Goal: Task Accomplishment & Management: Manage account settings

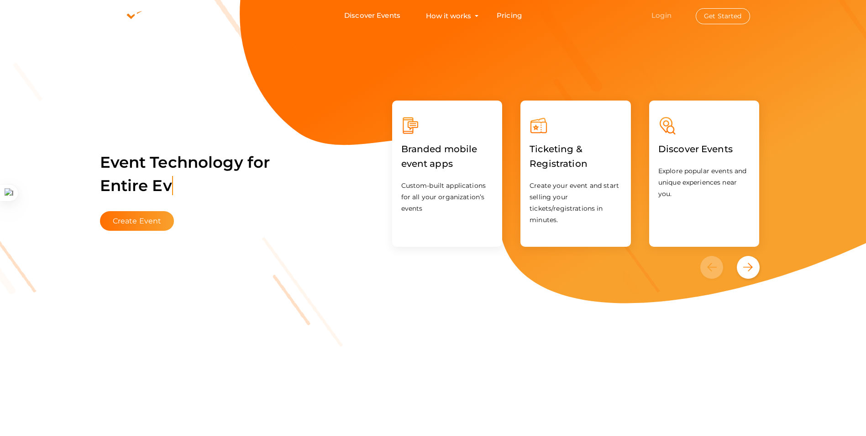
click at [656, 15] on link "Login" at bounding box center [662, 15] width 20 height 9
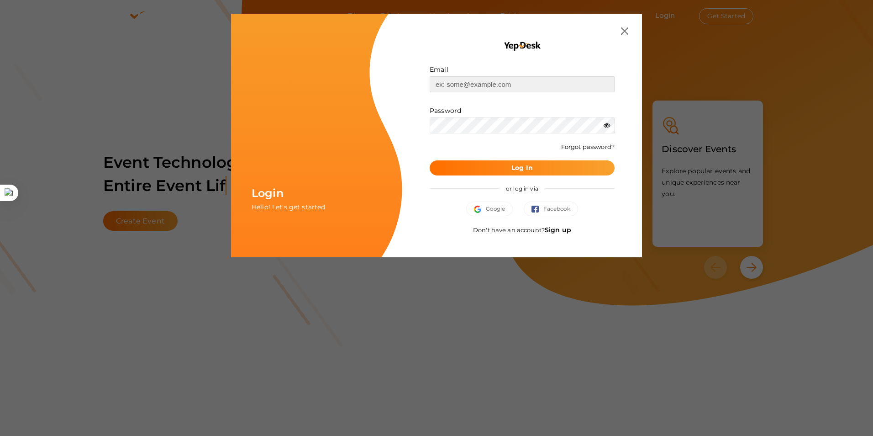
click at [445, 87] on input "text" at bounding box center [522, 84] width 185 height 16
click at [430, 160] on button "Log In" at bounding box center [522, 167] width 185 height 15
click at [463, 86] on input "text" at bounding box center [522, 84] width 185 height 16
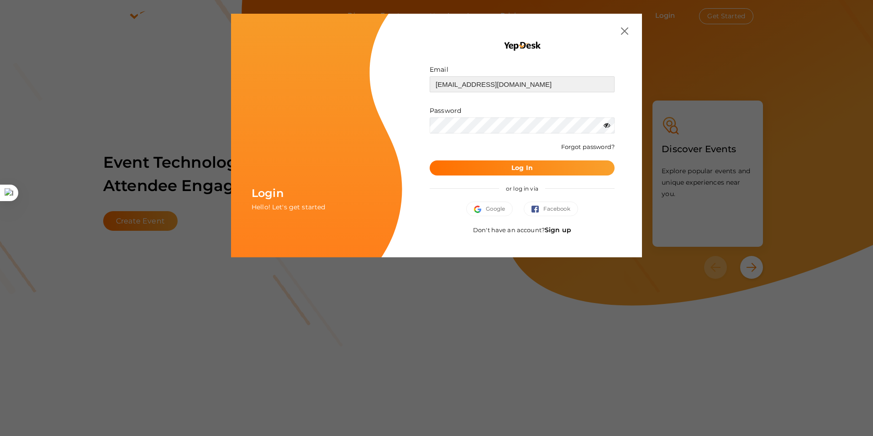
type input "[EMAIL_ADDRESS][DOMAIN_NAME]"
click at [430, 160] on button "Log In" at bounding box center [522, 167] width 185 height 15
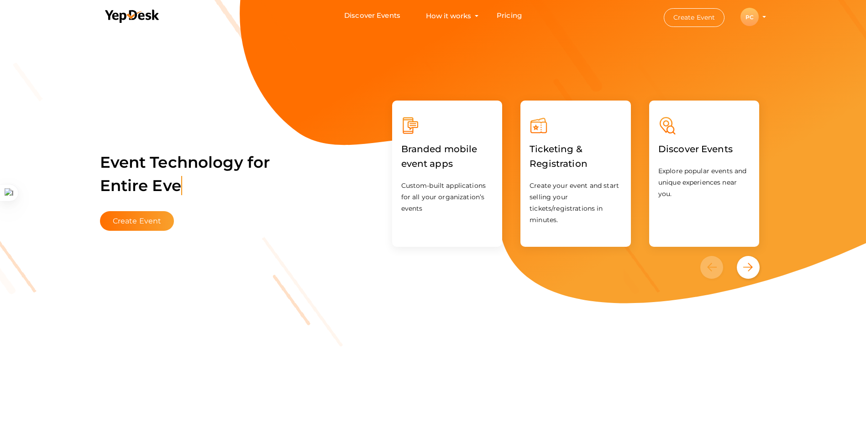
click at [743, 22] on div "PC" at bounding box center [750, 17] width 18 height 18
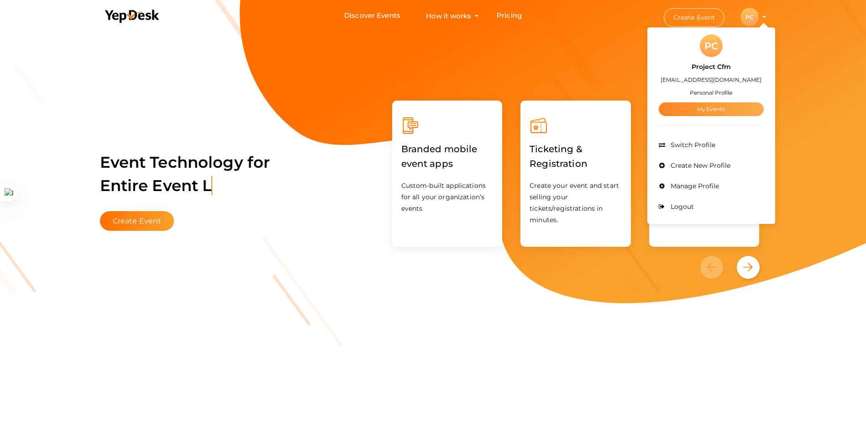
click at [729, 104] on link "My Events" at bounding box center [711, 109] width 105 height 14
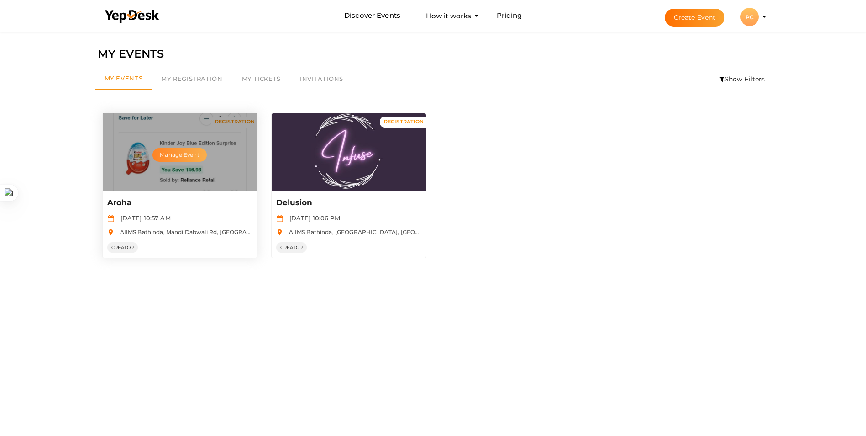
click at [186, 159] on button "Manage Event" at bounding box center [180, 155] width 54 height 14
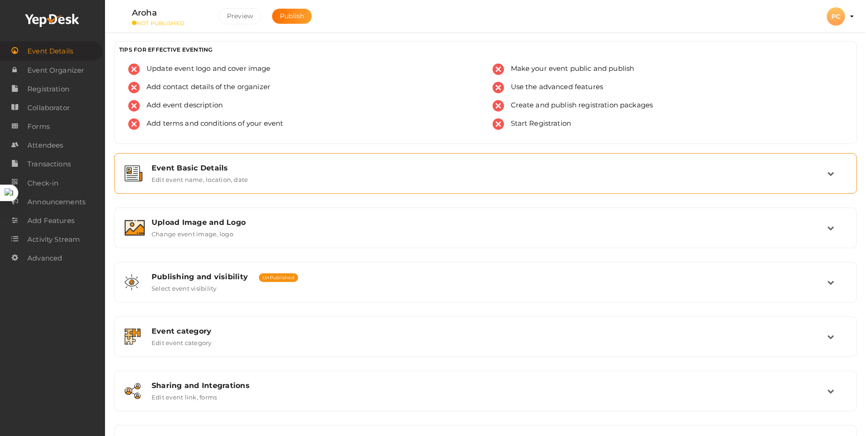
click at [253, 162] on div "Event Basic Details Edit event name, location, date" at bounding box center [485, 173] width 733 height 31
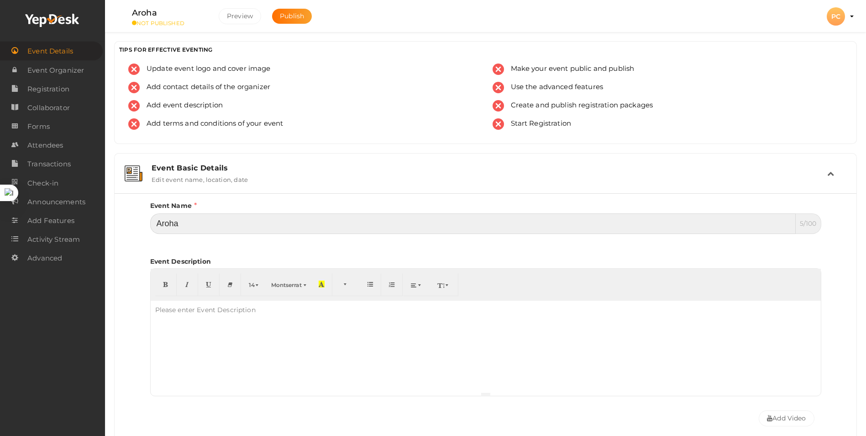
drag, startPoint x: 240, startPoint y: 218, endPoint x: 116, endPoint y: 233, distance: 124.1
click at [116, 233] on div "Event Name Aroha 5/100 Invalid Event Name Event Name length exceeded Event Name…" at bounding box center [486, 439] width 742 height 492
type input "AROHA 2025"
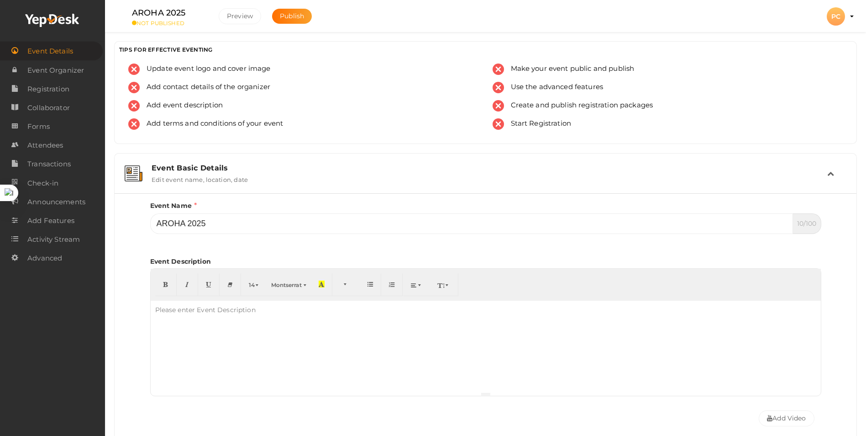
click at [278, 185] on div "Event Basic Details Edit event name, location, date" at bounding box center [485, 173] width 733 height 31
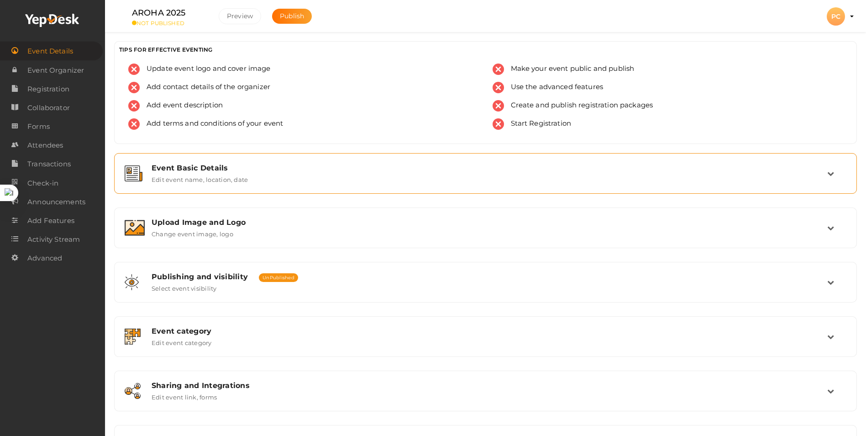
scroll to position [46, 0]
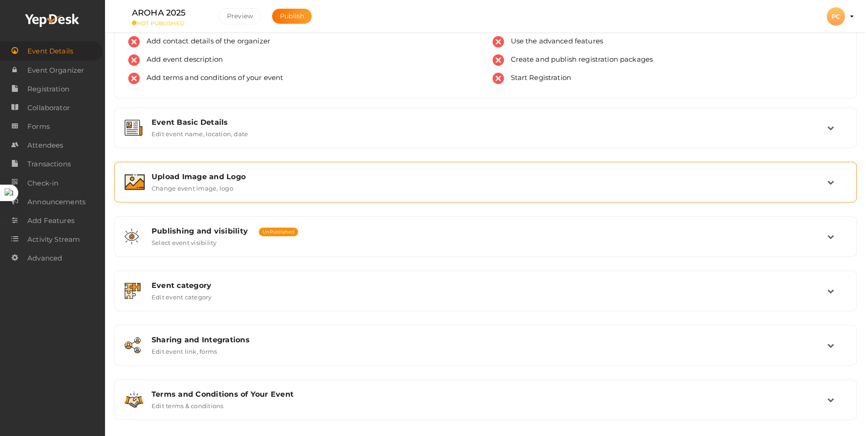
click at [273, 165] on div "Upload Image and Logo Change event image, logo" at bounding box center [485, 182] width 743 height 41
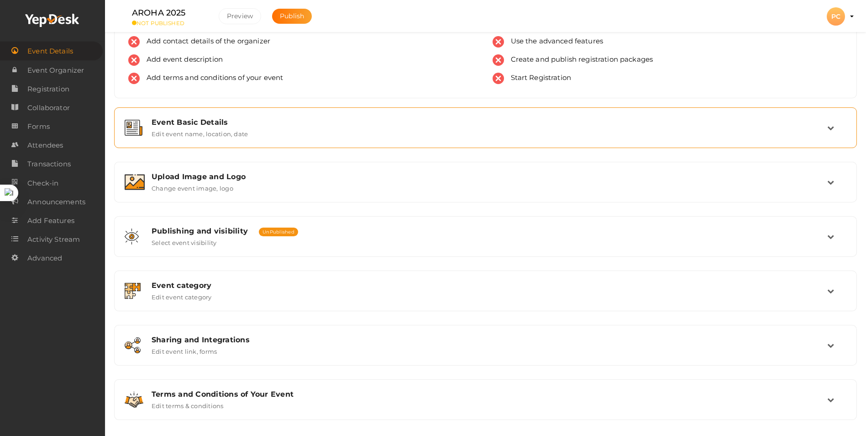
click at [293, 129] on div "Event Basic Details Edit event name, location, date" at bounding box center [486, 128] width 683 height 20
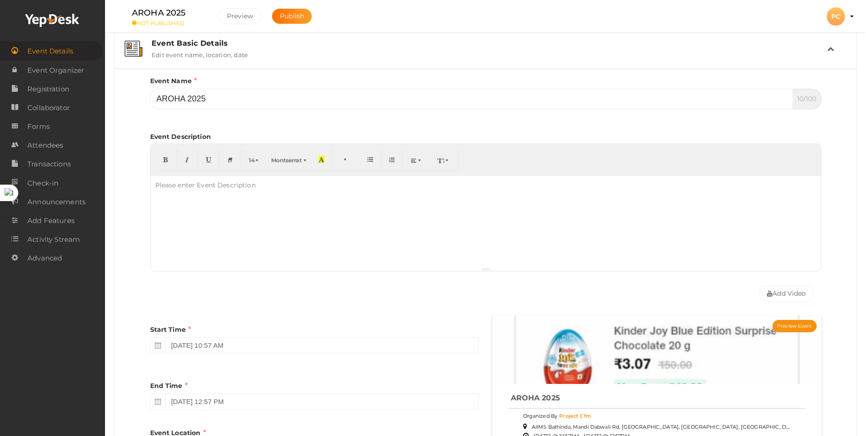
scroll to position [183, 0]
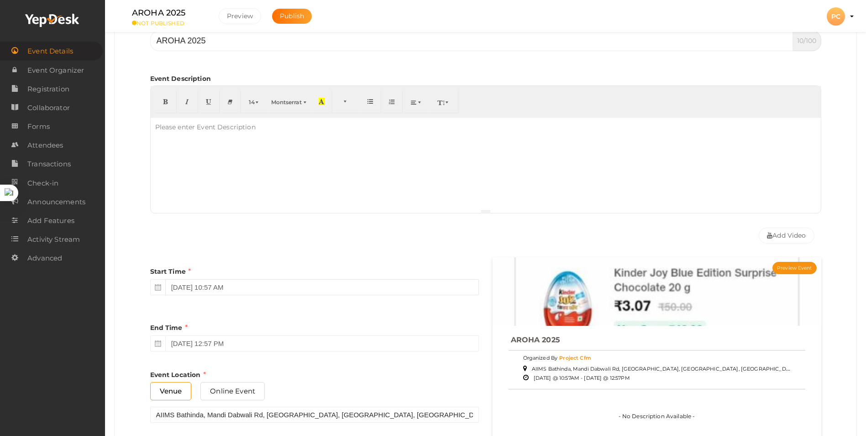
click at [241, 285] on input "September 18, 2025 10:57 AM" at bounding box center [322, 287] width 314 height 16
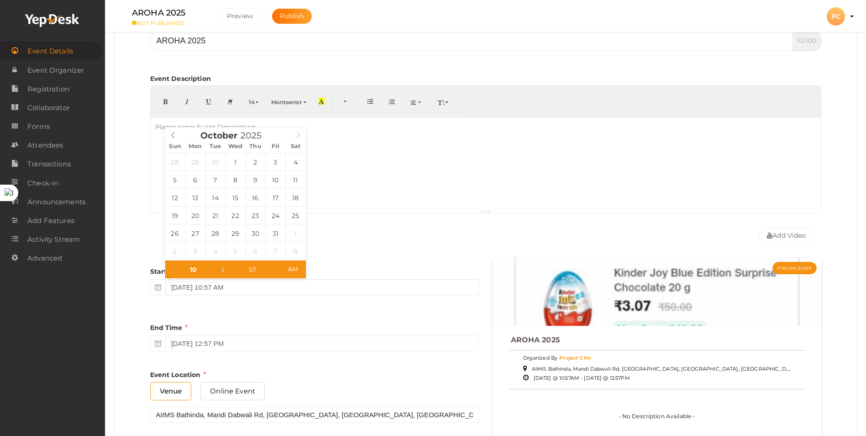
click at [296, 133] on icon at bounding box center [298, 135] width 6 height 6
type input "October 3, 2025 10:57 AM"
type input "0"
type input "08"
type input "October 3, 2025 8:57 AM"
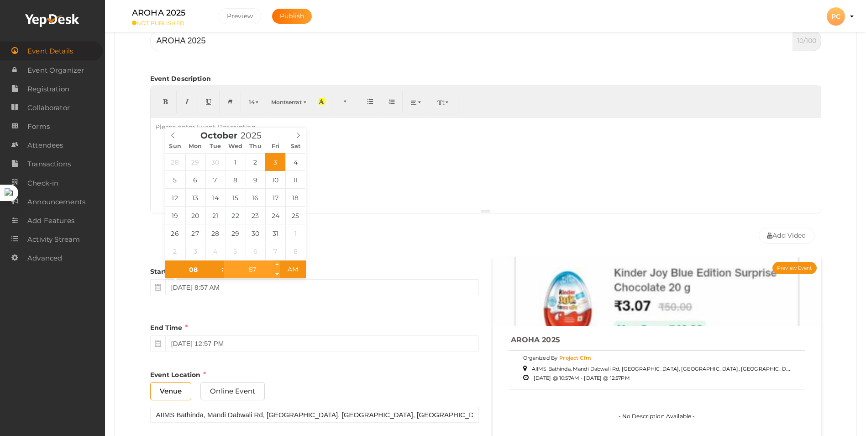
click at [245, 263] on input "57" at bounding box center [252, 269] width 56 height 18
type input "00"
type input "October 3, 2025 8:00 AM"
click at [316, 234] on div "Add Video" at bounding box center [485, 233] width 671 height 30
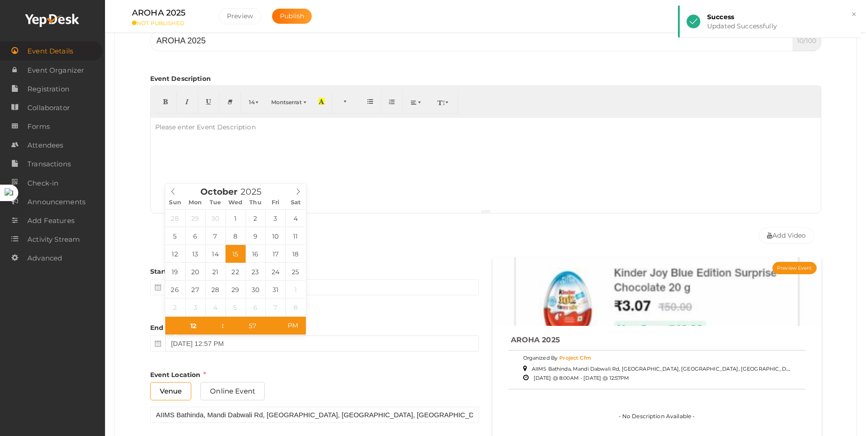
click at [242, 338] on input "October 15, 2025 12:57 PM" at bounding box center [322, 343] width 314 height 16
type input "October 5, 2025 12:57 PM"
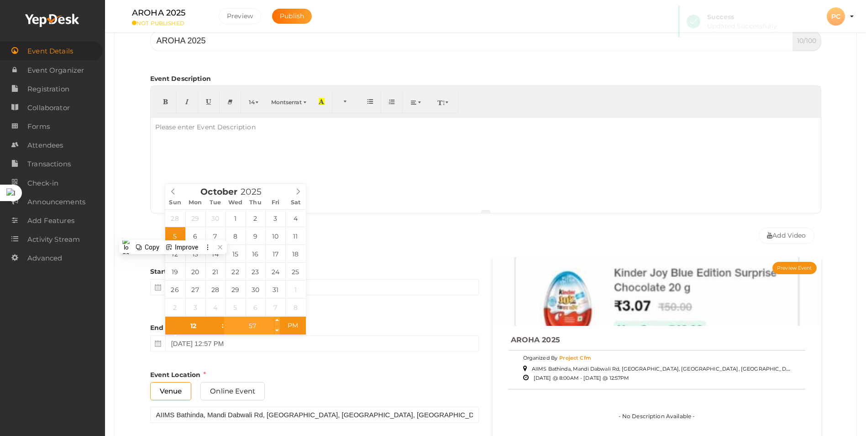
click at [253, 329] on input "57" at bounding box center [252, 325] width 56 height 18
type input "00"
type input "October 5, 2025 12:00 AM"
click at [293, 329] on span "AM" at bounding box center [292, 325] width 25 height 18
click at [329, 247] on div "Add Video" at bounding box center [485, 233] width 671 height 30
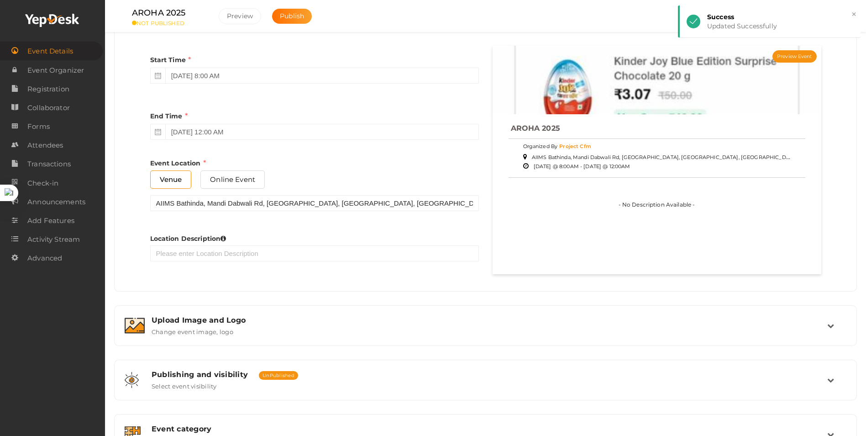
scroll to position [457, 0]
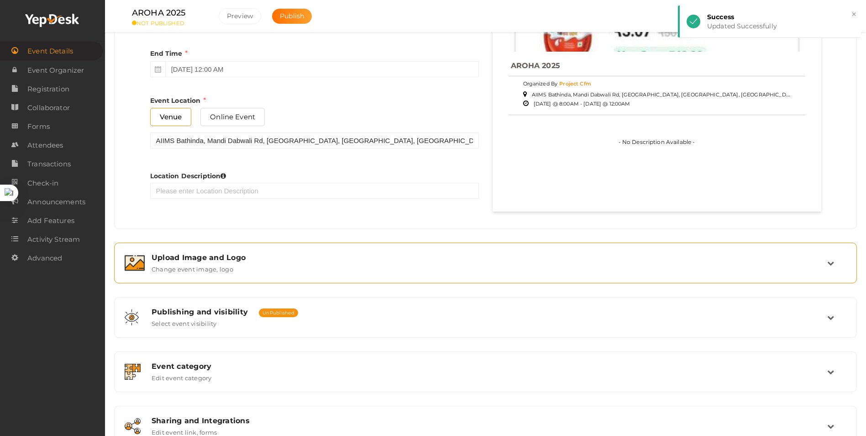
click at [197, 257] on div "Upload Image and Logo" at bounding box center [490, 257] width 676 height 9
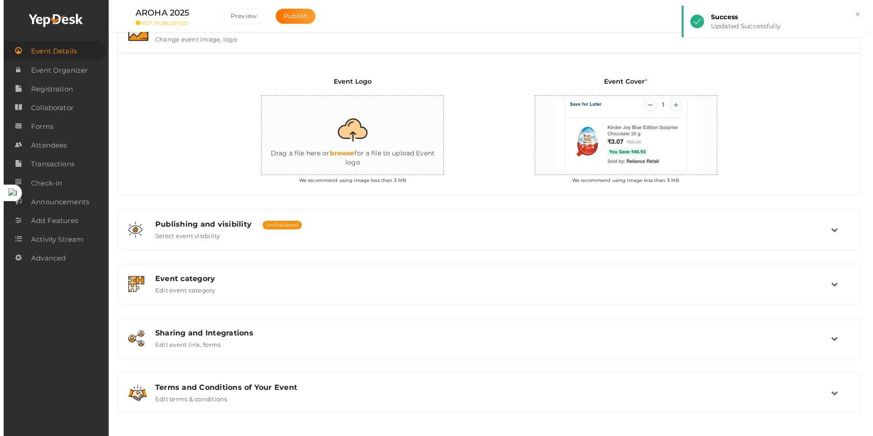
scroll to position [194, 0]
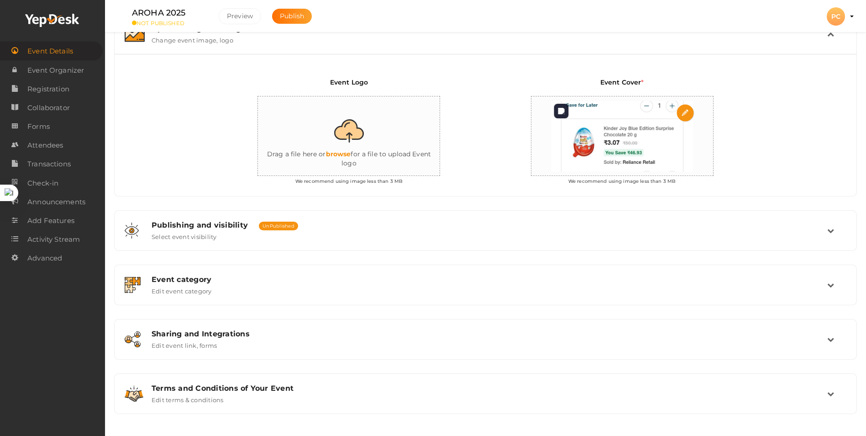
click at [684, 114] on input "file" at bounding box center [686, 113] width 18 height 18
click at [588, 145] on img at bounding box center [622, 136] width 151 height 80
click at [688, 110] on input "file" at bounding box center [686, 113] width 18 height 18
type input "C:\fakepath\Screenshot 2025-09-12 110258.png"
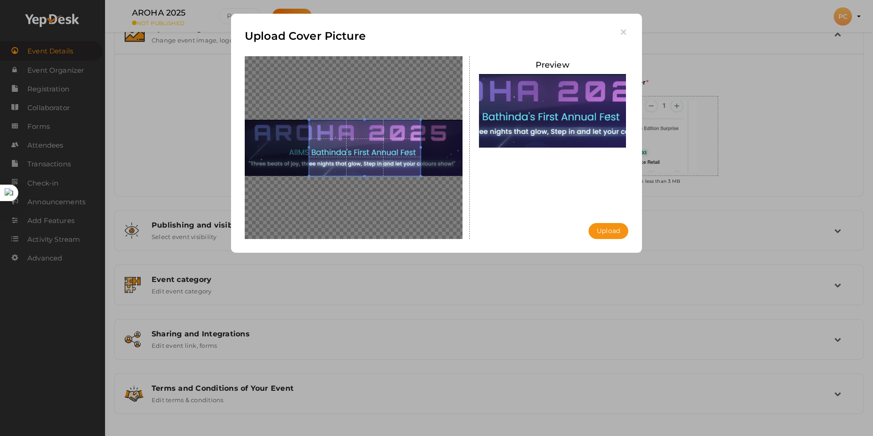
drag, startPoint x: 420, startPoint y: 176, endPoint x: 426, endPoint y: 180, distance: 7.2
click at [426, 180] on div at bounding box center [354, 147] width 218 height 183
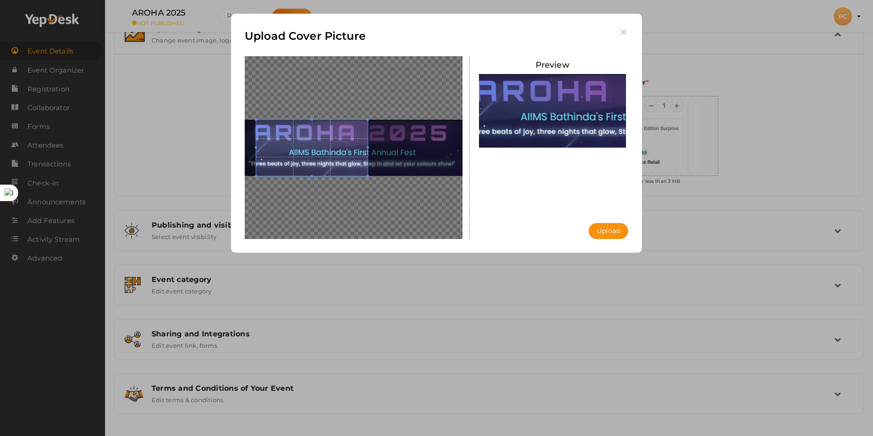
drag, startPoint x: 362, startPoint y: 147, endPoint x: 304, endPoint y: 142, distance: 58.2
click at [305, 142] on span at bounding box center [312, 148] width 112 height 56
click at [626, 31] on icon "button" at bounding box center [624, 32] width 10 height 10
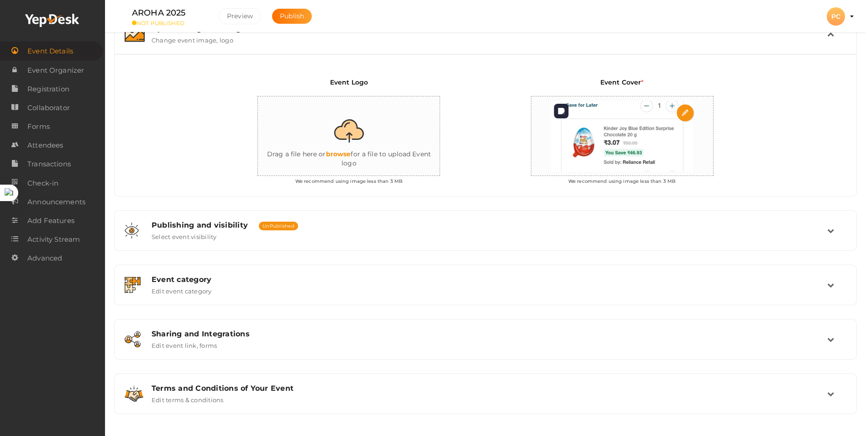
click at [682, 114] on input "file" at bounding box center [686, 113] width 18 height 18
type input "C:\fakepath\Screenshot 2025-09-12 110350.png"
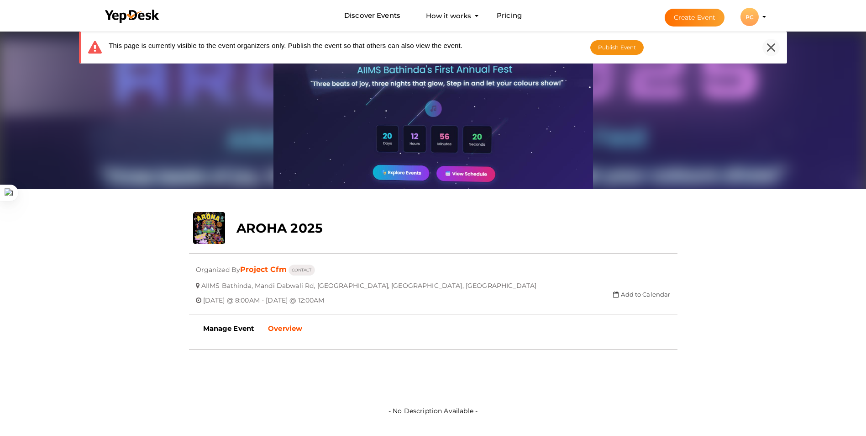
click at [773, 49] on icon at bounding box center [771, 47] width 8 height 8
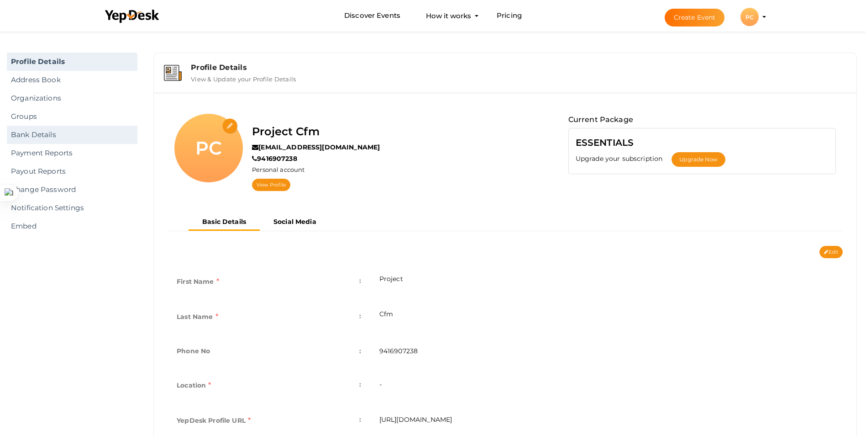
click at [63, 132] on link "Bank Details" at bounding box center [72, 135] width 131 height 18
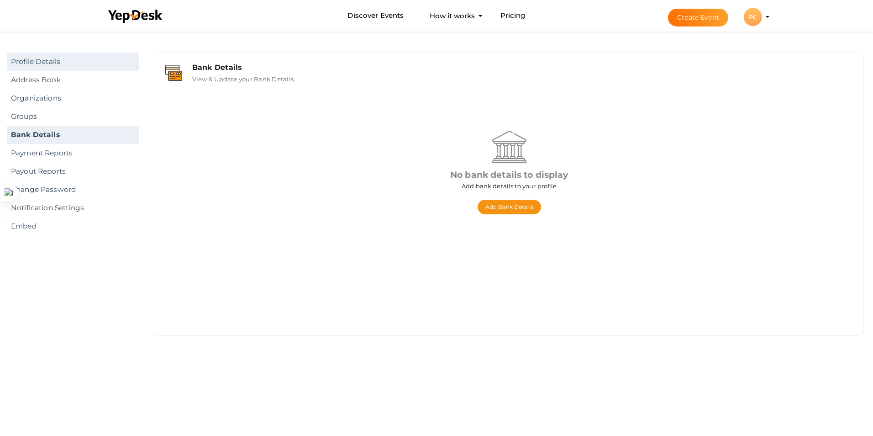
click at [38, 61] on link "Profile Details" at bounding box center [73, 62] width 132 height 18
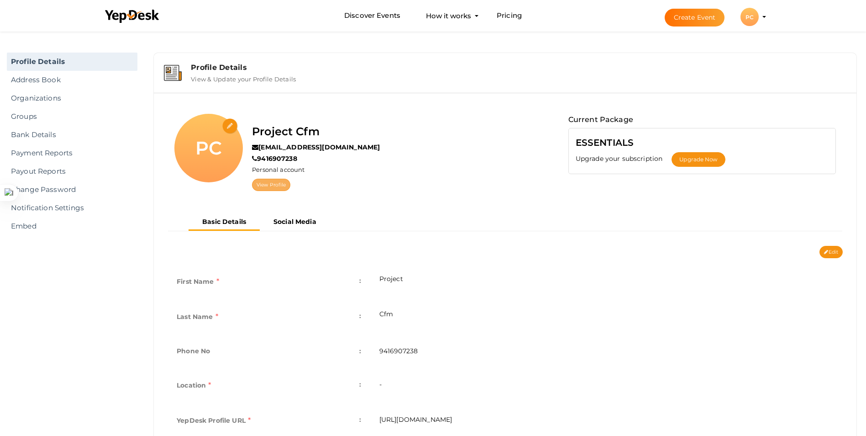
click at [284, 182] on link "View Profile" at bounding box center [271, 185] width 38 height 12
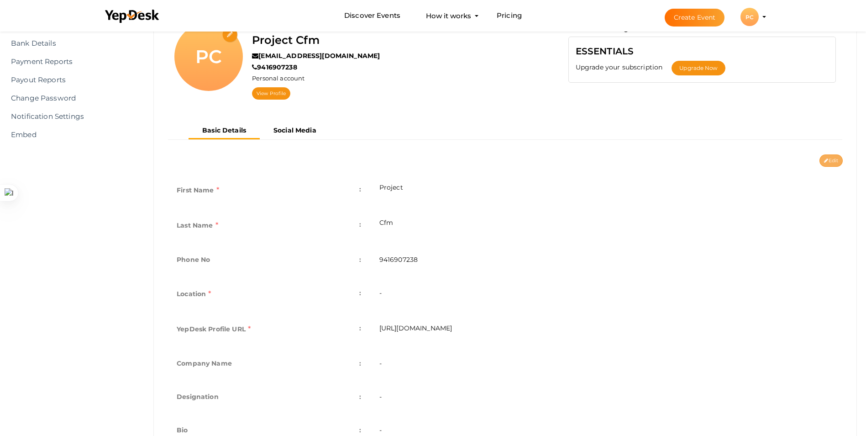
click at [833, 156] on button "Edit" at bounding box center [831, 160] width 23 height 12
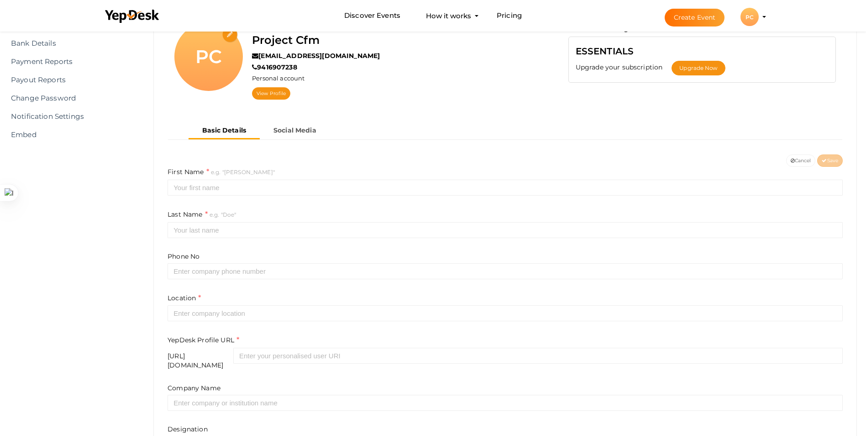
type input "Project"
type input "Cfm"
type input "9416907238"
type input "project-cfm"
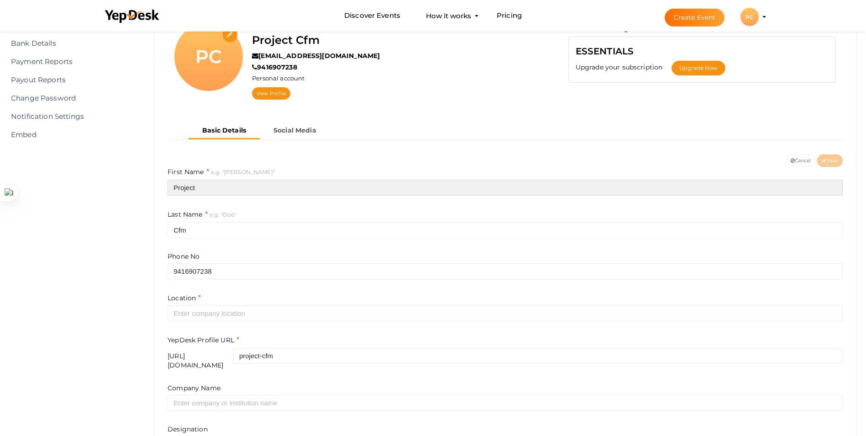
drag, startPoint x: 232, startPoint y: 186, endPoint x: 139, endPoint y: 189, distance: 92.7
click at [139, 189] on div "Profile Details Address Book Organizations Groups Members SaaS App Users Submit…" at bounding box center [433, 141] width 866 height 406
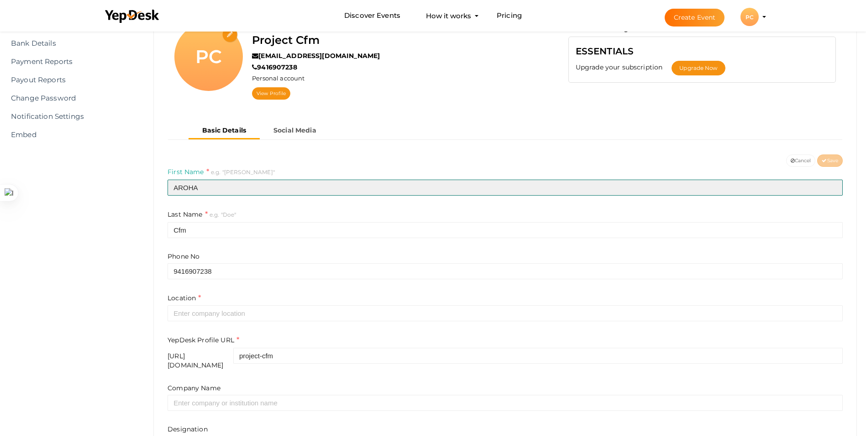
type input "AROHA"
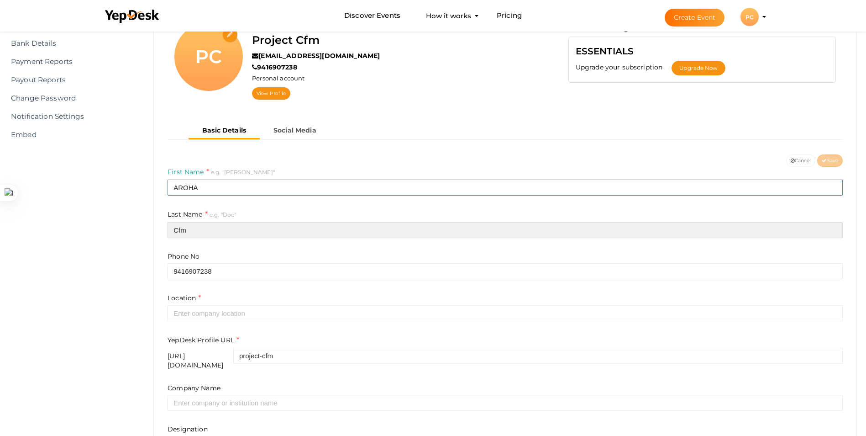
drag, startPoint x: 201, startPoint y: 225, endPoint x: 151, endPoint y: 232, distance: 50.8
click at [151, 232] on div "Profile Details View & Update your Profile Details PC Project Cfm projectofcfm@…" at bounding box center [505, 256] width 722 height 599
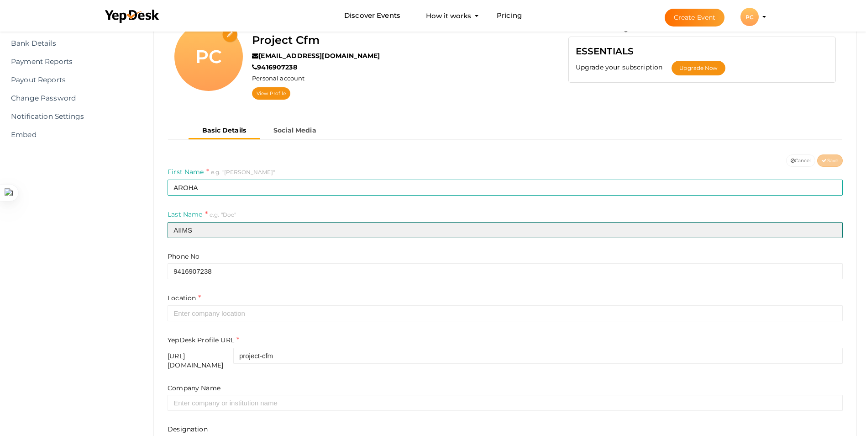
type input "AIIMS"
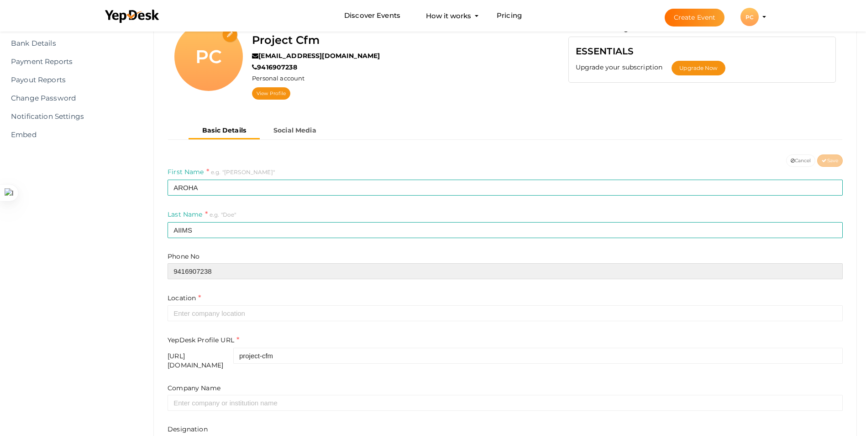
drag, startPoint x: 237, startPoint y: 271, endPoint x: 78, endPoint y: 274, distance: 159.4
click at [78, 274] on div "Profile Details Address Book Organizations Groups Members SaaS App Users Submit…" at bounding box center [433, 141] width 866 height 406
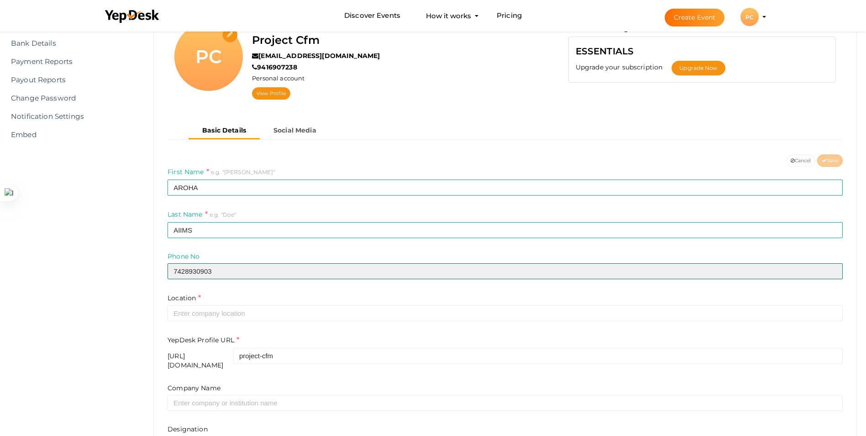
type input "7428930903"
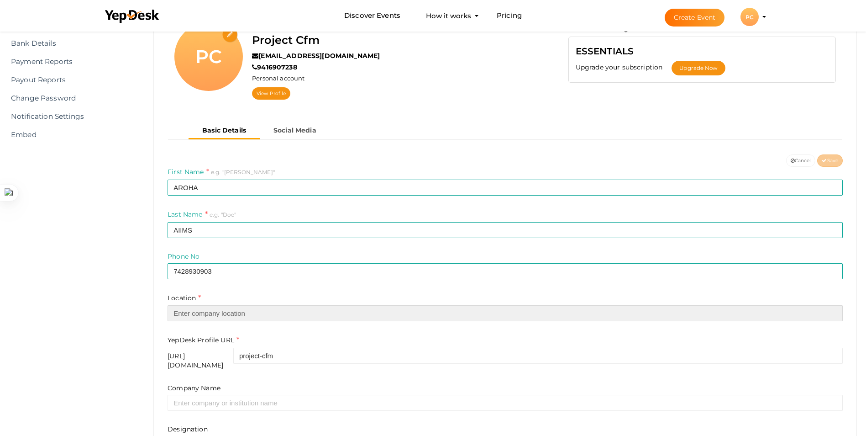
click at [198, 306] on input "text" at bounding box center [505, 313] width 675 height 16
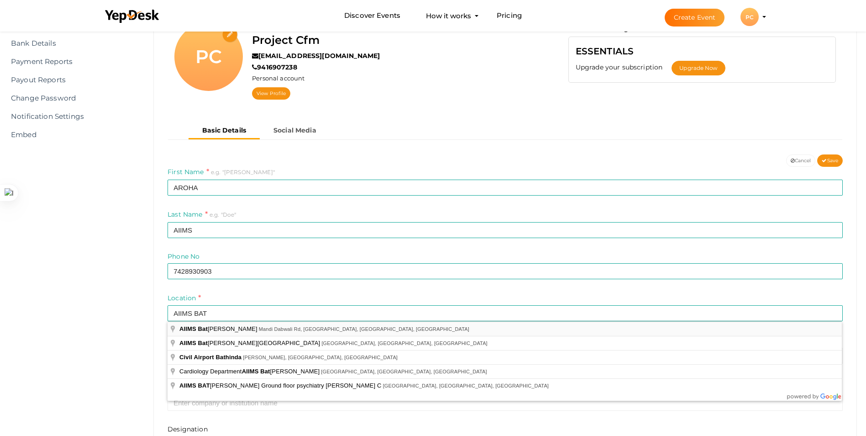
type input "AIIMS Bathinda, Mandi Dabwali Rd, [GEOGRAPHIC_DATA], [GEOGRAPHIC_DATA], [GEOGRA…"
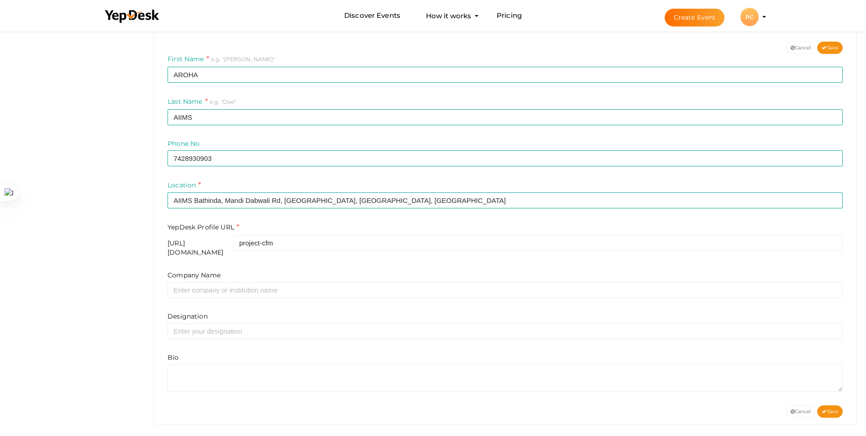
scroll to position [205, 0]
click at [830, 407] on span "Save" at bounding box center [830, 410] width 16 height 6
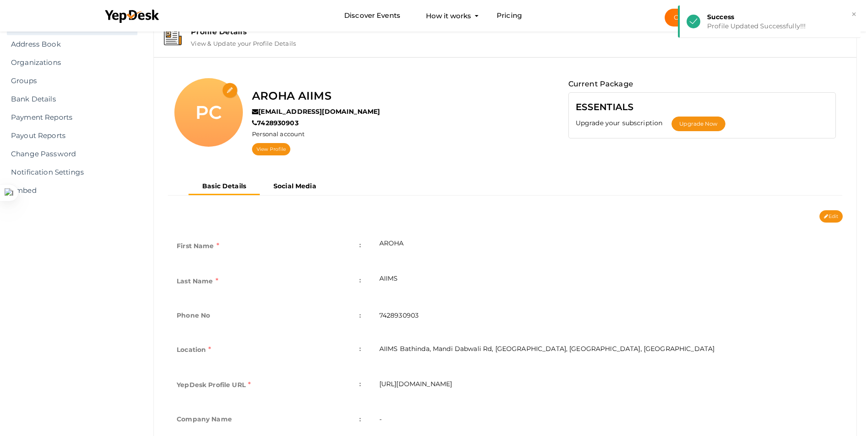
scroll to position [0, 0]
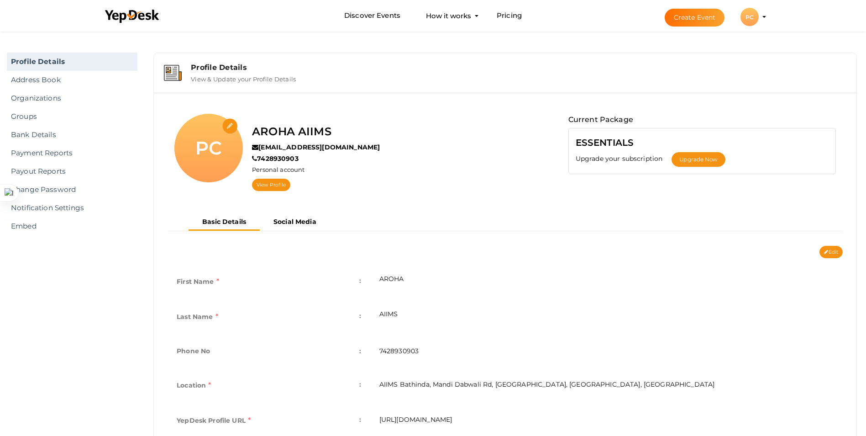
click at [694, 19] on button "Create Event" at bounding box center [695, 18] width 60 height 18
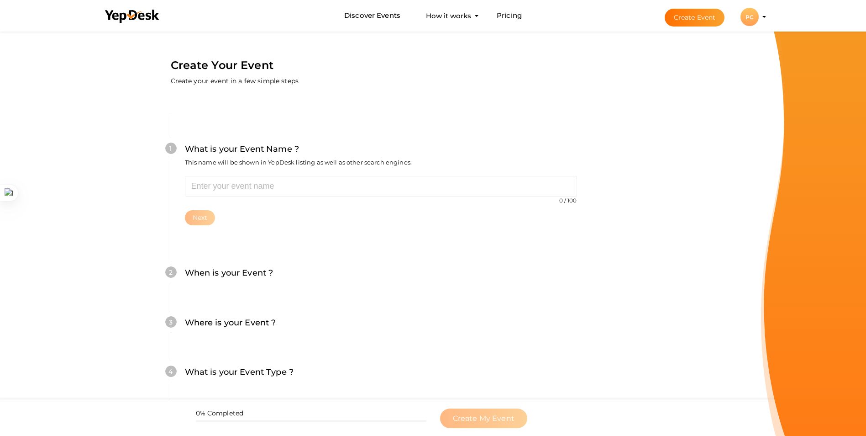
click at [742, 16] on div "PC" at bounding box center [750, 17] width 18 height 18
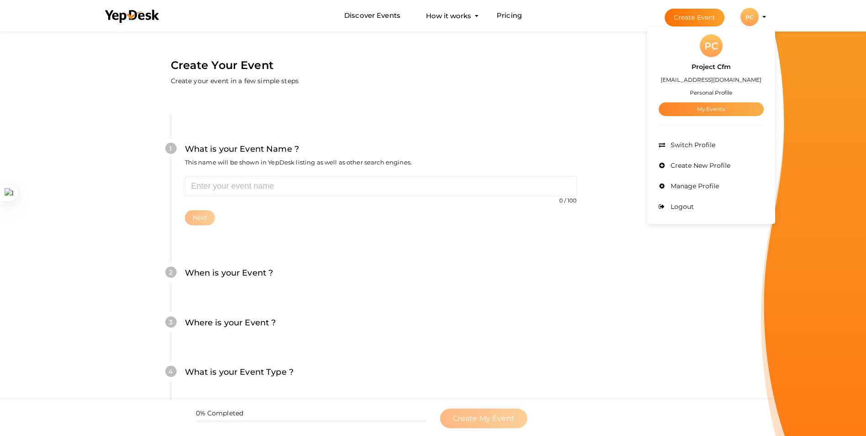
click at [704, 107] on link "My Events" at bounding box center [711, 109] width 105 height 14
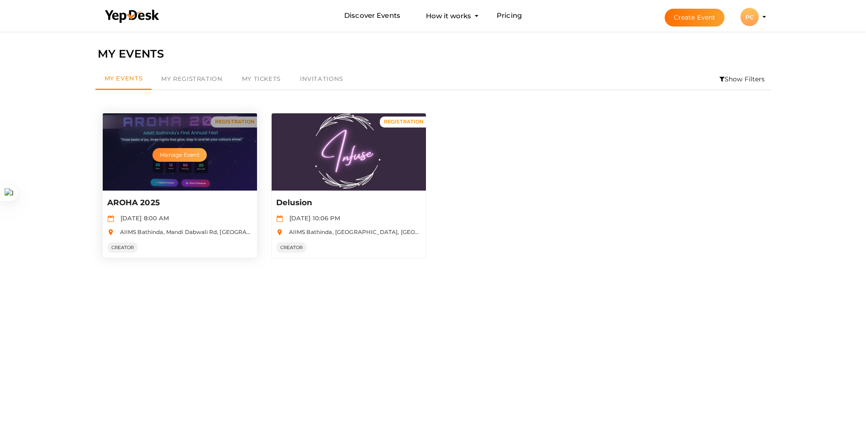
click at [174, 155] on button "Manage Event" at bounding box center [180, 155] width 54 height 14
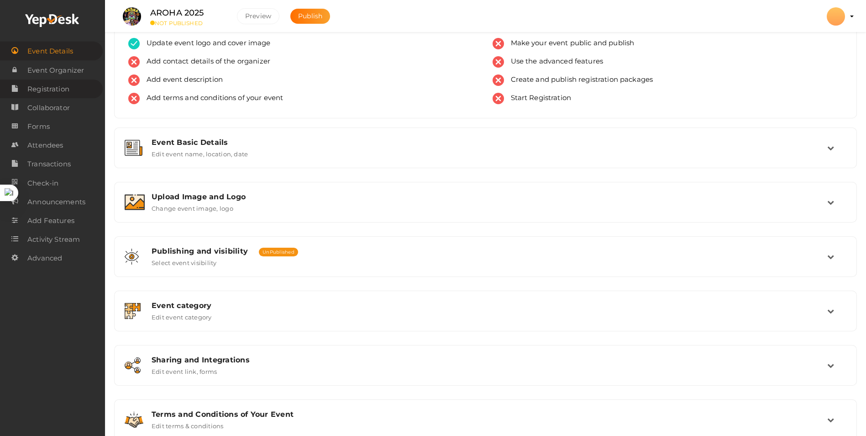
scroll to position [53, 0]
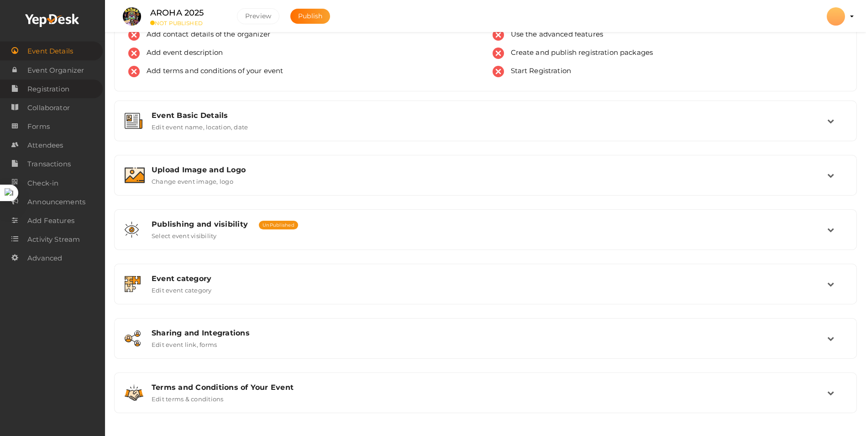
click at [58, 86] on span "Registration" at bounding box center [48, 89] width 42 height 18
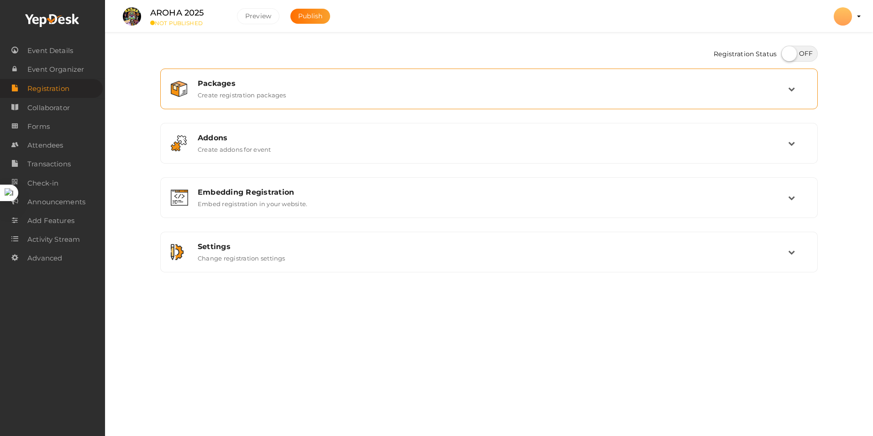
click at [251, 90] on label "Create registration packages" at bounding box center [242, 93] width 89 height 11
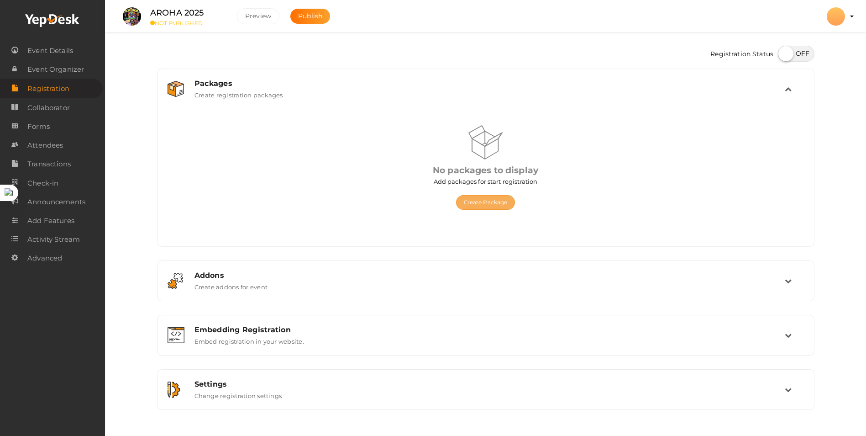
click at [470, 205] on button "Create Package" at bounding box center [485, 202] width 59 height 15
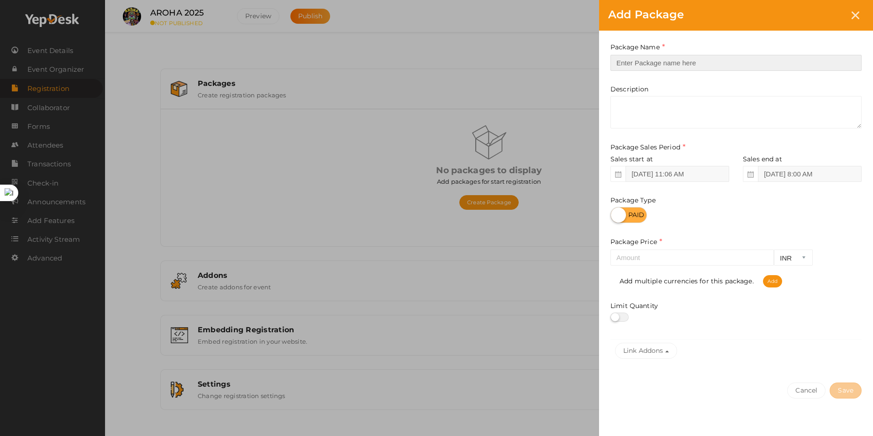
click at [685, 59] on input "text" at bounding box center [735, 63] width 251 height 16
type input "BASIC REGISTRATION"
click at [651, 267] on div "Add multiple currencies for this package. Add" at bounding box center [735, 276] width 251 height 21
click at [652, 261] on input "number" at bounding box center [691, 257] width 163 height 16
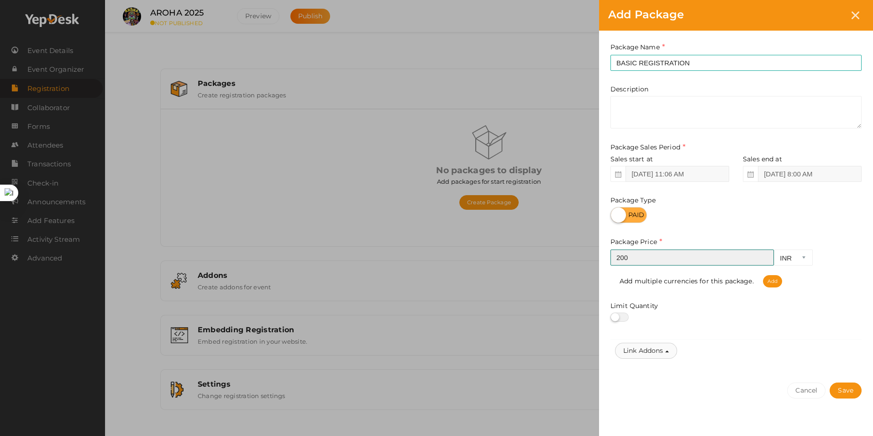
type input "200"
click at [661, 353] on button "Link Addons" at bounding box center [646, 350] width 62 height 16
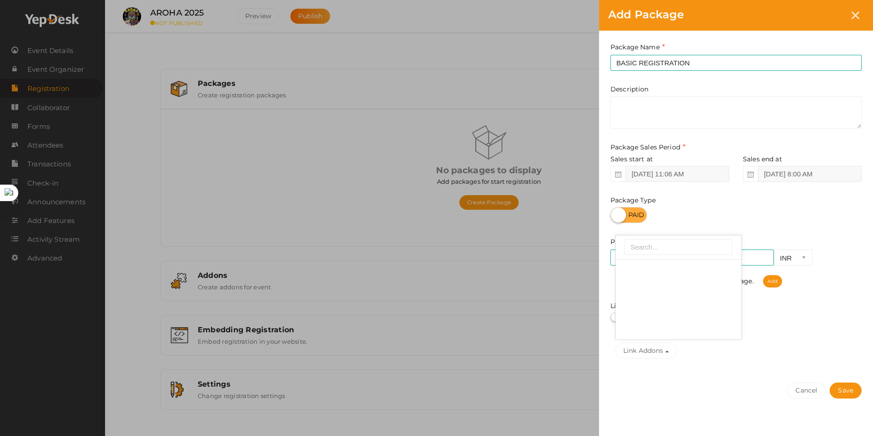
click at [764, 312] on div "Limit Quantity" at bounding box center [735, 311] width 251 height 21
click at [852, 388] on button "Save" at bounding box center [846, 390] width 32 height 16
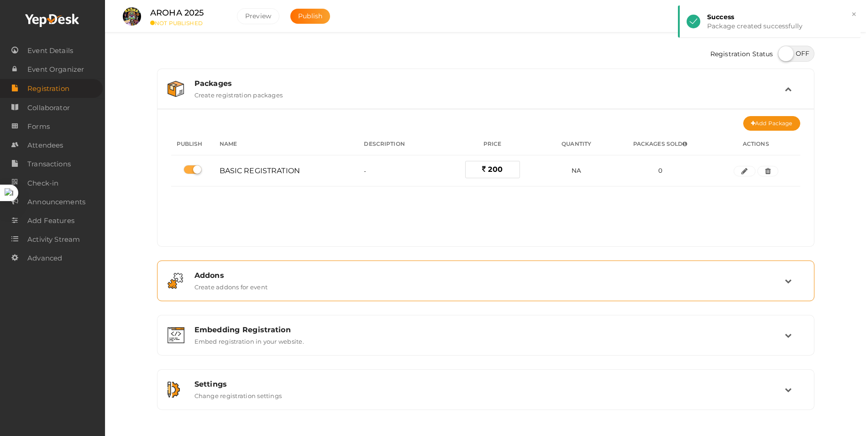
click at [532, 284] on div "Addons Create addons for event" at bounding box center [486, 281] width 597 height 20
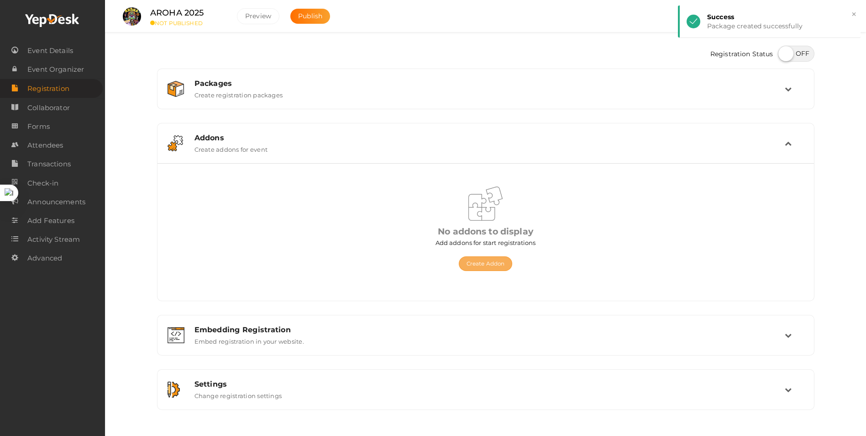
click at [494, 263] on button "Create Addon" at bounding box center [485, 263] width 53 height 15
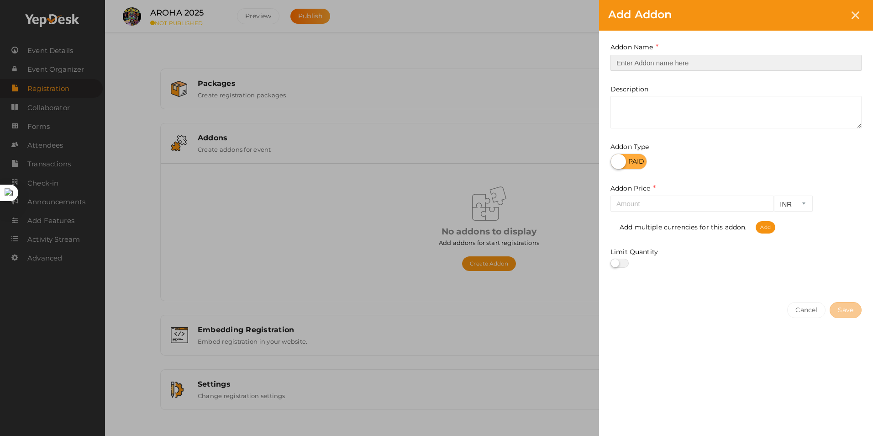
click at [642, 66] on input "text" at bounding box center [735, 63] width 251 height 16
type input "A"
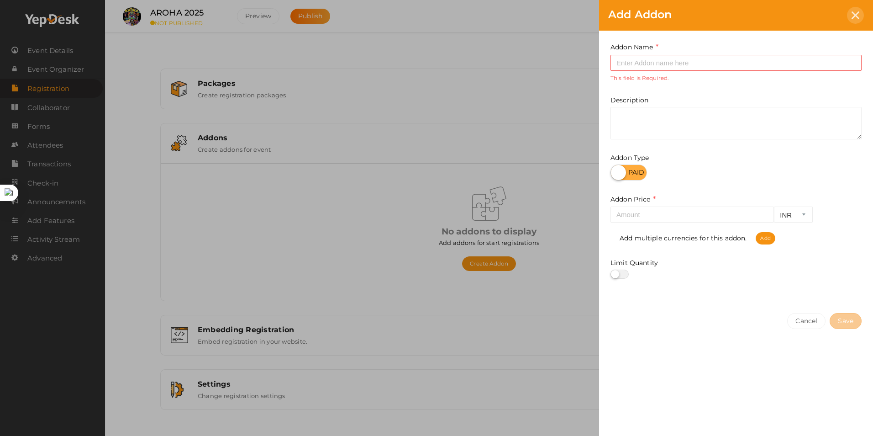
click at [852, 21] on div at bounding box center [855, 15] width 17 height 17
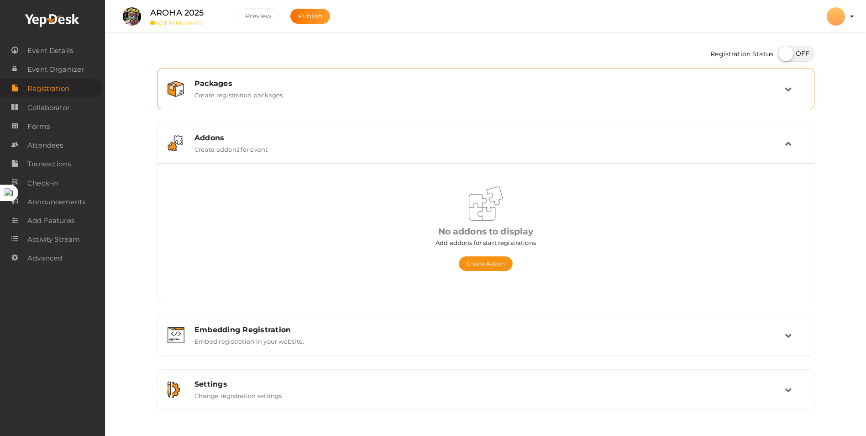
click at [473, 82] on div "Packages" at bounding box center [490, 83] width 590 height 9
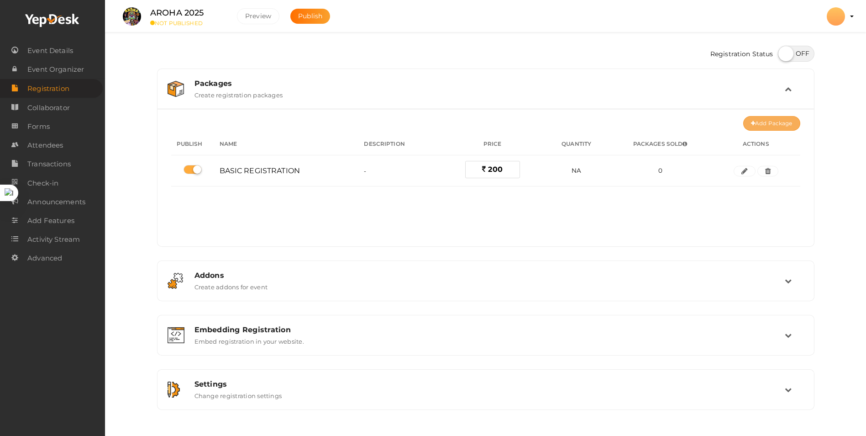
click at [757, 125] on button "Add Package" at bounding box center [771, 123] width 57 height 15
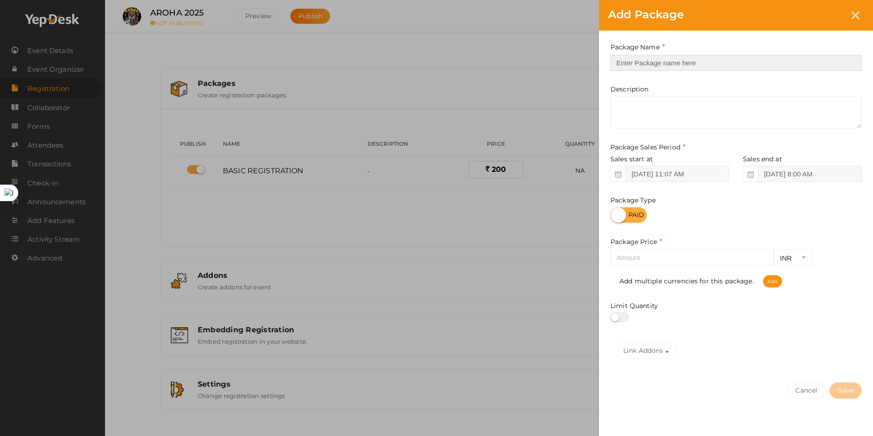
click at [652, 63] on input "text" at bounding box center [735, 63] width 251 height 16
type input "BASIC REGISTRATION + ACCOMODATION (DORMITORY)"
click at [640, 258] on input "number" at bounding box center [691, 257] width 163 height 16
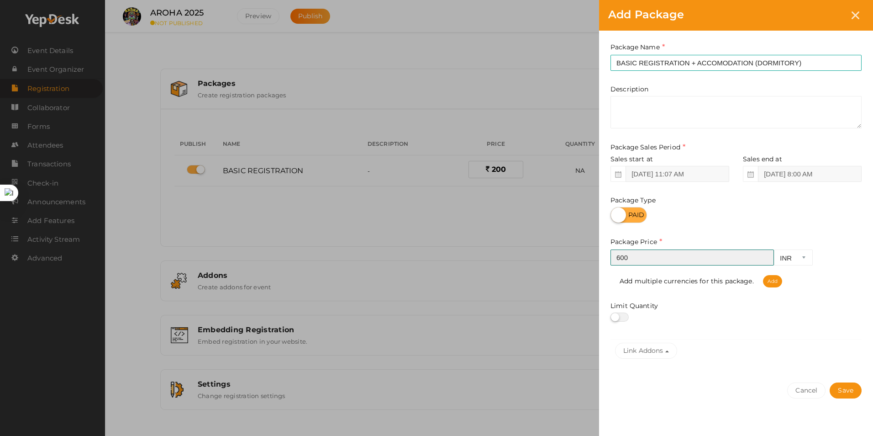
drag, startPoint x: 641, startPoint y: 259, endPoint x: 586, endPoint y: 264, distance: 54.5
click at [586, 264] on div "Add Package Package Name BASIC REGISTRATION + ACCOMODATION (DORMITORY) This fie…" at bounding box center [436, 218] width 873 height 436
type input "800"
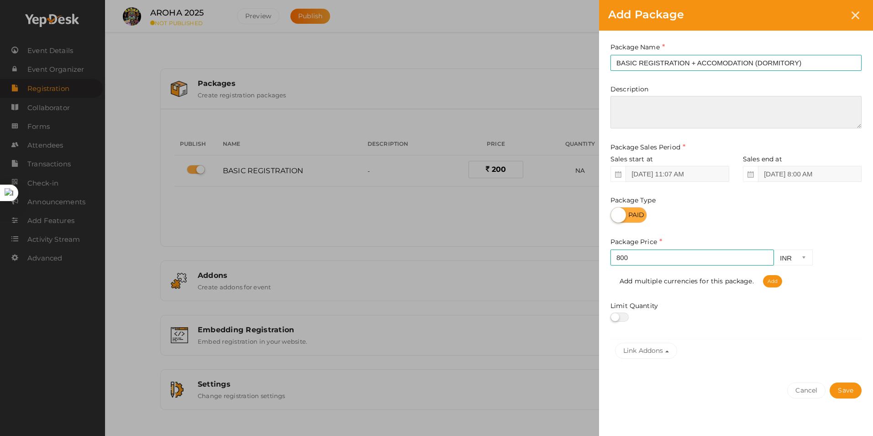
click at [694, 105] on textarea at bounding box center [735, 112] width 251 height 32
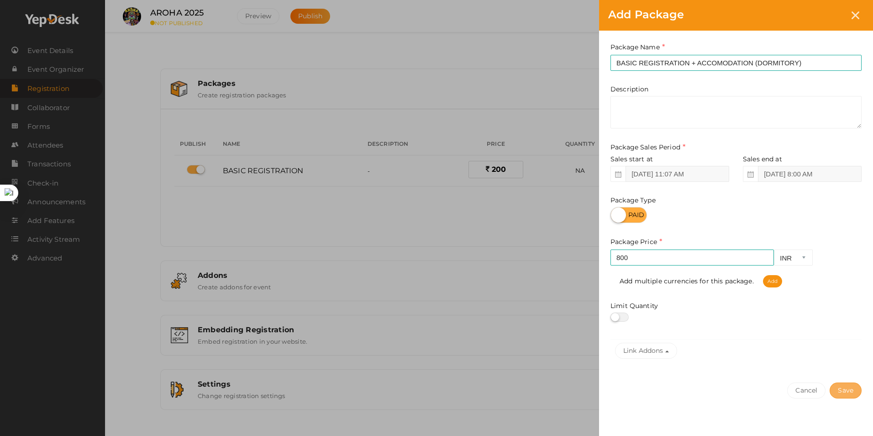
click at [846, 388] on button "Save" at bounding box center [846, 390] width 32 height 16
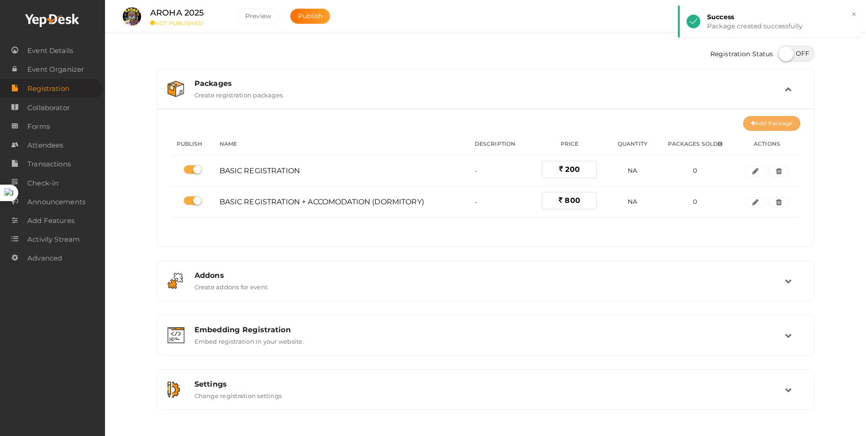
click at [757, 121] on button "Add Package" at bounding box center [771, 123] width 57 height 15
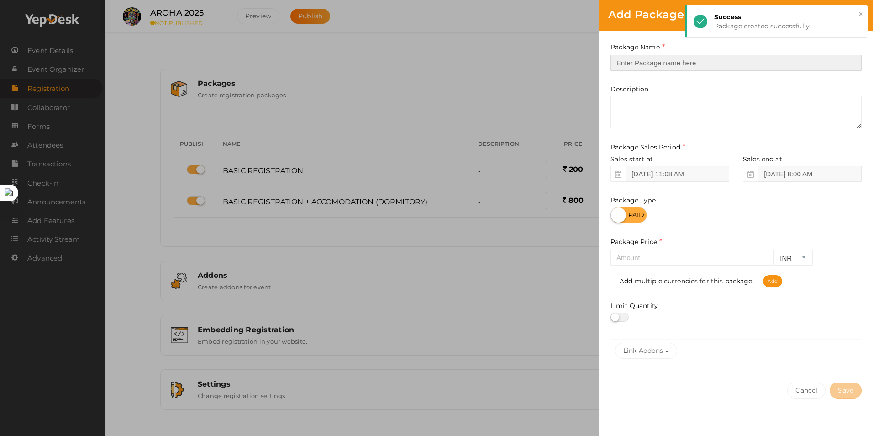
click at [671, 59] on input "text" at bounding box center [735, 63] width 251 height 16
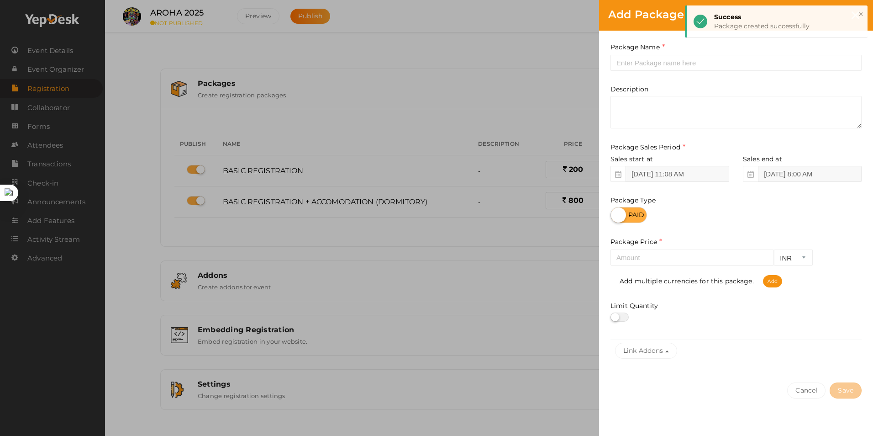
click at [408, 181] on div "Add Package Package Name This field is Required. Package Name already used. Des…" at bounding box center [436, 218] width 873 height 436
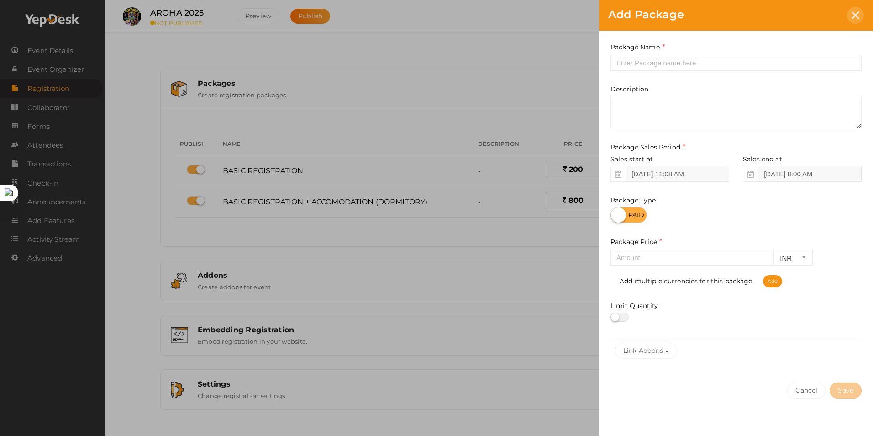
click at [850, 17] on div at bounding box center [855, 15] width 17 height 17
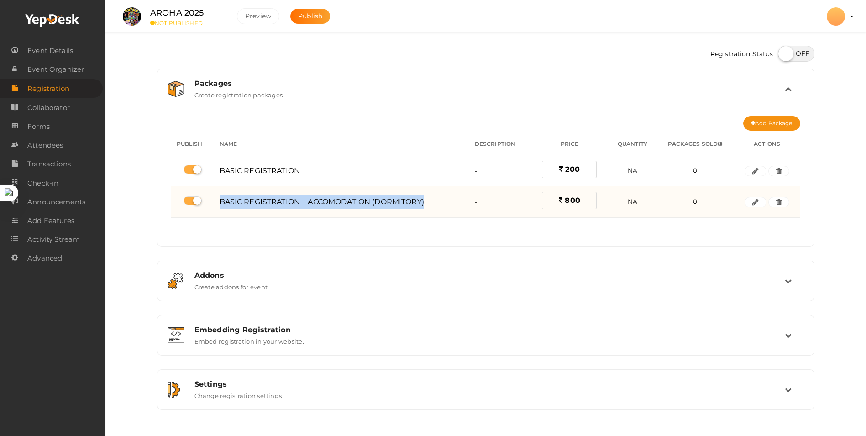
drag, startPoint x: 442, startPoint y: 200, endPoint x: 221, endPoint y: 204, distance: 221.0
click at [221, 204] on div "BASIC REGISTRATION + ACCOMODATION (DORMITORY)" at bounding box center [342, 202] width 244 height 15
copy span "BASIC REGISTRATION + ACCOMODATION (DORMITORY)"
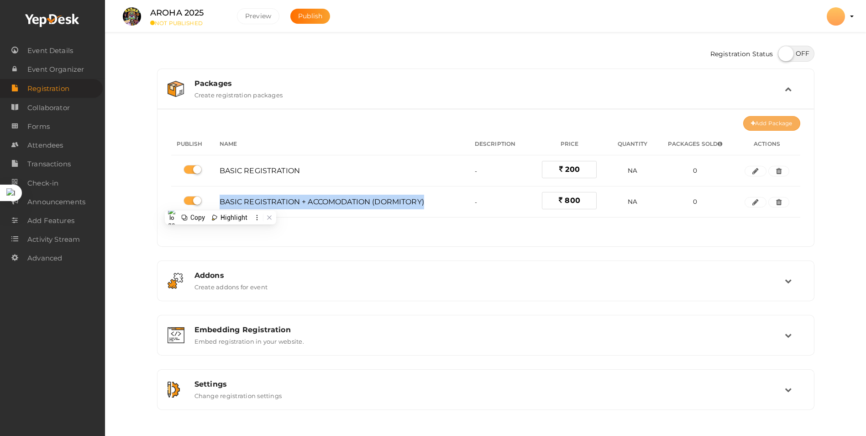
click at [751, 120] on button "Add Package" at bounding box center [771, 123] width 57 height 15
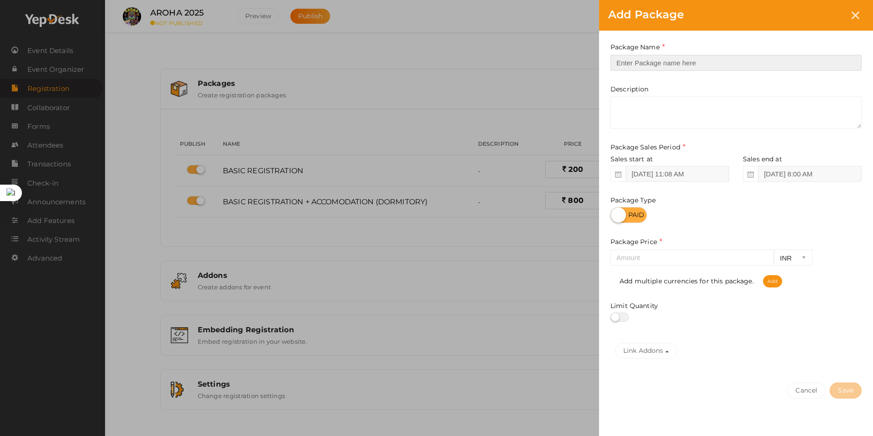
click at [694, 62] on input "text" at bounding box center [735, 63] width 251 height 16
paste input "BASIC REGISTRATION + ACCOMODATION (DORMITORY)"
drag, startPoint x: 795, startPoint y: 64, endPoint x: 760, endPoint y: 64, distance: 35.6
click at [760, 64] on input "BASIC REGISTRATION + ACCOMODATION (DORMITORY)" at bounding box center [735, 63] width 251 height 16
type input "BASIC REGISTRATION + ACCOMODATION (ROOMS)"
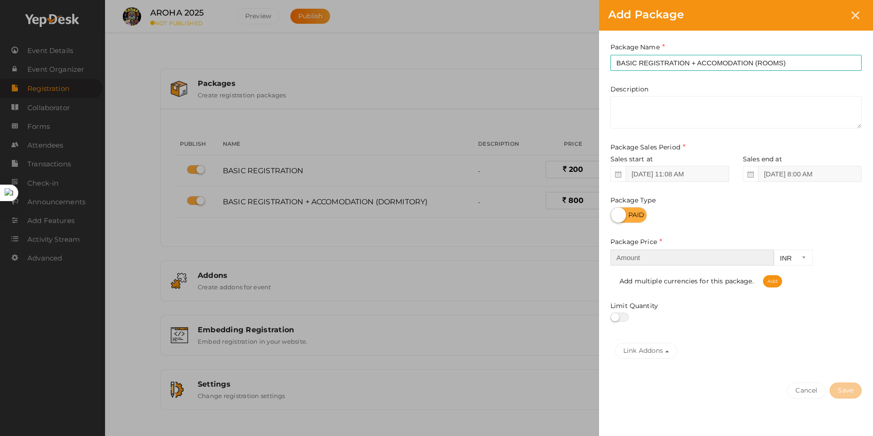
click at [665, 255] on input "number" at bounding box center [691, 257] width 163 height 16
type input "1550"
click at [850, 390] on button "Save" at bounding box center [846, 390] width 32 height 16
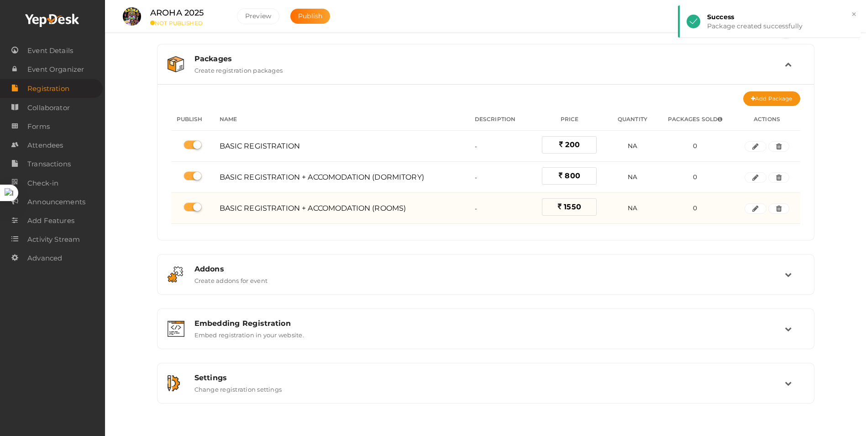
scroll to position [38, 0]
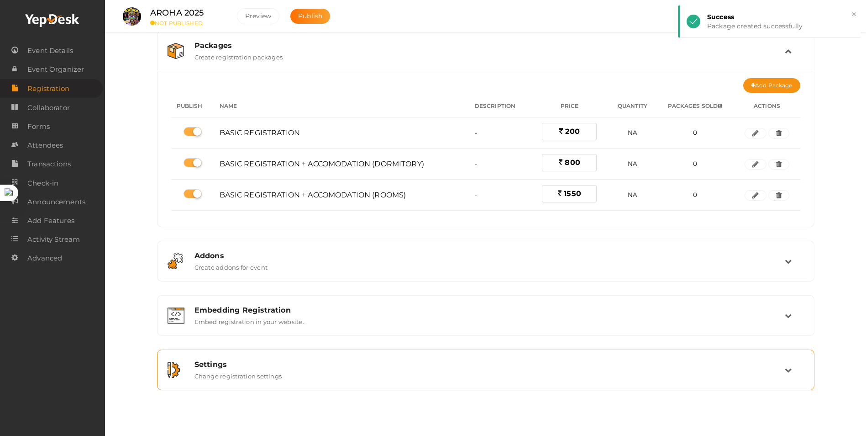
click at [317, 372] on div "Settings Change registration settings" at bounding box center [486, 370] width 597 height 20
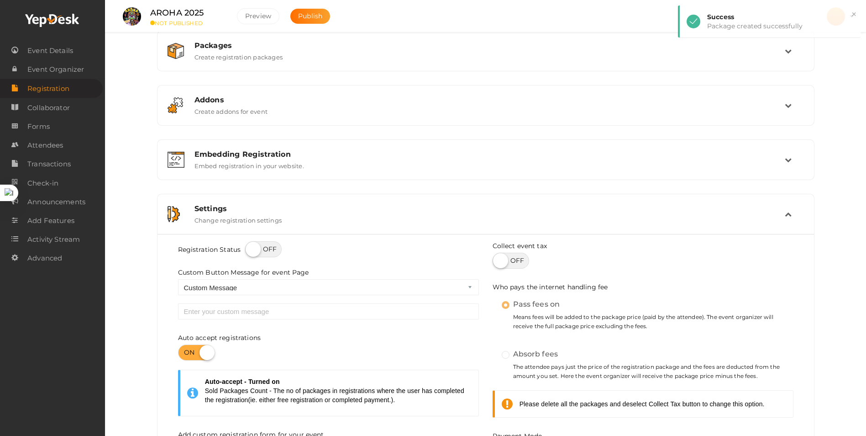
scroll to position [221, 0]
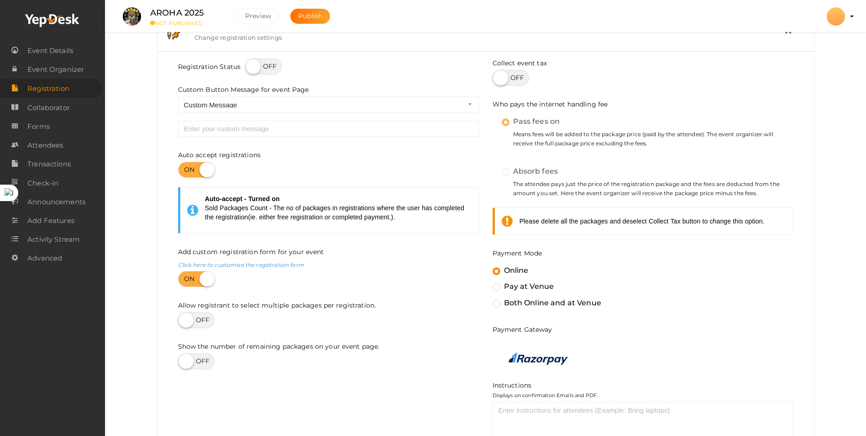
click at [264, 73] on label at bounding box center [263, 66] width 37 height 16
checkbox input "true"
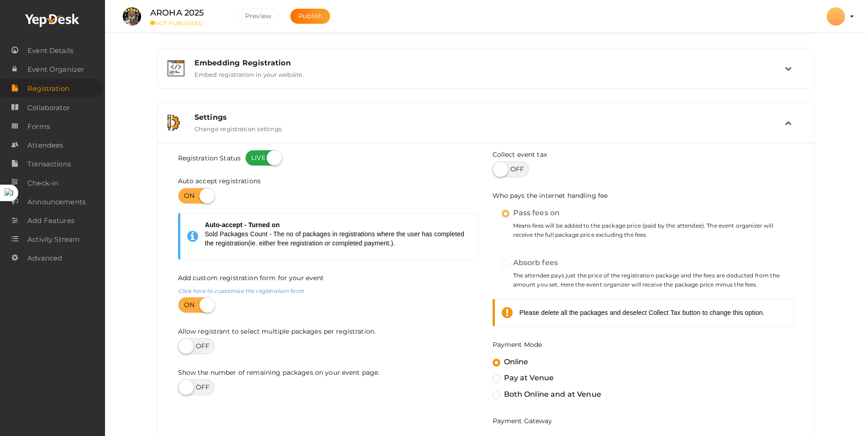
scroll to position [312, 0]
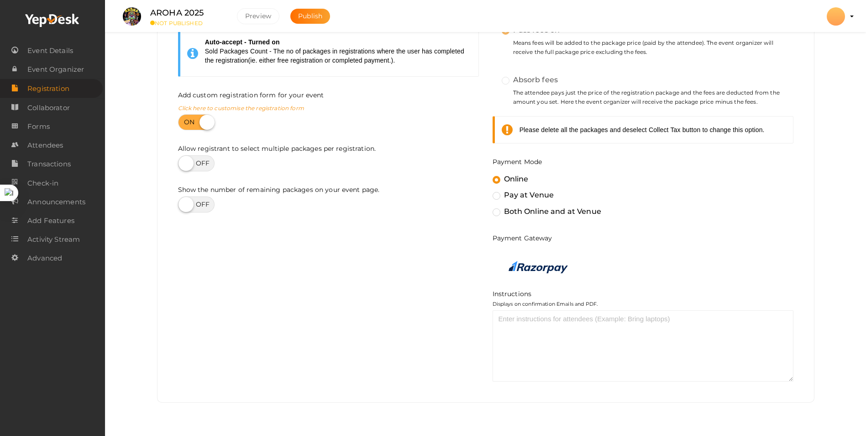
click at [251, 111] on link "Click here to customise the registration form" at bounding box center [241, 108] width 126 height 7
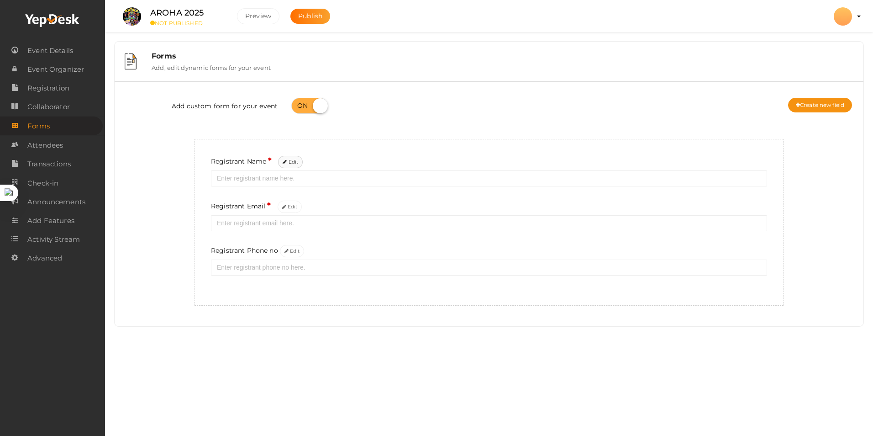
click at [289, 162] on button "Edit" at bounding box center [290, 162] width 25 height 12
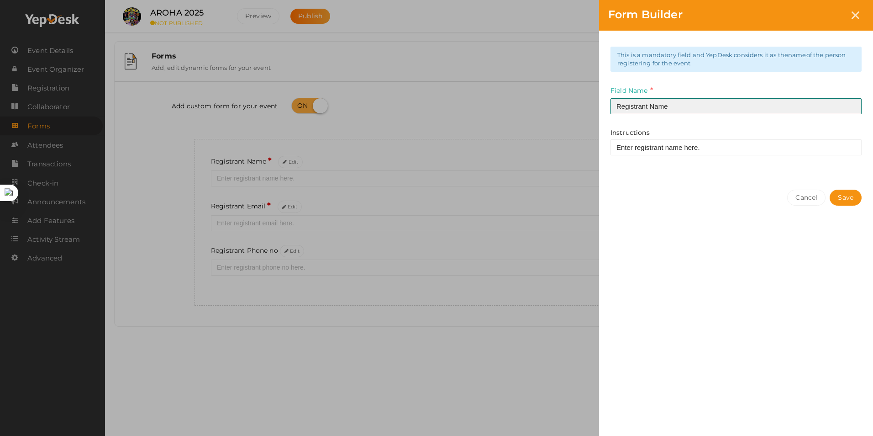
drag, startPoint x: 650, startPoint y: 106, endPoint x: 592, endPoint y: 111, distance: 57.8
click at [592, 111] on div "Form Builder This is a mandatory field and YepDesk considers it as the name of …" at bounding box center [436, 218] width 873 height 436
type input "Name"
click at [842, 195] on button "Save" at bounding box center [846, 197] width 32 height 16
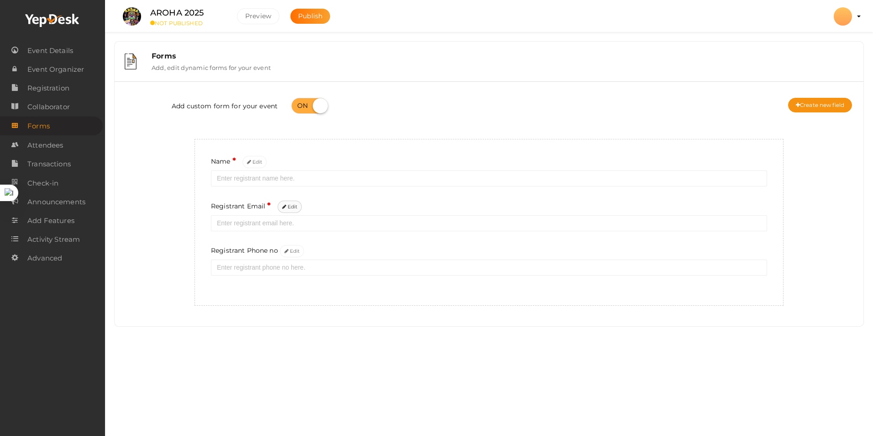
click at [296, 208] on button "Edit" at bounding box center [290, 206] width 25 height 12
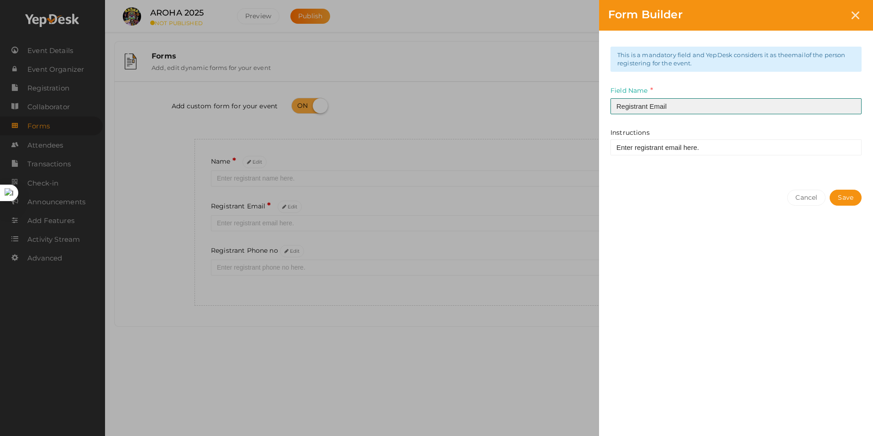
drag, startPoint x: 650, startPoint y: 106, endPoint x: 559, endPoint y: 121, distance: 91.7
click at [559, 121] on div "Form Builder This is a mandatory field and YepDesk considers it as the email of…" at bounding box center [436, 218] width 873 height 436
type input "Email"
click at [835, 199] on button "Save" at bounding box center [846, 197] width 32 height 16
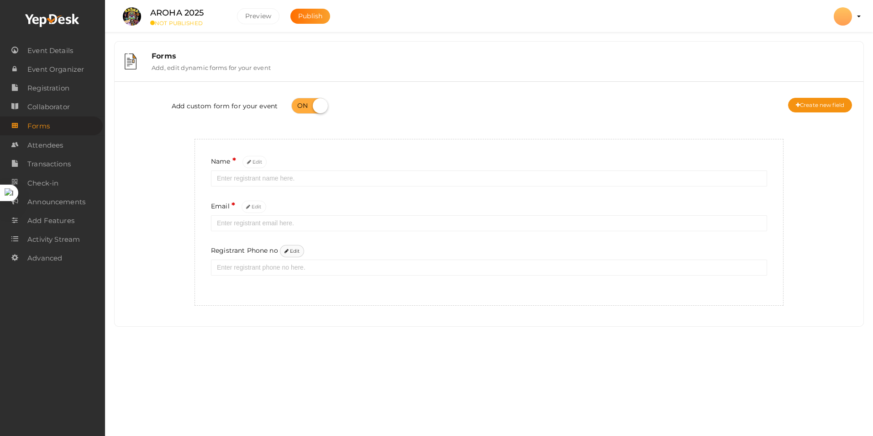
click at [291, 249] on button "Edit" at bounding box center [292, 251] width 25 height 12
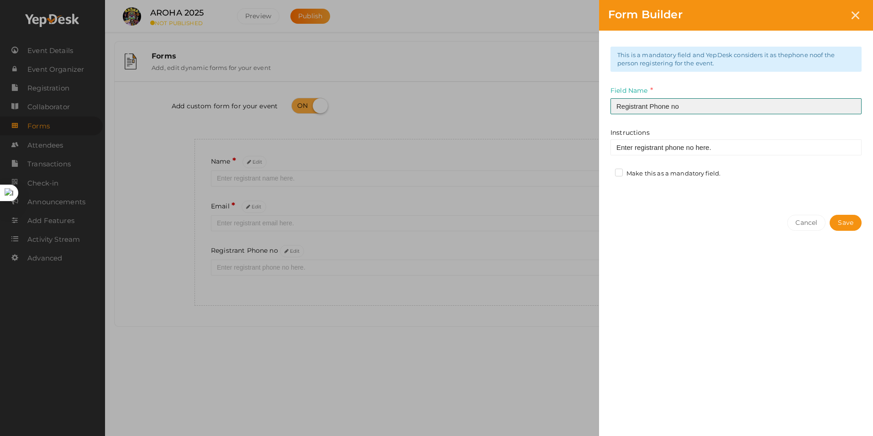
drag, startPoint x: 650, startPoint y: 108, endPoint x: 552, endPoint y: 122, distance: 98.8
click at [552, 122] on div "Form Builder This is a mandatory field and YepDesk considers it as the phone no…" at bounding box center [436, 218] width 873 height 436
click at [652, 105] on input "Phone no" at bounding box center [735, 106] width 251 height 16
type input "Phone no."
click at [618, 173] on label "Make this as a mandatory field." at bounding box center [667, 173] width 105 height 9
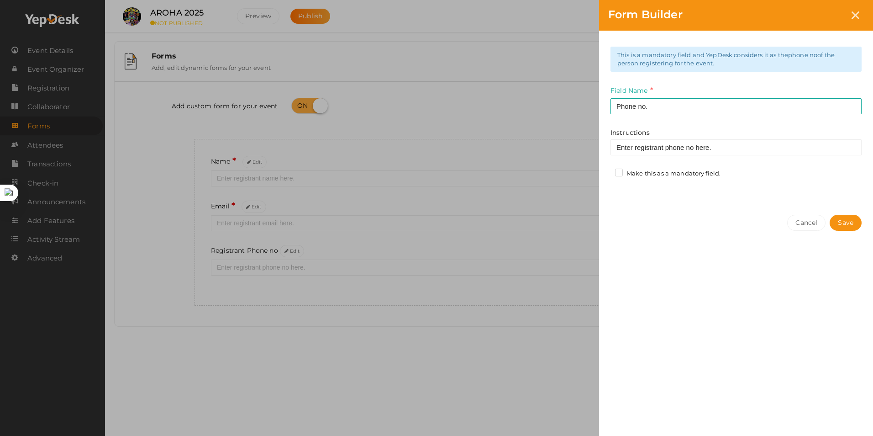
click at [606, 171] on input "Make this as a mandatory field." at bounding box center [606, 171] width 0 height 0
click at [841, 218] on button "Save" at bounding box center [846, 223] width 32 height 16
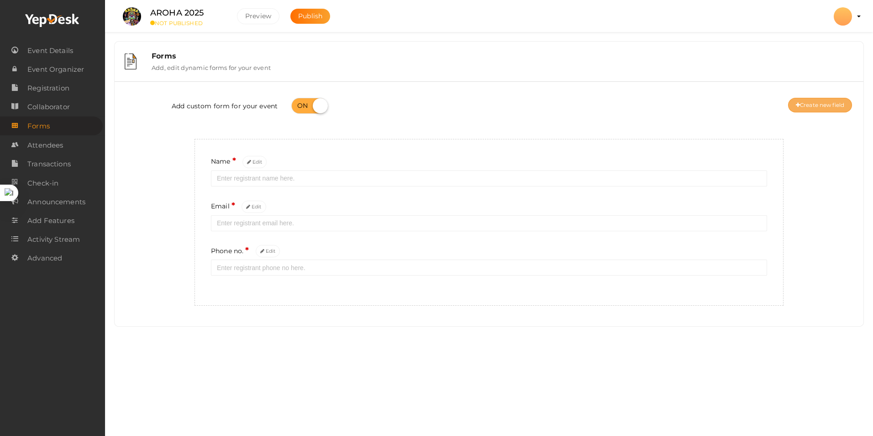
click at [824, 109] on button "Create new field" at bounding box center [820, 105] width 64 height 15
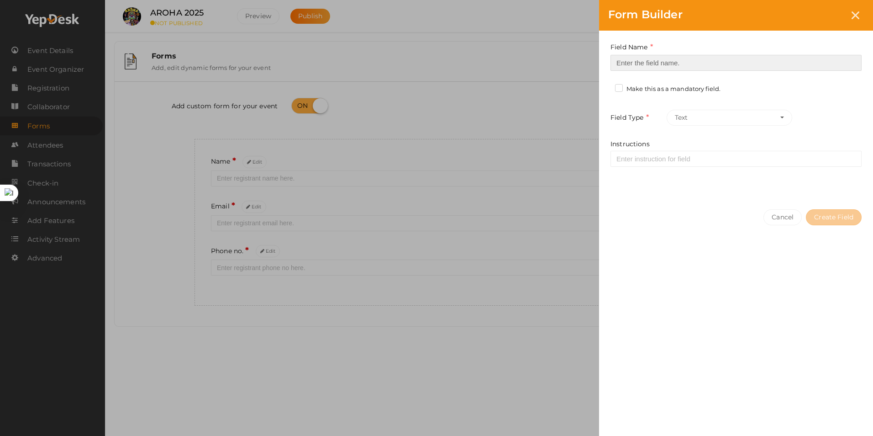
click at [694, 68] on input at bounding box center [735, 63] width 251 height 16
type input "College Name"
click at [682, 91] on label "Make this as a mandatory field." at bounding box center [667, 88] width 105 height 9
click at [606, 86] on input "Make this as a mandatory field." at bounding box center [606, 86] width 0 height 0
click at [826, 215] on button "Create Field" at bounding box center [834, 217] width 56 height 16
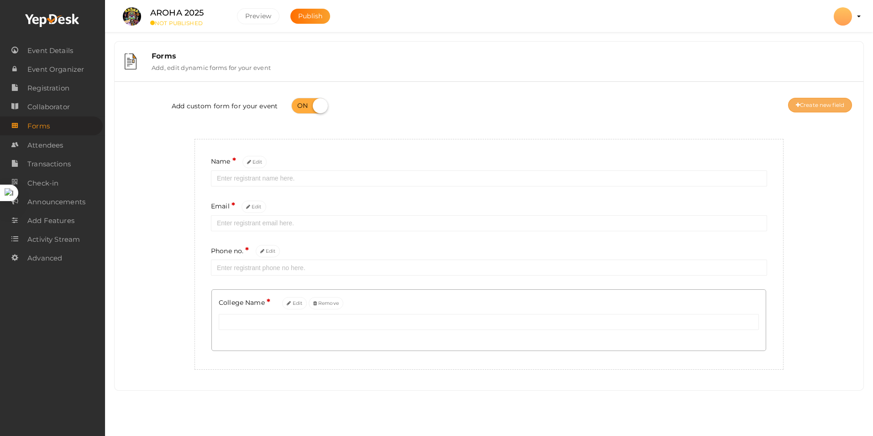
click at [813, 108] on button "Create new field" at bounding box center [820, 105] width 64 height 15
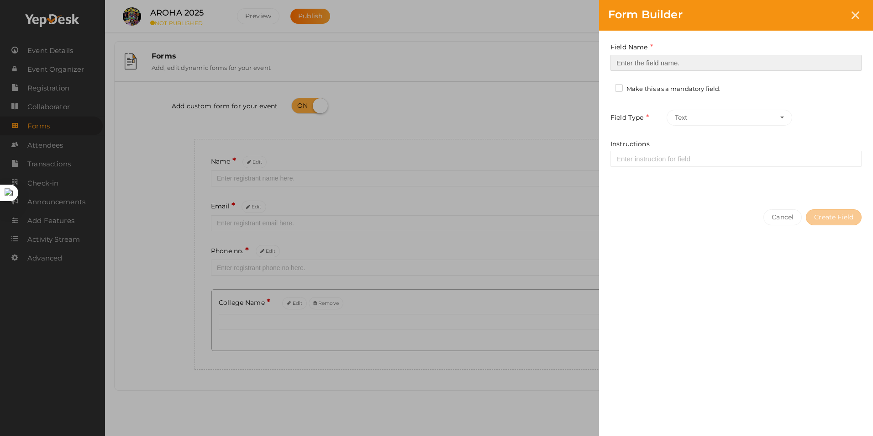
click at [687, 60] on input at bounding box center [735, 63] width 251 height 16
click at [850, 19] on div at bounding box center [855, 15] width 17 height 17
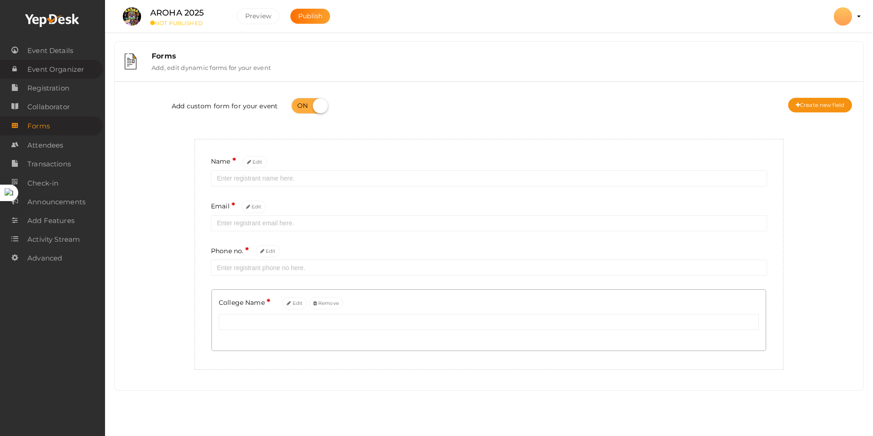
click at [51, 68] on span "Event Organizer" at bounding box center [55, 69] width 57 height 18
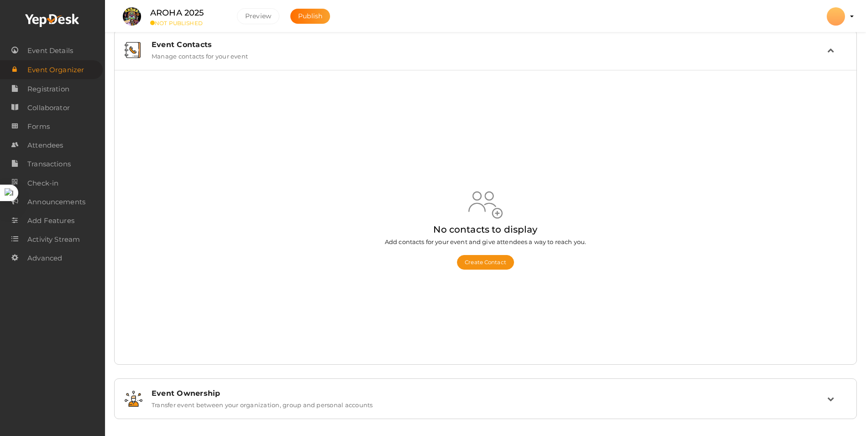
scroll to position [17, 0]
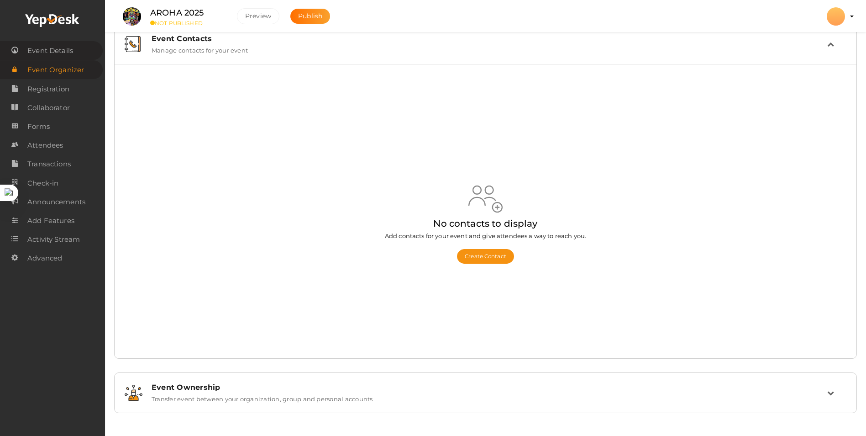
click at [60, 56] on span "Event Details" at bounding box center [50, 51] width 46 height 18
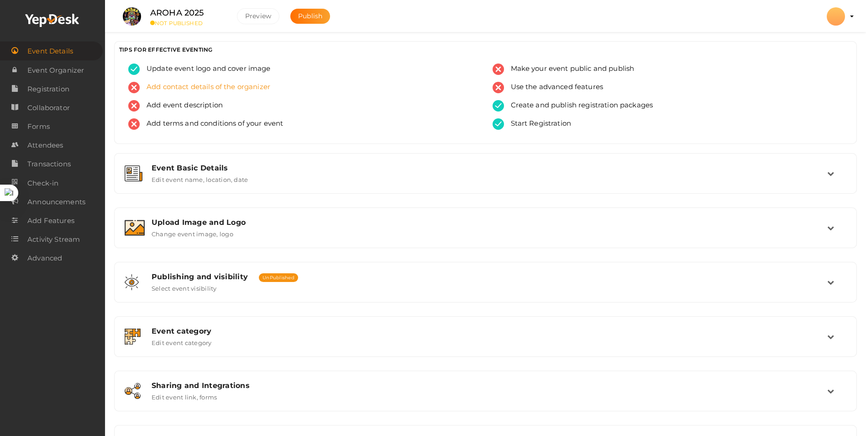
click at [198, 86] on span "Add contact details of the organizer" at bounding box center [205, 87] width 131 height 11
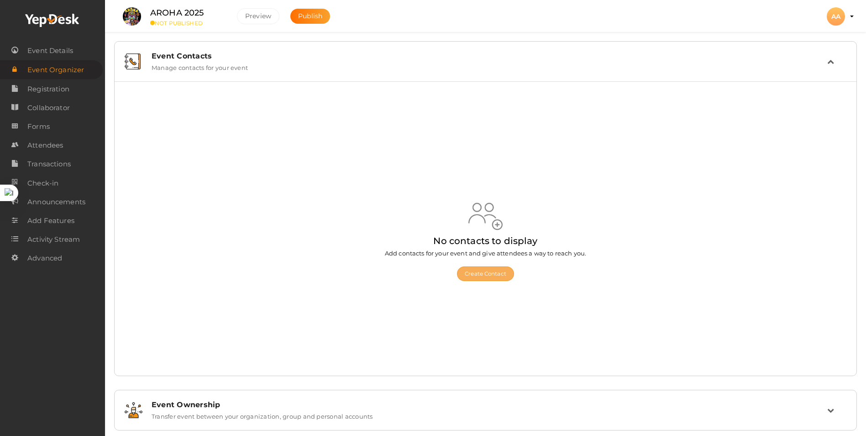
click at [479, 268] on button "Create Contact" at bounding box center [485, 273] width 57 height 15
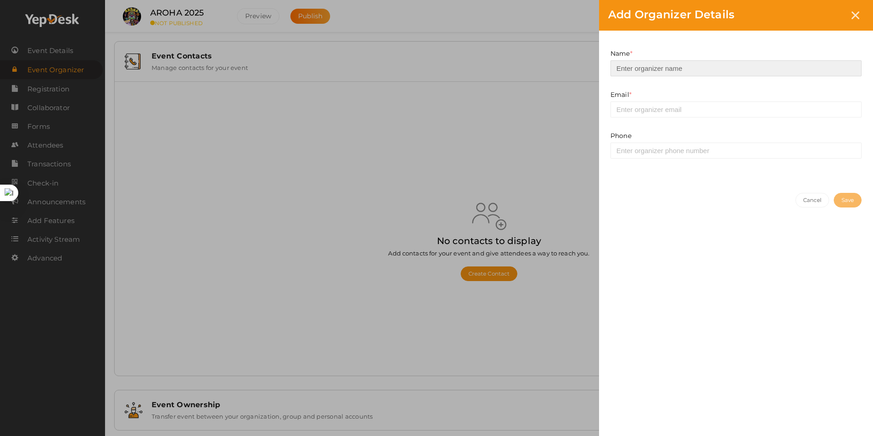
click at [616, 70] on input at bounding box center [735, 68] width 251 height 16
type input "AROHA AIIMS"
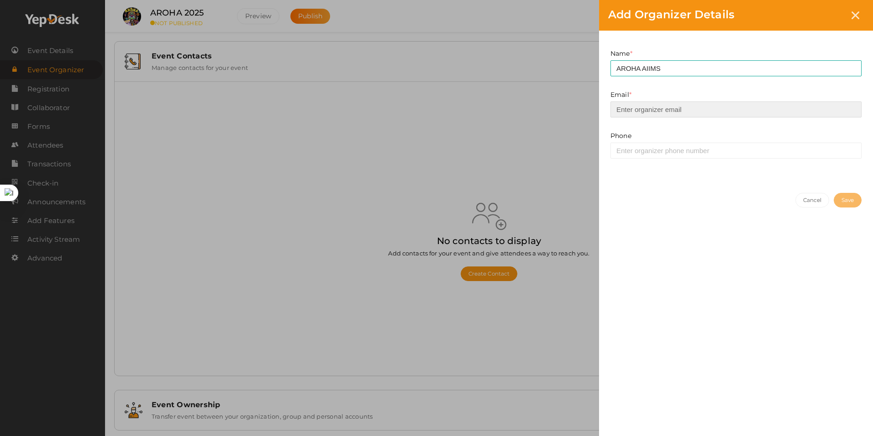
click at [646, 103] on input "email" at bounding box center [735, 109] width 251 height 16
type input "[EMAIL_ADDRESS][DOMAIN_NAME]"
click at [838, 200] on button "Save" at bounding box center [848, 200] width 28 height 15
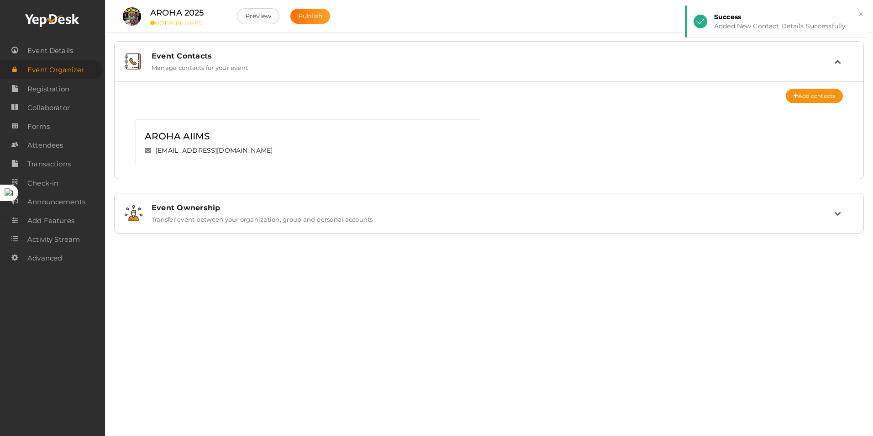
click at [265, 15] on button "Preview" at bounding box center [258, 16] width 42 height 16
click at [449, 132] on img at bounding box center [447, 131] width 11 height 11
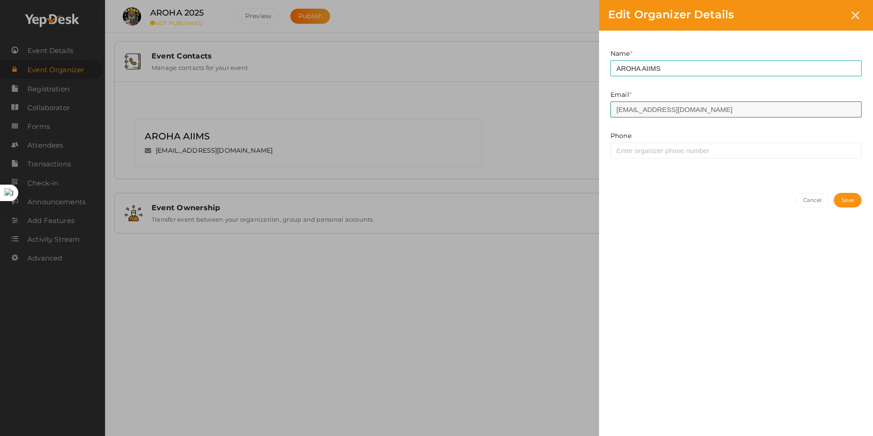
click at [684, 104] on input "studentwelfaresociety@aiimsbathinda.in" at bounding box center [735, 109] width 251 height 16
click at [698, 113] on input "studentwelfaresociety@aiimsbathinda.in" at bounding box center [735, 109] width 251 height 16
click at [803, 196] on button "Cancel" at bounding box center [812, 200] width 34 height 15
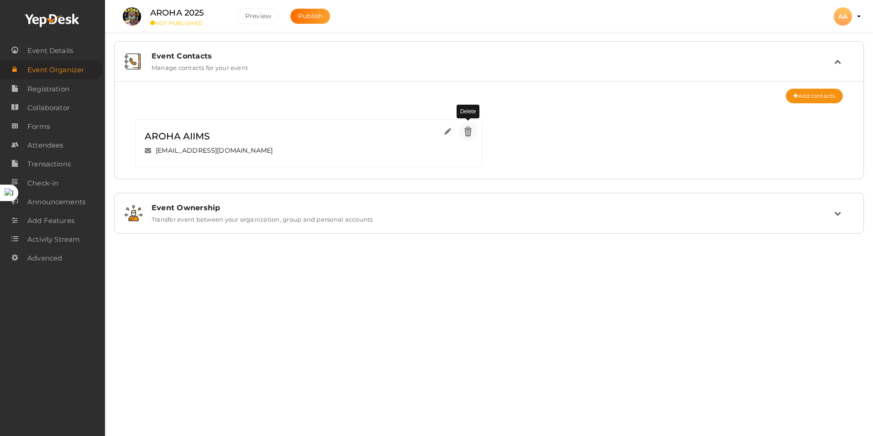
click at [466, 130] on img at bounding box center [468, 131] width 11 height 11
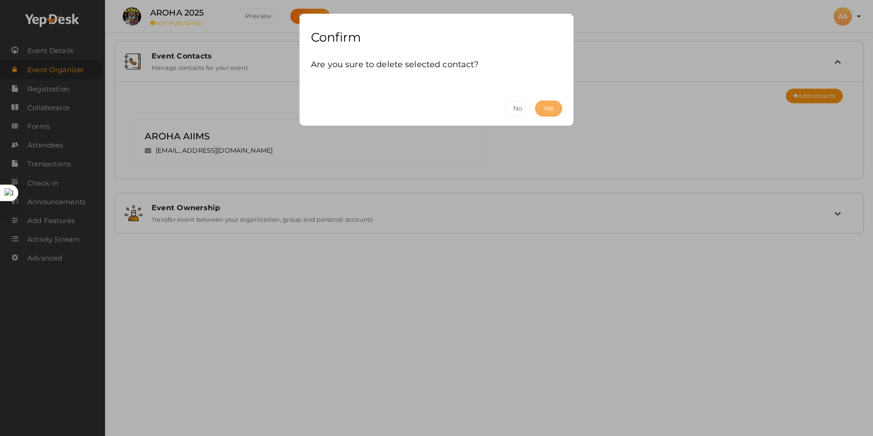
click at [545, 109] on button "Yes" at bounding box center [548, 108] width 27 height 16
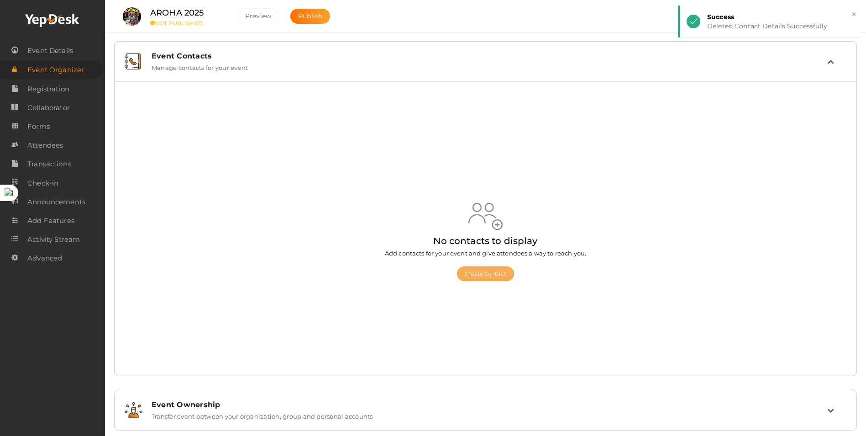
click at [492, 274] on button "Create Contact" at bounding box center [485, 273] width 57 height 15
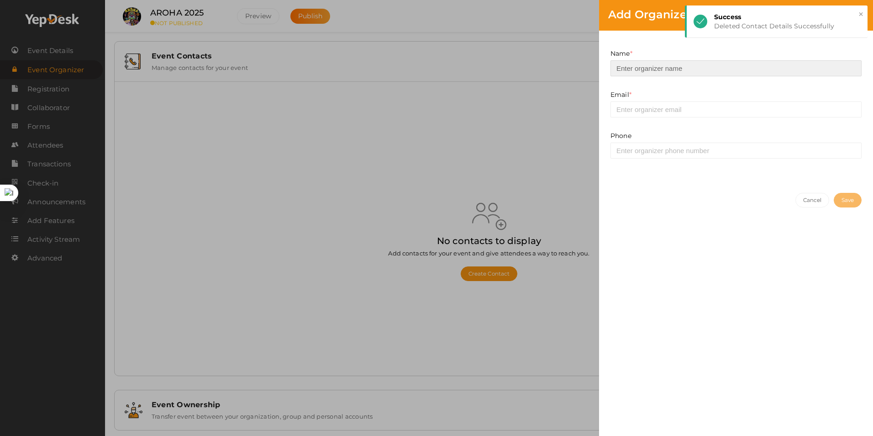
click at [688, 68] on input at bounding box center [735, 68] width 251 height 16
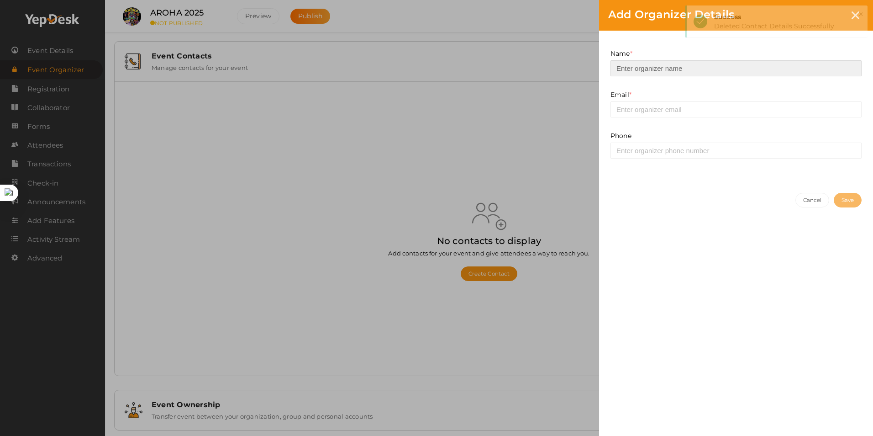
type input "a"
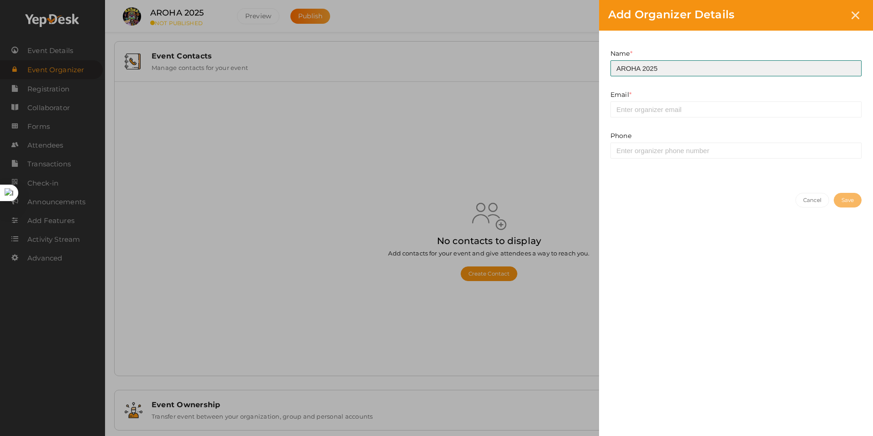
type input "AROHA 2025"
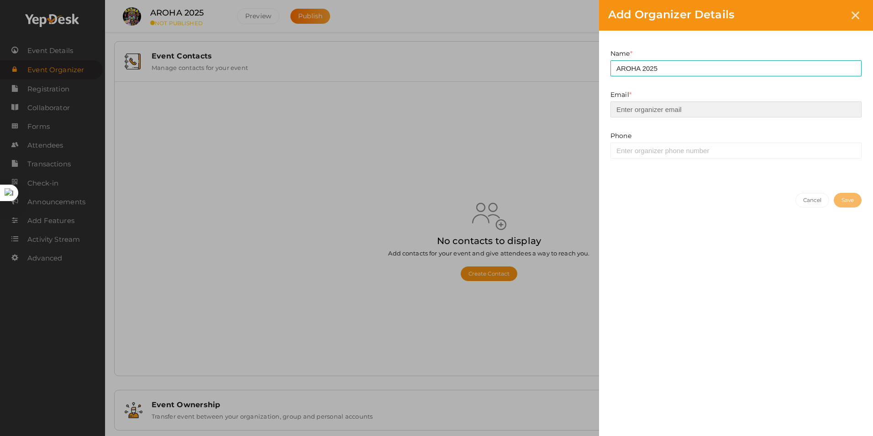
click at [690, 107] on input "email" at bounding box center [735, 109] width 251 height 16
type input "arohaaiimsbti@gmail.com"
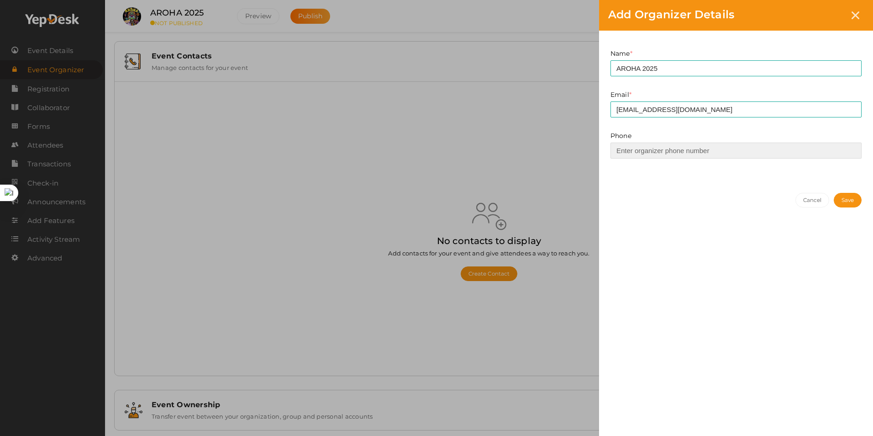
click at [700, 149] on input at bounding box center [735, 150] width 251 height 16
type input "7428930903"
click at [834, 200] on button "Save" at bounding box center [848, 200] width 28 height 15
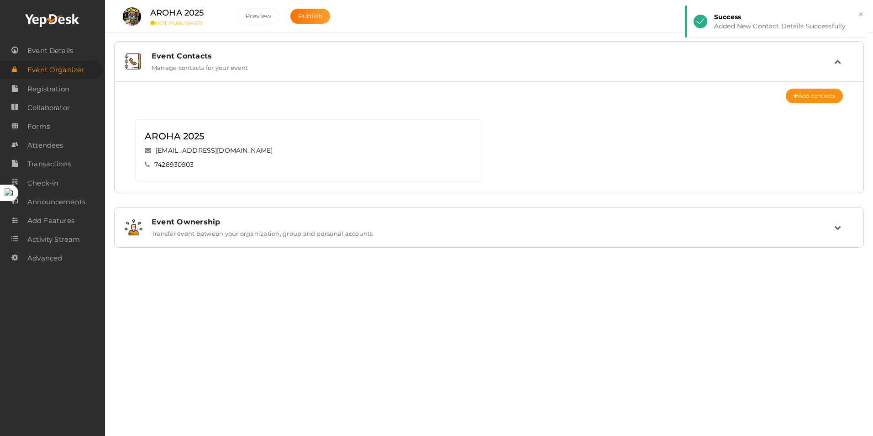
click at [239, 234] on label "Transfer event between your organization, group and personal accounts" at bounding box center [262, 231] width 221 height 11
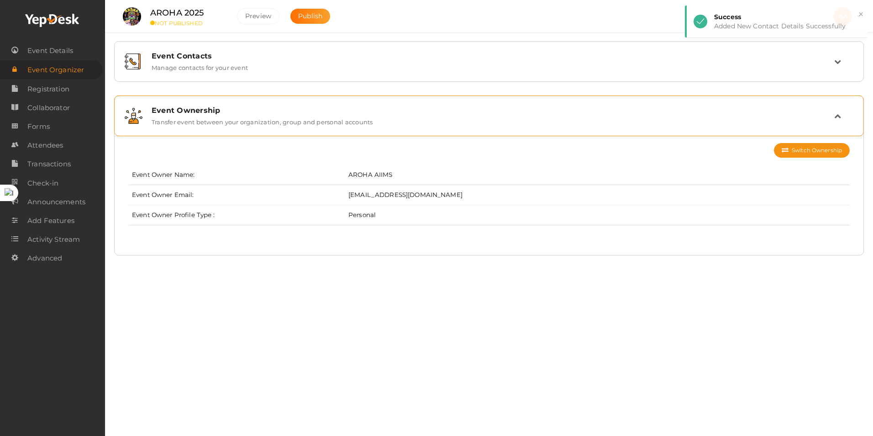
click at [250, 116] on label "Transfer event between your organization, group and personal accounts" at bounding box center [262, 120] width 221 height 11
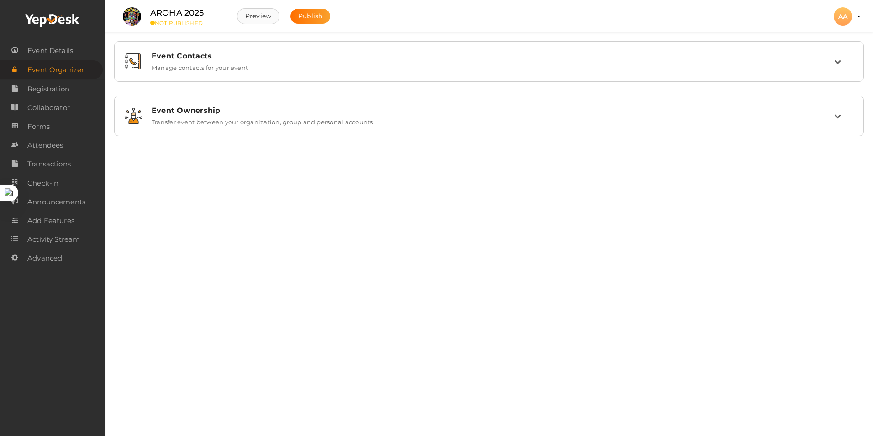
click at [267, 17] on button "Preview" at bounding box center [258, 16] width 42 height 16
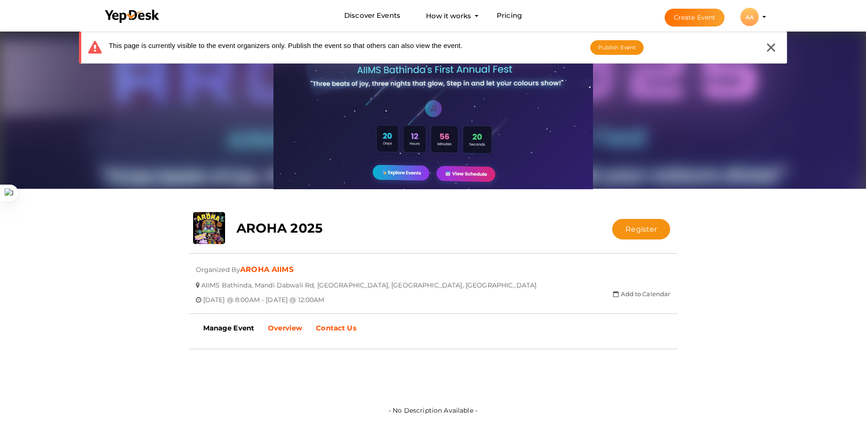
click at [332, 326] on b "Contact Us" at bounding box center [336, 327] width 40 height 9
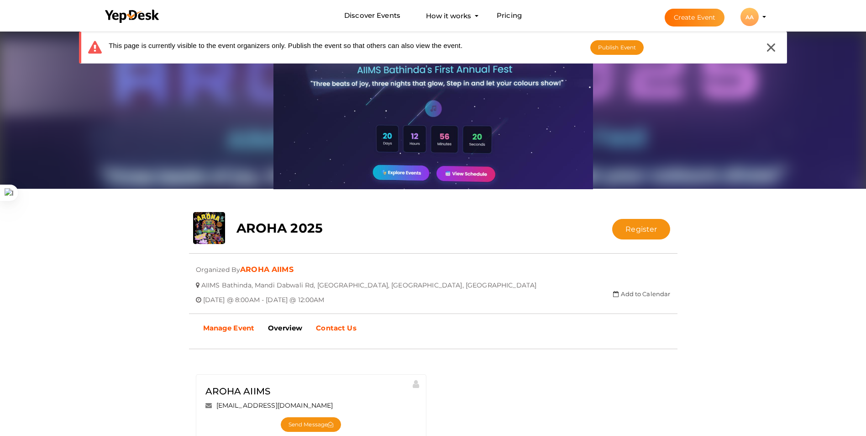
click at [245, 329] on b "Manage Event" at bounding box center [229, 327] width 52 height 9
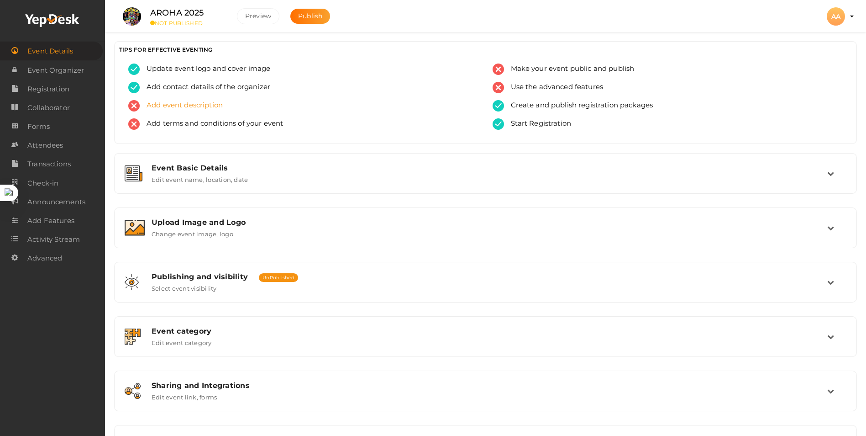
click at [200, 105] on span "Add event description" at bounding box center [181, 105] width 83 height 11
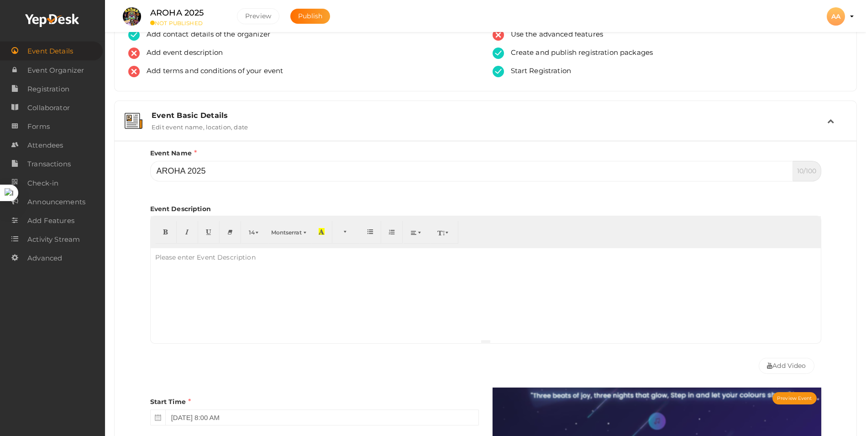
drag, startPoint x: 232, startPoint y: 241, endPoint x: 230, endPoint y: 261, distance: 20.2
click at [230, 261] on div "Please enter Event Description" at bounding box center [206, 257] width 110 height 18
paste div
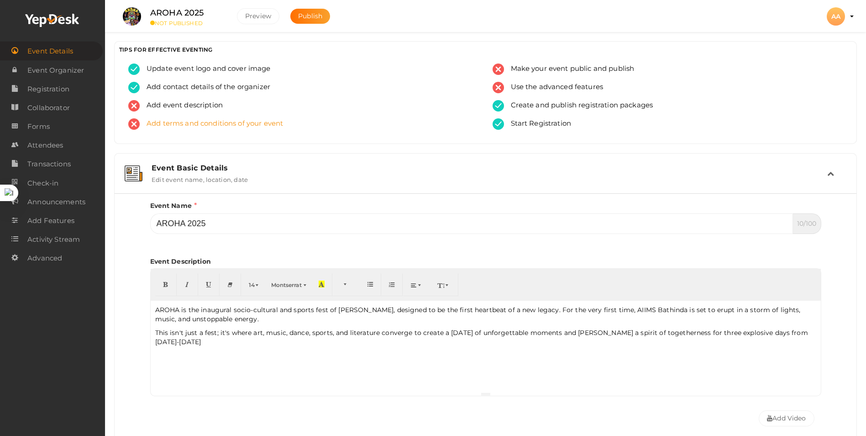
click at [213, 121] on span "Add terms and conditions of your event" at bounding box center [211, 123] width 143 height 11
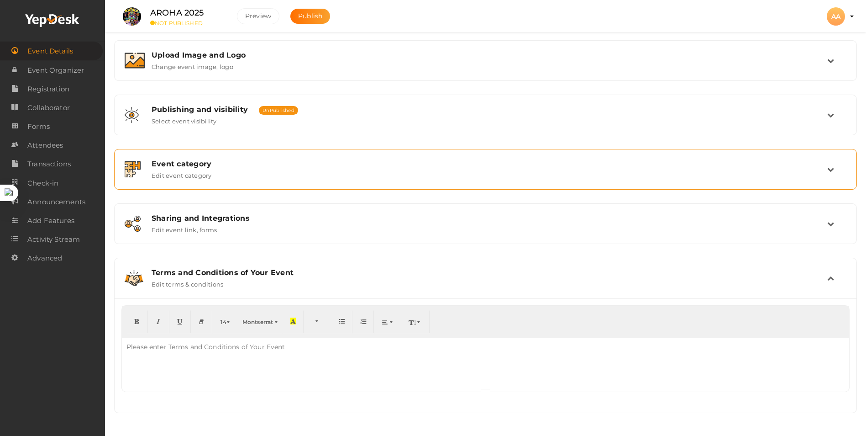
scroll to position [30, 0]
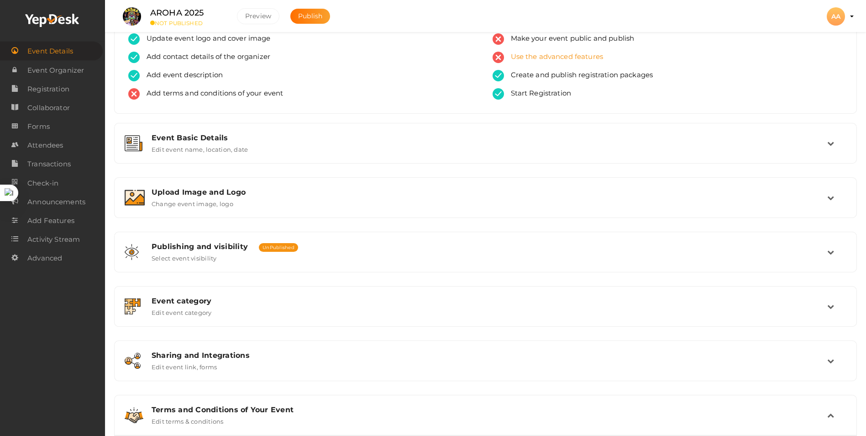
click at [519, 58] on span "Use the advanced features" at bounding box center [554, 57] width 100 height 11
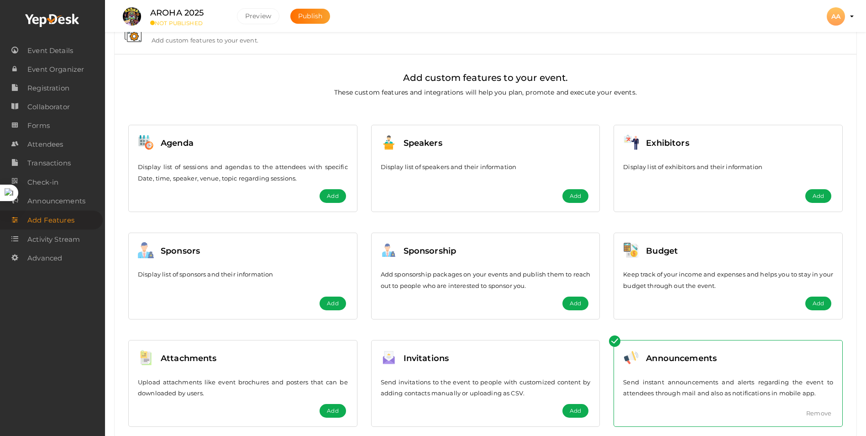
scroll to position [53, 0]
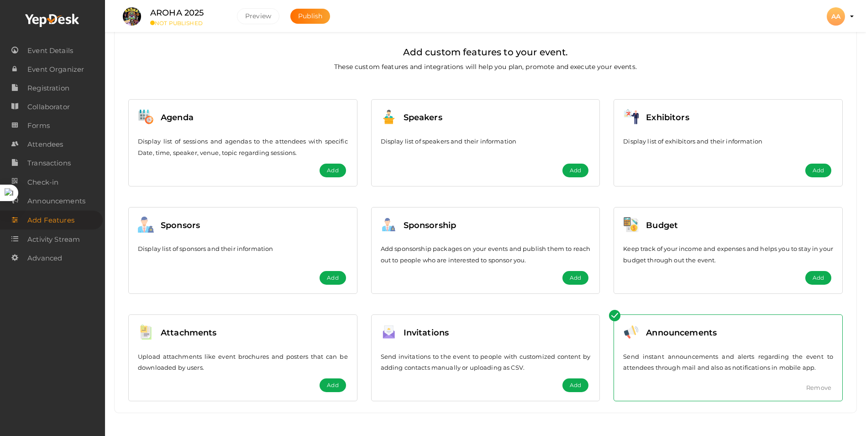
click at [338, 381] on span "Add" at bounding box center [332, 384] width 11 height 9
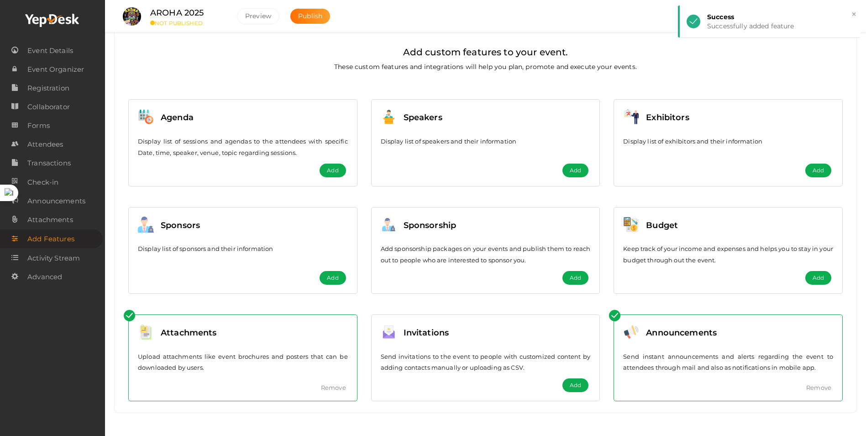
scroll to position [0, 0]
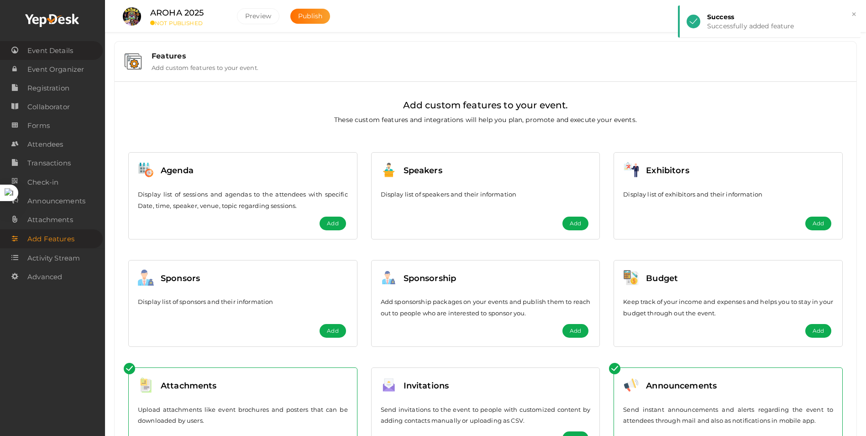
click at [53, 48] on span "Event Details" at bounding box center [50, 51] width 46 height 18
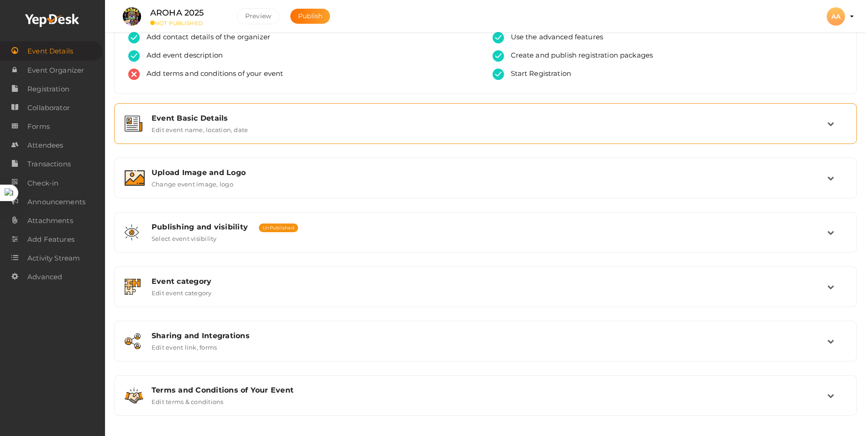
scroll to position [53, 0]
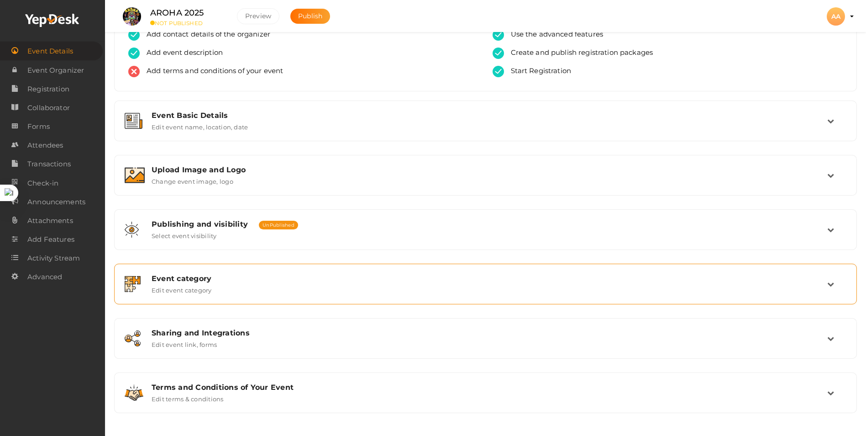
click at [233, 280] on div "Event category" at bounding box center [490, 278] width 676 height 9
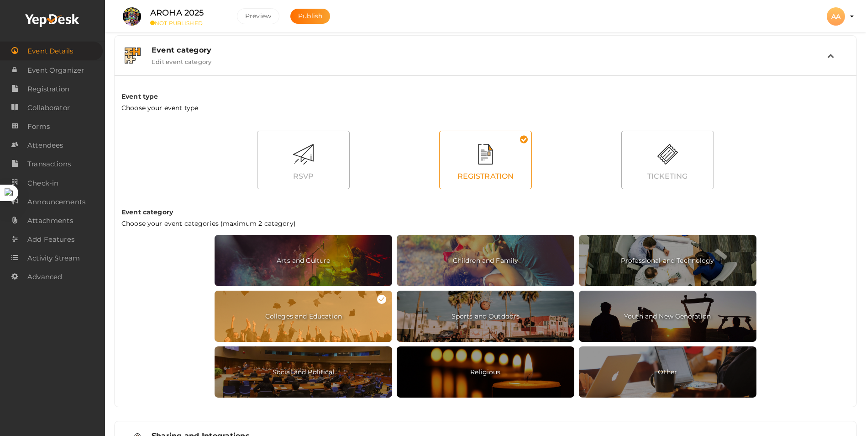
scroll to position [384, 0]
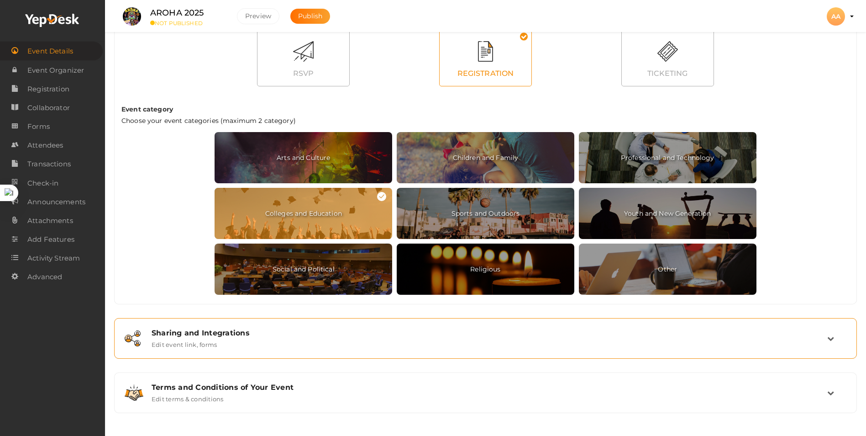
click at [430, 341] on div "Sharing and Integrations Edit event link, forms" at bounding box center [486, 338] width 683 height 20
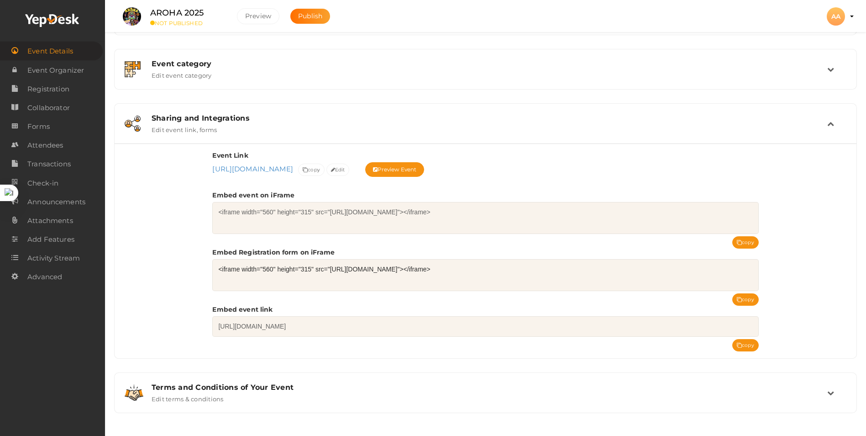
scroll to position [267, 0]
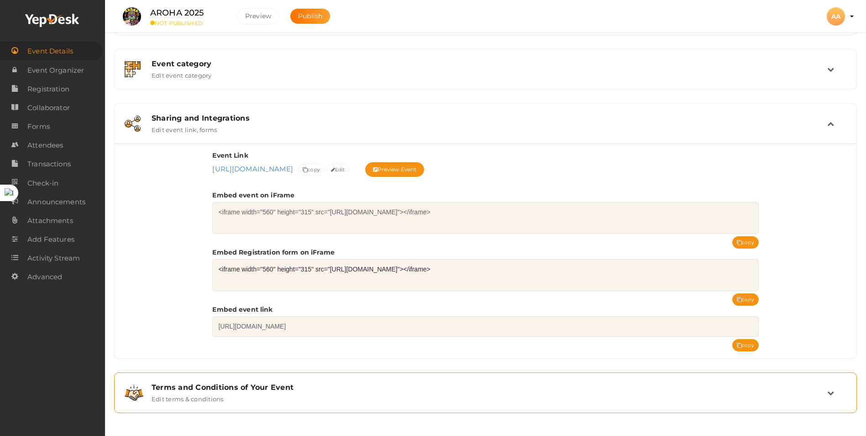
click at [373, 387] on div "Terms and Conditions of Your Event" at bounding box center [490, 387] width 676 height 9
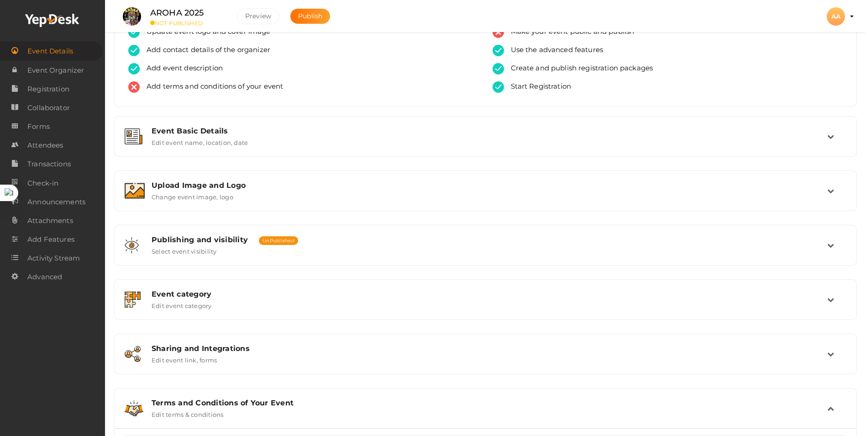
scroll to position [0, 0]
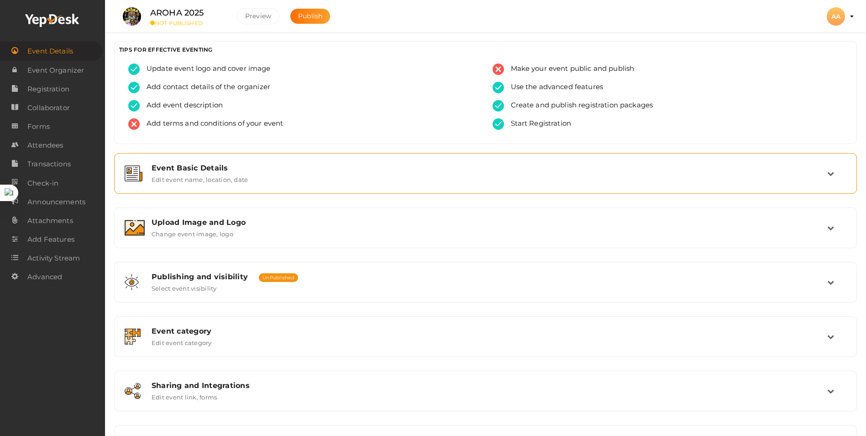
click at [247, 180] on div "Event Basic Details Edit event name, location, date" at bounding box center [486, 173] width 683 height 20
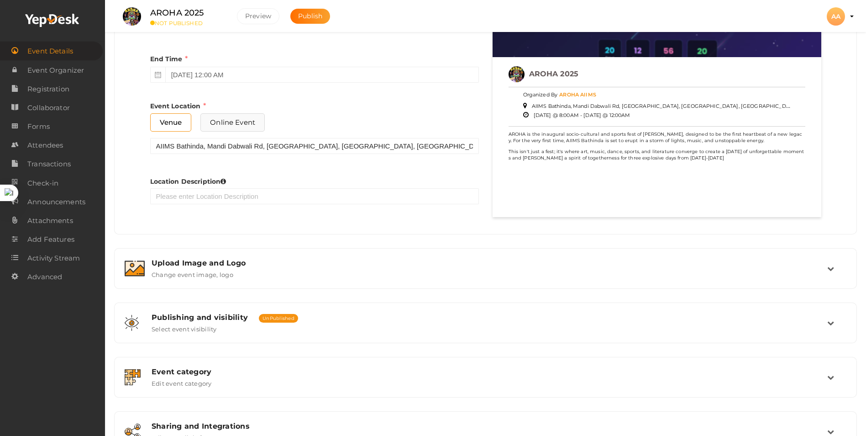
scroll to position [544, 0]
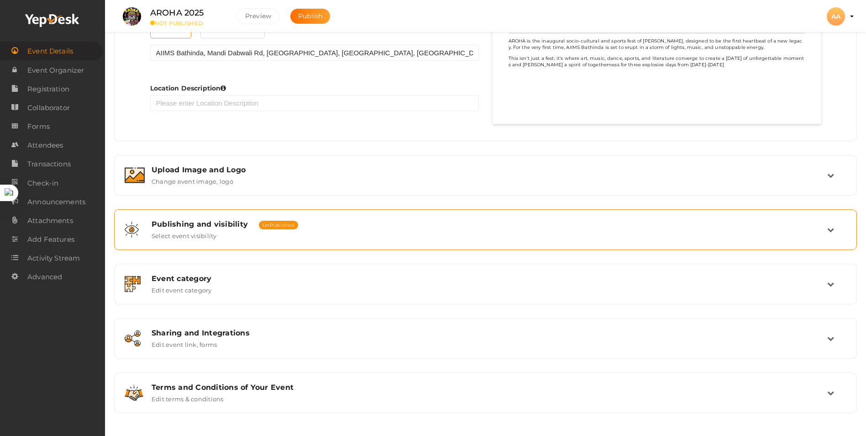
click at [234, 221] on span "Publishing and visibility" at bounding box center [200, 224] width 96 height 9
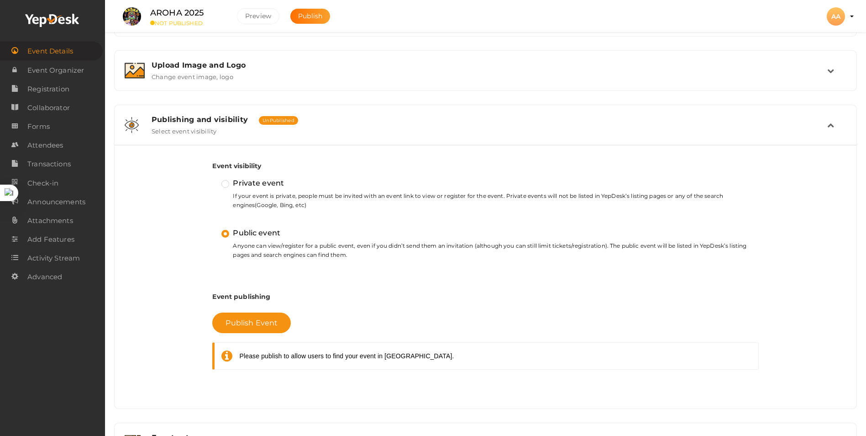
scroll to position [183, 0]
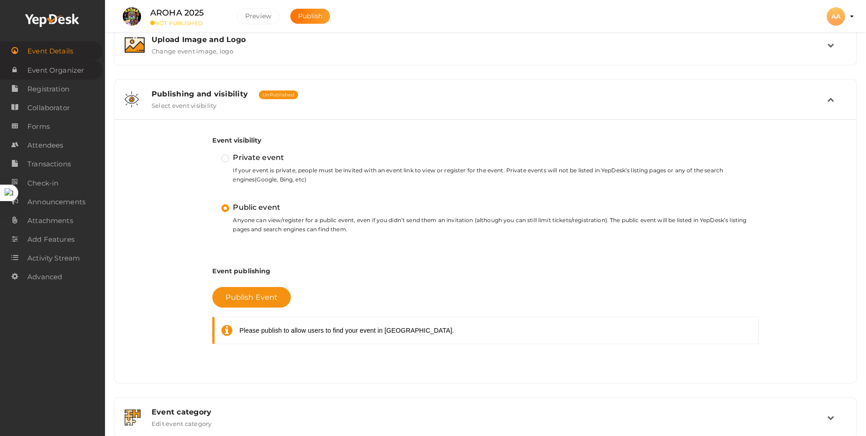
click at [53, 69] on span "Event Organizer" at bounding box center [55, 70] width 57 height 18
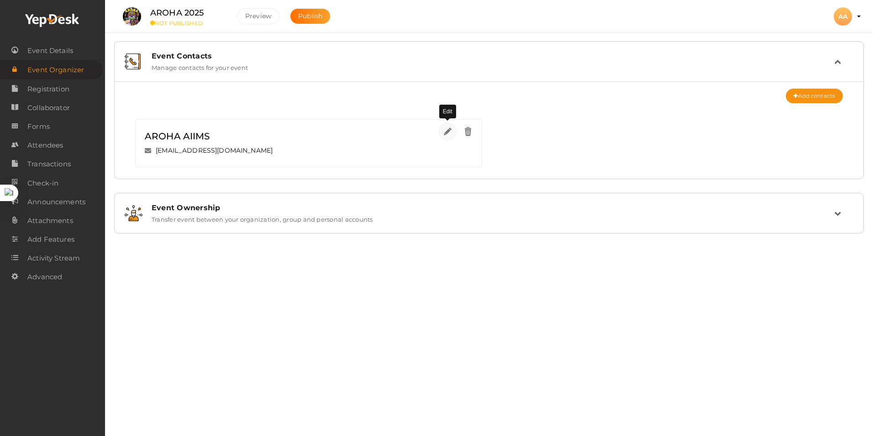
click at [440, 128] on link at bounding box center [447, 131] width 19 height 19
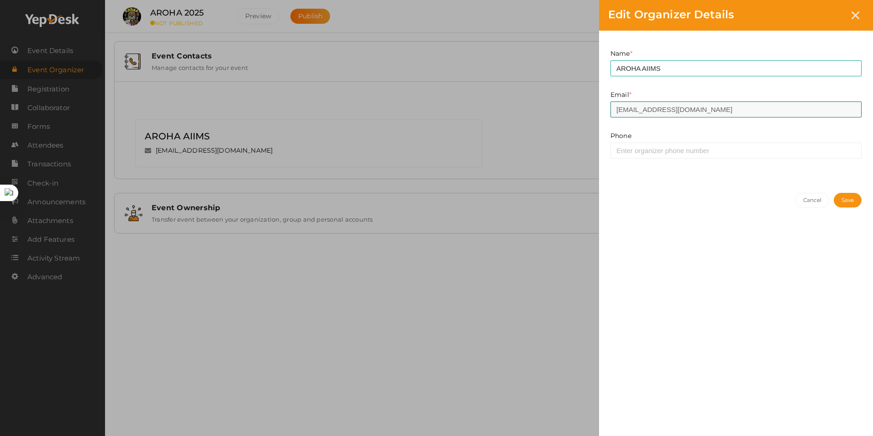
drag, startPoint x: 737, startPoint y: 110, endPoint x: 448, endPoint y: 131, distance: 289.8
click at [448, 131] on div "Edit Organizer Details Name * AROHA AIIMS This field is Required. Email * [EMAI…" at bounding box center [436, 218] width 873 height 436
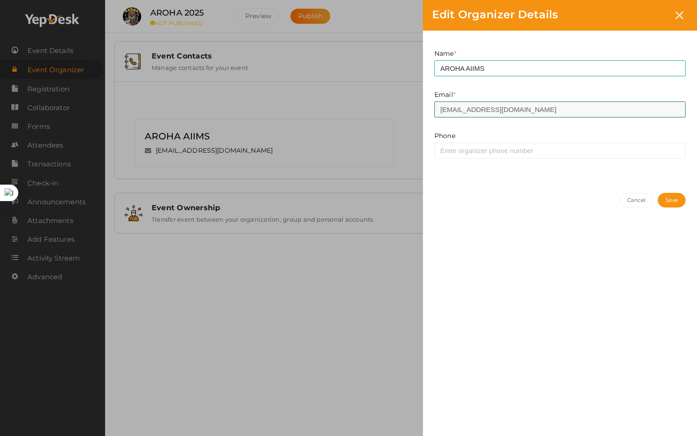
click at [568, 110] on input "[EMAIL_ADDRESS][DOMAIN_NAME]" at bounding box center [559, 109] width 251 height 16
drag, startPoint x: 568, startPoint y: 110, endPoint x: 338, endPoint y: 143, distance: 232.0
click at [338, 143] on div "Edit Organizer Details Name * AROHA AIIMS This field is Required. Email * [EMAI…" at bounding box center [348, 218] width 697 height 436
click at [508, 111] on input "[EMAIL_ADDRESS][DOMAIN_NAME]" at bounding box center [559, 109] width 251 height 16
click at [565, 112] on input "[EMAIL_ADDRESS][DOMAIN_NAME]" at bounding box center [559, 109] width 251 height 16
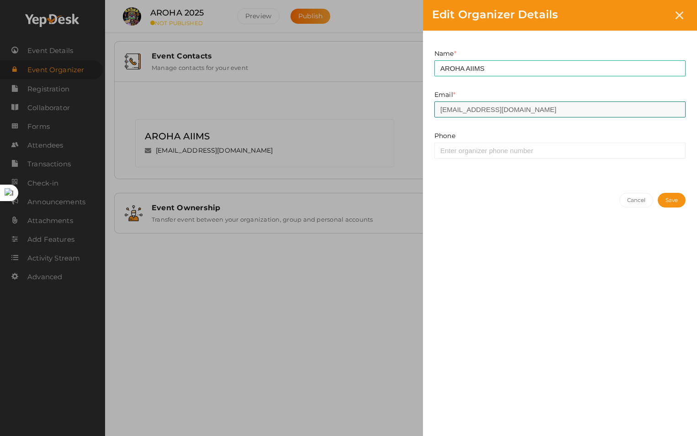
click at [572, 108] on input "[EMAIL_ADDRESS][DOMAIN_NAME]" at bounding box center [559, 109] width 251 height 16
click at [684, 13] on div at bounding box center [679, 15] width 17 height 17
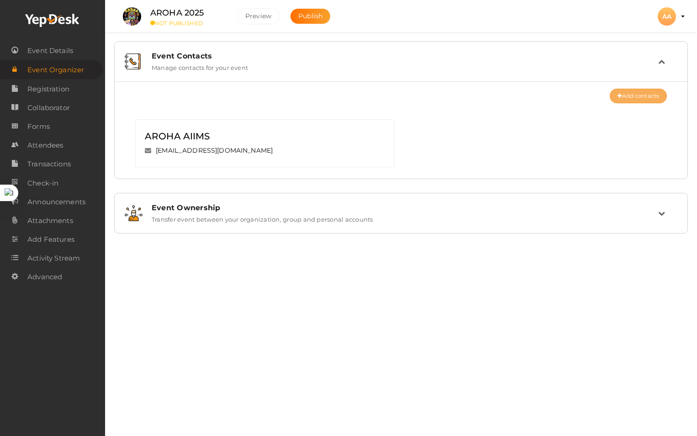
click at [617, 98] on icon at bounding box center [619, 96] width 4 height 5
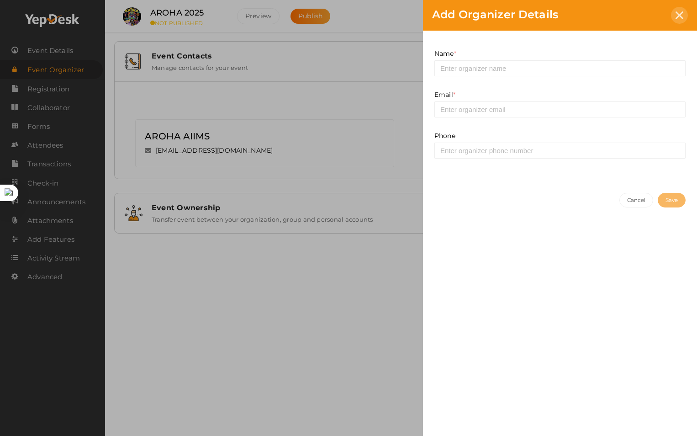
click at [678, 13] on icon at bounding box center [679, 15] width 8 height 8
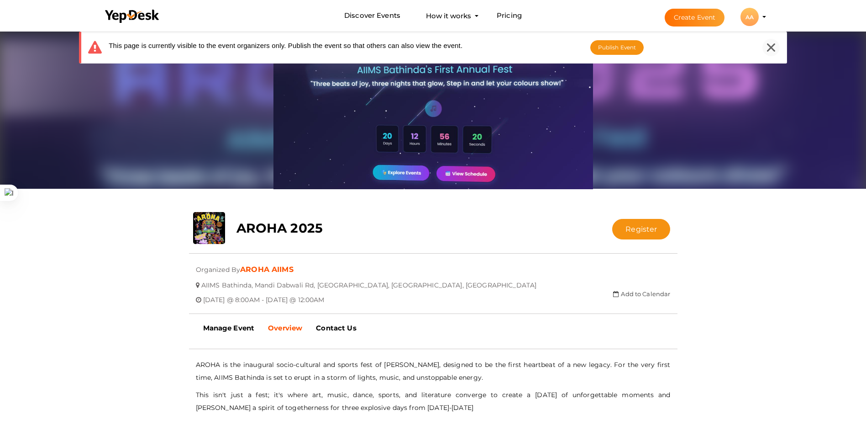
click at [778, 48] on div at bounding box center [771, 47] width 17 height 17
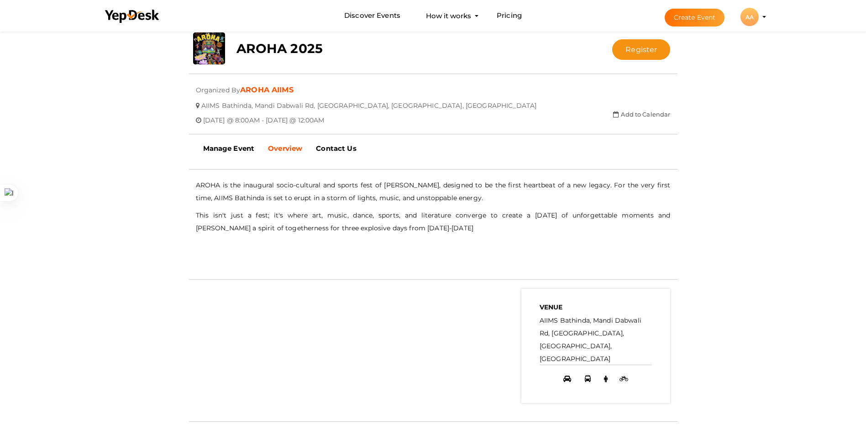
scroll to position [134, 0]
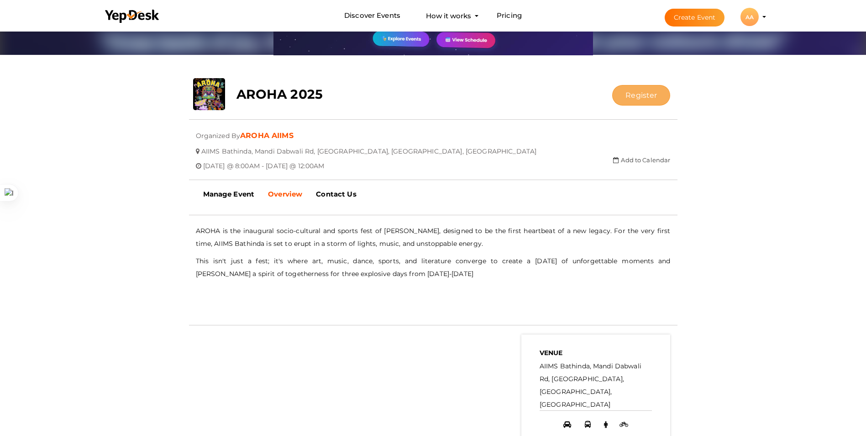
click at [631, 99] on button "Register" at bounding box center [641, 95] width 58 height 21
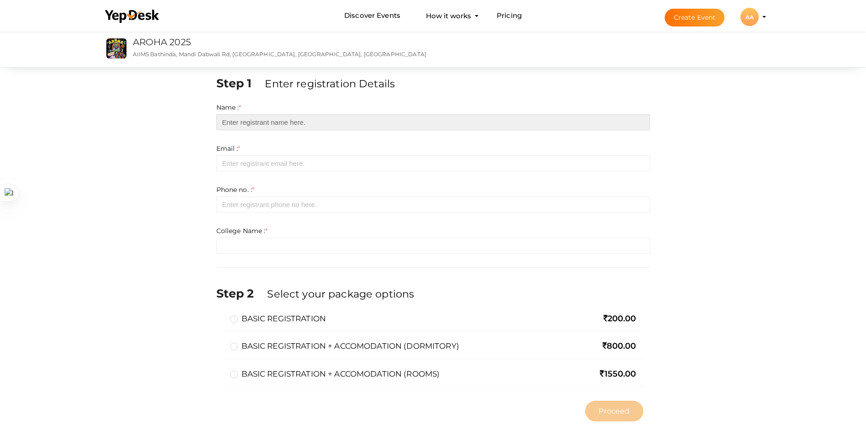
click at [320, 123] on input "text" at bounding box center [433, 122] width 434 height 16
click at [745, 21] on div "AA" at bounding box center [750, 17] width 18 height 18
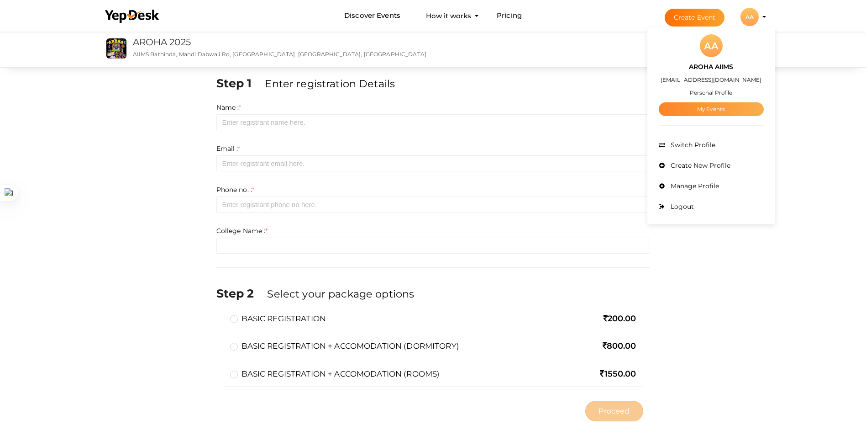
click at [707, 109] on link "My Events" at bounding box center [711, 109] width 105 height 14
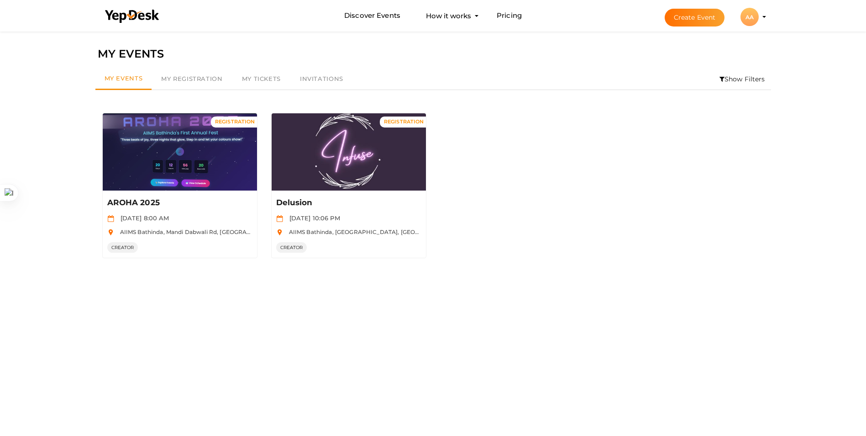
click at [746, 25] on div "AA" at bounding box center [750, 17] width 18 height 18
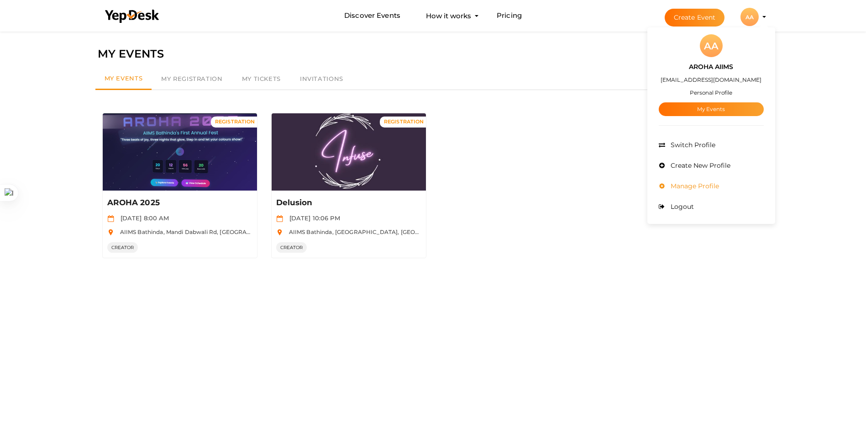
click at [709, 185] on span "Manage Profile" at bounding box center [693, 186] width 51 height 8
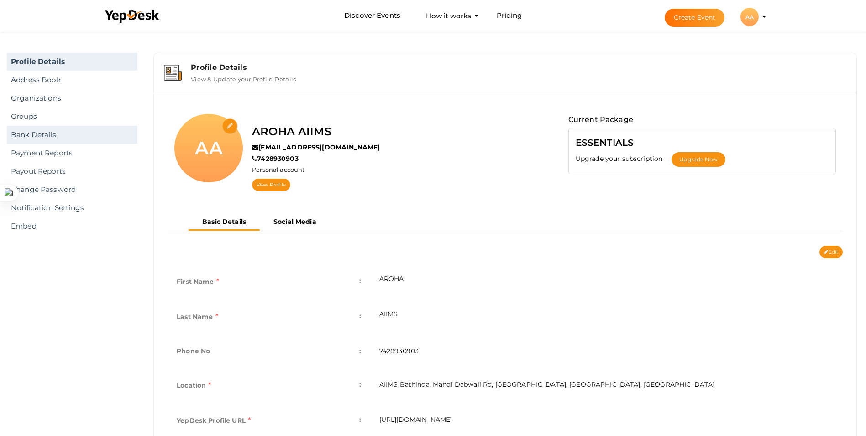
click at [46, 136] on link "Bank Details" at bounding box center [72, 135] width 131 height 18
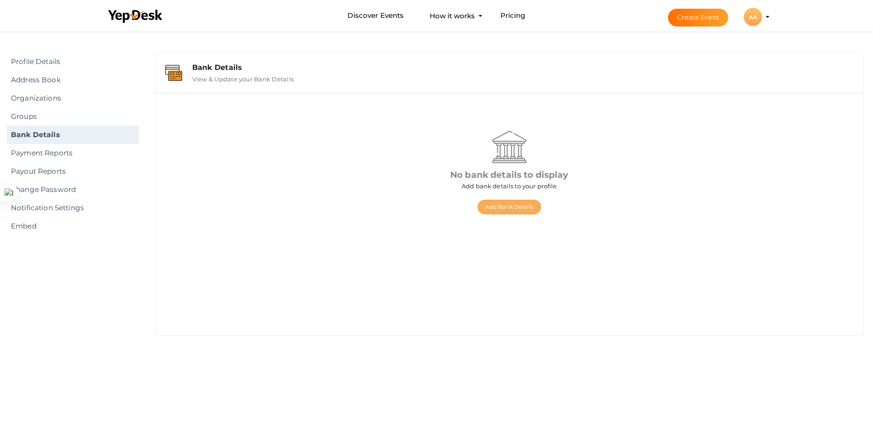
click at [494, 210] on button "Add Bank Details" at bounding box center [509, 207] width 63 height 15
select select "INR"
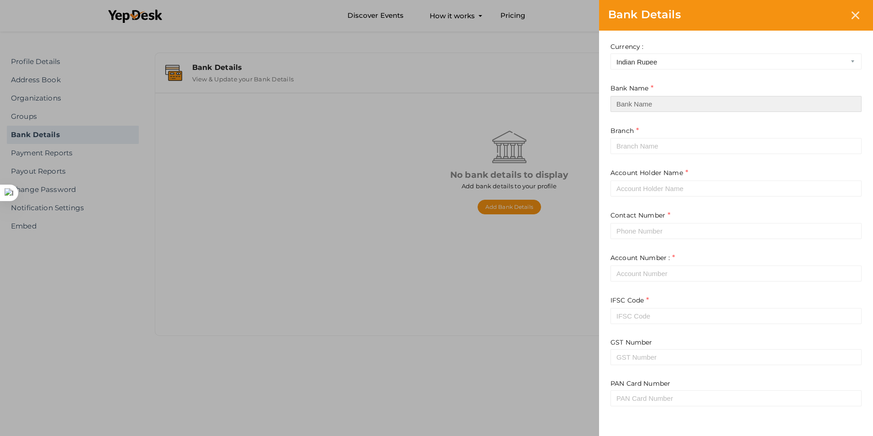
click at [645, 100] on input at bounding box center [735, 104] width 251 height 16
type input "s"
click at [658, 105] on input "STATE BANK F INDIA" at bounding box center [735, 104] width 251 height 16
type input "STATE BANK OF INDIA"
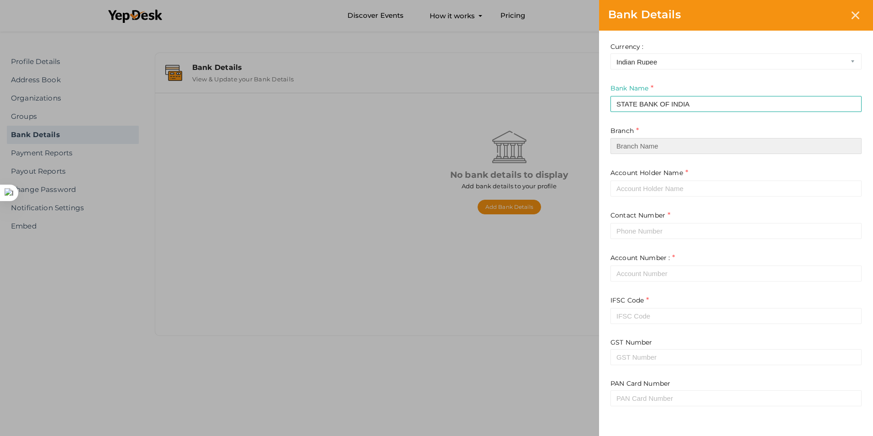
click at [684, 147] on input at bounding box center [735, 146] width 251 height 16
type input "(50872)-MILK PLANT BATHINDA"
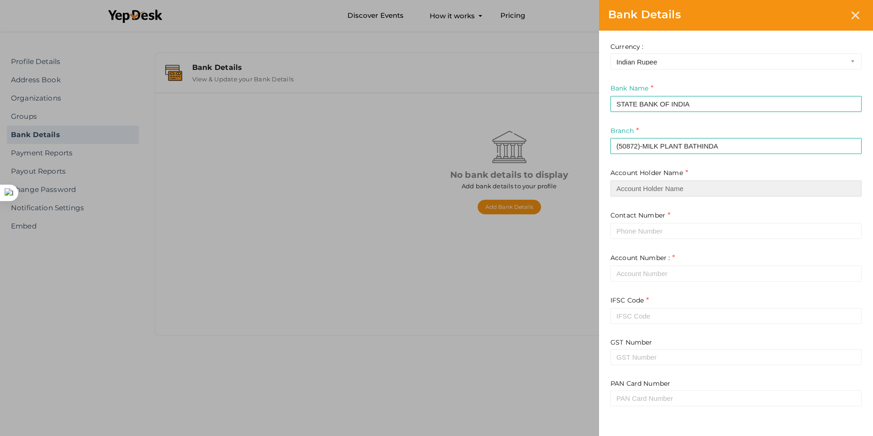
click at [701, 184] on input at bounding box center [735, 188] width 251 height 16
click at [696, 234] on input at bounding box center [735, 231] width 251 height 16
click at [684, 188] on input "STUDENT WELFARESOCIETY AIIMS BATHINDA" at bounding box center [735, 188] width 251 height 16
type input "STUDENT WELFARE SOCIETY [PERSON_NAME]"
click at [687, 234] on input at bounding box center [735, 231] width 251 height 16
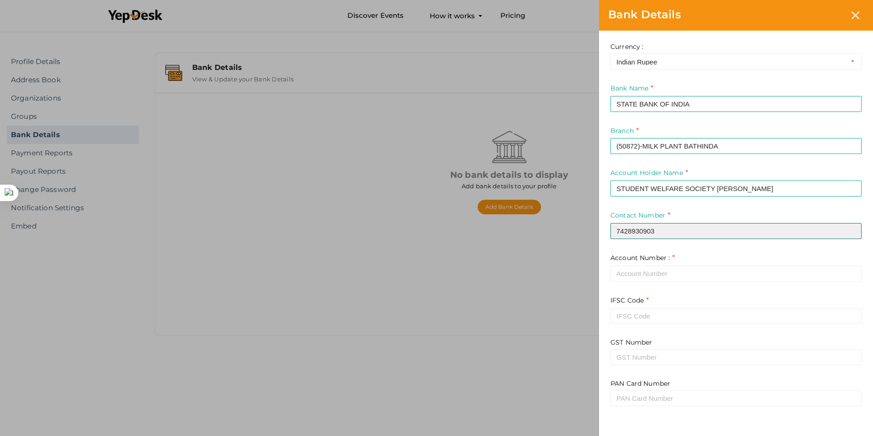
type input "7428930903"
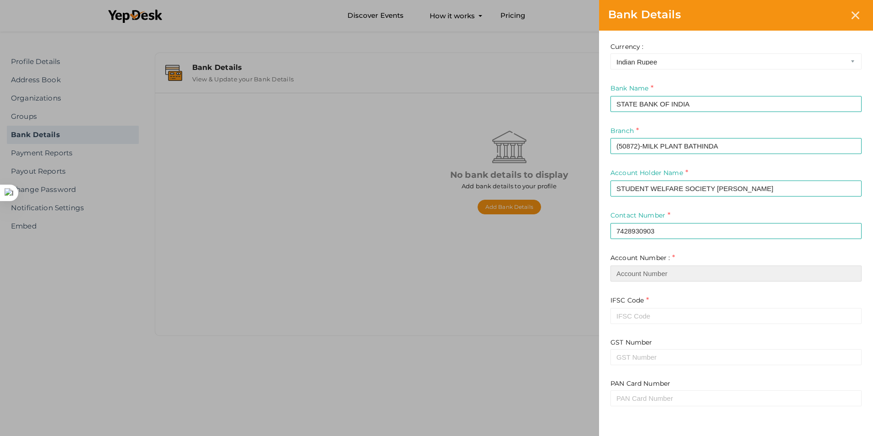
click at [709, 274] on input "text" at bounding box center [735, 273] width 251 height 16
type input "42030989084"
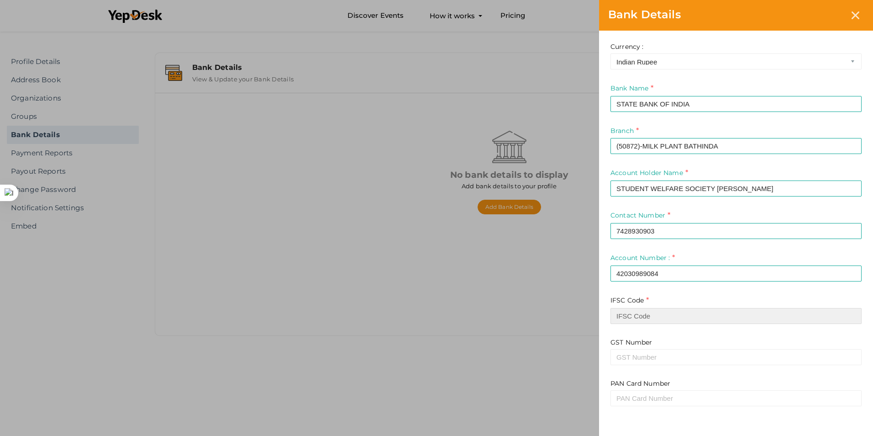
click at [704, 317] on input at bounding box center [735, 316] width 251 height 16
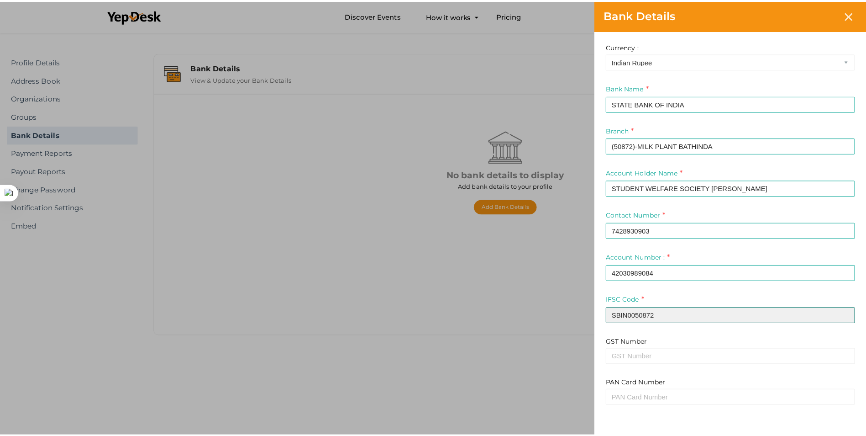
scroll to position [79, 0]
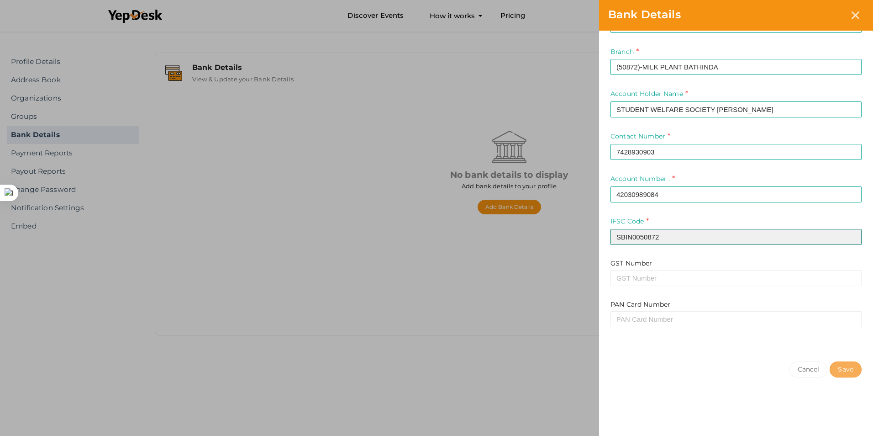
type input "SBIN0050872"
click at [852, 374] on button "Save" at bounding box center [846, 369] width 32 height 16
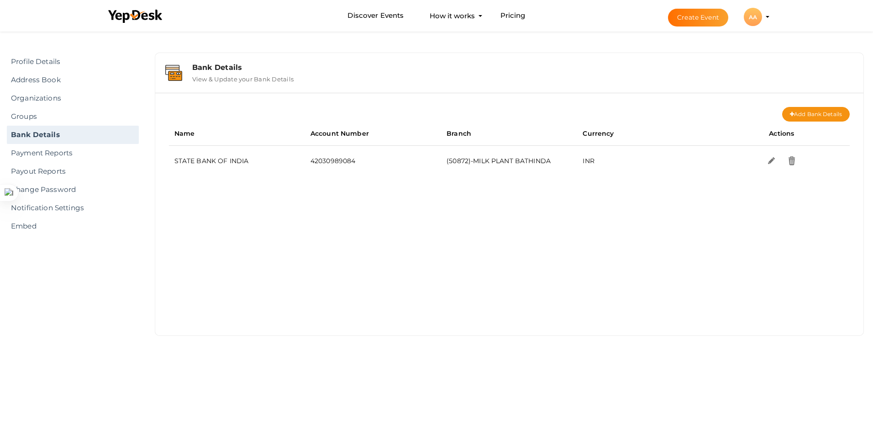
click at [750, 21] on div "AA" at bounding box center [753, 17] width 18 height 18
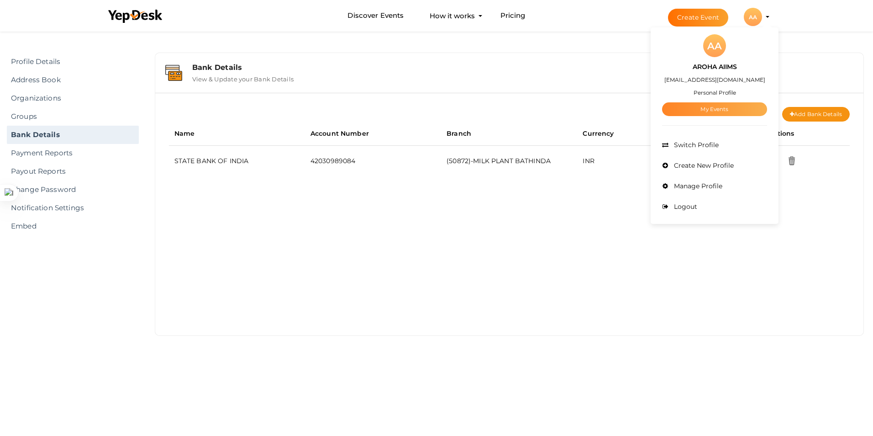
click at [713, 108] on link "My Events" at bounding box center [714, 109] width 105 height 14
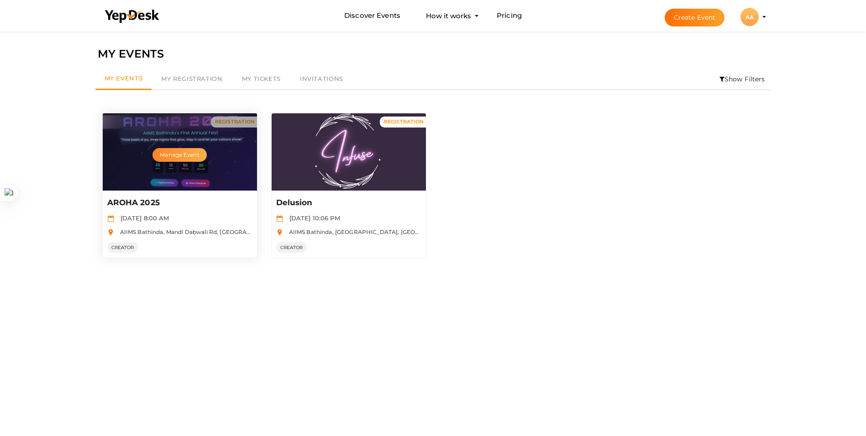
click at [193, 157] on button "Manage Event" at bounding box center [180, 155] width 54 height 14
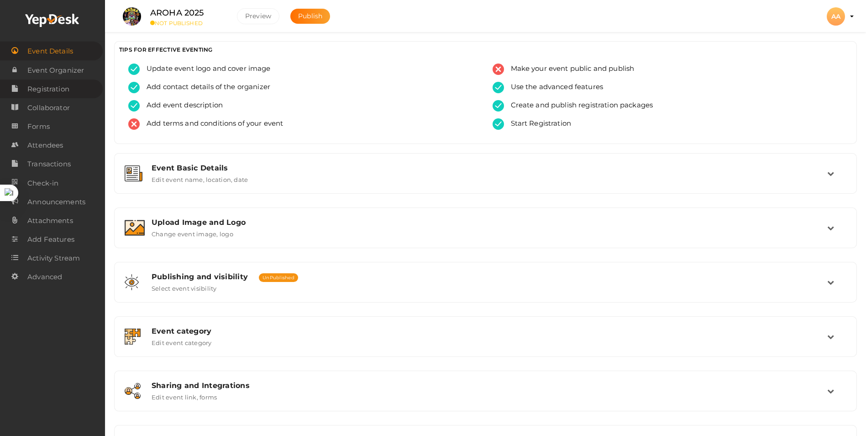
click at [71, 87] on link "Registration" at bounding box center [51, 88] width 103 height 19
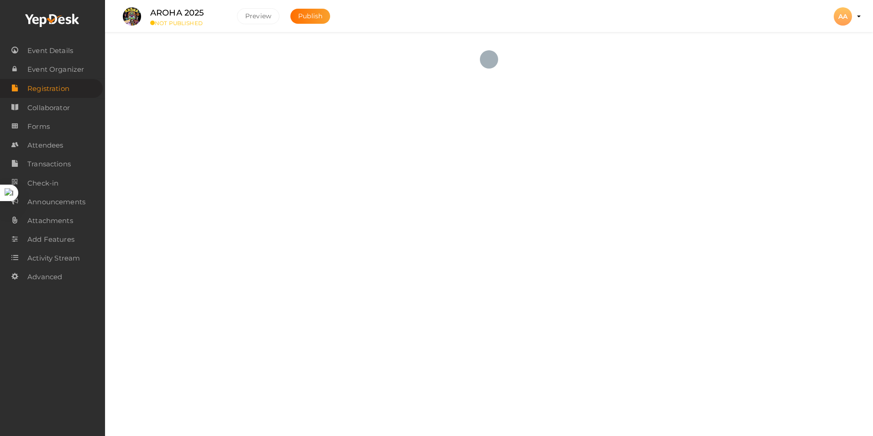
checkbox input "true"
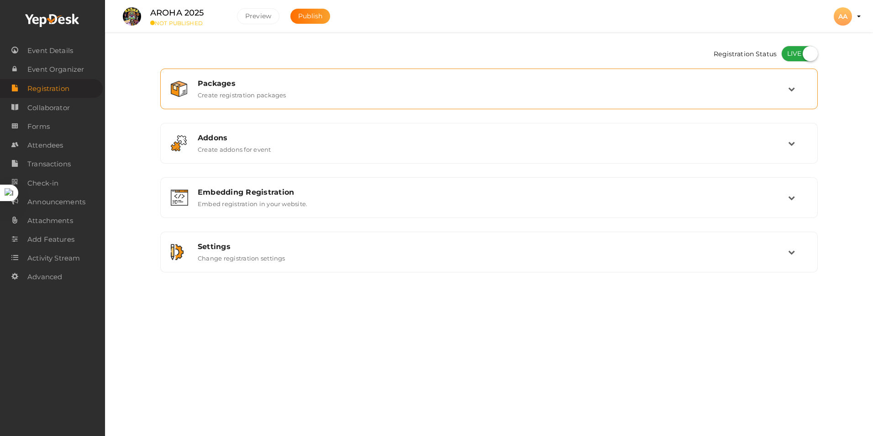
click at [321, 101] on div "Packages Create registration packages" at bounding box center [488, 89] width 647 height 31
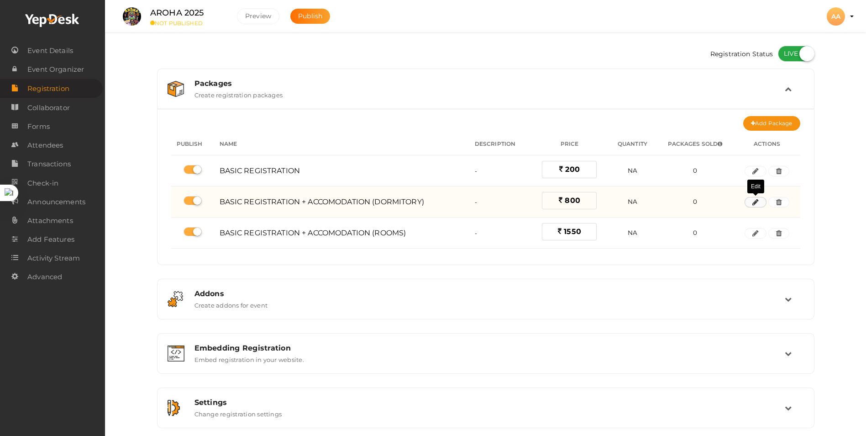
click at [759, 201] on icon "button" at bounding box center [755, 202] width 6 height 5
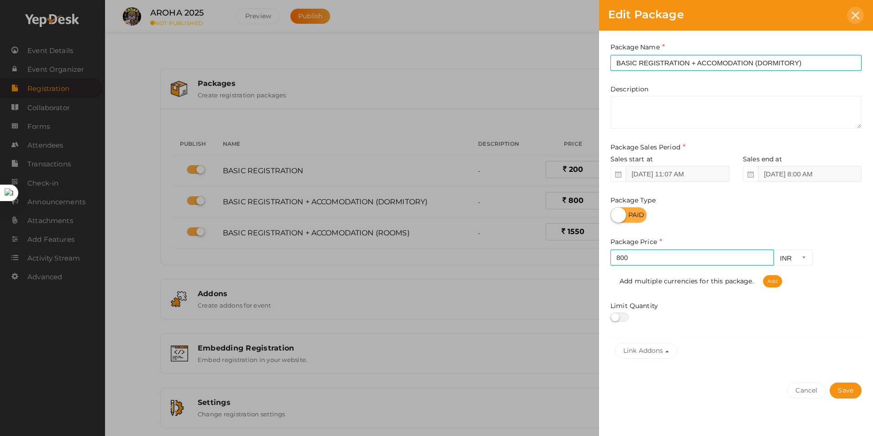
click at [852, 21] on div at bounding box center [855, 15] width 17 height 17
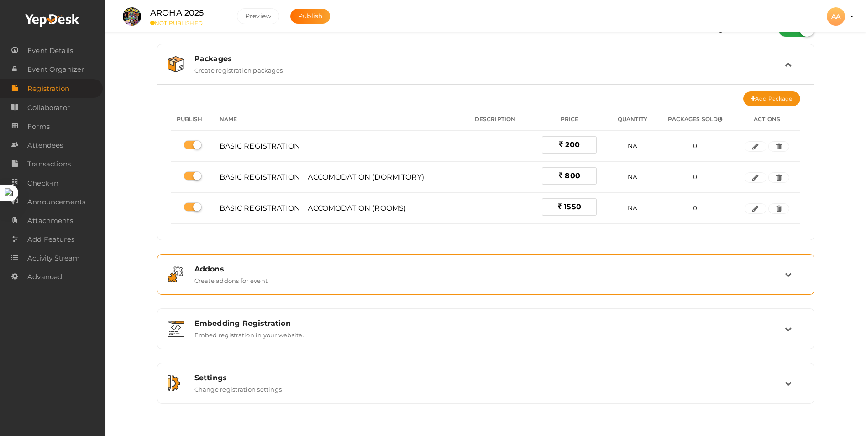
scroll to position [38, 0]
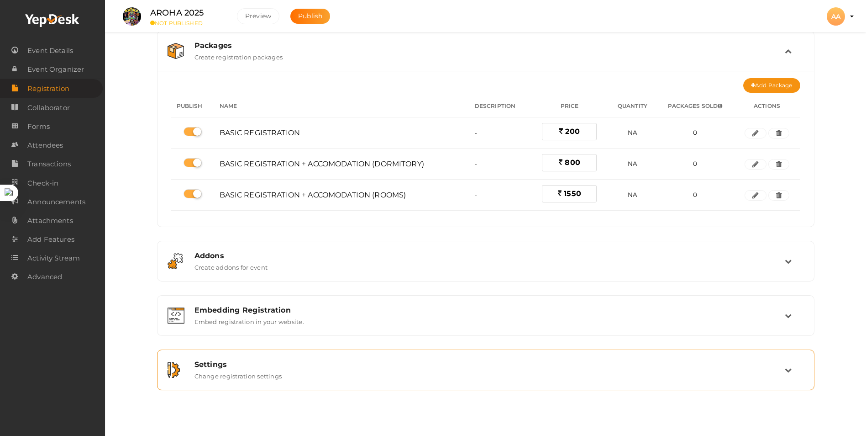
click at [394, 370] on div "Settings Change registration settings" at bounding box center [486, 370] width 597 height 20
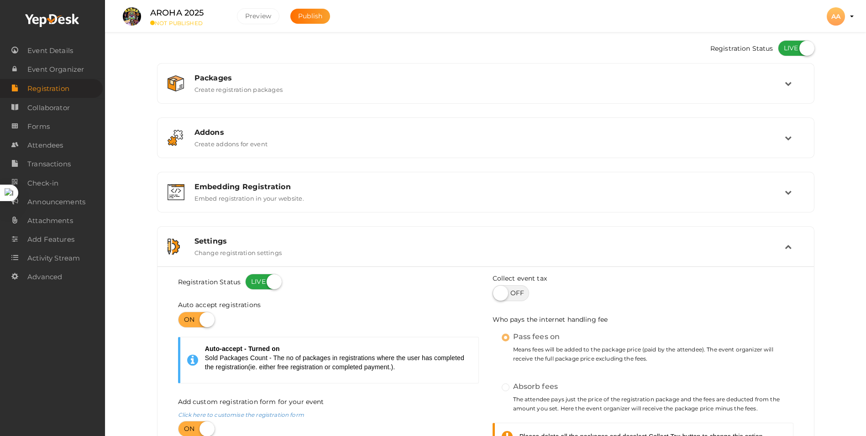
scroll to position [0, 0]
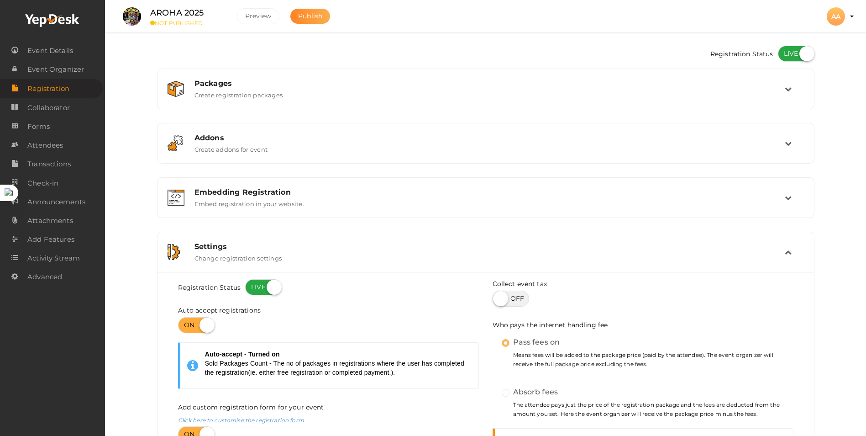
click at [310, 16] on span "Publish" at bounding box center [310, 16] width 24 height 8
click at [32, 57] on span "Event Details" at bounding box center [50, 51] width 46 height 18
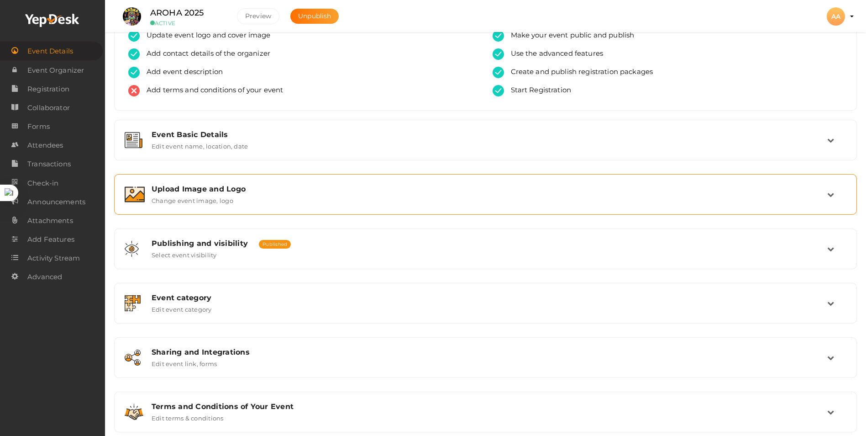
scroll to position [53, 0]
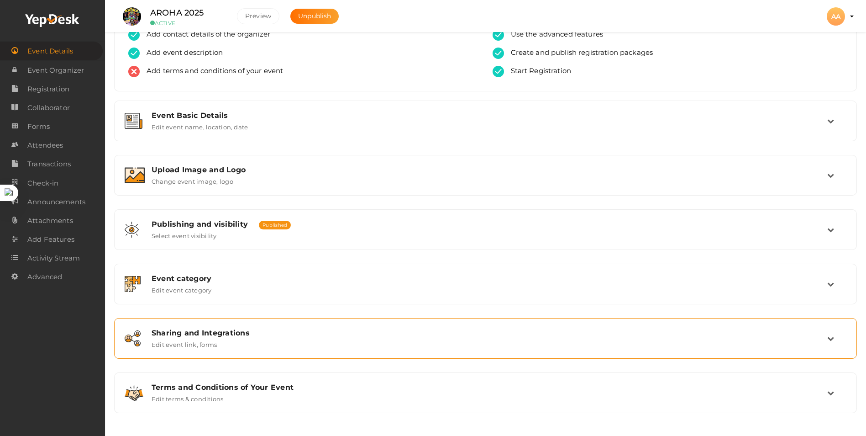
click at [308, 322] on div "Sharing and Integrations Edit event link, forms" at bounding box center [485, 338] width 743 height 41
click at [504, 320] on div "Sharing and Integrations Edit event link, forms" at bounding box center [485, 338] width 743 height 41
click at [832, 333] on td at bounding box center [836, 338] width 19 height 20
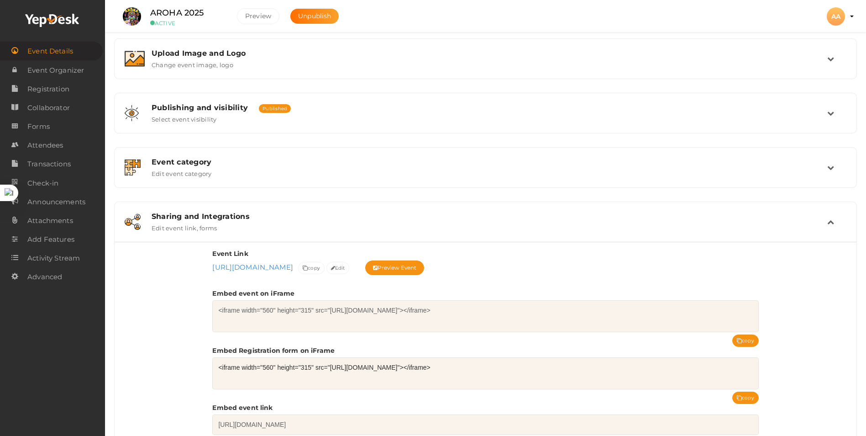
scroll to position [267, 0]
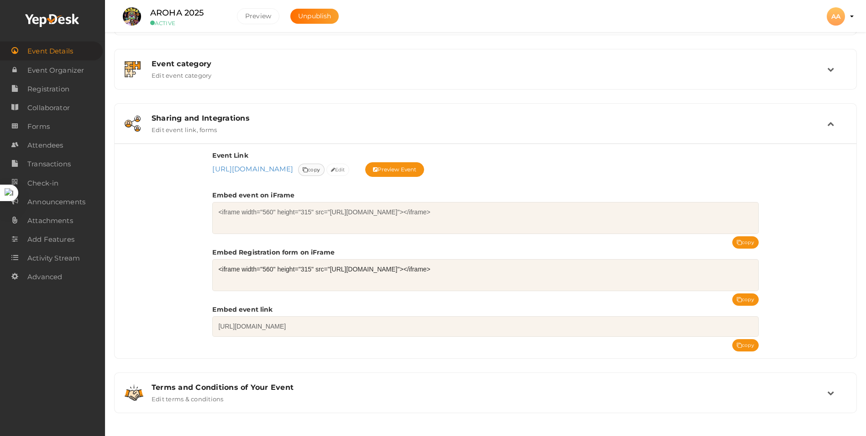
click at [320, 170] on span "copy" at bounding box center [311, 170] width 17 height 10
click at [308, 168] on icon at bounding box center [305, 170] width 5 height 5
drag, startPoint x: 206, startPoint y: 168, endPoint x: 324, endPoint y: 168, distance: 117.8
click at [324, 168] on div "Event Link [URL][DOMAIN_NAME] [URL][DOMAIN_NAME] Event uri is mandatory. Event …" at bounding box center [486, 250] width 742 height 215
copy link "[URL][DOMAIN_NAME]"
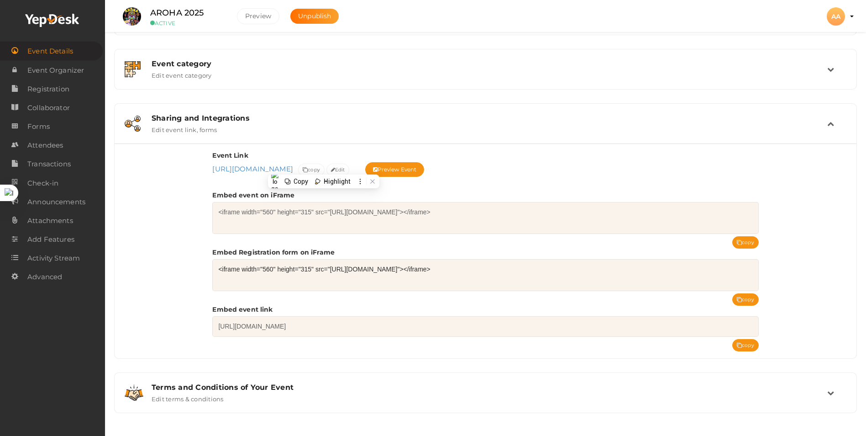
click at [640, 167] on div "Event Link [URL][DOMAIN_NAME] [URL][DOMAIN_NAME] Event uri is mandatory. Event …" at bounding box center [485, 164] width 546 height 26
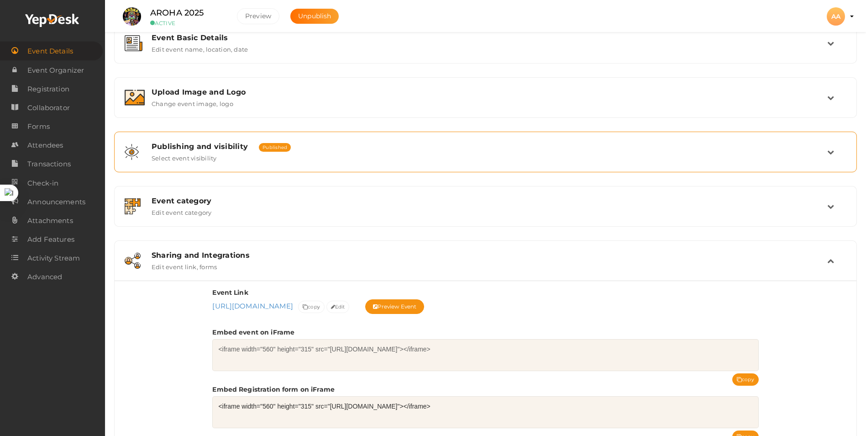
scroll to position [0, 0]
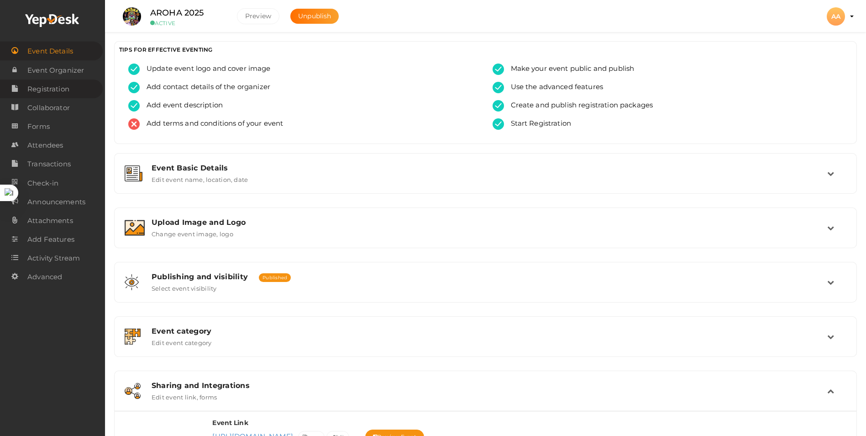
click at [50, 86] on span "Registration" at bounding box center [48, 89] width 42 height 18
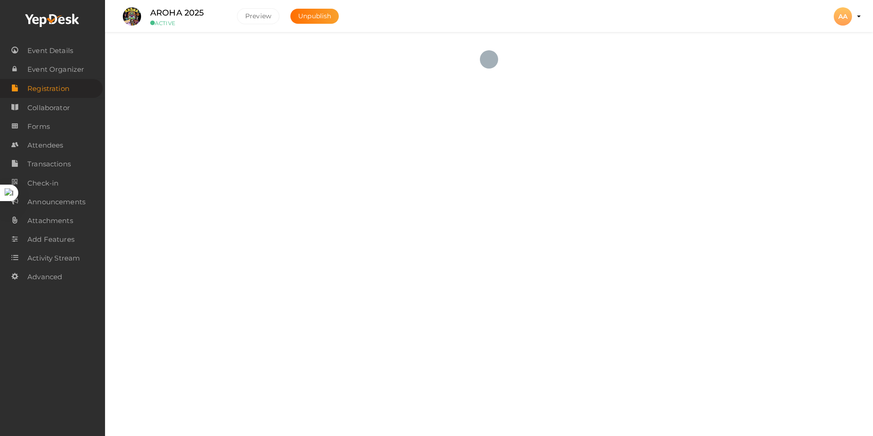
checkbox input "true"
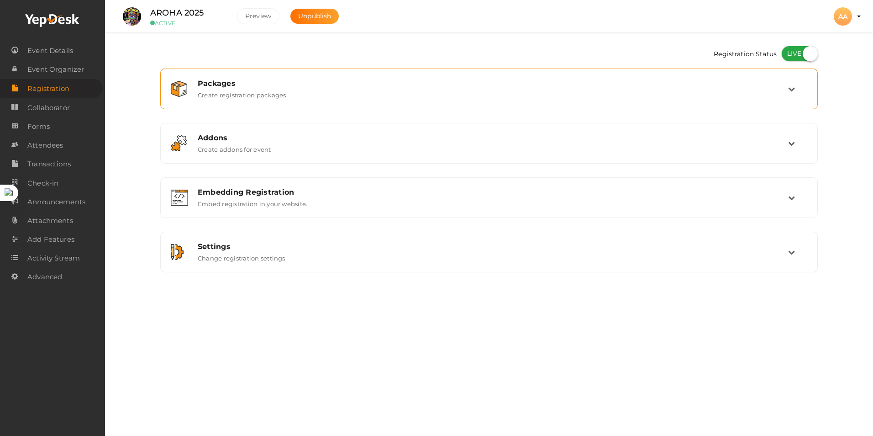
click at [309, 99] on div "Packages Create registration packages" at bounding box center [488, 89] width 647 height 31
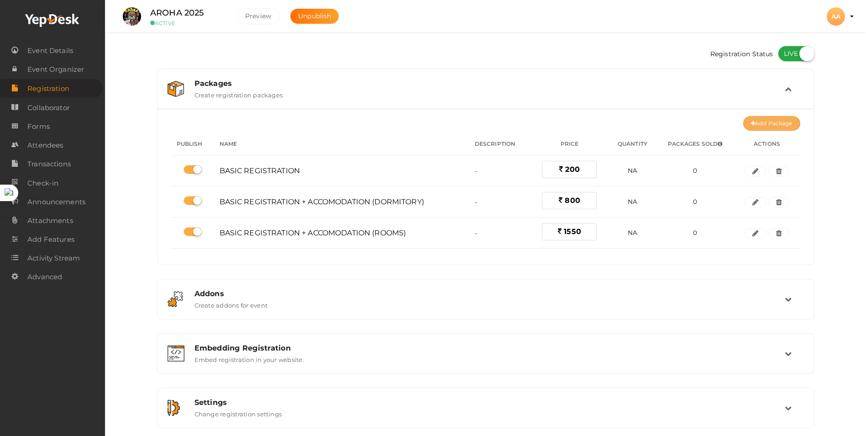
click at [750, 121] on button "Add Package" at bounding box center [771, 123] width 57 height 15
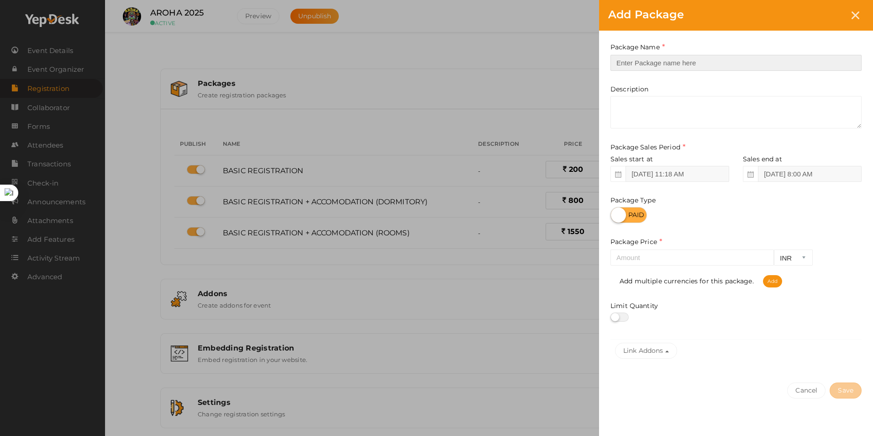
click at [657, 63] on input "text" at bounding box center [735, 63] width 251 height 16
type input "TRIAL"
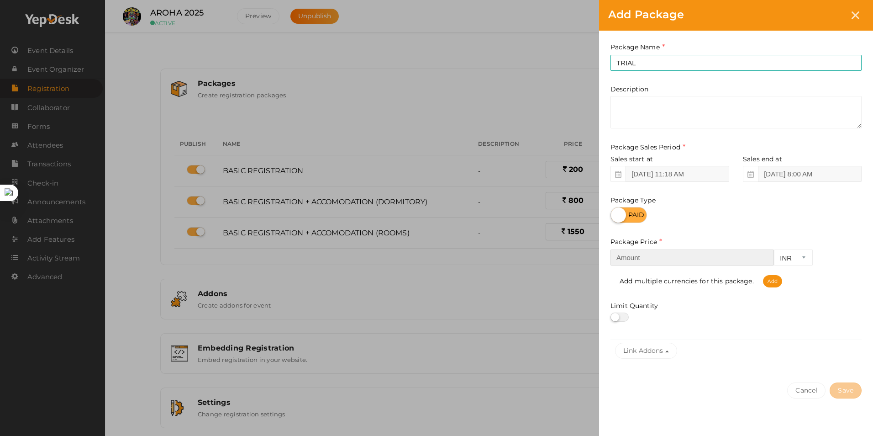
click at [693, 260] on input "number" at bounding box center [691, 257] width 163 height 16
type input "1"
click at [847, 386] on button "Save" at bounding box center [846, 390] width 32 height 16
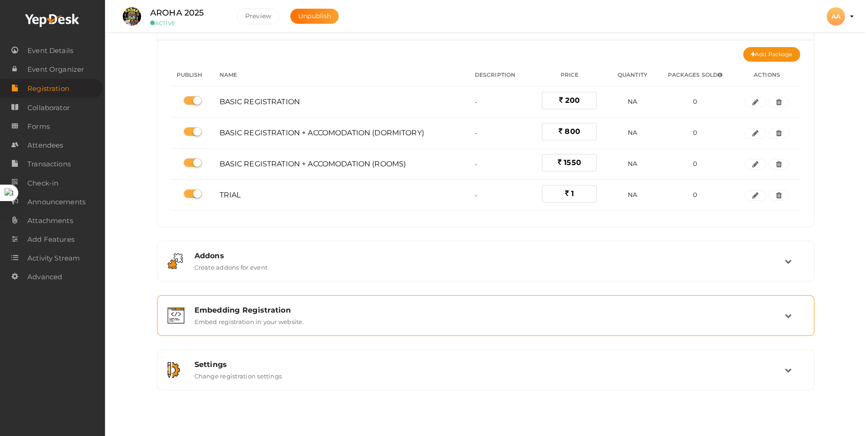
click at [271, 306] on div "Embedding Registration" at bounding box center [490, 309] width 590 height 9
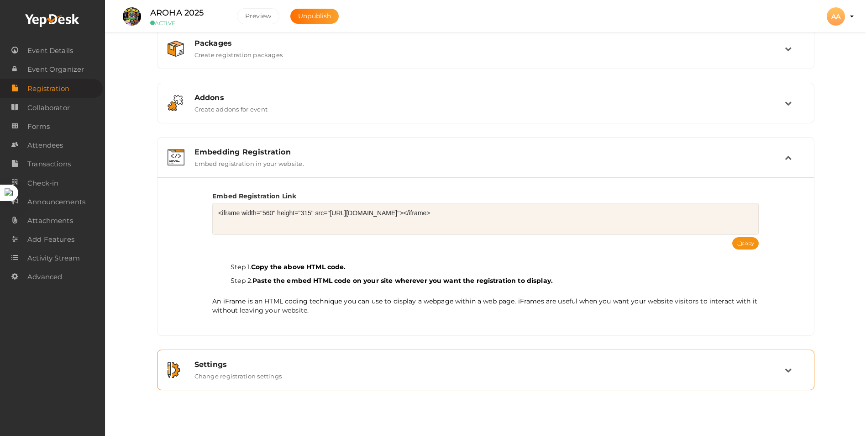
click at [272, 358] on div "Settings Change registration settings" at bounding box center [485, 369] width 647 height 31
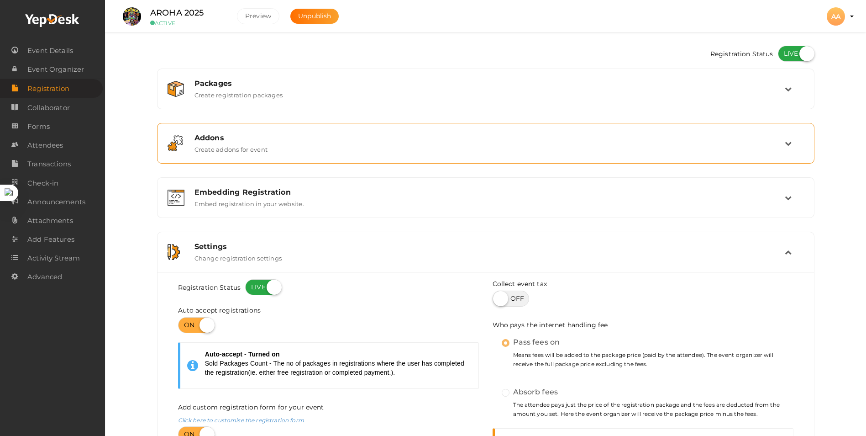
click at [269, 151] on div "Addons Create addons for event" at bounding box center [486, 143] width 597 height 20
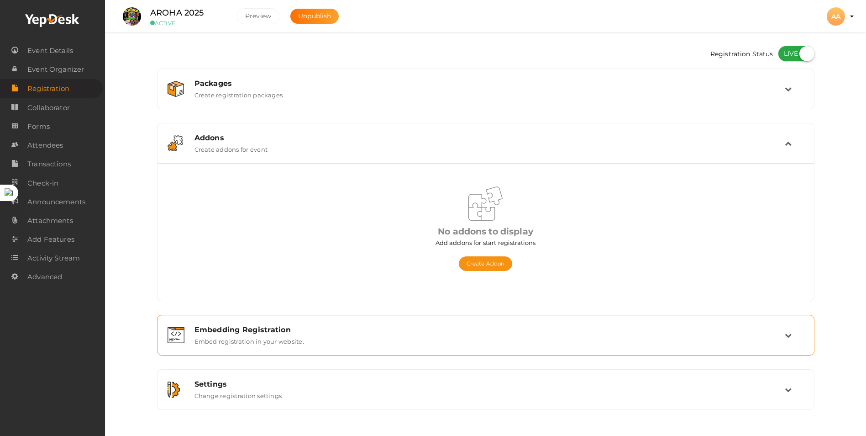
click at [251, 322] on div "Embedding Registration Embed registration in your website." at bounding box center [485, 335] width 647 height 31
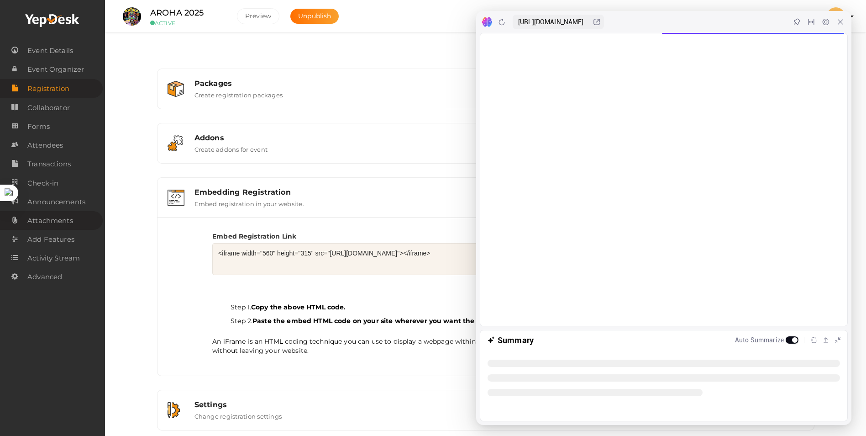
click at [6, 222] on link "Attachments" at bounding box center [51, 220] width 103 height 19
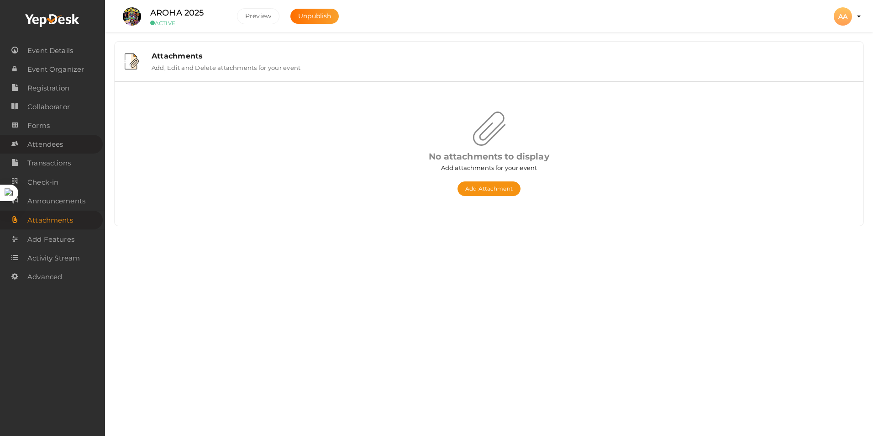
click at [46, 140] on span "Attendees" at bounding box center [45, 144] width 36 height 18
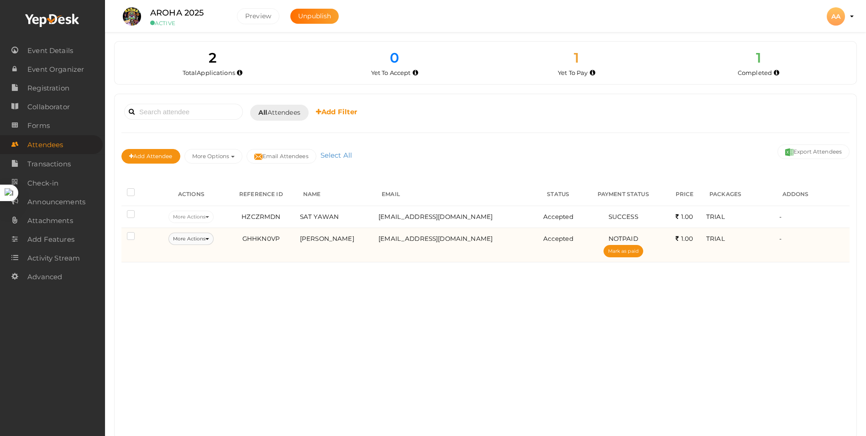
click at [207, 234] on button "More Actions" at bounding box center [190, 238] width 45 height 12
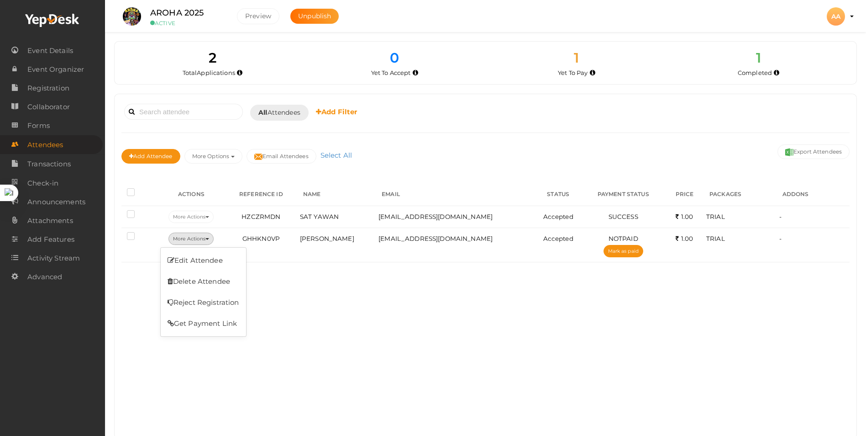
click at [271, 295] on div "Booked for Today Today Tomorrow This Week Custom Date All Attendees All Yet to …" at bounding box center [486, 266] width 742 height 344
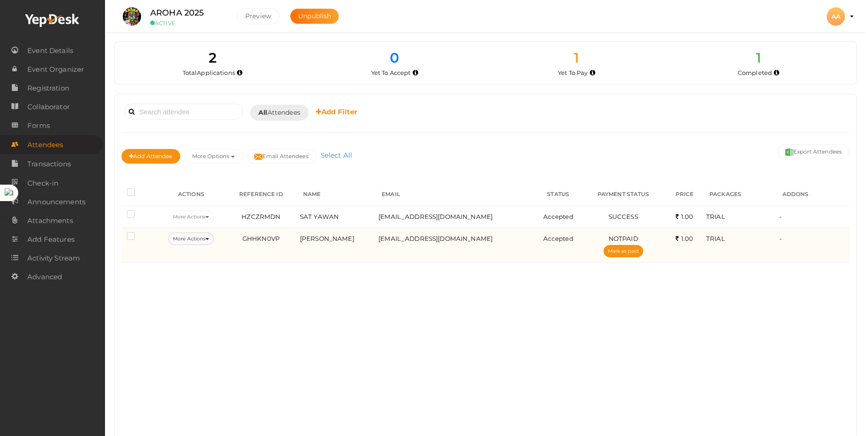
click at [207, 238] on button "More Actions" at bounding box center [190, 238] width 45 height 12
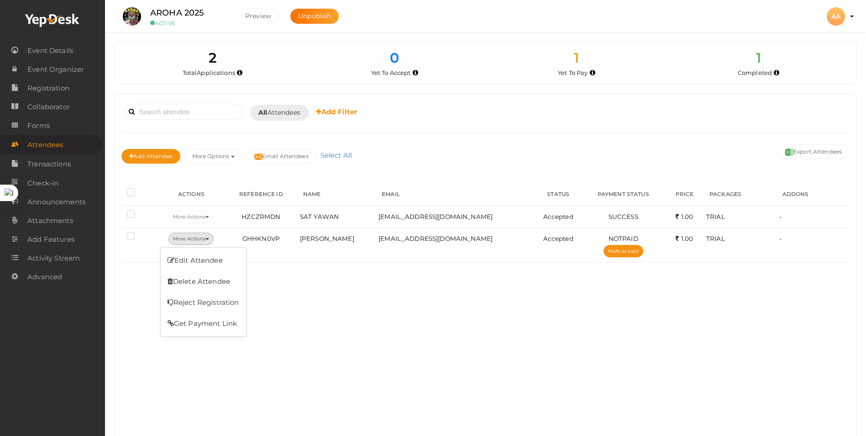
click at [357, 295] on div "Booked for Today Today Tomorrow This Week Custom Date All Attendees All Yet to …" at bounding box center [486, 266] width 742 height 344
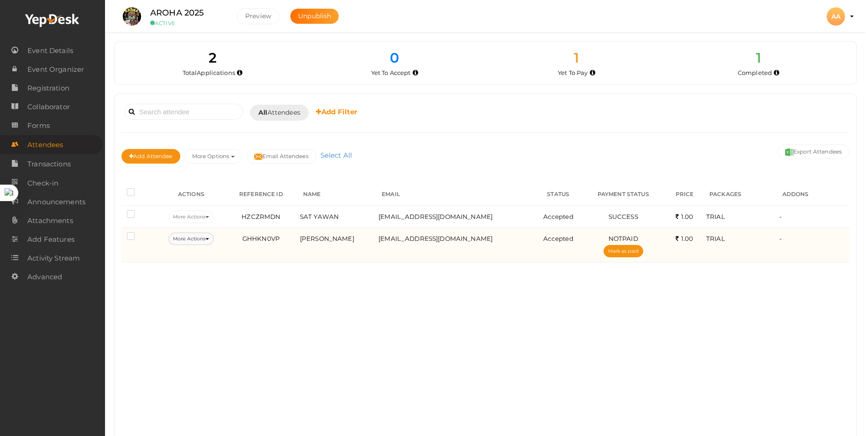
click at [204, 239] on button "More Actions" at bounding box center [190, 238] width 45 height 12
click at [214, 278] on link "Delete Attendee" at bounding box center [203, 281] width 85 height 21
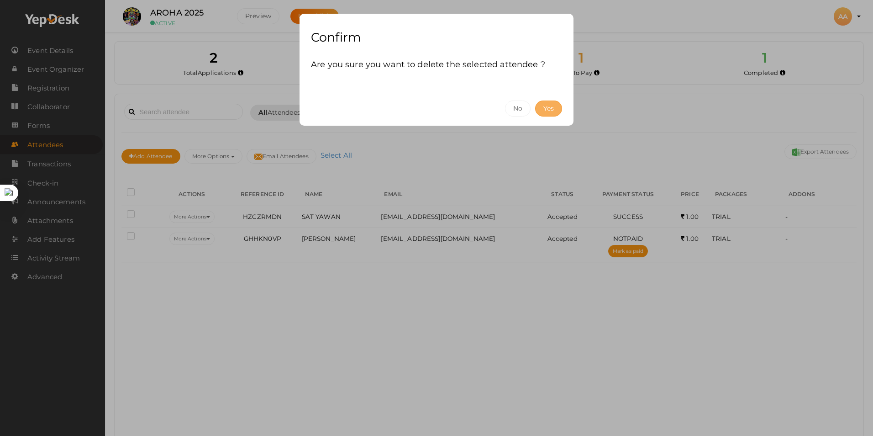
click at [547, 109] on button "Yes" at bounding box center [548, 108] width 27 height 16
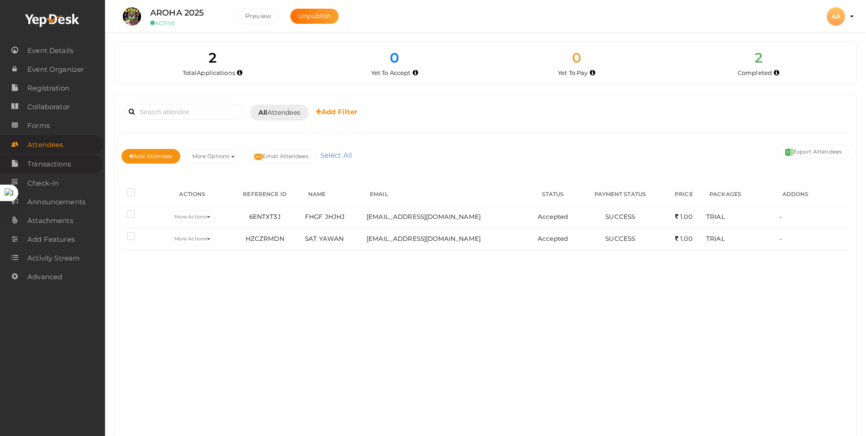
click at [50, 160] on span "Transactions" at bounding box center [48, 164] width 43 height 18
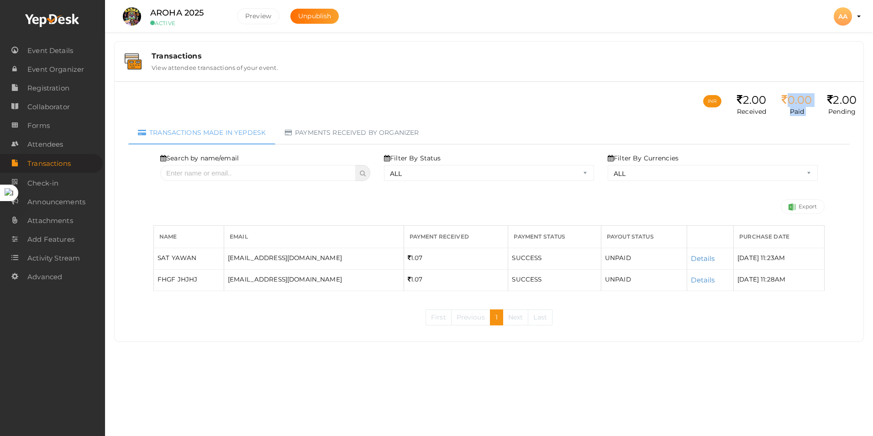
drag, startPoint x: 783, startPoint y: 101, endPoint x: 817, endPoint y: 101, distance: 34.2
click at [817, 101] on ul "INR 2.00 Received 0.00 Paid 2.00 Pending" at bounding box center [779, 105] width 153 height 32
drag, startPoint x: 817, startPoint y: 101, endPoint x: 808, endPoint y: 117, distance: 18.6
click at [808, 117] on button "Highlight" at bounding box center [826, 115] width 40 height 12
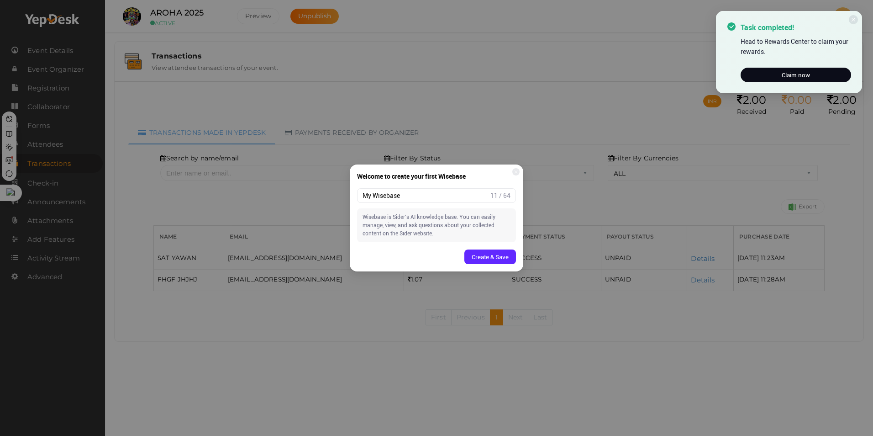
click at [531, 209] on div "Welcome to create your first Wisebase My Wisebase 11 / 64 Wisebase is [PERSON_N…" at bounding box center [436, 218] width 873 height 436
click at [536, 207] on div "Welcome to create your first Wisebase My Wisebase 11 / 64 Wisebase is [PERSON_N…" at bounding box center [436, 218] width 873 height 436
click at [852, 20] on icon at bounding box center [853, 19] width 5 height 5
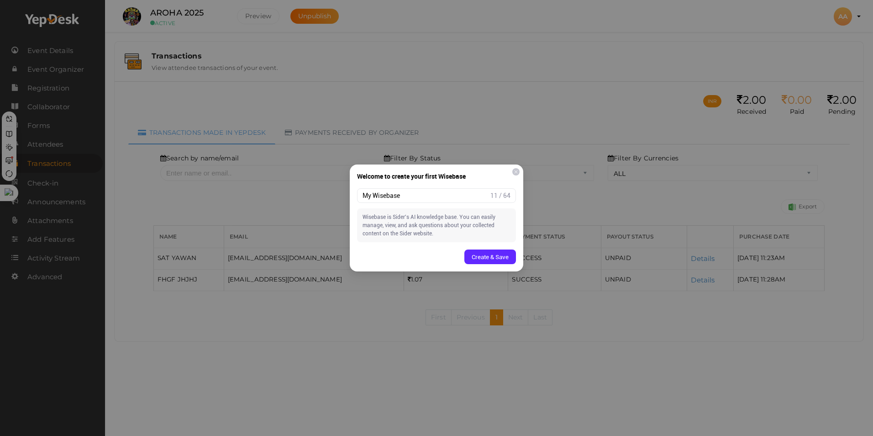
click at [515, 169] on div at bounding box center [515, 171] width 7 height 7
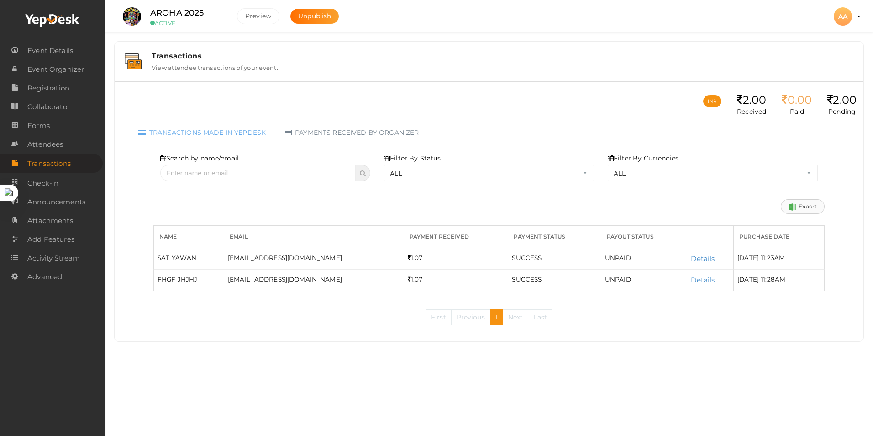
click at [810, 204] on link "Export" at bounding box center [803, 206] width 44 height 15
click at [67, 140] on link "Attendees" at bounding box center [51, 144] width 103 height 19
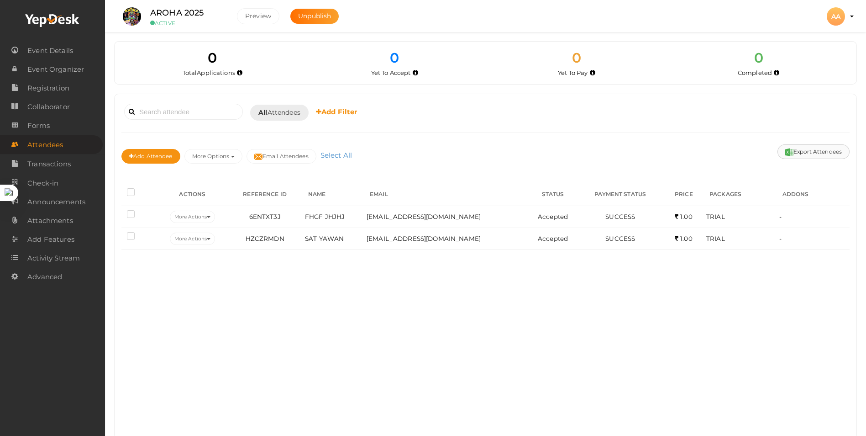
click at [802, 154] on button "Export Attendees" at bounding box center [814, 151] width 72 height 15
click at [588, 37] on div "2 Total Applications 0 Total Tickets Sold 0 Yet To Pay 0 Yet To Accept 0 Yet To…" at bounding box center [485, 228] width 761 height 457
click at [565, 324] on div "Booked for [DATE] [DATE] [DATE] This Week Custom Date All Attendees All Yet to …" at bounding box center [486, 266] width 742 height 344
click at [836, 19] on div "AA" at bounding box center [836, 16] width 18 height 18
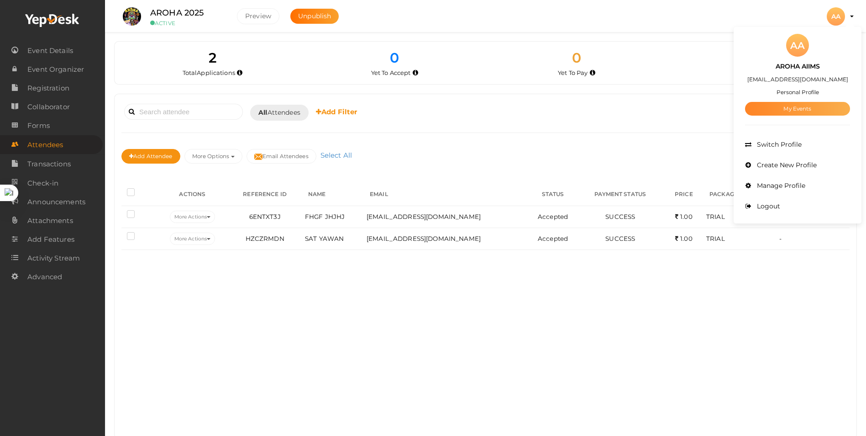
click at [790, 109] on link "My Events" at bounding box center [797, 109] width 105 height 14
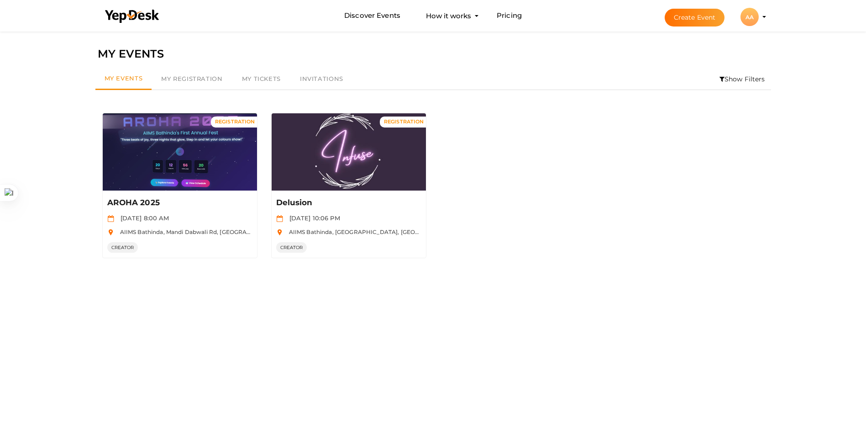
click at [749, 23] on div "AA" at bounding box center [750, 17] width 18 height 18
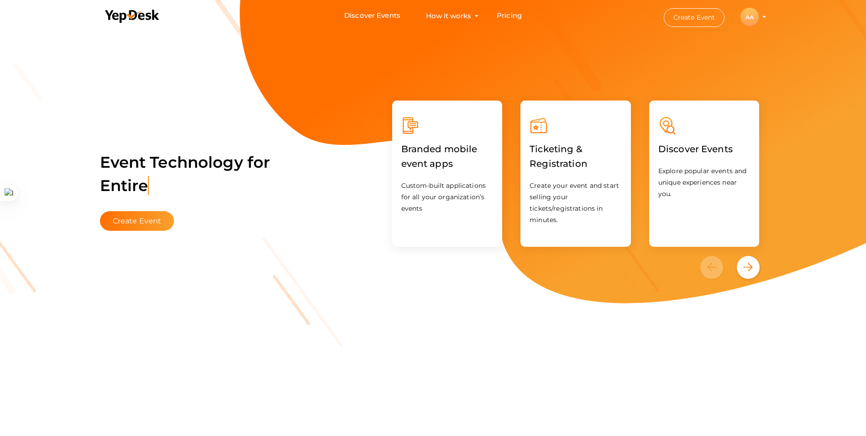
click at [744, 18] on div "AA" at bounding box center [750, 17] width 18 height 18
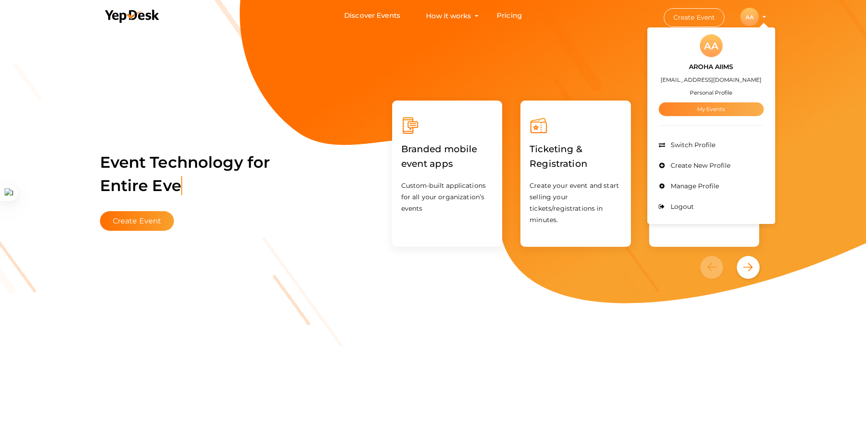
click at [706, 107] on link "My Events" at bounding box center [711, 109] width 105 height 14
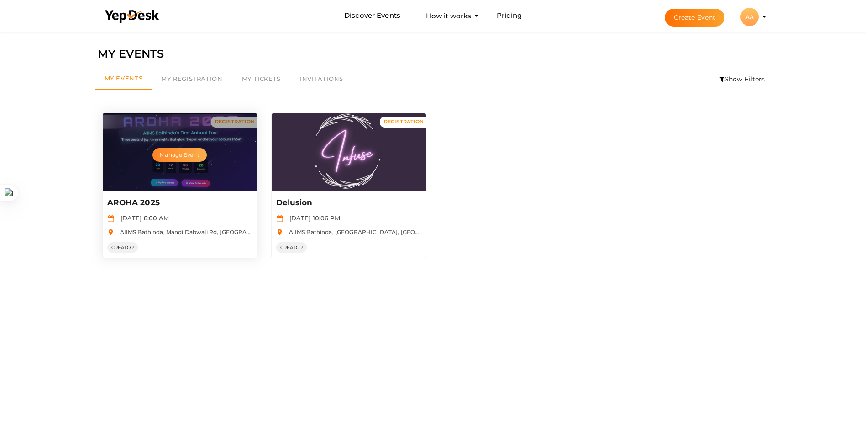
click at [176, 149] on button "Manage Event" at bounding box center [180, 155] width 54 height 14
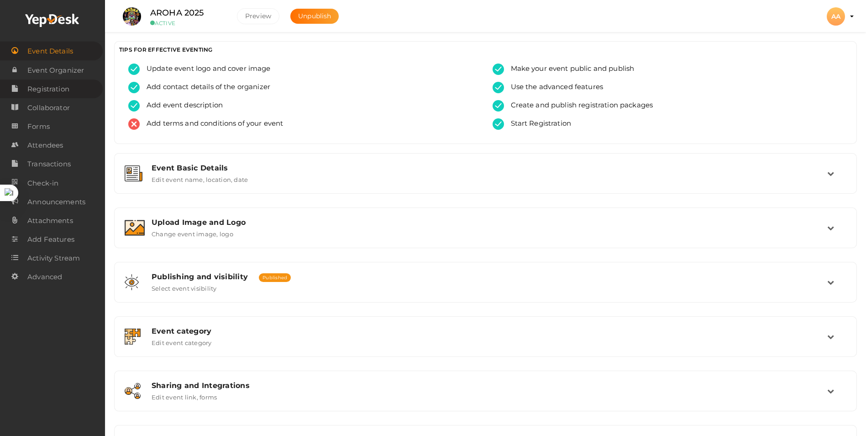
click at [39, 88] on span "Registration" at bounding box center [48, 89] width 42 height 18
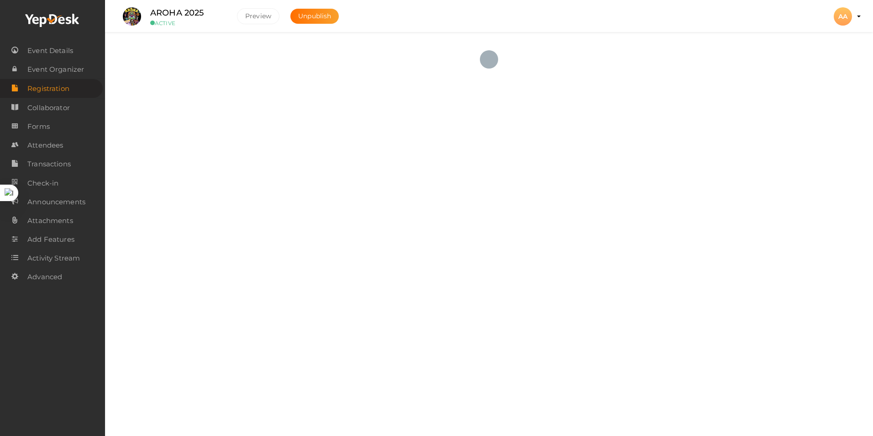
checkbox input "true"
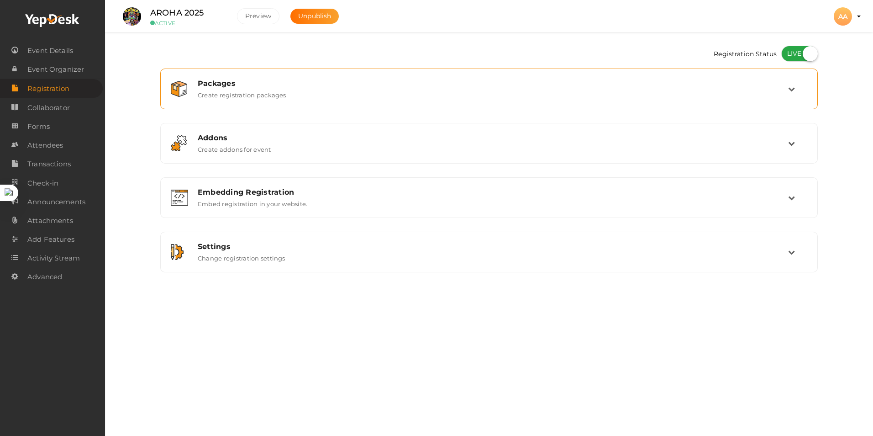
click at [378, 83] on div "Packages" at bounding box center [493, 83] width 590 height 9
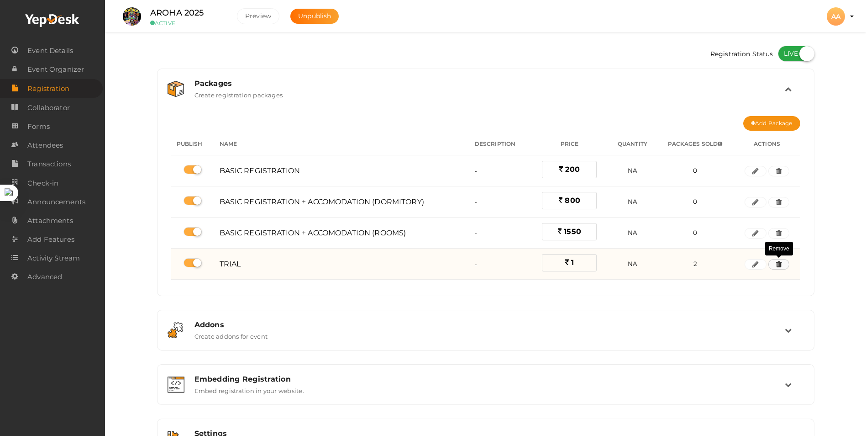
click at [783, 267] on button "button" at bounding box center [778, 264] width 21 height 11
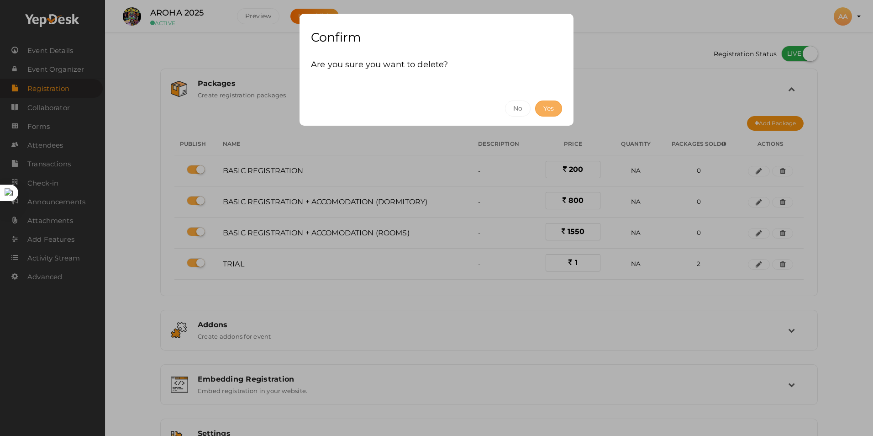
click at [544, 105] on button "Yes" at bounding box center [548, 108] width 27 height 16
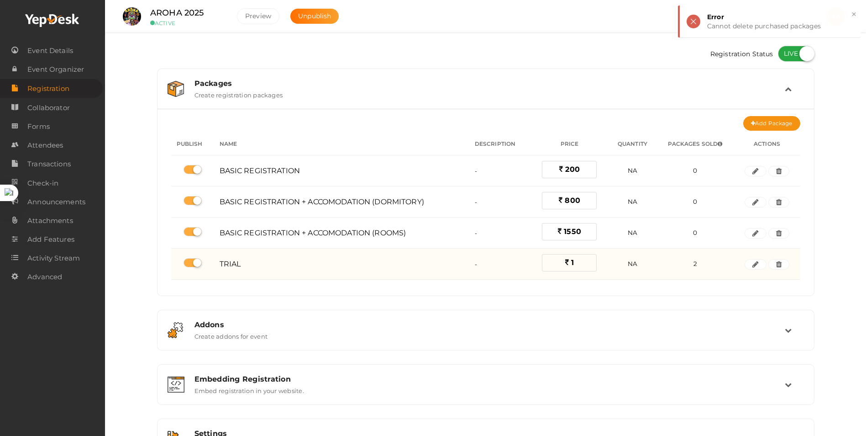
click at [200, 261] on label at bounding box center [193, 262] width 18 height 9
click at [189, 261] on input "checkbox" at bounding box center [187, 263] width 6 height 6
checkbox input "false"
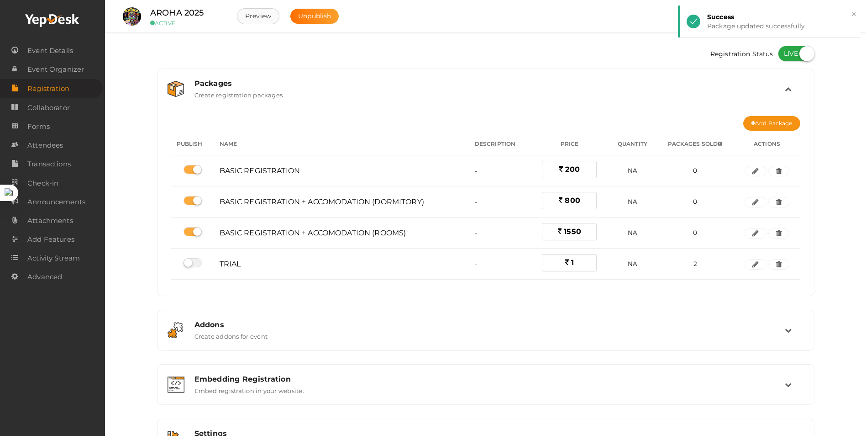
click at [246, 13] on button "Preview" at bounding box center [258, 16] width 42 height 16
click at [835, 14] on div "AA" at bounding box center [836, 16] width 18 height 18
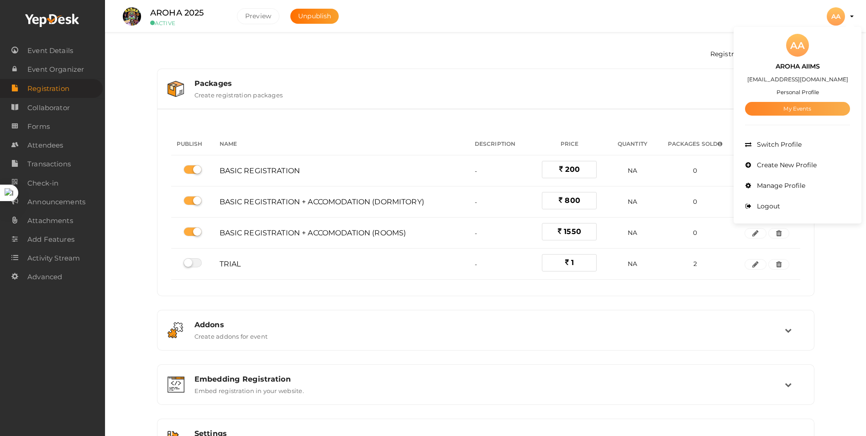
click at [811, 108] on link "My Events" at bounding box center [797, 109] width 105 height 14
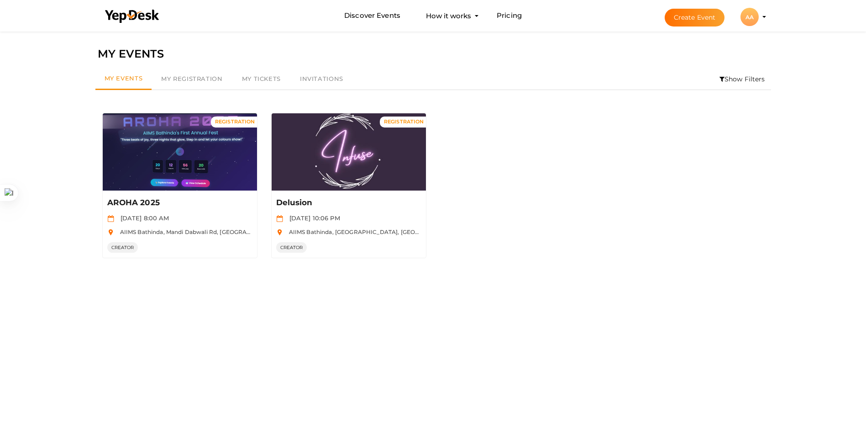
click at [698, 22] on button "Create Event" at bounding box center [695, 18] width 60 height 18
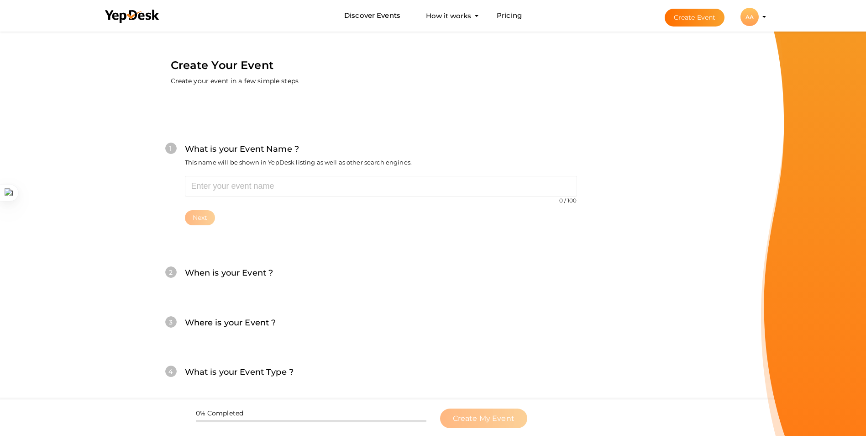
click at [248, 79] on label "Create your event in a few simple steps" at bounding box center [235, 80] width 128 height 9
click at [760, 21] on button "AA AA AROHA AIIMS [EMAIL_ADDRESS][DOMAIN_NAME] Personal Profile My Events Admin…" at bounding box center [750, 16] width 24 height 19
click at [763, 16] on li "Create Event AA AA AROHA AIIMS [EMAIL_ADDRESS][DOMAIN_NAME] Personal Profile My…" at bounding box center [708, 16] width 122 height 33
click at [754, 16] on div "AA" at bounding box center [750, 17] width 18 height 18
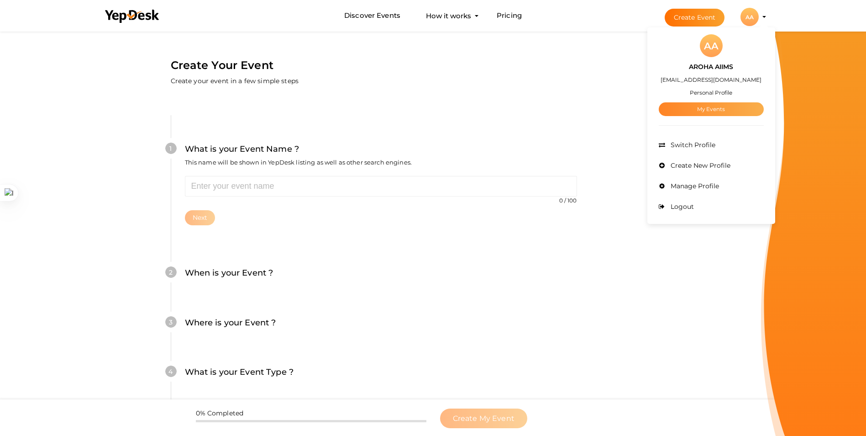
click at [745, 108] on link "My Events" at bounding box center [711, 109] width 105 height 14
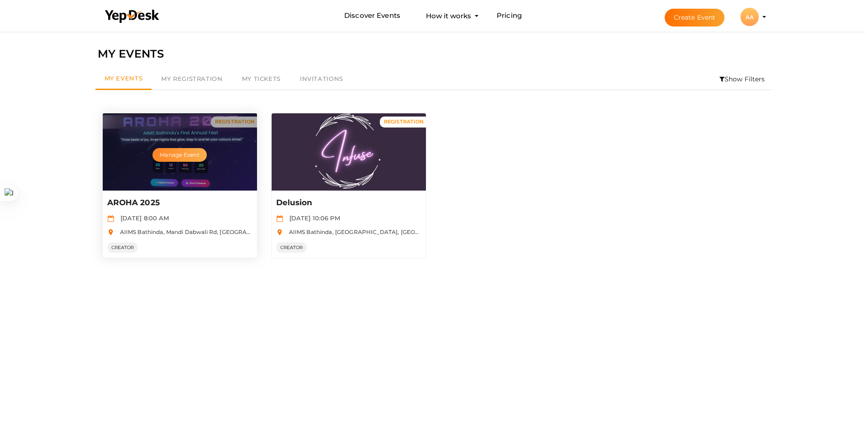
click at [158, 156] on button "Manage Event" at bounding box center [180, 155] width 54 height 14
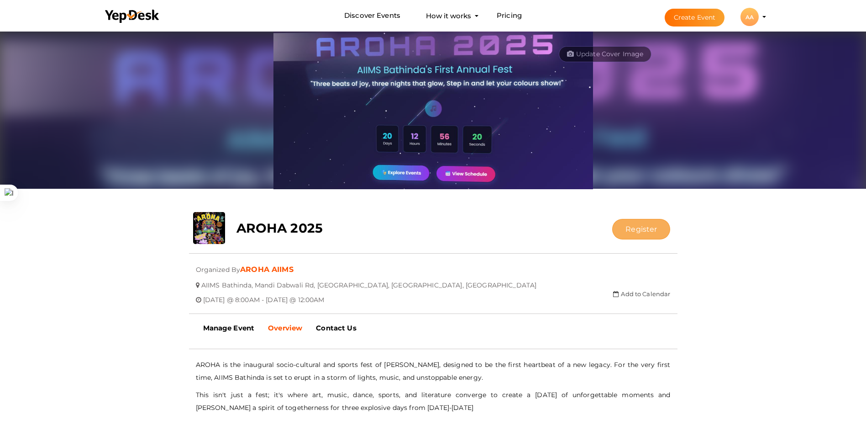
click at [623, 231] on button "Register" at bounding box center [641, 229] width 58 height 21
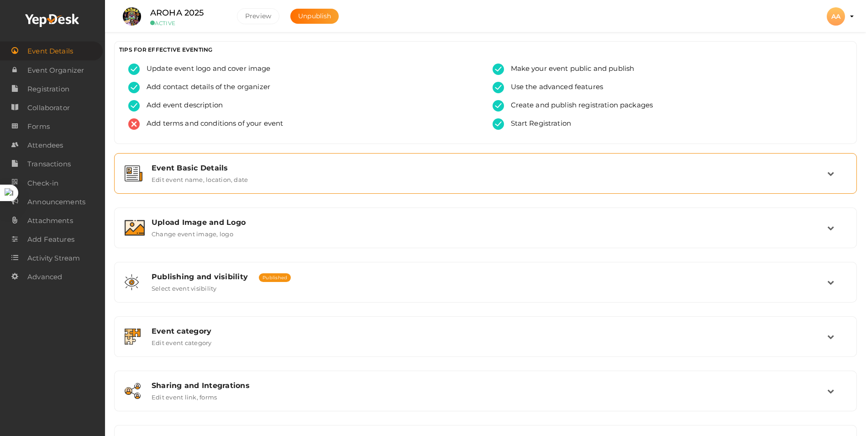
click at [195, 176] on label "Edit event name, location, date" at bounding box center [200, 177] width 96 height 11
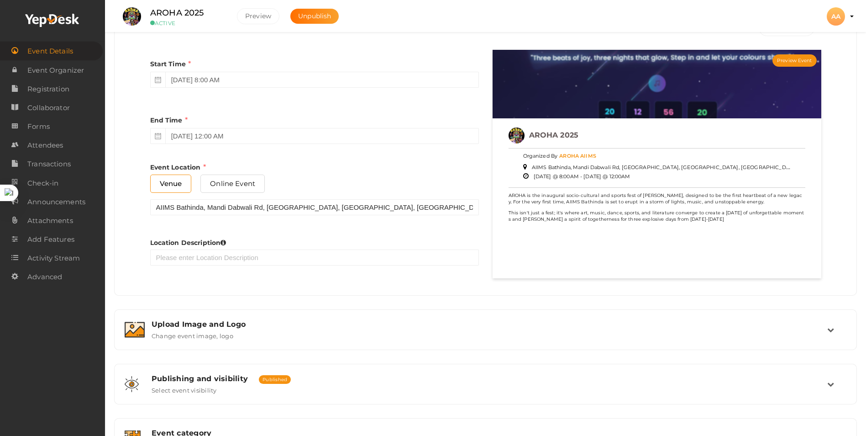
scroll to position [392, 0]
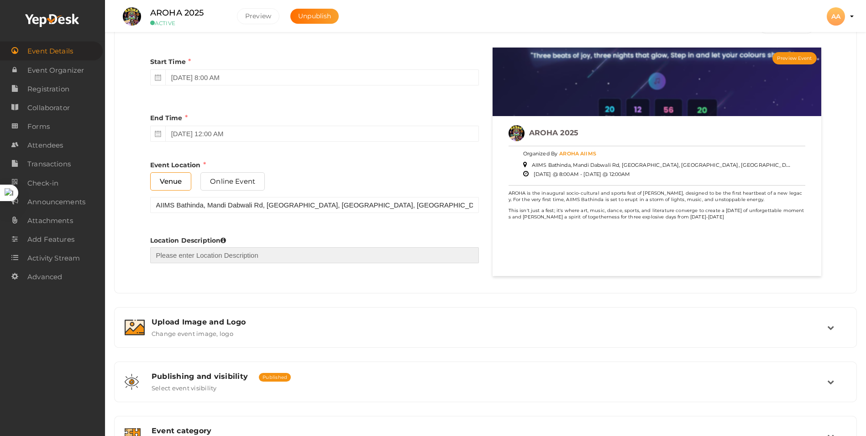
click at [232, 255] on input "text" at bounding box center [314, 255] width 329 height 16
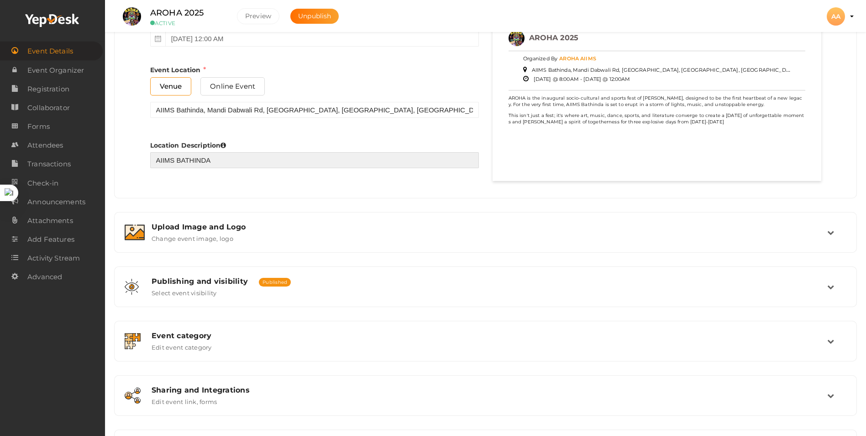
scroll to position [514, 0]
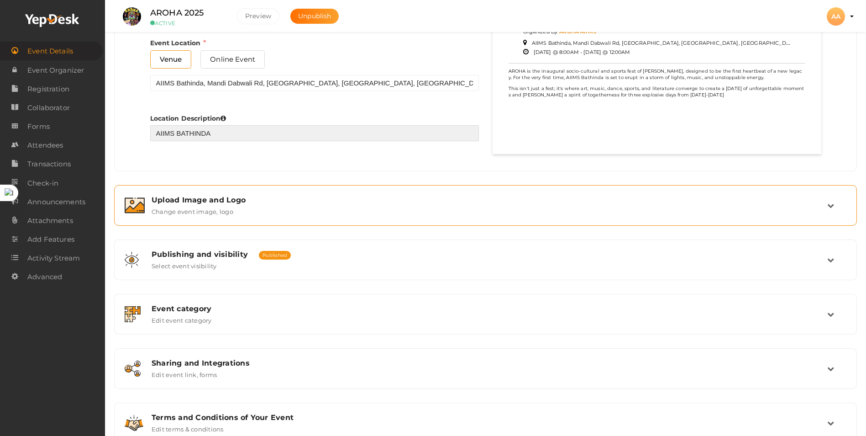
type input "AIIMS BATHINDA"
click at [546, 216] on div "Upload Image and Logo Change event image, logo" at bounding box center [485, 205] width 733 height 31
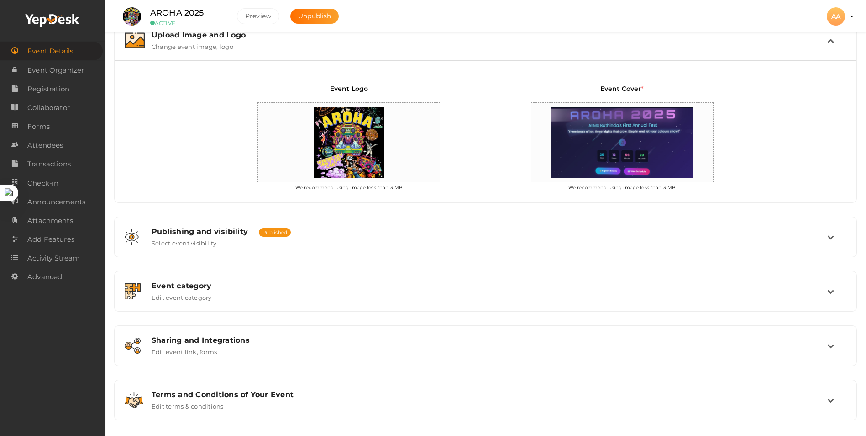
scroll to position [195, 0]
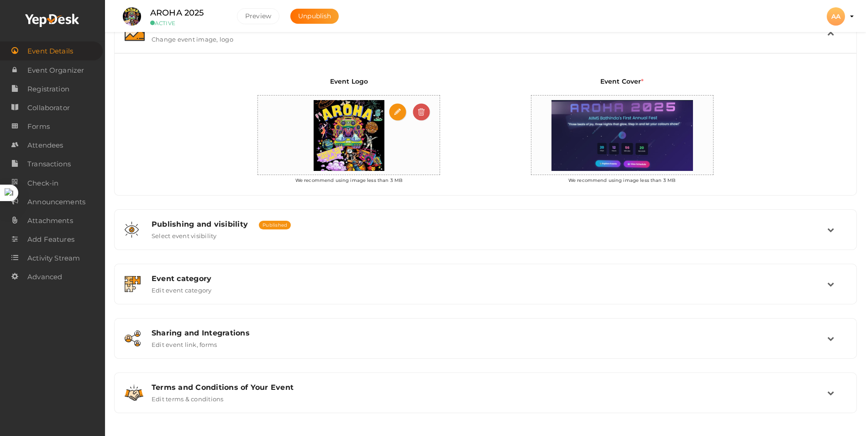
click at [401, 116] on input "file" at bounding box center [398, 112] width 18 height 18
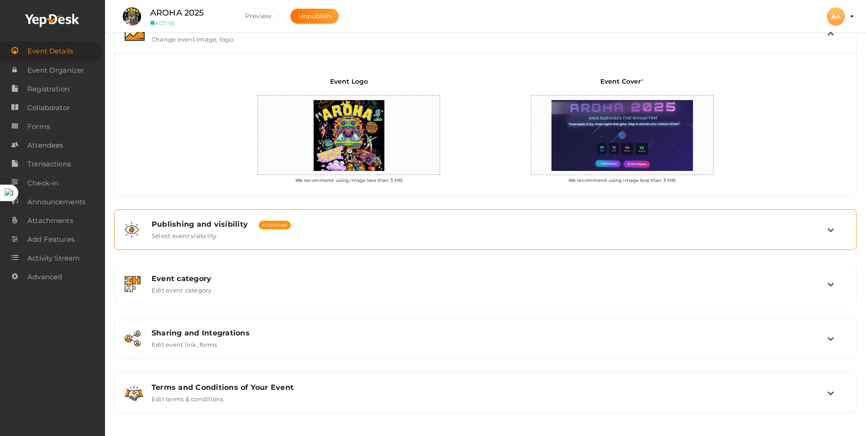
click at [382, 226] on div "Publishing and visibility Published UnPublished" at bounding box center [490, 224] width 676 height 9
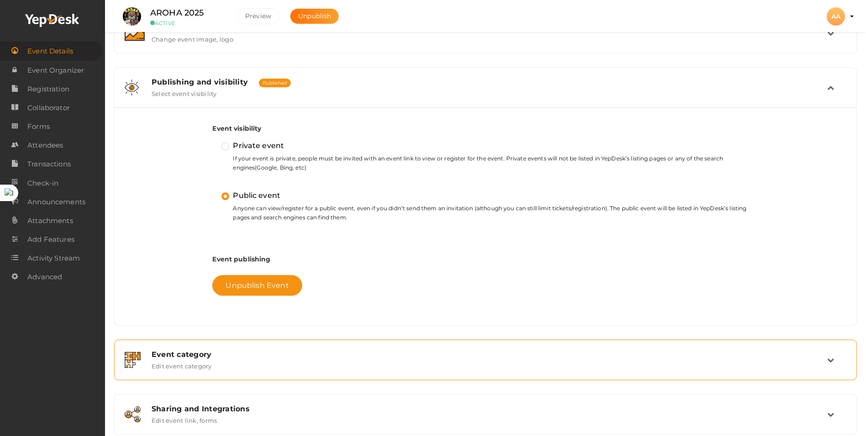
click at [239, 362] on div "Event category Edit event category" at bounding box center [486, 360] width 683 height 20
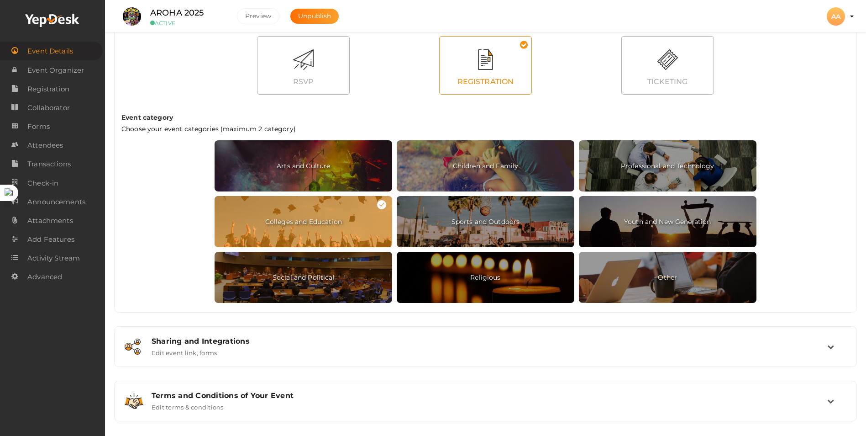
scroll to position [429, 0]
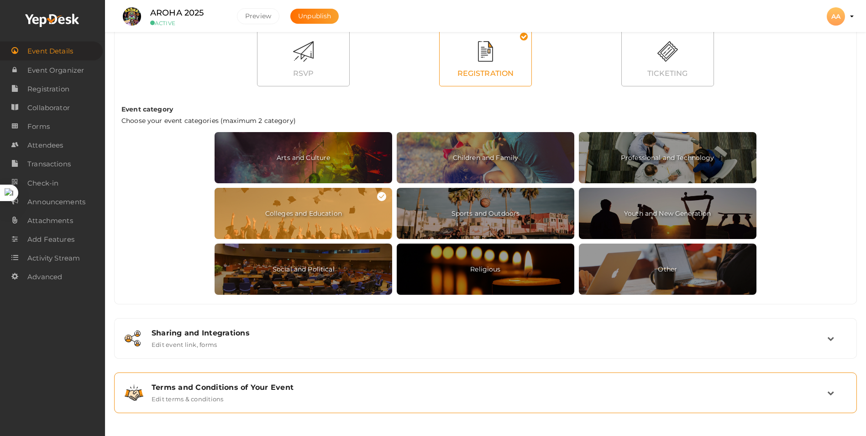
click at [514, 387] on div "Terms and Conditions of Your Event" at bounding box center [490, 387] width 676 height 9
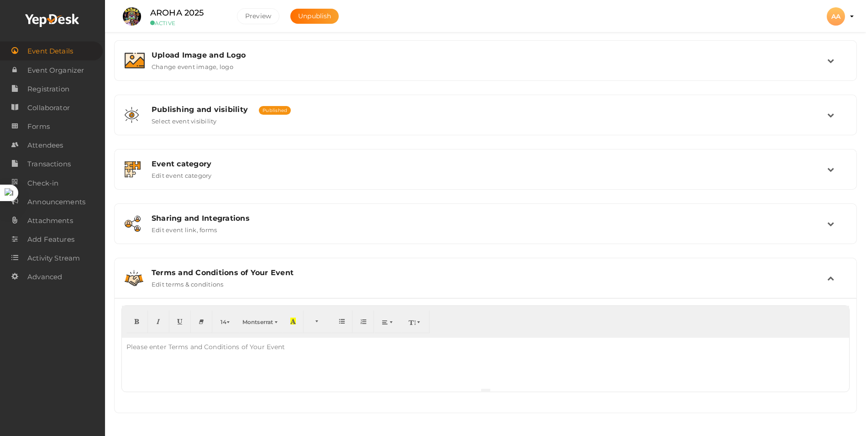
scroll to position [167, 0]
click at [403, 363] on div at bounding box center [485, 362] width 727 height 50
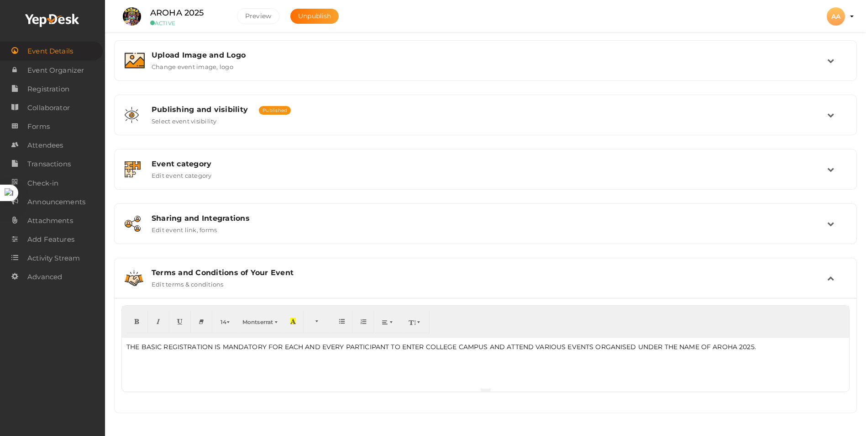
click at [423, 345] on p "THE BASIC REGISTRATION IS MANDATORY FOR EACH AND EVERY PARTICIPANT TO ENTER COL…" at bounding box center [485, 346] width 718 height 9
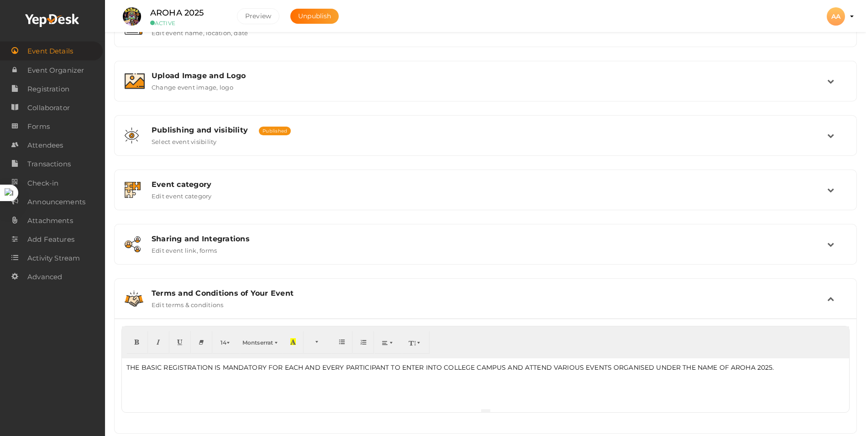
scroll to position [146, 0]
click at [837, 304] on td at bounding box center [836, 299] width 19 height 20
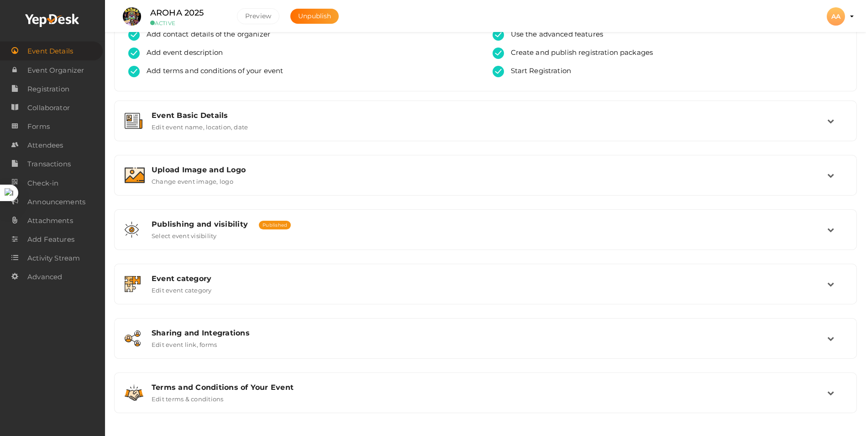
scroll to position [0, 0]
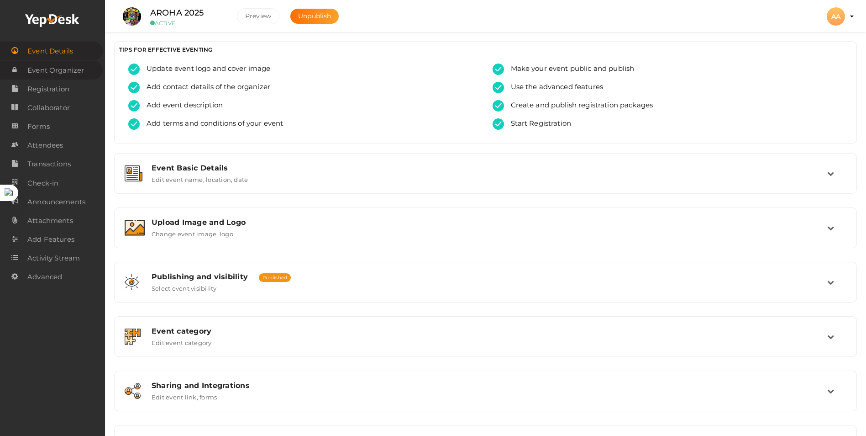
click at [59, 69] on span "Event Organizer" at bounding box center [55, 70] width 57 height 18
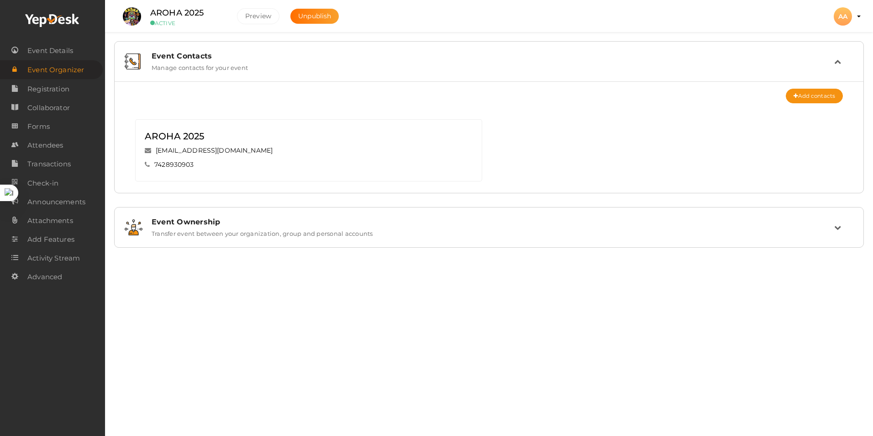
click at [836, 226] on icon at bounding box center [837, 227] width 7 height 7
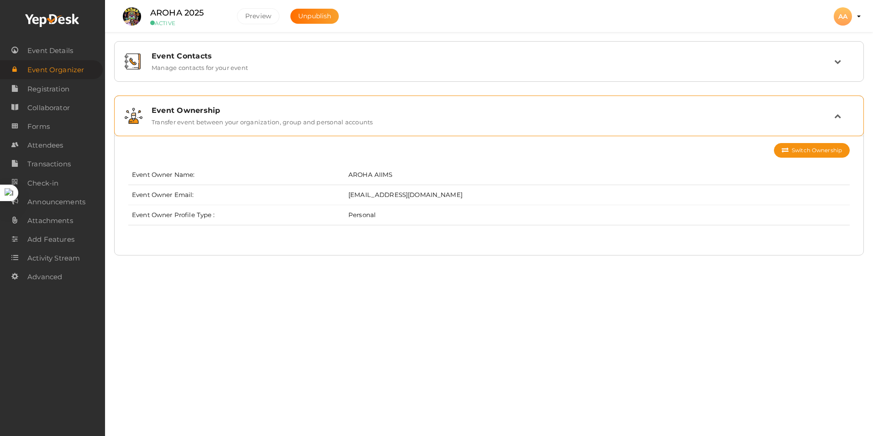
click at [834, 113] on div "Event Ownership" at bounding box center [493, 110] width 683 height 9
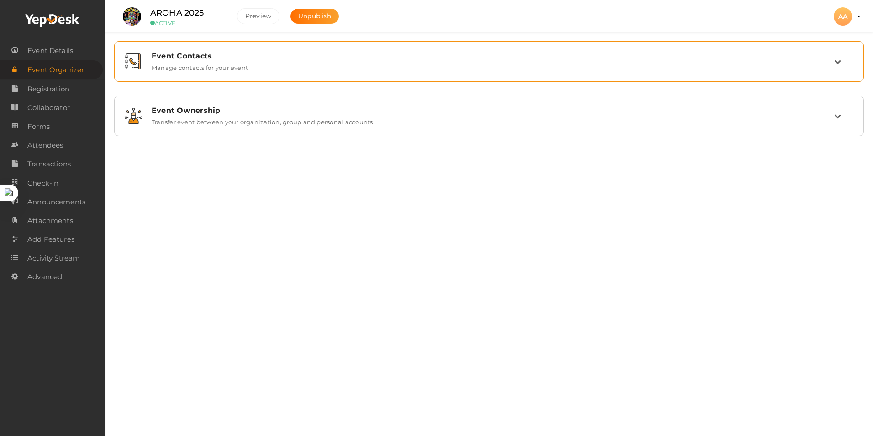
click at [840, 67] on td at bounding box center [843, 62] width 19 height 20
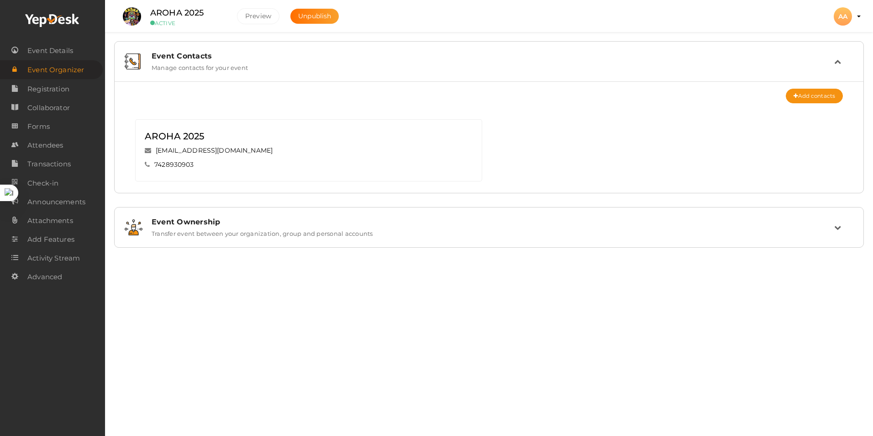
click at [834, 57] on td at bounding box center [843, 62] width 19 height 20
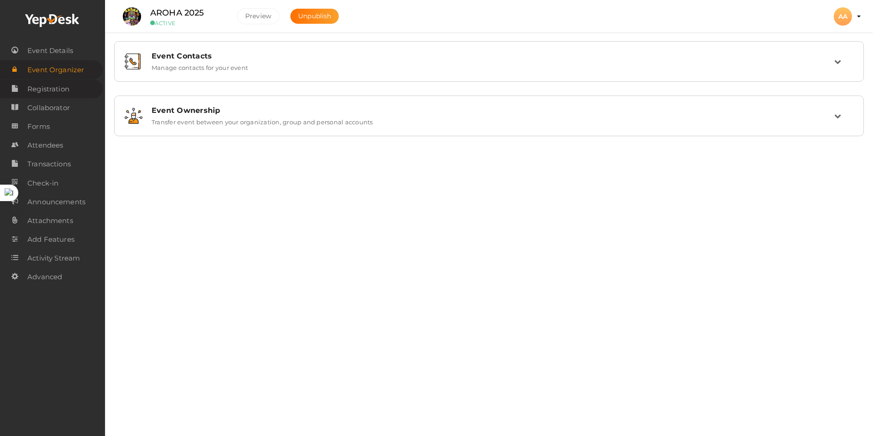
click at [37, 90] on span "Registration" at bounding box center [48, 89] width 42 height 18
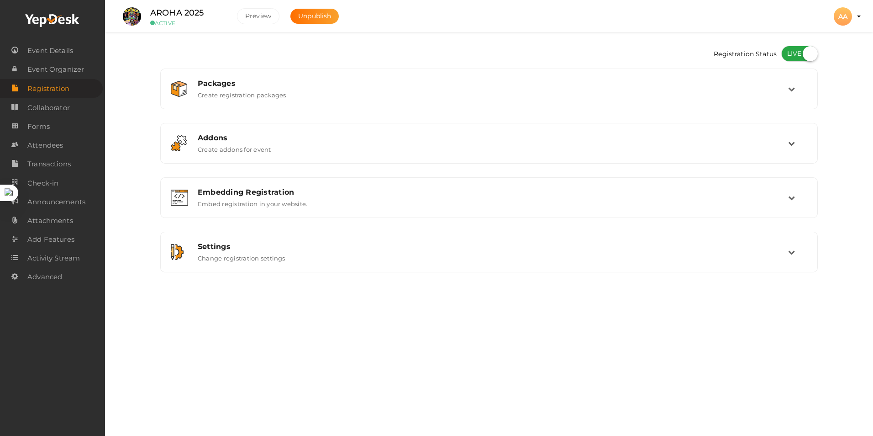
checkbox input "true"
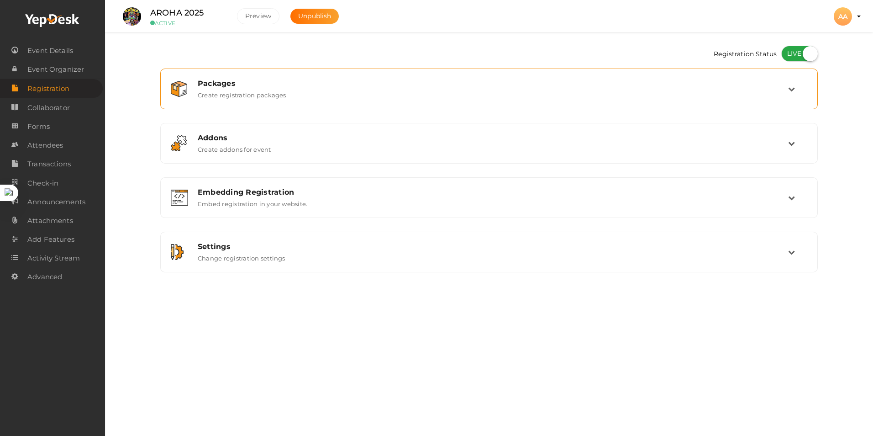
click at [788, 89] on icon at bounding box center [791, 88] width 7 height 7
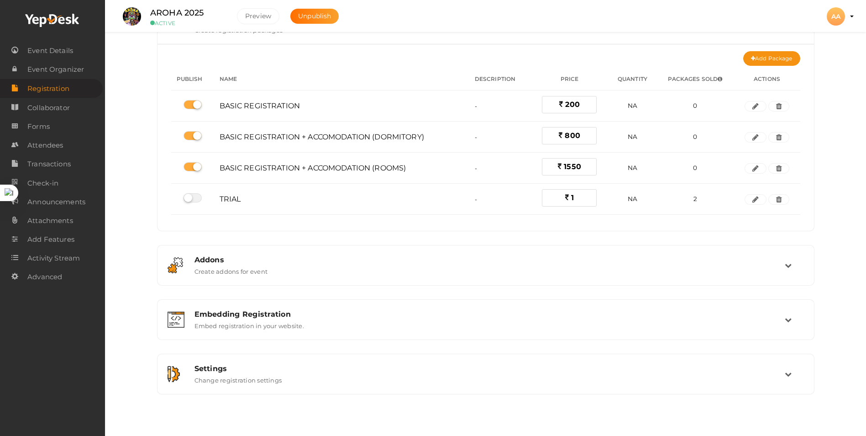
scroll to position [69, 0]
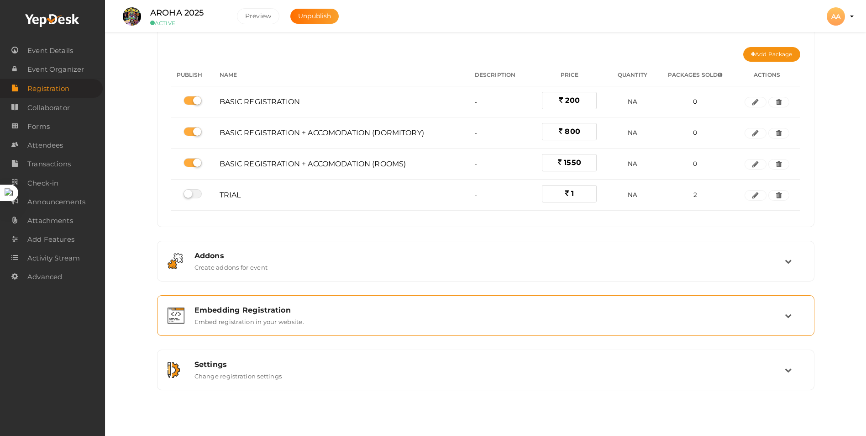
click at [804, 310] on div "Embedding Registration Embed registration in your website." at bounding box center [485, 315] width 647 height 31
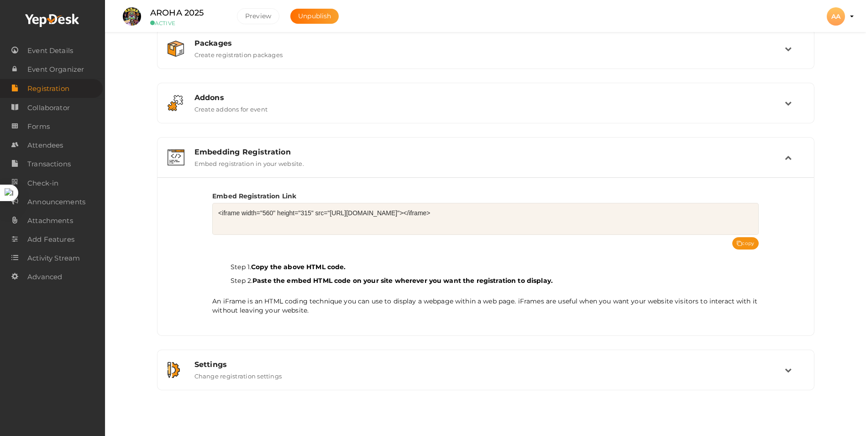
scroll to position [40, 0]
click at [785, 381] on div "Settings Change registration settings" at bounding box center [485, 369] width 647 height 31
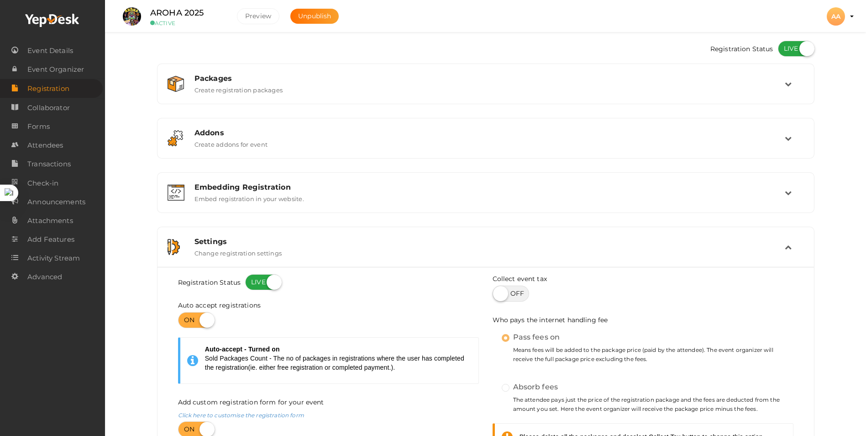
scroll to position [0, 0]
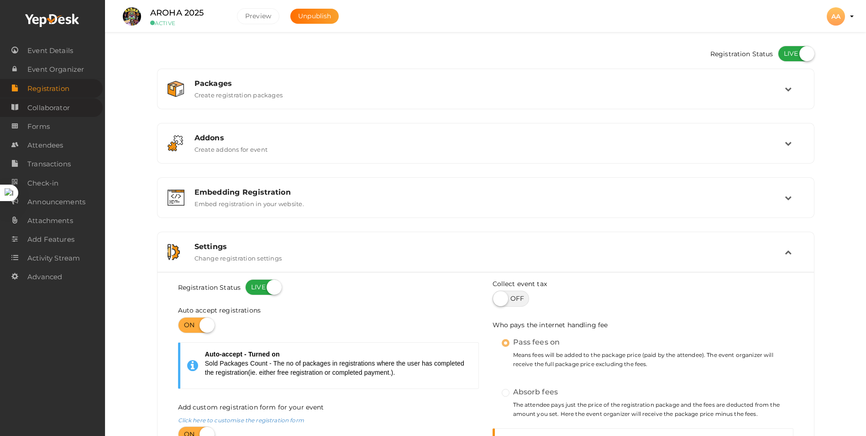
click at [72, 110] on link "Collaborator" at bounding box center [51, 107] width 103 height 19
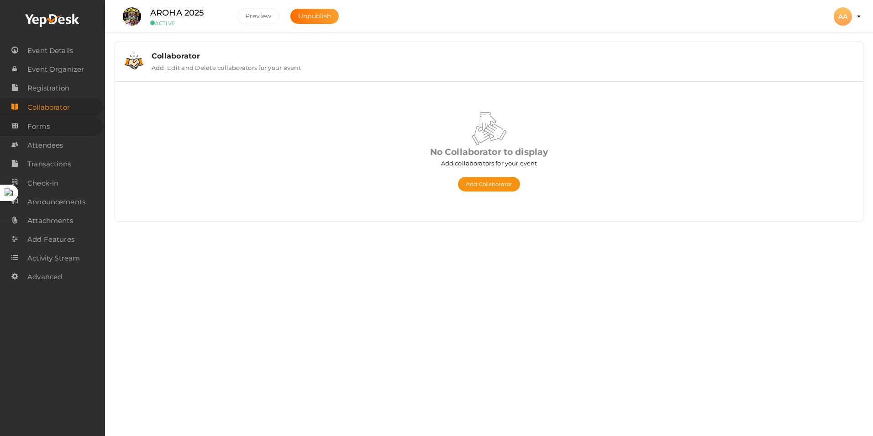
click at [72, 123] on link "Forms" at bounding box center [51, 126] width 103 height 19
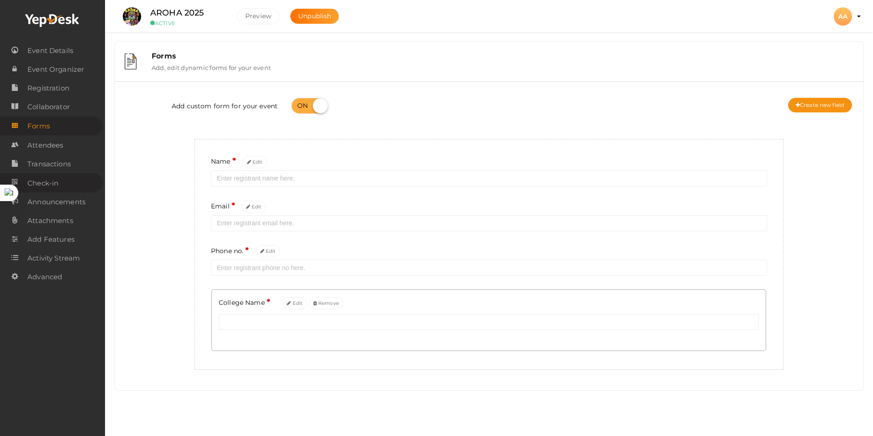
click at [29, 190] on span "Check-in" at bounding box center [42, 183] width 31 height 18
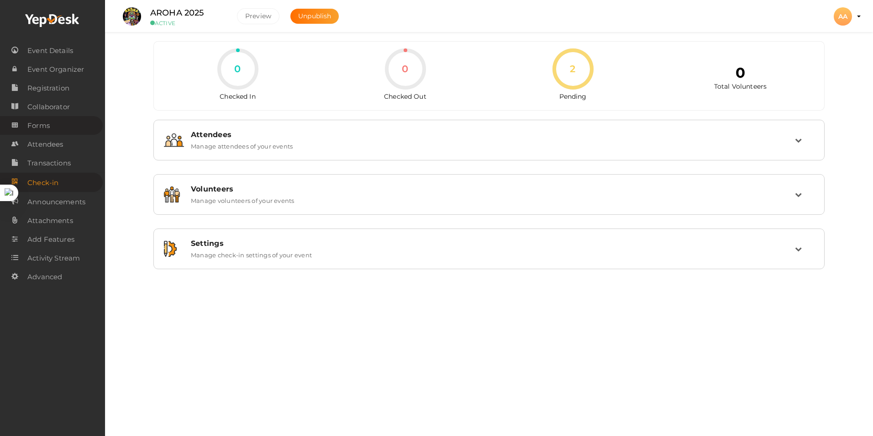
click at [59, 121] on link "Forms" at bounding box center [51, 125] width 103 height 19
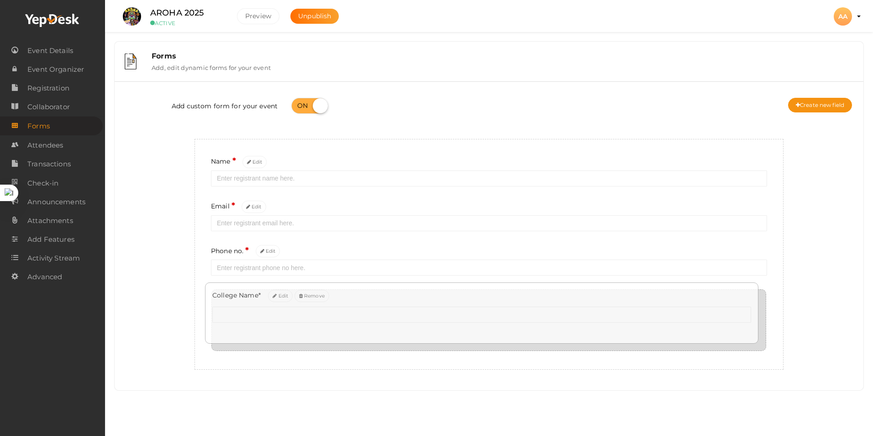
drag, startPoint x: 217, startPoint y: 313, endPoint x: 210, endPoint y: 305, distance: 10.0
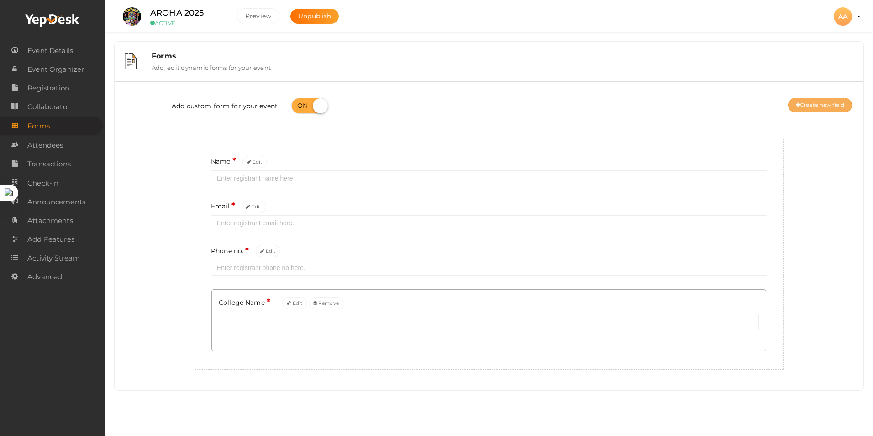
click at [822, 108] on button "Create new field" at bounding box center [820, 105] width 64 height 15
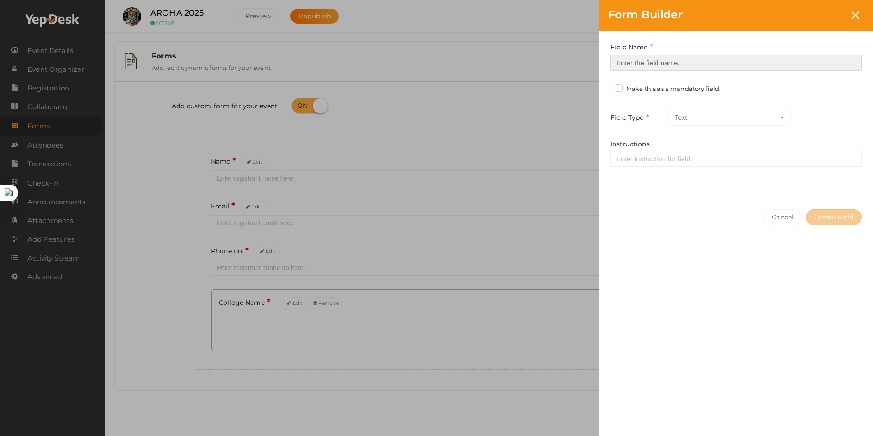
click at [634, 65] on input at bounding box center [735, 63] width 251 height 16
type input "GENDER"
click at [621, 88] on label "Make this as a mandatory field." at bounding box center [667, 88] width 105 height 9
click at [606, 86] on input "Make this as a mandatory field." at bounding box center [606, 86] width 0 height 0
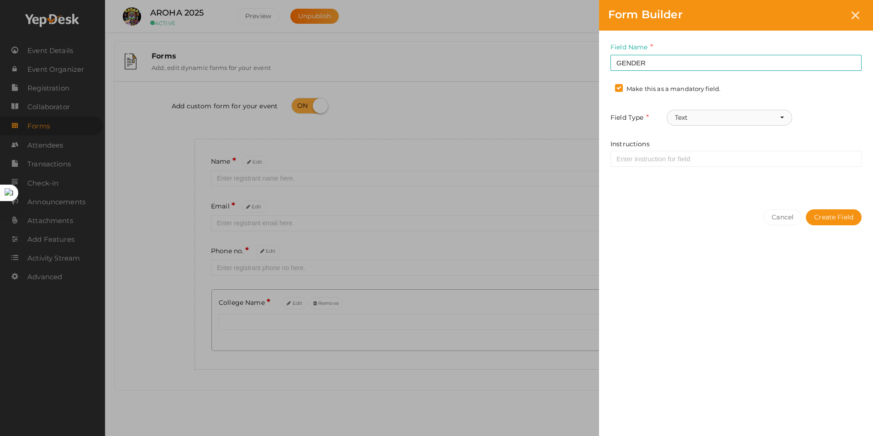
click at [781, 120] on button "Text" at bounding box center [730, 118] width 126 height 16
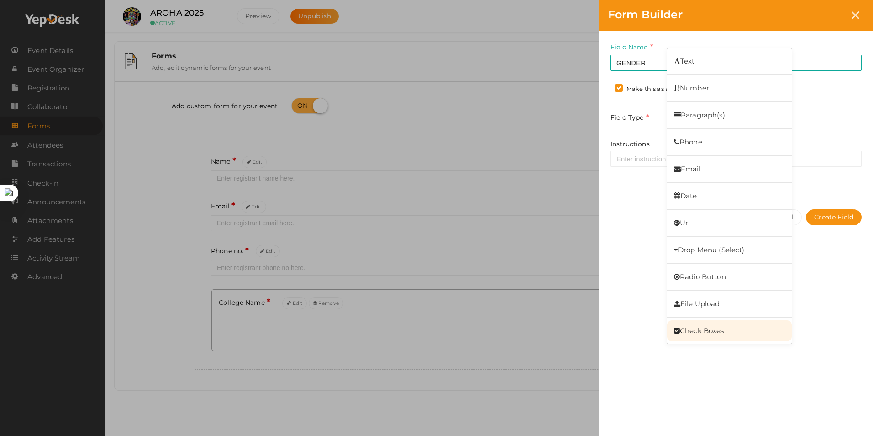
click at [701, 336] on link "Check Boxes" at bounding box center [729, 330] width 125 height 21
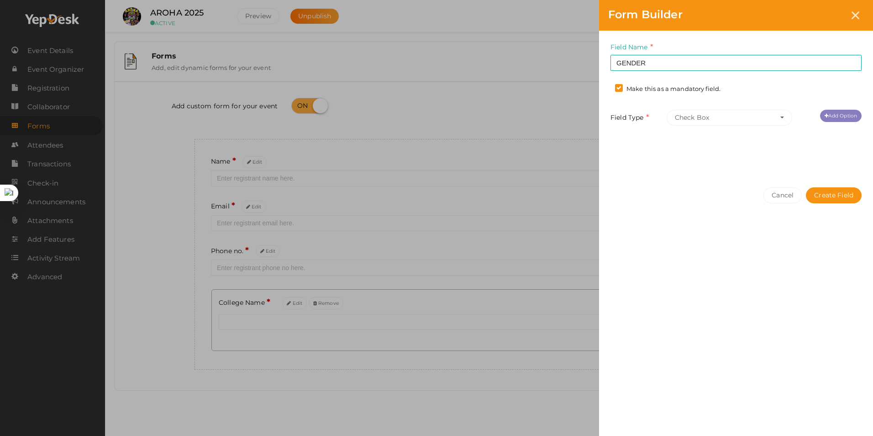
click at [831, 113] on link "Add Option" at bounding box center [841, 116] width 42 height 12
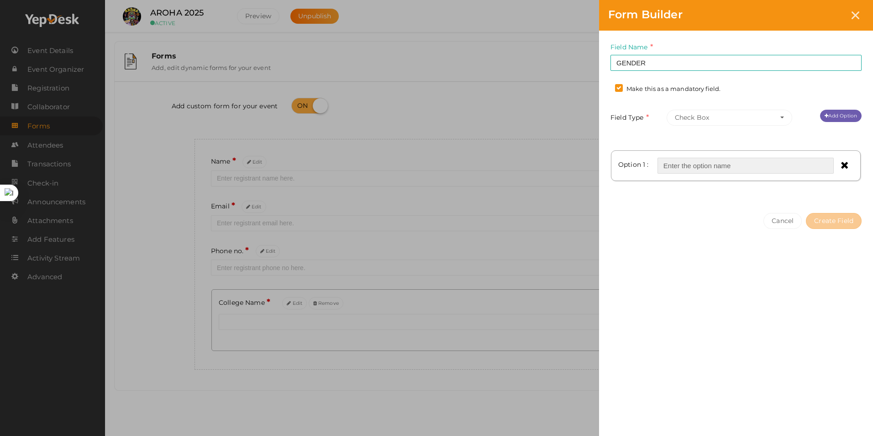
click at [739, 166] on input "text" at bounding box center [745, 166] width 176 height 16
type input "[DEMOGRAPHIC_DATA]"
click at [833, 117] on link "Add Option" at bounding box center [841, 116] width 42 height 12
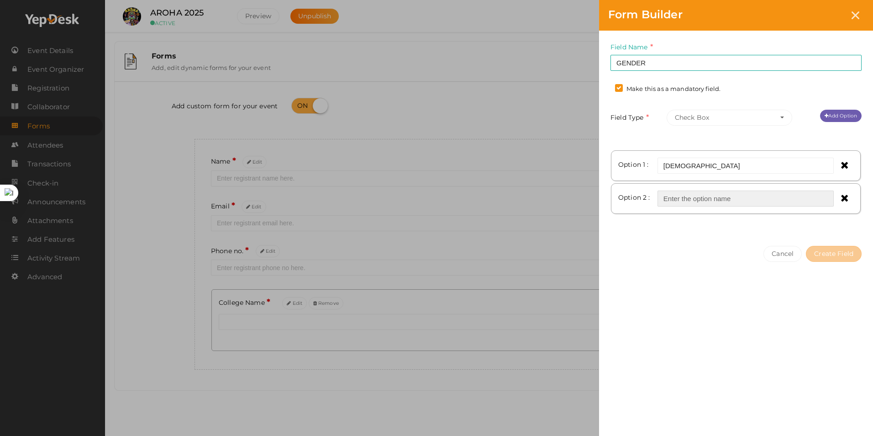
click at [722, 200] on input "text" at bounding box center [745, 198] width 176 height 16
type input "FEMALE"
click at [838, 112] on link "Add Option" at bounding box center [841, 116] width 42 height 12
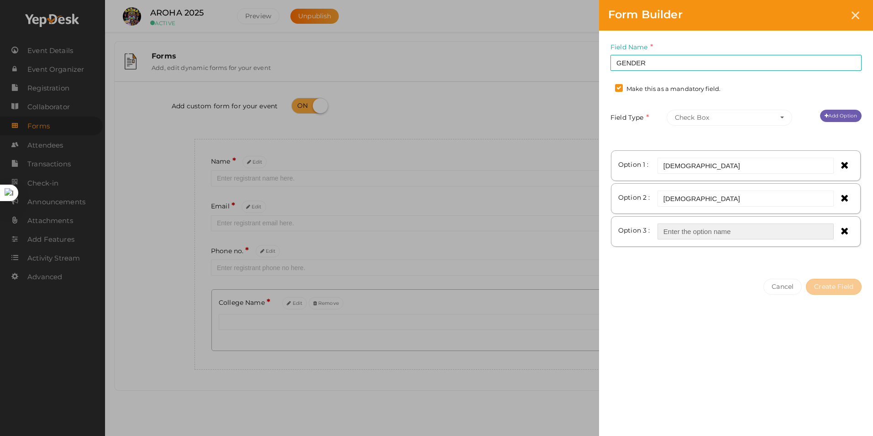
click at [739, 233] on input "text" at bounding box center [745, 231] width 176 height 16
type input "OTHERS"
click at [831, 282] on button "Create Field" at bounding box center [834, 287] width 56 height 16
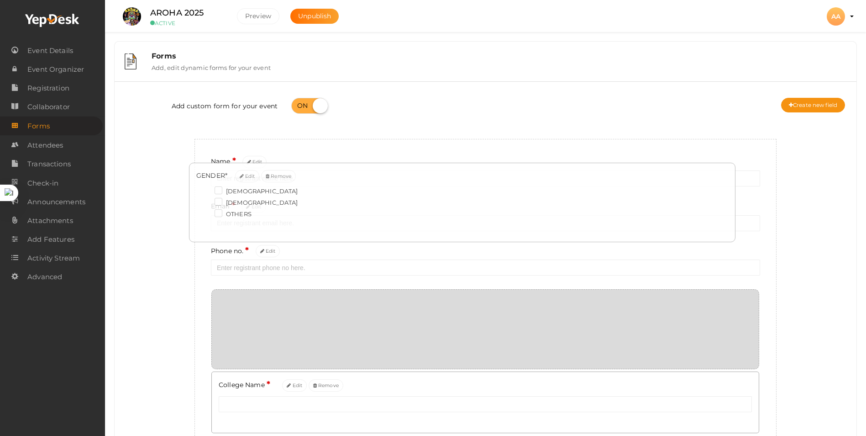
drag, startPoint x: 213, startPoint y: 387, endPoint x: 190, endPoint y: 196, distance: 192.2
drag, startPoint x: 220, startPoint y: 324, endPoint x: 217, endPoint y: 196, distance: 127.9
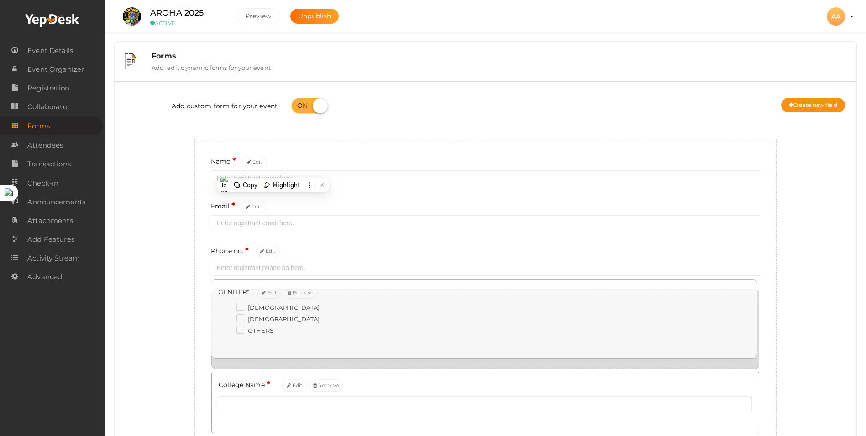
drag, startPoint x: 223, startPoint y: 327, endPoint x: 222, endPoint y: 316, distance: 10.5
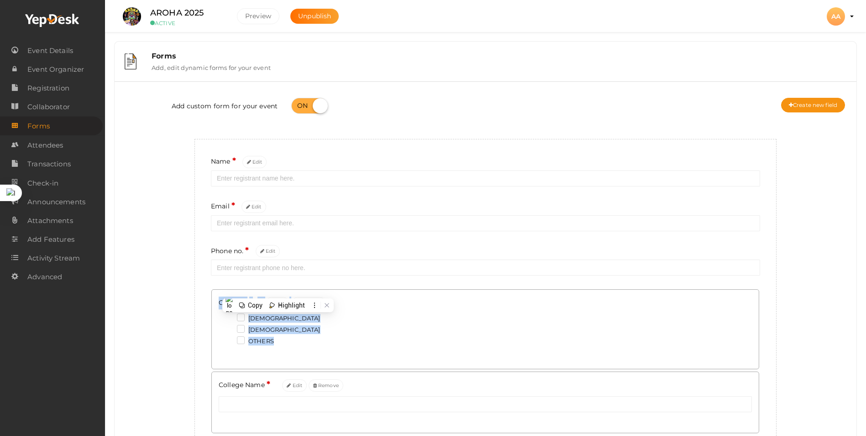
click at [182, 313] on div "Add custom form for your event Create new field Name * Edit Email * Edit Phone …" at bounding box center [485, 270] width 728 height 363
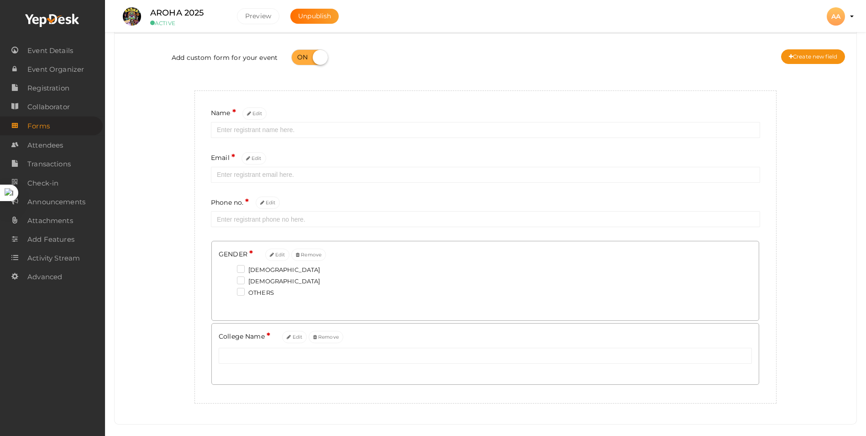
scroll to position [50, 0]
click at [789, 51] on button "Create new field" at bounding box center [813, 54] width 64 height 15
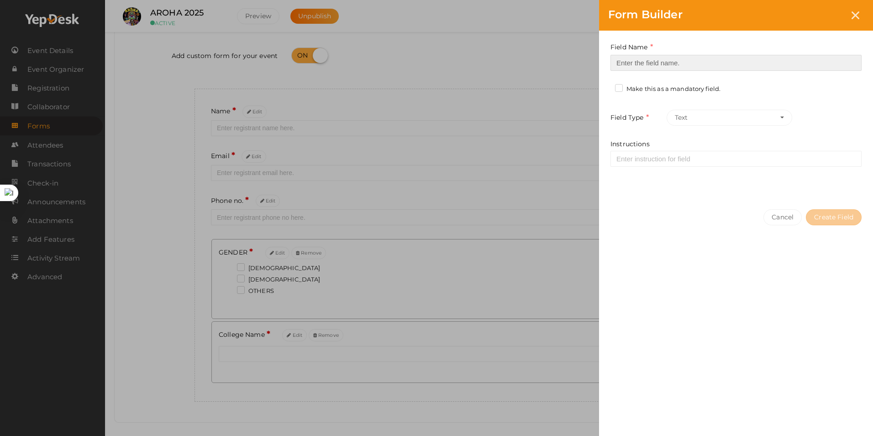
click at [636, 63] on input at bounding box center [735, 63] width 251 height 16
type input "COLLEGE ID"
click at [617, 86] on label "Make this as a mandatory field." at bounding box center [667, 88] width 105 height 9
click at [606, 86] on input "Make this as a mandatory field." at bounding box center [606, 86] width 0 height 0
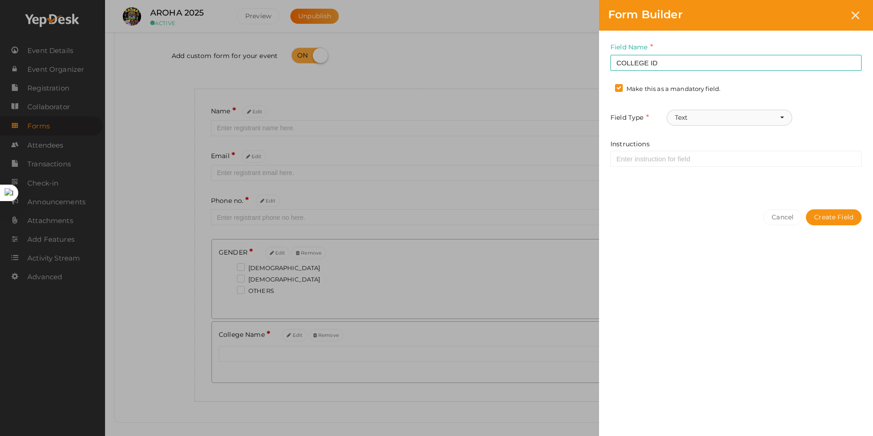
click at [775, 121] on button "Text" at bounding box center [730, 118] width 126 height 16
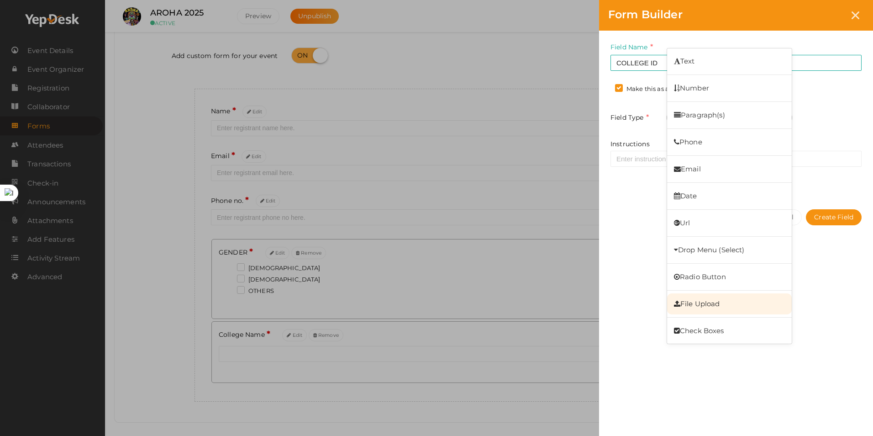
click at [704, 299] on link "File Upload" at bounding box center [729, 303] width 125 height 21
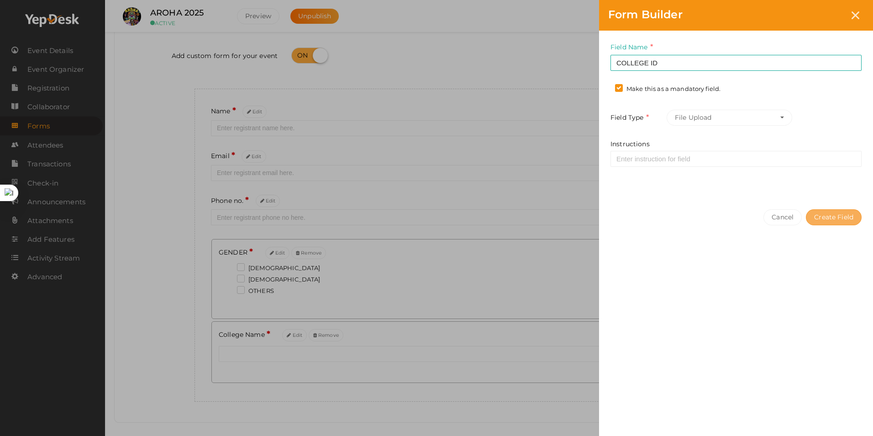
click at [853, 216] on button "Create Field" at bounding box center [834, 217] width 56 height 16
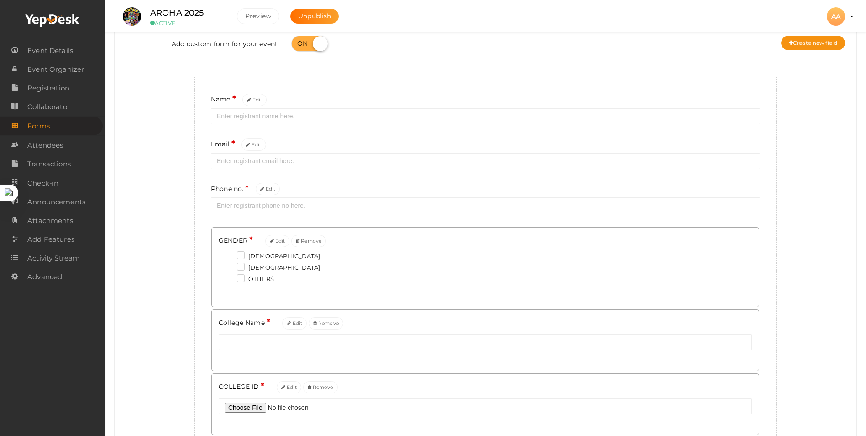
scroll to position [50, 0]
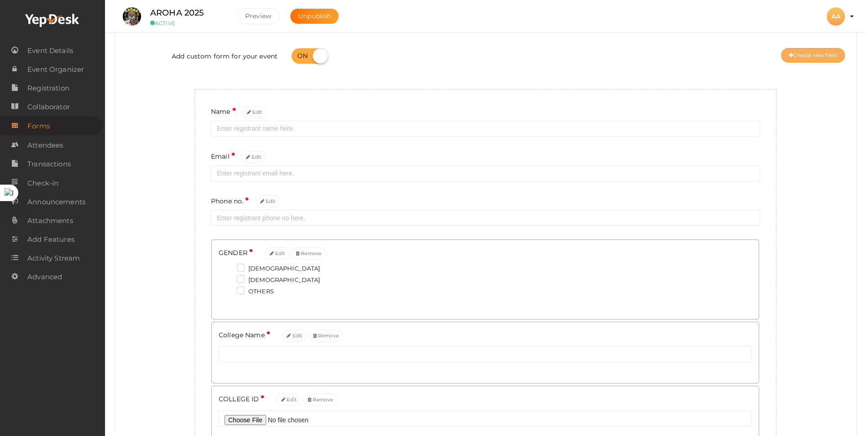
click at [813, 56] on button "Create new field" at bounding box center [813, 55] width 64 height 15
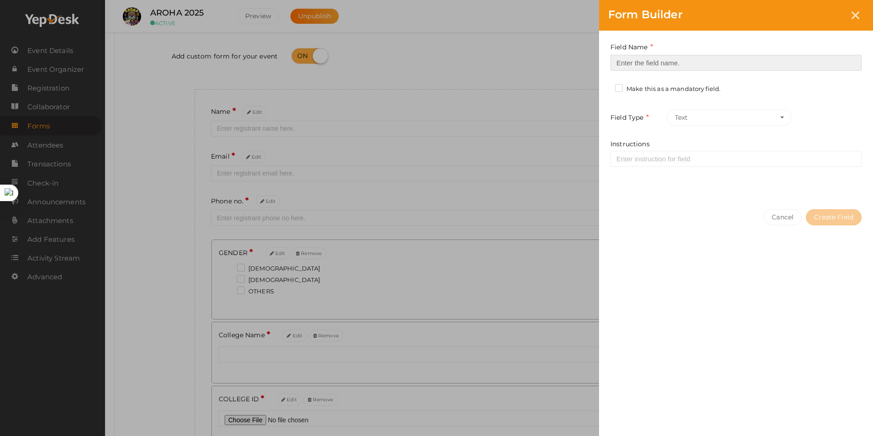
click at [698, 56] on input at bounding box center [735, 63] width 251 height 16
type input "COURSE AND YEAR"
click at [620, 88] on label "Make this as a mandatory field." at bounding box center [667, 88] width 105 height 9
click at [606, 86] on input "Make this as a mandatory field." at bounding box center [606, 86] width 0 height 0
click at [780, 116] on span "button" at bounding box center [782, 117] width 4 height 2
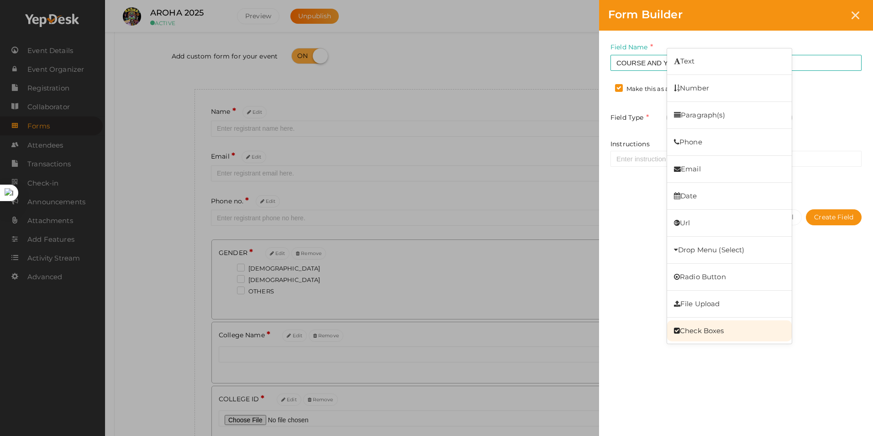
click at [688, 327] on link "Check Boxes" at bounding box center [729, 330] width 125 height 21
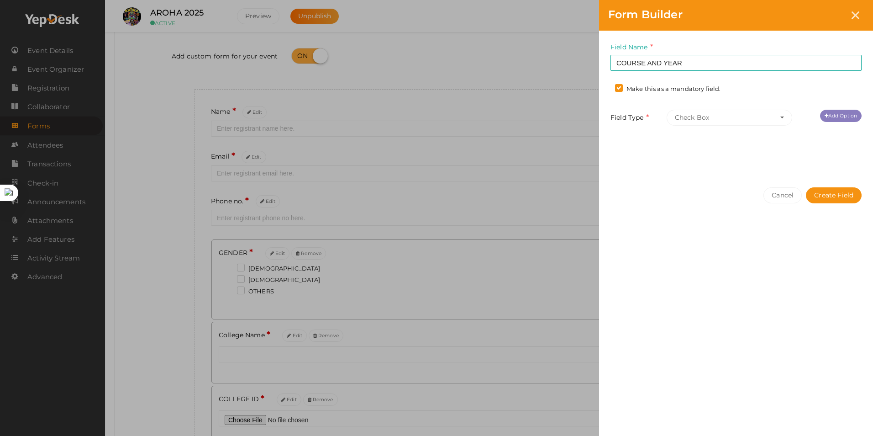
click at [830, 111] on link "Add Option" at bounding box center [841, 116] width 42 height 12
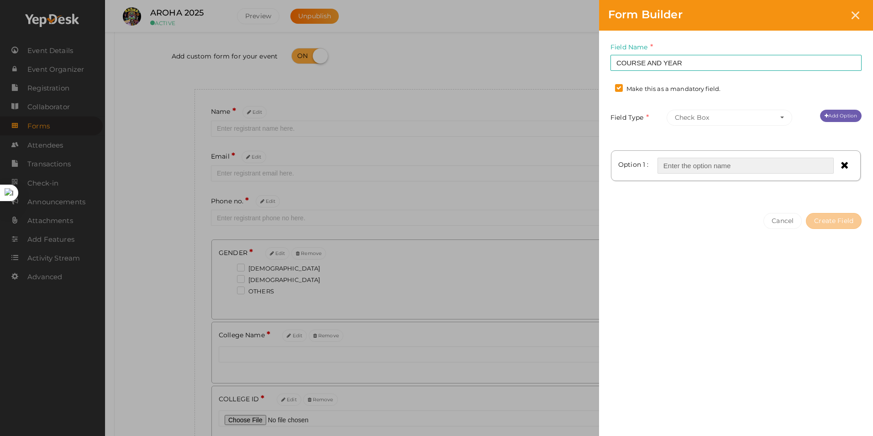
click at [748, 167] on input "text" at bounding box center [745, 166] width 176 height 16
type input "MBBS 1st year"
click at [826, 109] on div "Field Name COURSE AND YEAR Required. Form field name already used. Make this as…" at bounding box center [736, 117] width 274 height 173
click at [853, 116] on link "Add Option" at bounding box center [841, 116] width 42 height 12
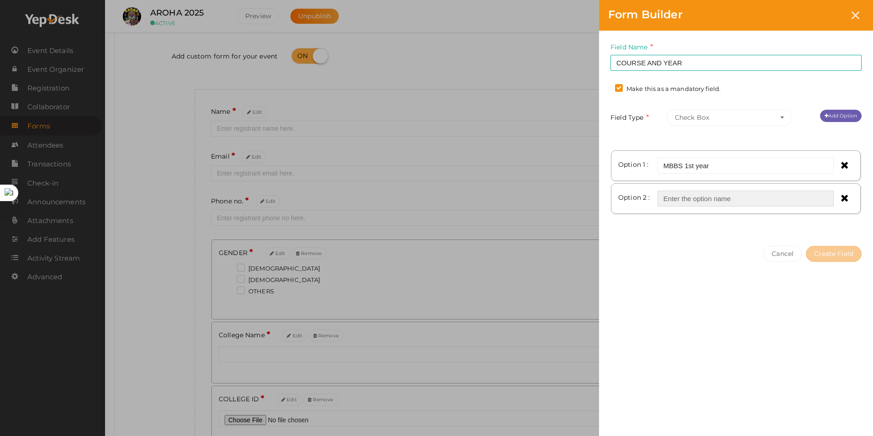
click at [728, 195] on input "text" at bounding box center [745, 198] width 176 height 16
type input "MBBS 2nd year"
click at [834, 112] on link "Add Option" at bounding box center [841, 116] width 42 height 12
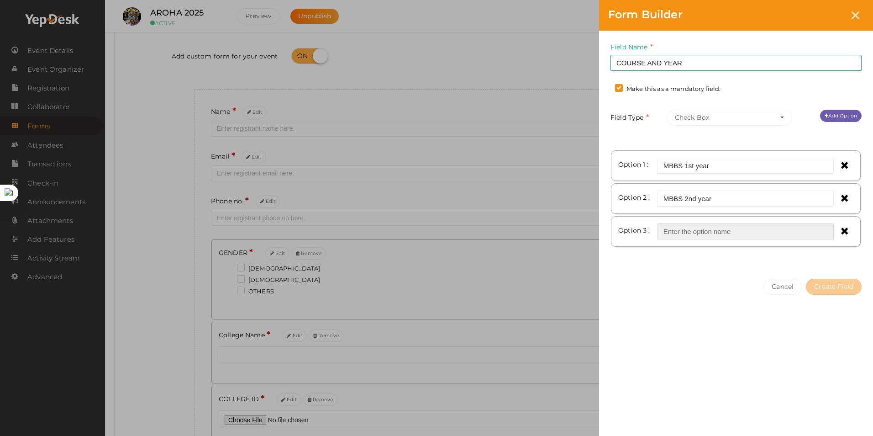
click at [747, 228] on input "text" at bounding box center [745, 231] width 176 height 16
type input "MBBS 3rd year"
click at [833, 111] on link "Add Option" at bounding box center [841, 116] width 42 height 12
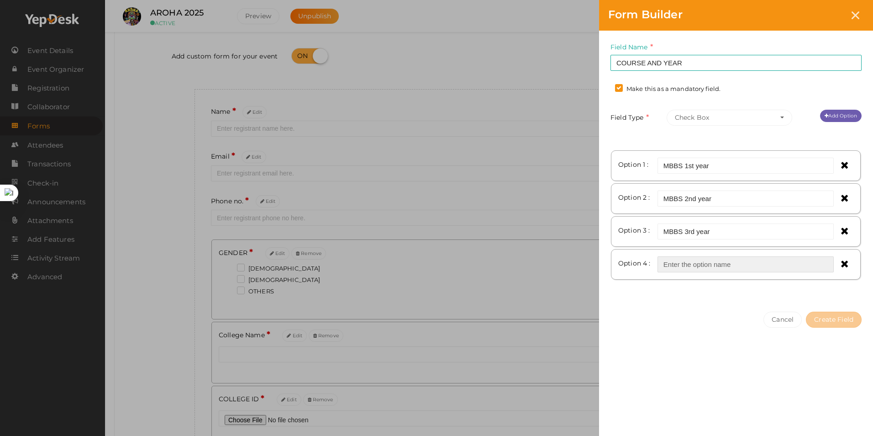
click at [779, 266] on input "text" at bounding box center [745, 264] width 176 height 16
type input "MBBS 4th year"
click at [839, 319] on button "Create Field" at bounding box center [834, 319] width 56 height 16
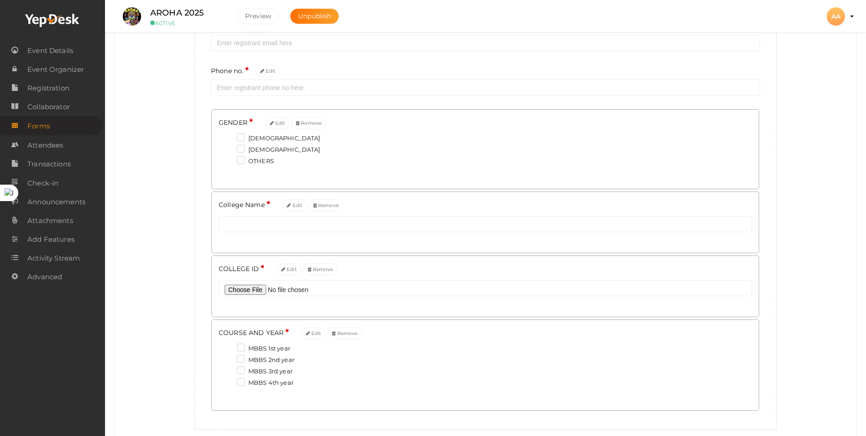
scroll to position [179, 0]
click at [282, 275] on button "Edit" at bounding box center [289, 270] width 25 height 12
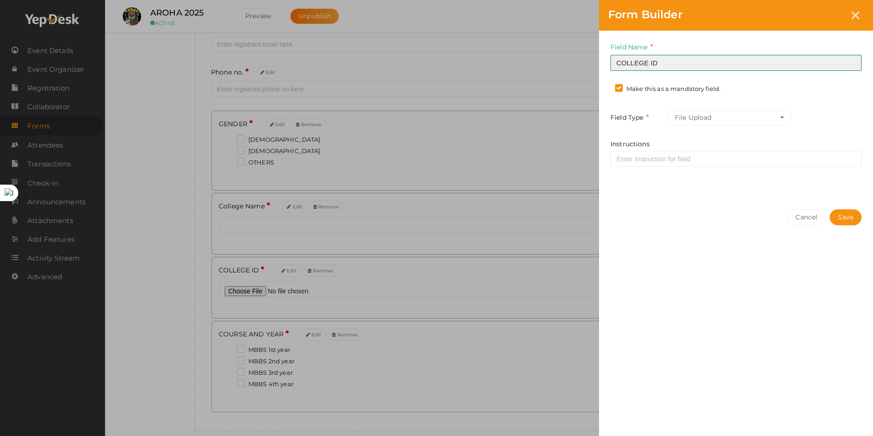
click at [667, 62] on input "COLLEGE ID" at bounding box center [735, 63] width 251 height 16
type input "COLLEGE ID CARD"
click at [844, 216] on button "Save" at bounding box center [846, 217] width 32 height 16
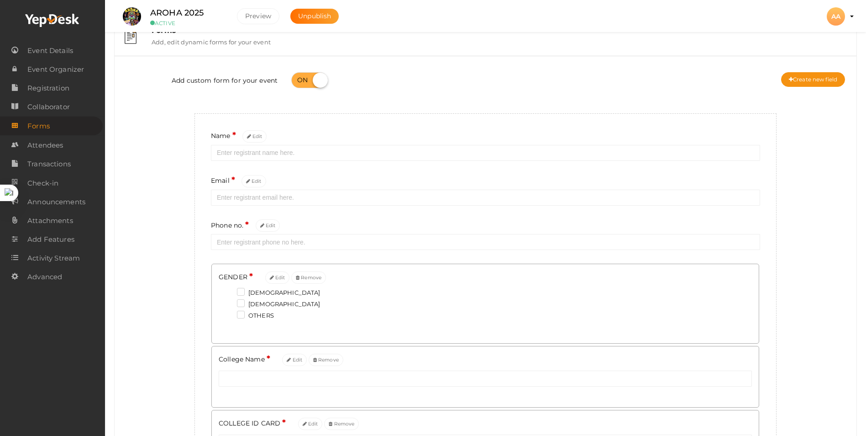
scroll to position [0, 0]
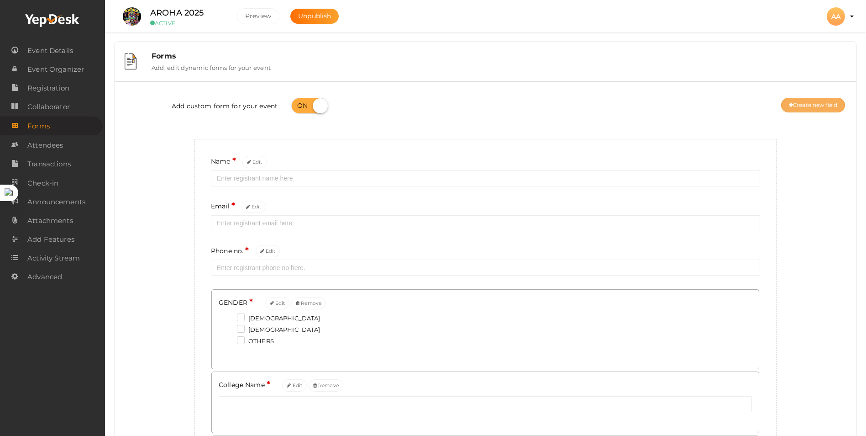
click at [809, 109] on button "Create new field" at bounding box center [813, 105] width 64 height 15
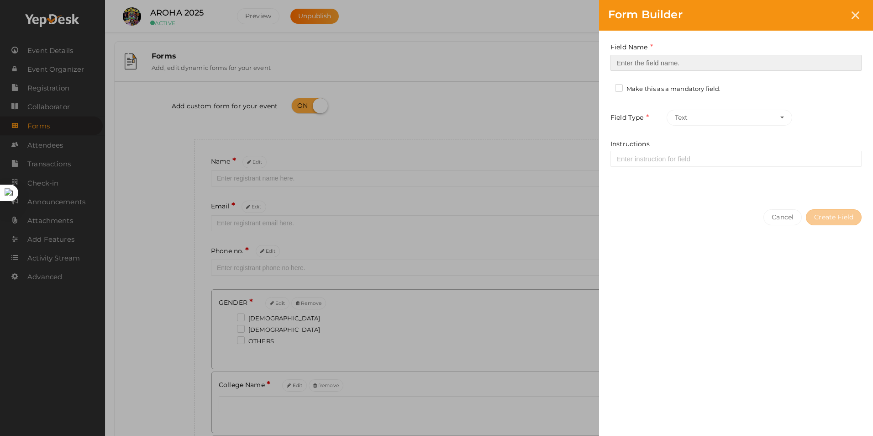
click at [716, 63] on input at bounding box center [735, 63] width 251 height 16
type input "DO YOU REQUIRE ACCOMODATION"
click at [622, 89] on label "Make this as a mandatory field." at bounding box center [667, 88] width 105 height 9
click at [606, 86] on input "Make this as a mandatory field." at bounding box center [606, 86] width 0 height 0
click at [786, 117] on button "Text" at bounding box center [730, 118] width 126 height 16
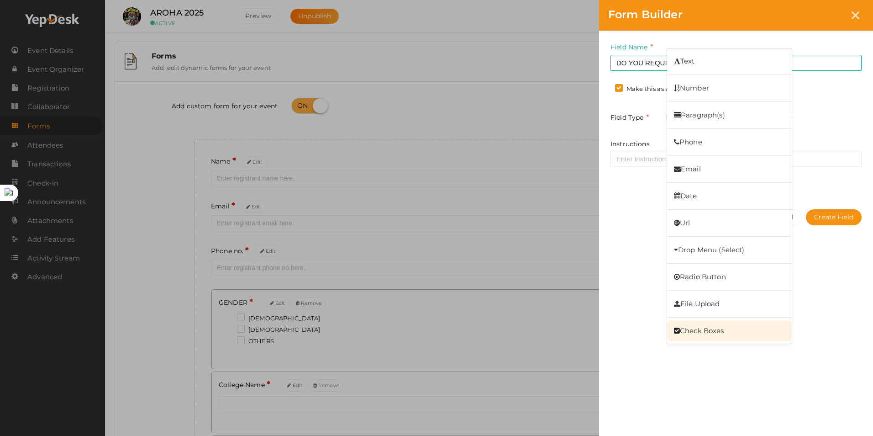
click at [711, 337] on link "Check Boxes" at bounding box center [729, 330] width 125 height 21
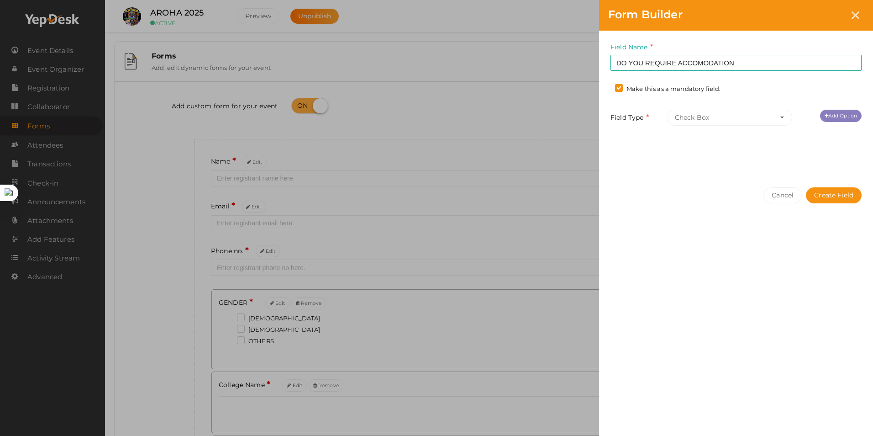
click at [842, 118] on link "Add Option" at bounding box center [841, 116] width 42 height 12
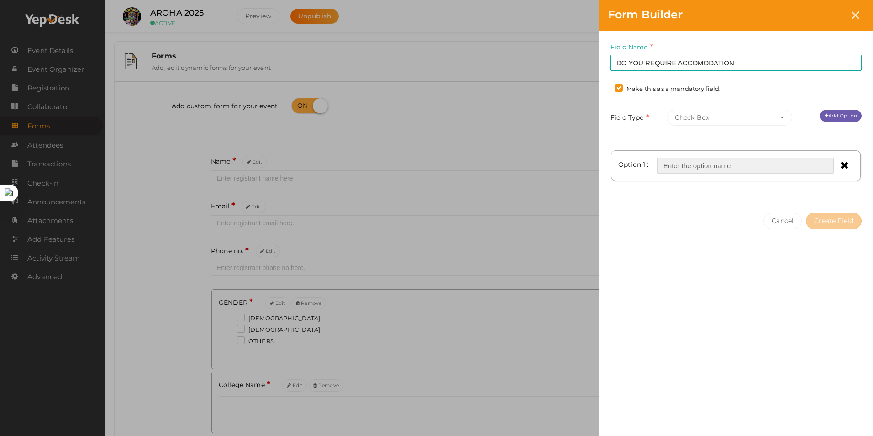
click at [774, 168] on input "text" at bounding box center [745, 166] width 176 height 16
type input "YES"
click at [826, 114] on icon at bounding box center [827, 116] width 4 height 5
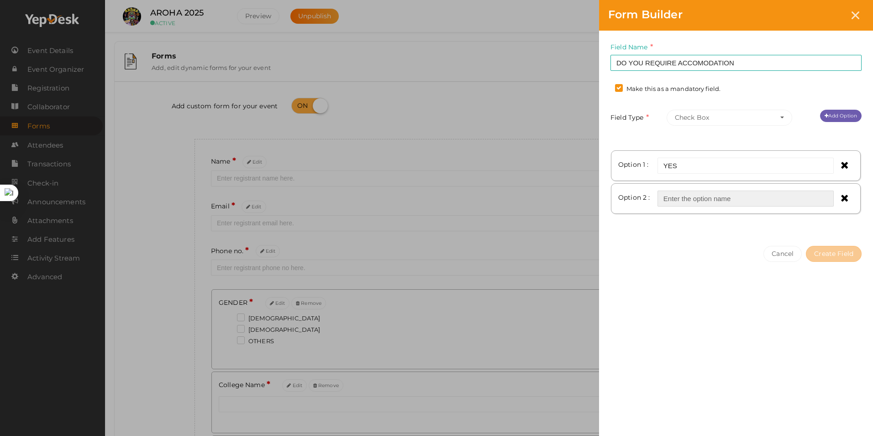
click at [691, 198] on input "text" at bounding box center [745, 198] width 176 height 16
type input "NO"
click at [841, 246] on button "Create Field" at bounding box center [834, 254] width 56 height 16
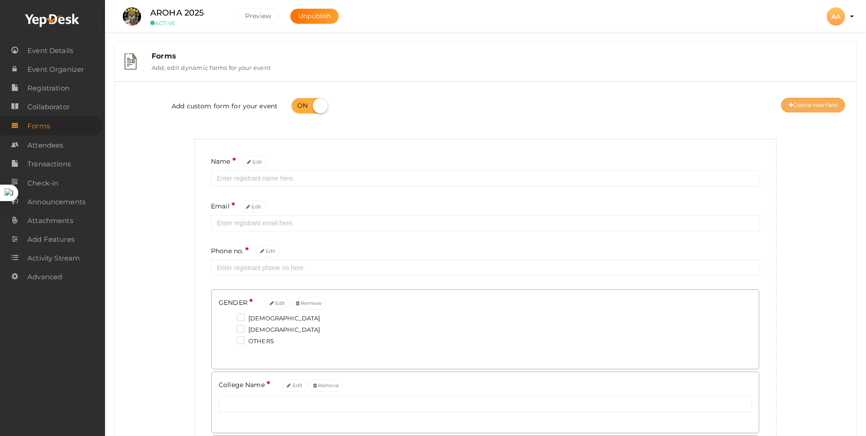
click at [826, 107] on button "Create new field" at bounding box center [813, 105] width 64 height 15
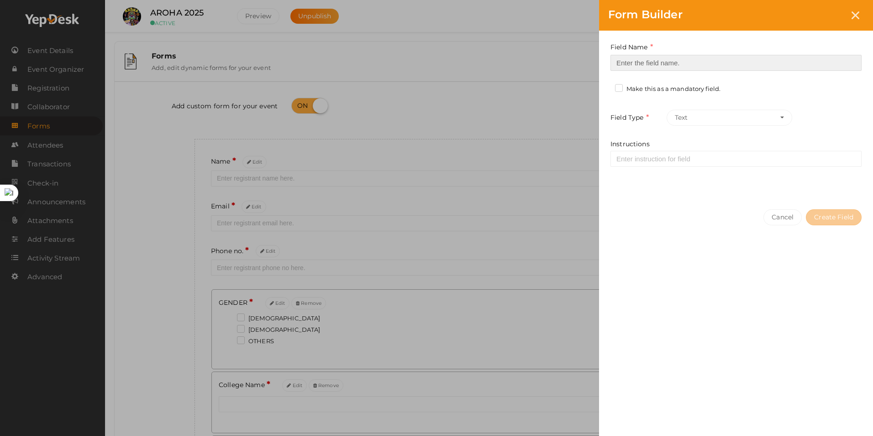
click at [722, 64] on input at bounding box center [735, 63] width 251 height 16
type input "TYPE OF ACCOMODATION REQUIRED."
click at [781, 117] on span "button" at bounding box center [782, 117] width 4 height 2
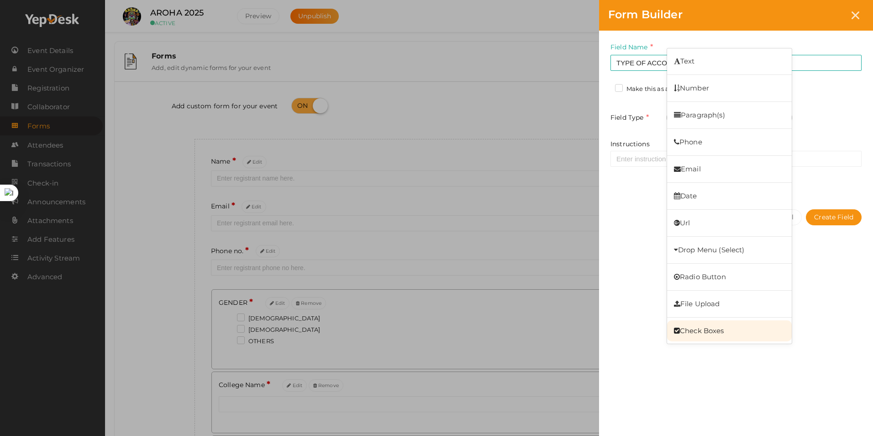
click at [702, 326] on link "Check Boxes" at bounding box center [729, 330] width 125 height 21
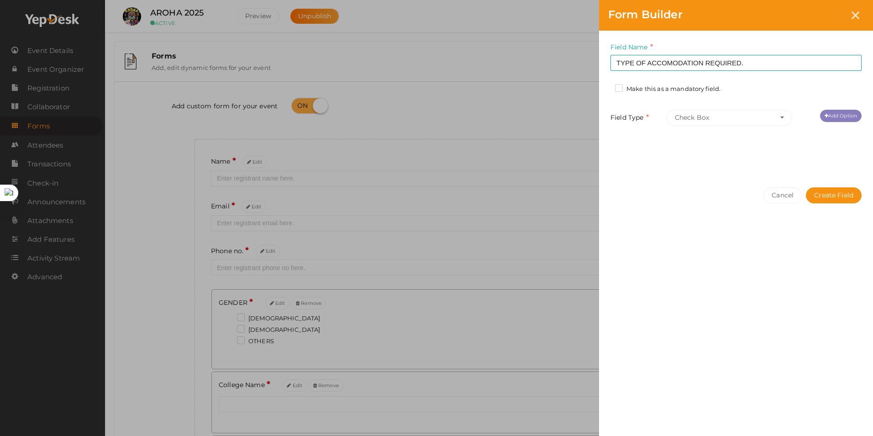
click at [827, 114] on link "Add Option" at bounding box center [841, 116] width 42 height 12
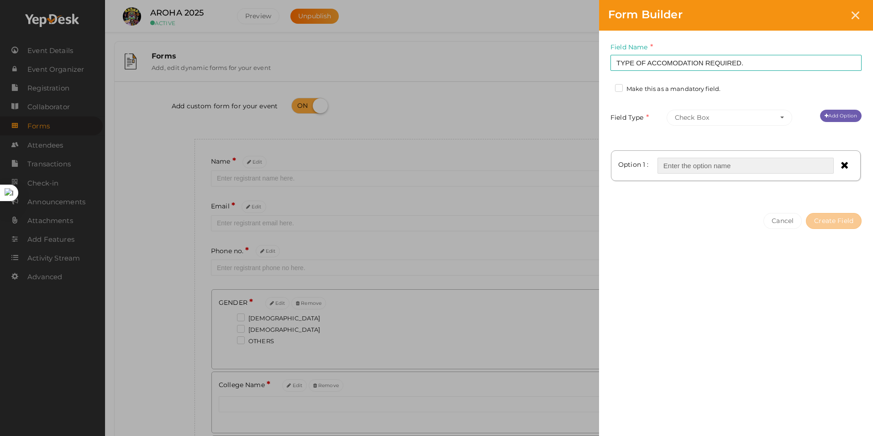
click at [719, 166] on input "text" at bounding box center [745, 166] width 176 height 16
type input "DORMITORY"
click at [858, 115] on link "Add Option" at bounding box center [841, 116] width 42 height 12
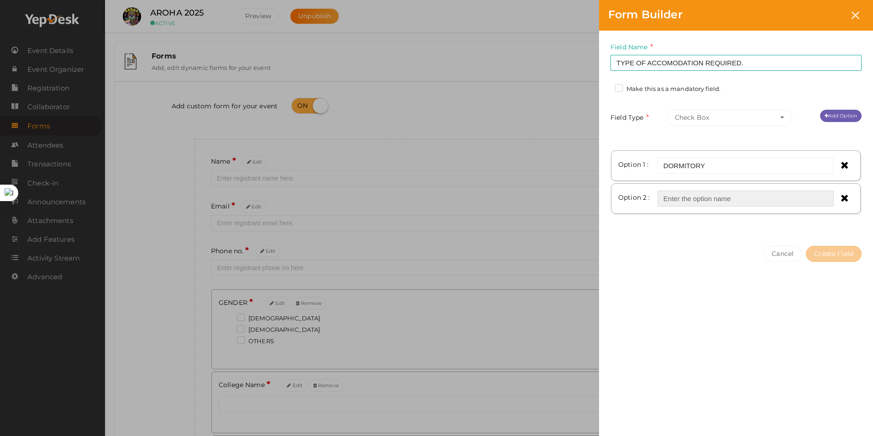
click at [730, 198] on input "text" at bounding box center [745, 198] width 176 height 16
type input "ROOM"
click at [836, 258] on button "Create Field" at bounding box center [834, 254] width 56 height 16
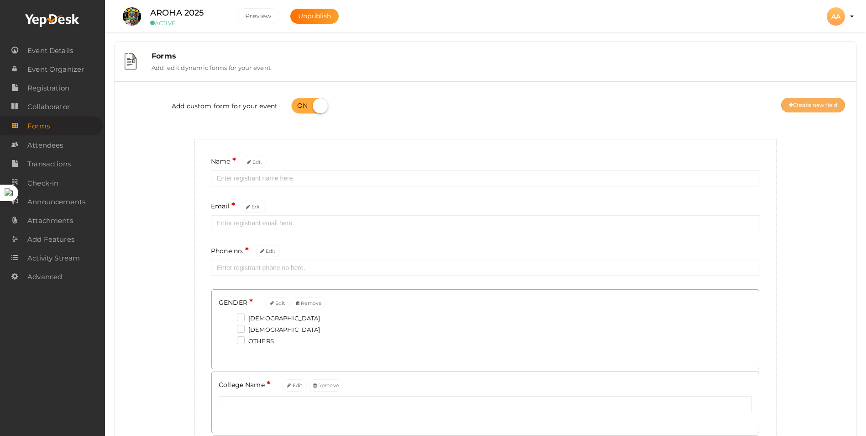
click at [825, 107] on button "Create new field" at bounding box center [813, 105] width 64 height 15
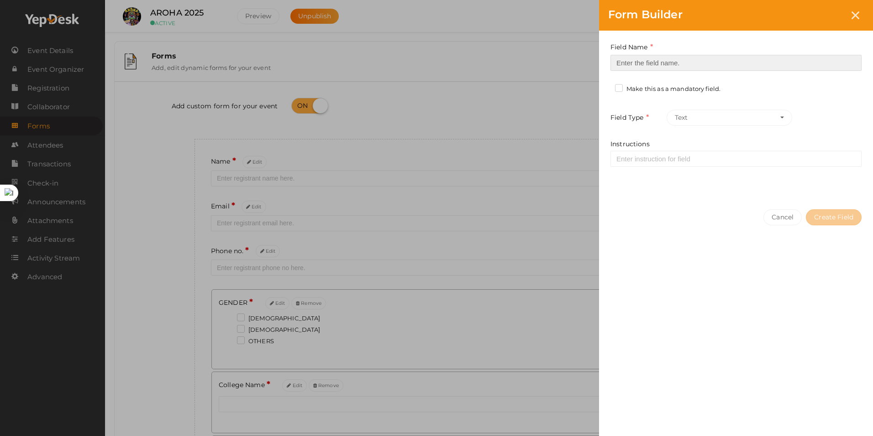
click at [692, 61] on input at bounding box center [735, 63] width 251 height 16
click at [726, 65] on input "DECLARATION: I CONFIRM" at bounding box center [735, 63] width 251 height 16
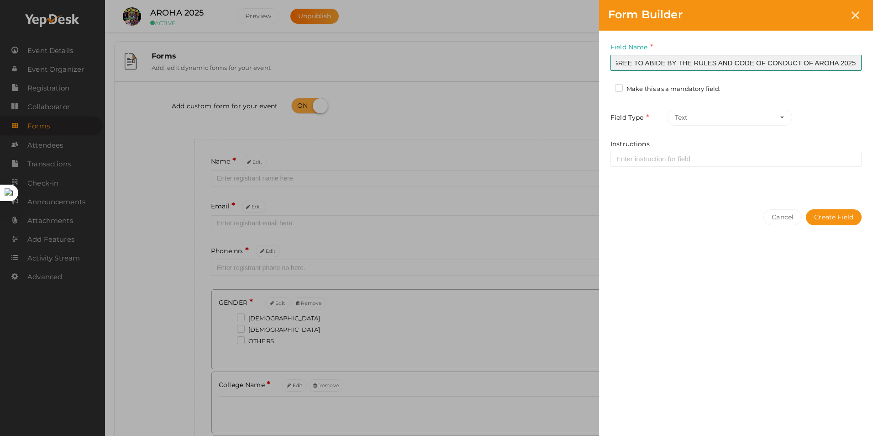
scroll to position [0, 424]
type input "DECLARATION: I CONFIRM THAT ALL THE INFORMATION PROVIDED ABOVE IS TRUE TO THE B…"
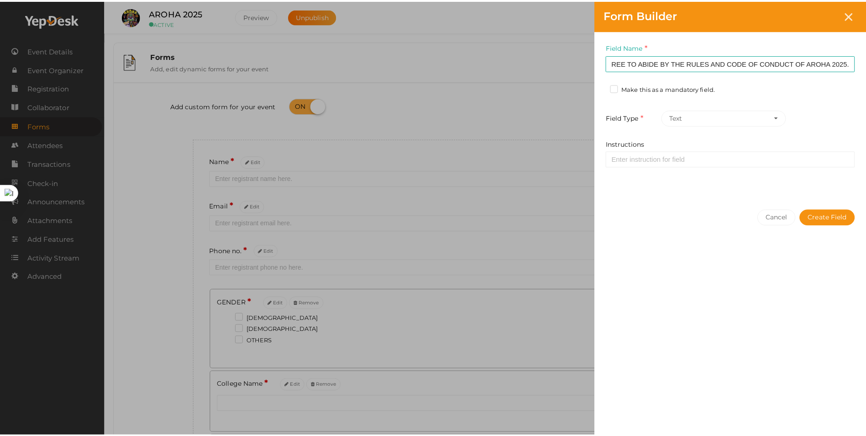
scroll to position [0, 0]
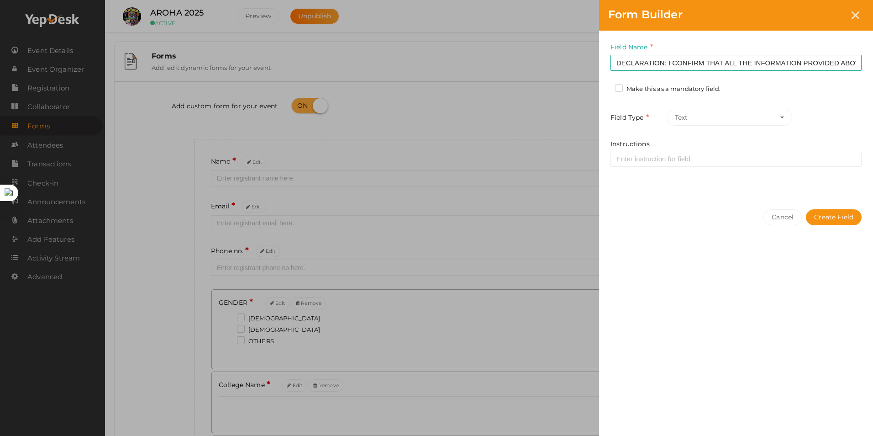
click at [623, 89] on label "Make this as a mandatory field." at bounding box center [667, 88] width 105 height 9
click at [606, 86] on input "Make this as a mandatory field." at bounding box center [606, 86] width 0 height 0
click at [778, 121] on button "Text" at bounding box center [730, 118] width 126 height 16
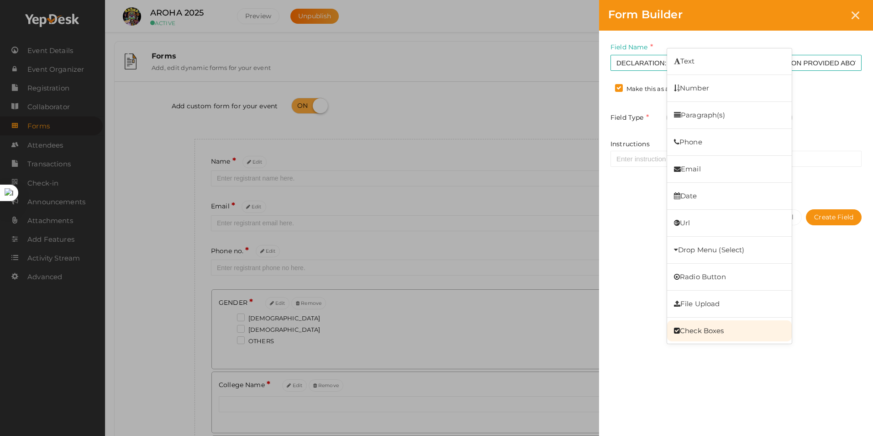
click at [747, 327] on link "Check Boxes" at bounding box center [729, 330] width 125 height 21
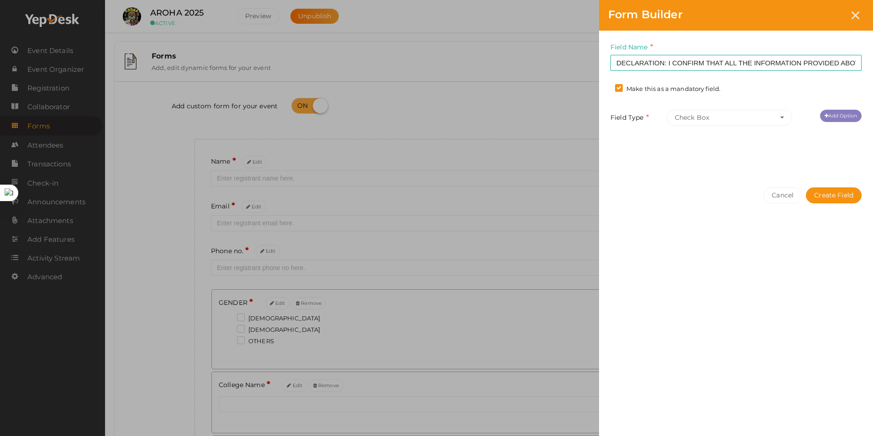
click at [843, 116] on link "Add Option" at bounding box center [841, 116] width 42 height 12
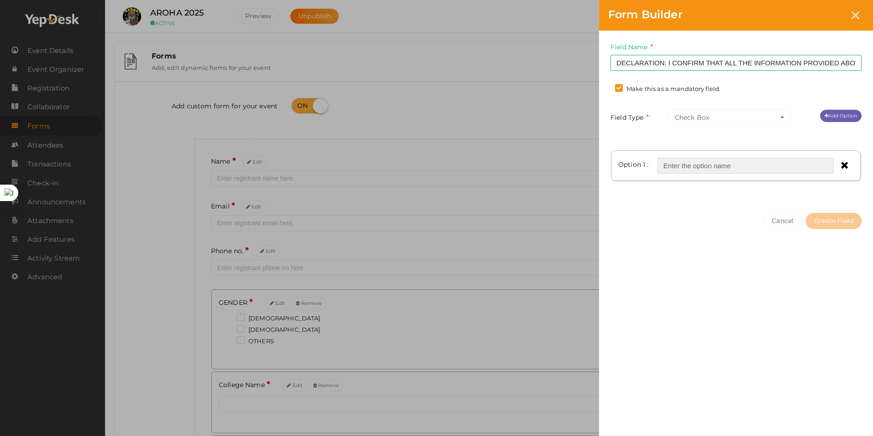
click at [791, 163] on input "text" at bounding box center [745, 166] width 176 height 16
type input "YES"
click at [820, 221] on button "Create Field" at bounding box center [834, 221] width 56 height 16
click at [829, 117] on link "Add Option" at bounding box center [841, 116] width 42 height 12
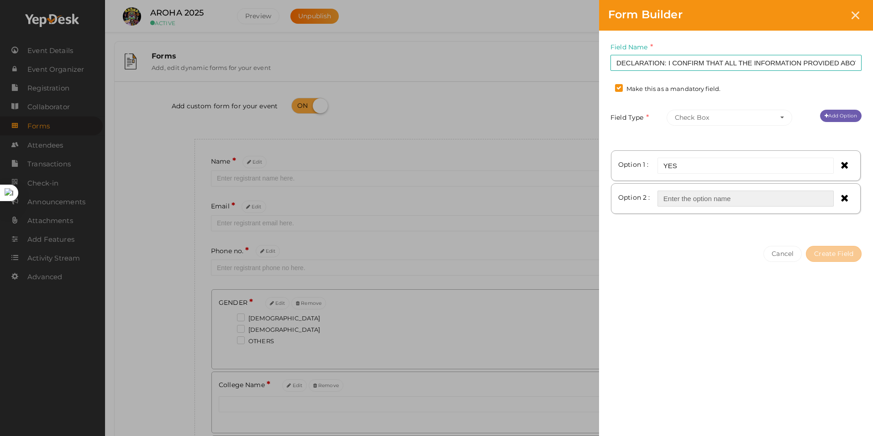
click at [745, 194] on input "text" at bounding box center [745, 198] width 176 height 16
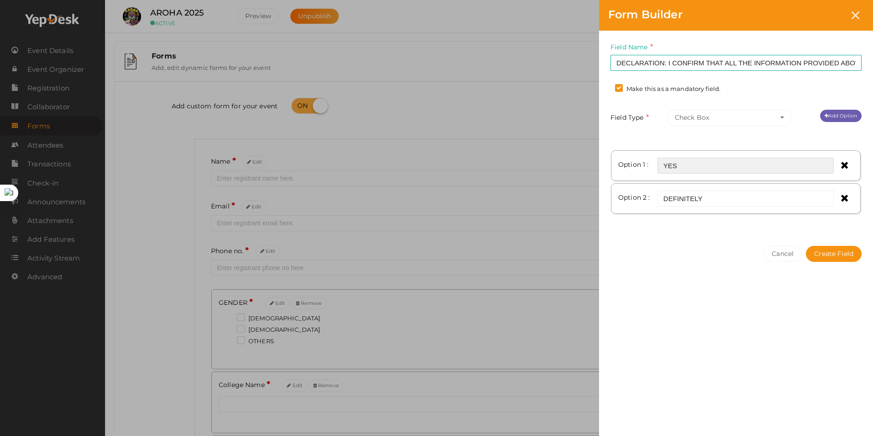
click at [719, 165] on input "YES" at bounding box center [745, 166] width 176 height 16
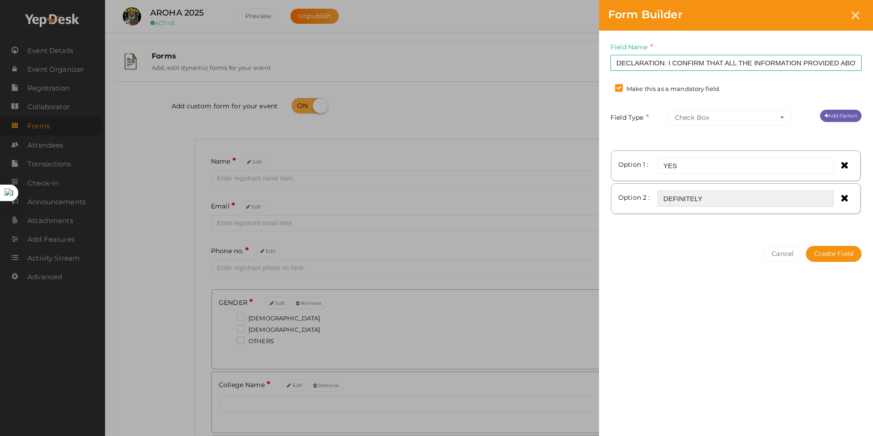
click at [718, 196] on input "DEFINITELY" at bounding box center [745, 198] width 176 height 16
type input "DEFINITELY !!!"
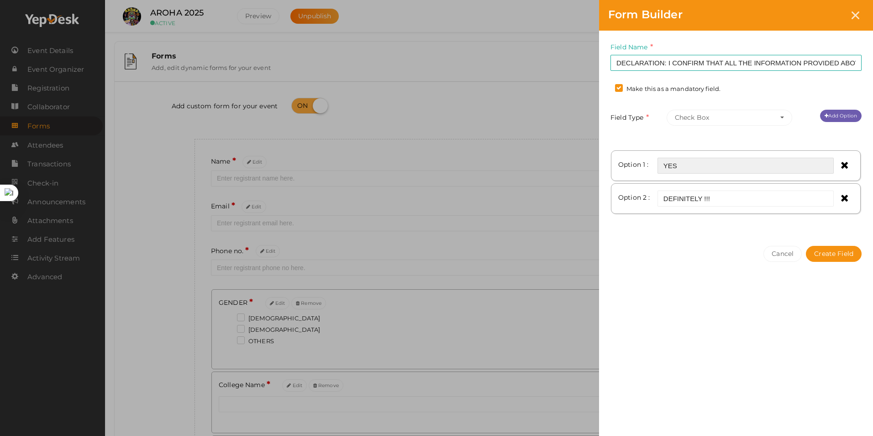
click at [718, 167] on input "YES" at bounding box center [745, 166] width 176 height 16
type input "YEAH, SURE."
click at [836, 260] on button "Create Field" at bounding box center [834, 254] width 56 height 16
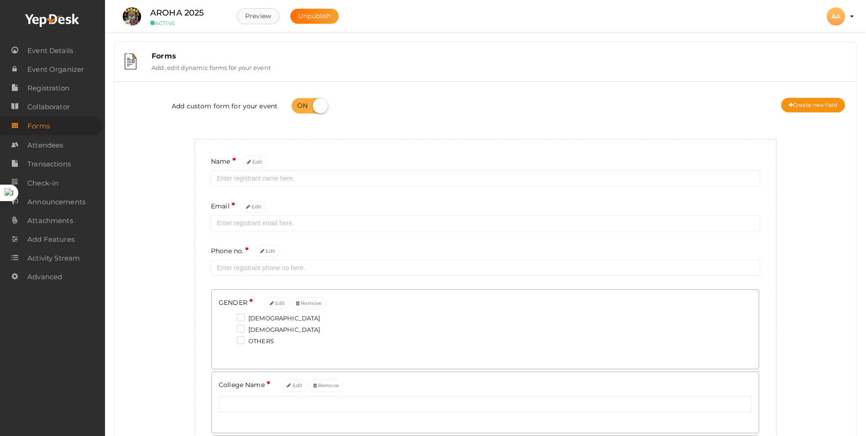
click at [270, 13] on button "Preview" at bounding box center [258, 16] width 42 height 16
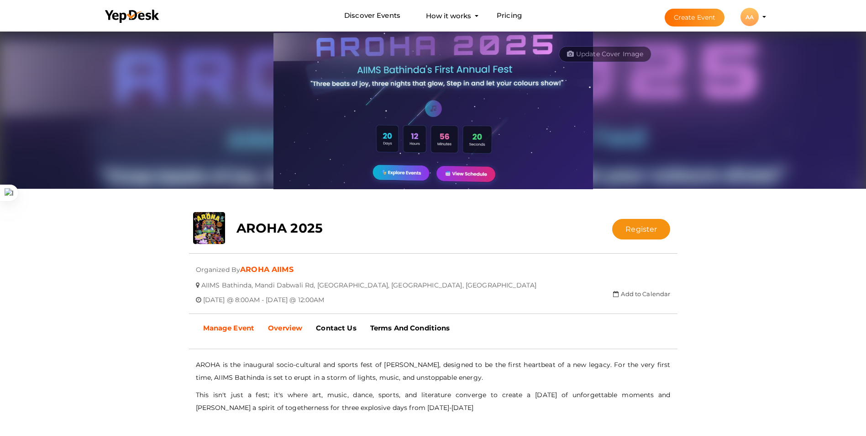
click at [234, 328] on b "Manage Event" at bounding box center [229, 327] width 52 height 9
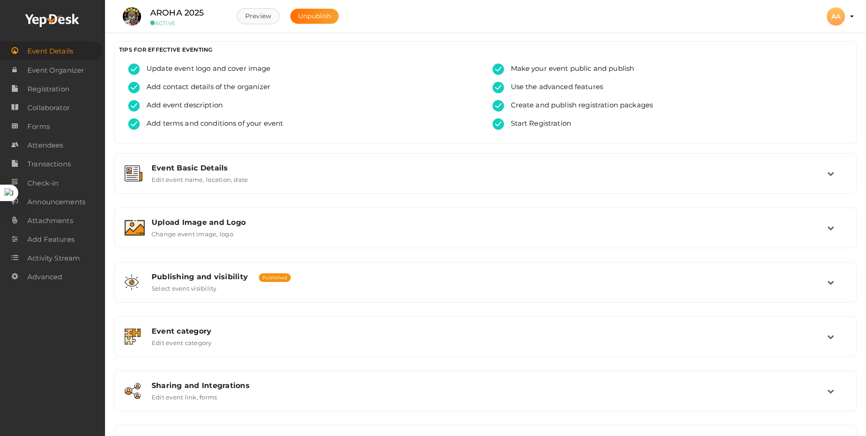
click at [266, 18] on button "Preview" at bounding box center [258, 16] width 42 height 16
click at [190, 110] on span "Add event description" at bounding box center [181, 105] width 83 height 11
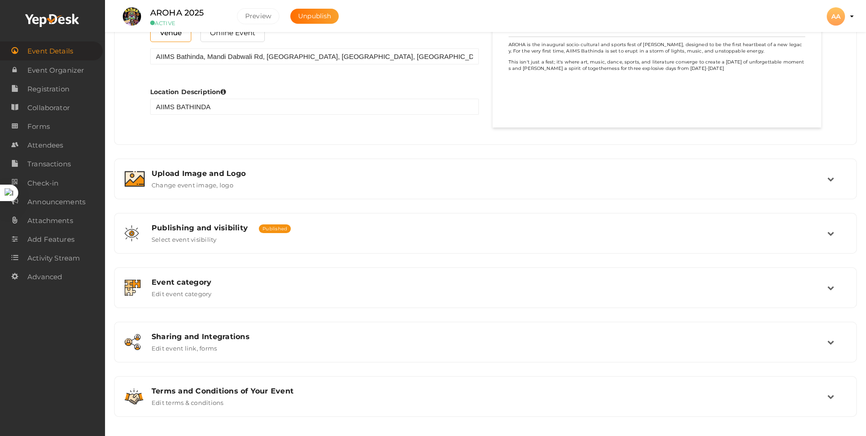
scroll to position [544, 0]
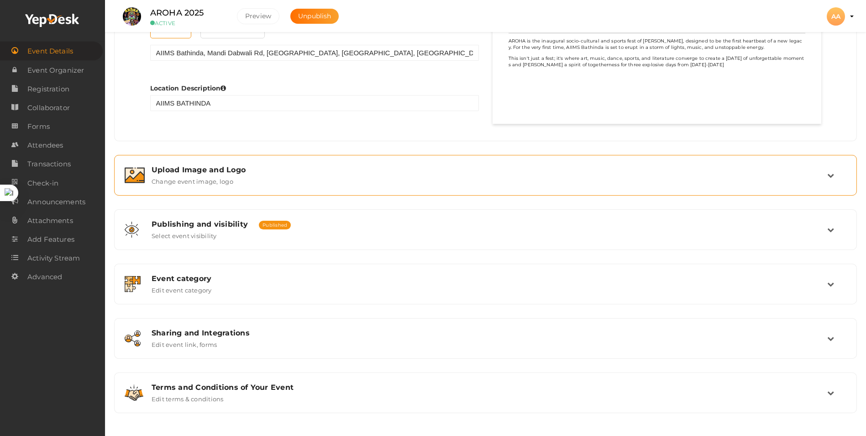
click at [489, 185] on div "Upload Image and Logo Change event image, logo" at bounding box center [485, 175] width 733 height 31
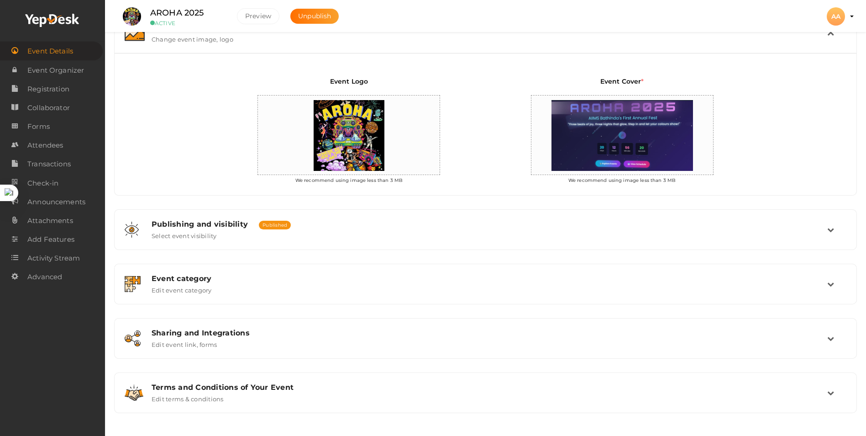
scroll to position [194, 0]
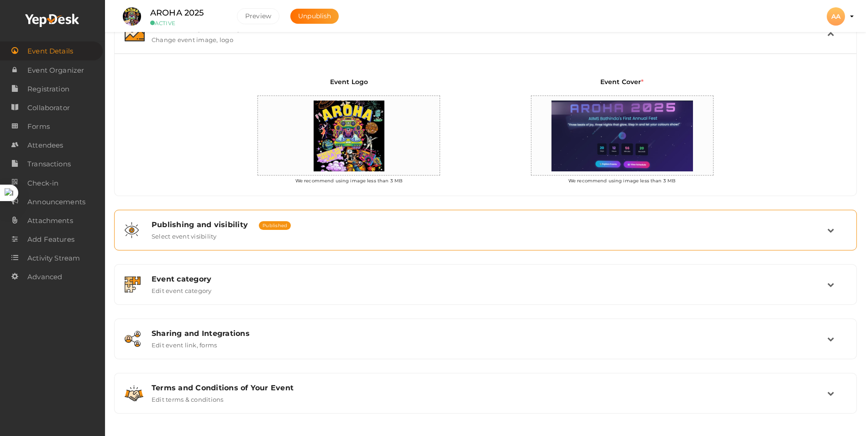
click at [487, 216] on div "Publishing and visibility Published UnPublished Select event visibility" at bounding box center [485, 230] width 733 height 31
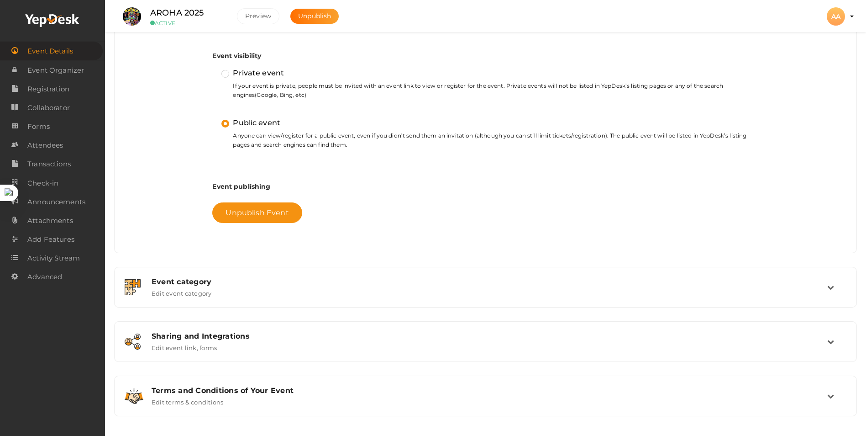
scroll to position [270, 0]
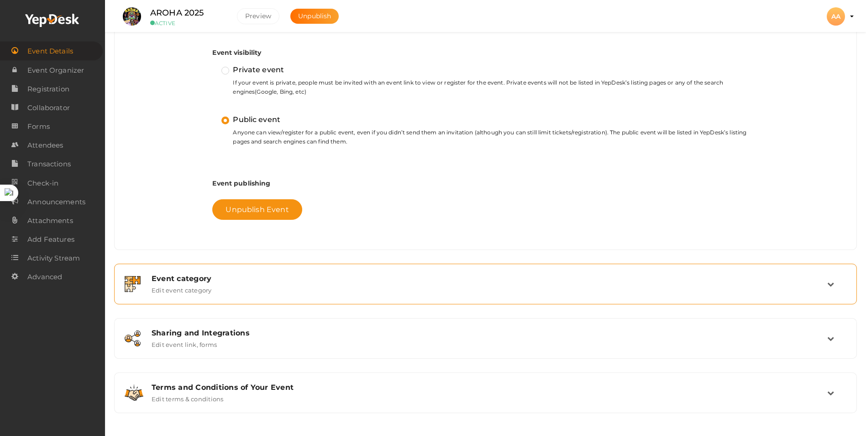
click at [826, 285] on div "Event category Edit event category" at bounding box center [486, 284] width 683 height 20
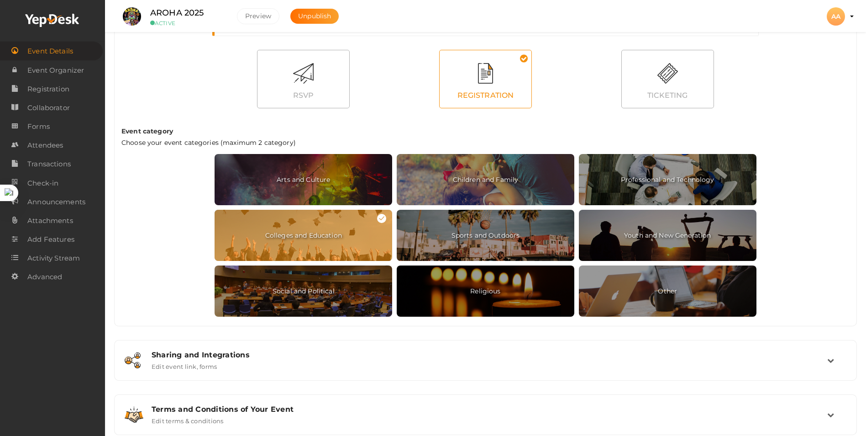
scroll to position [429, 0]
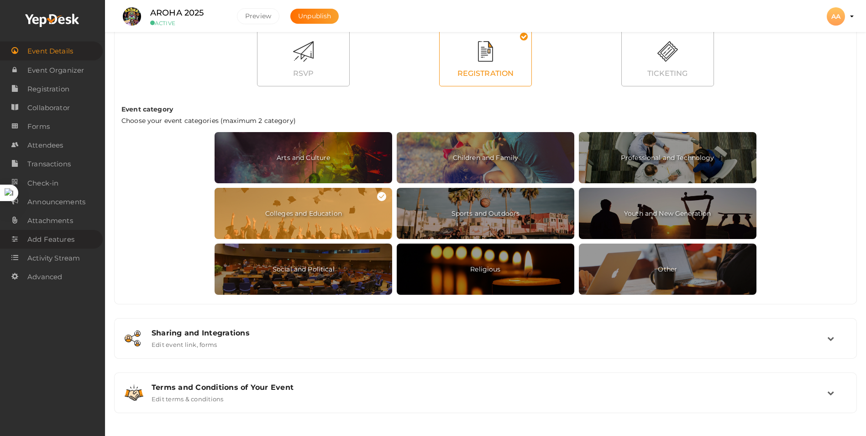
click at [63, 237] on span "Add Features" at bounding box center [50, 239] width 47 height 18
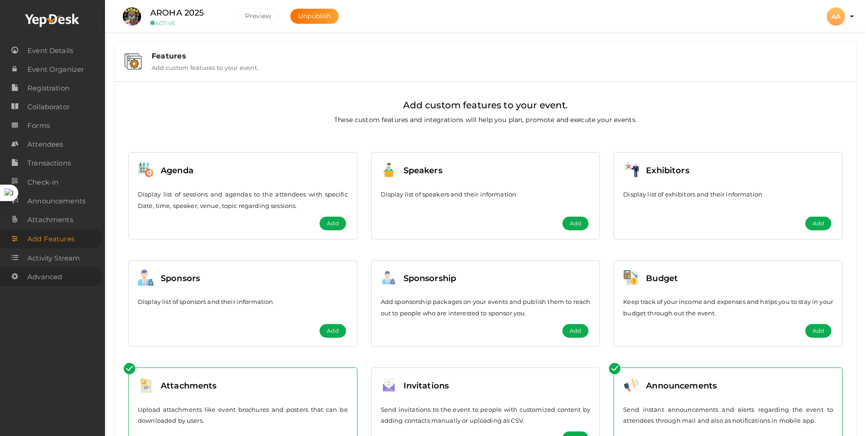
click at [69, 280] on link "Advanced" at bounding box center [51, 276] width 103 height 19
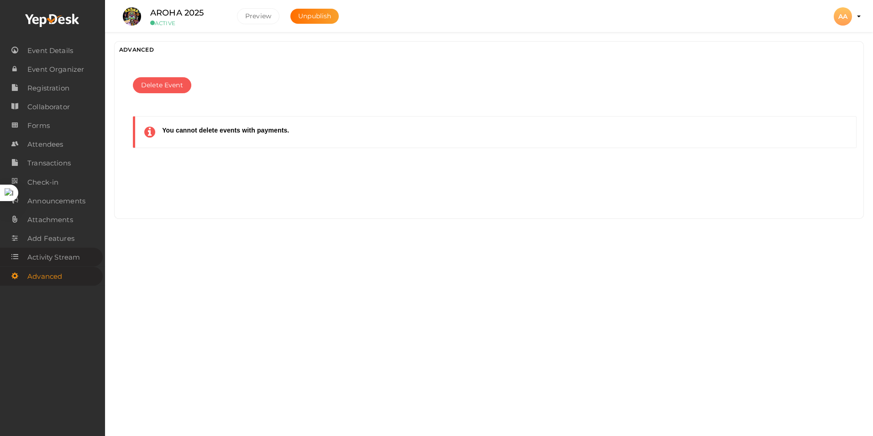
click at [65, 260] on span "Activity Stream" at bounding box center [53, 257] width 53 height 18
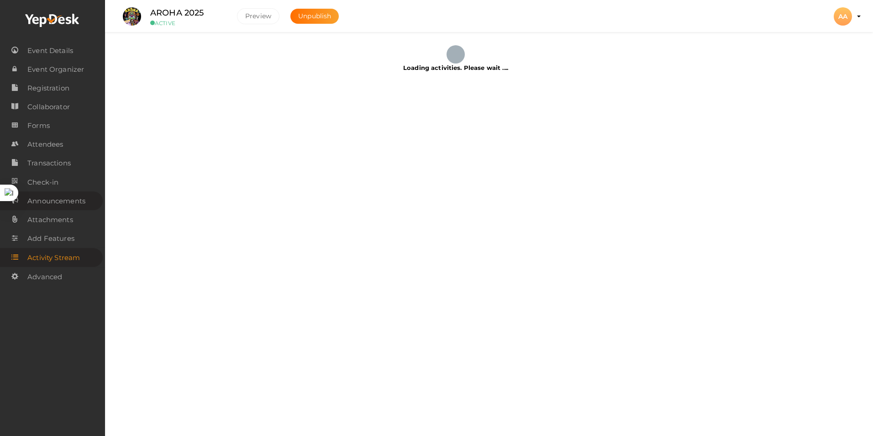
click at [60, 203] on span "Announcements" at bounding box center [56, 201] width 58 height 18
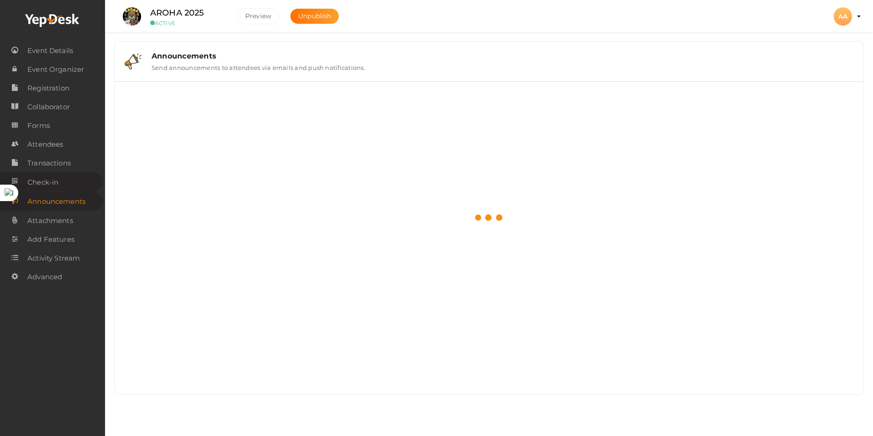
click at [58, 183] on link "Check-in" at bounding box center [51, 181] width 103 height 19
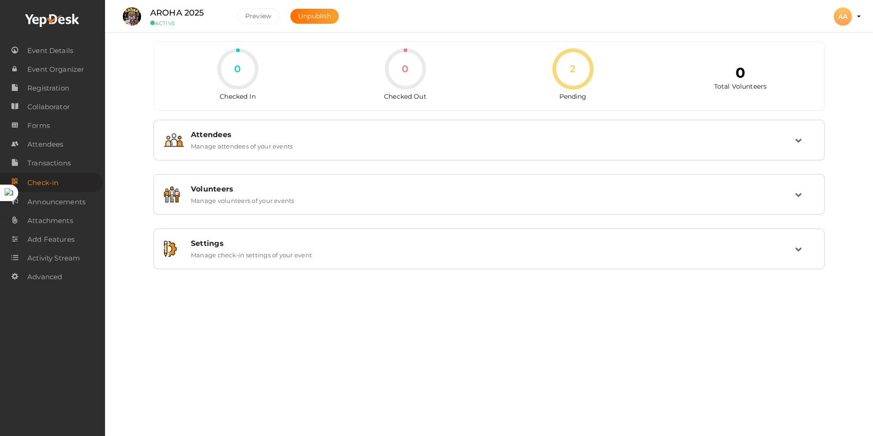
click at [574, 65] on icon at bounding box center [572, 68] width 41 height 41
click at [573, 65] on icon at bounding box center [572, 68] width 41 height 41
click at [66, 121] on link "Forms" at bounding box center [51, 125] width 103 height 19
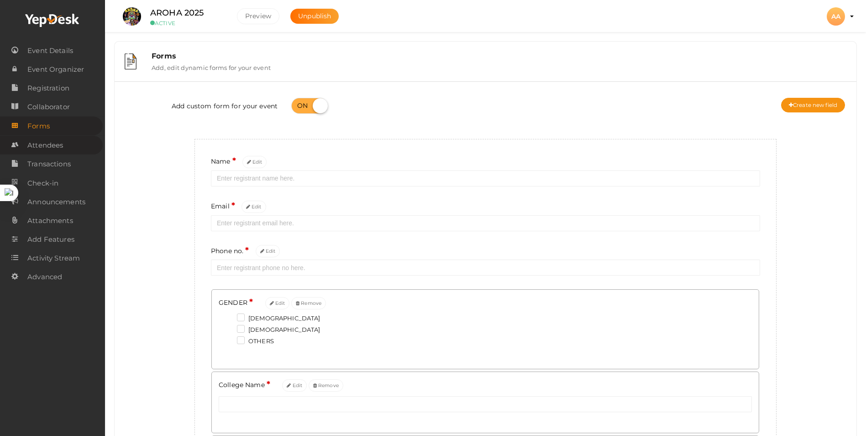
click at [62, 138] on span "Attendees" at bounding box center [45, 145] width 36 height 18
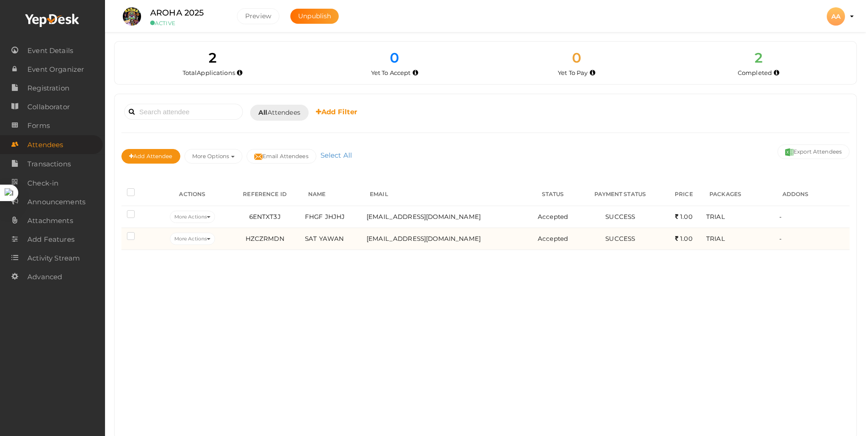
click at [134, 238] on label at bounding box center [132, 236] width 11 height 9
click at [118, 234] on input "checkbox" at bounding box center [118, 234] width 0 height 0
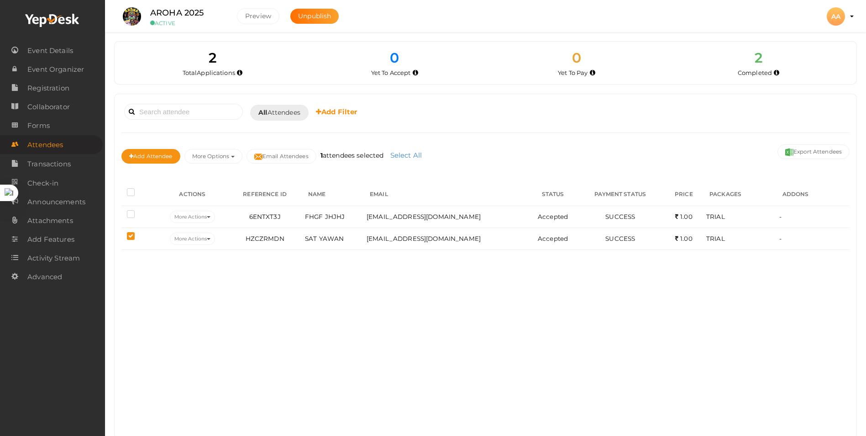
click at [131, 278] on div "Booked for Today Today Tomorrow This Week Custom Date All Attendees All Yet to …" at bounding box center [486, 266] width 742 height 344
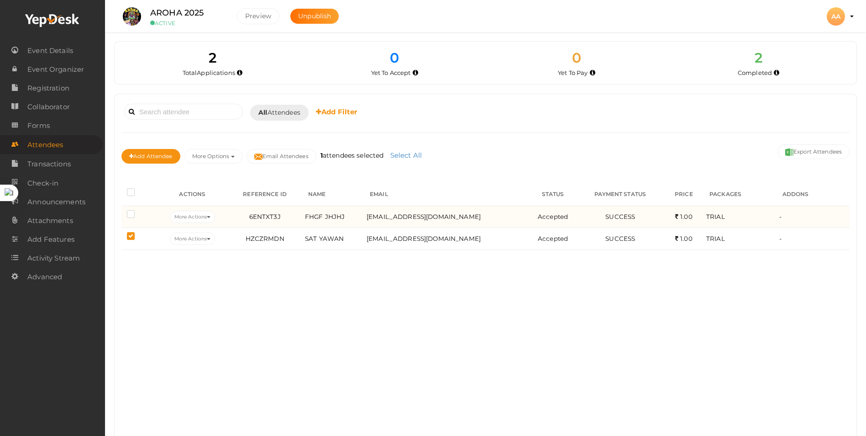
click at [128, 214] on label at bounding box center [132, 214] width 11 height 9
click at [118, 212] on input "checkbox" at bounding box center [118, 212] width 0 height 0
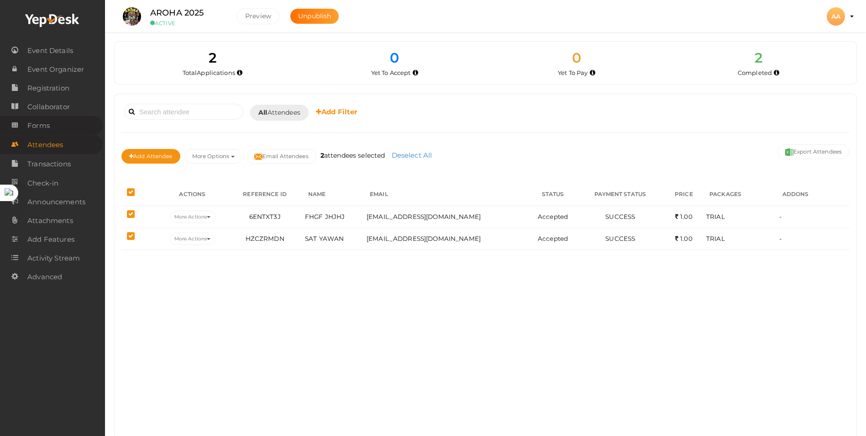
click at [75, 131] on link "Forms" at bounding box center [51, 125] width 103 height 19
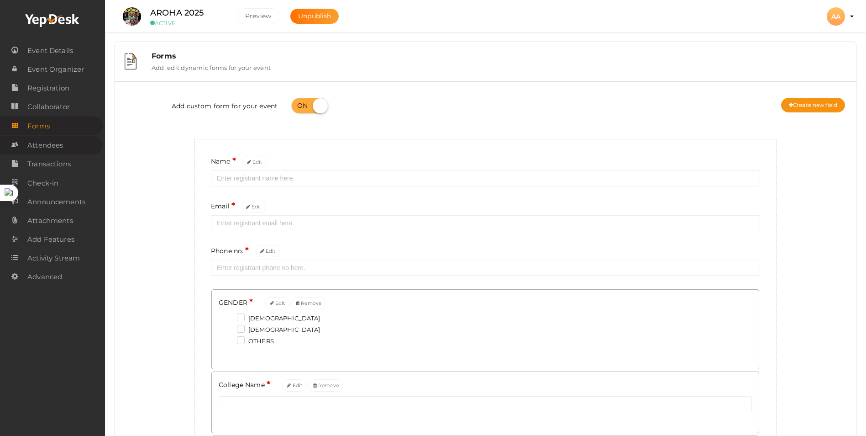
click at [72, 141] on link "Attendees" at bounding box center [51, 145] width 103 height 19
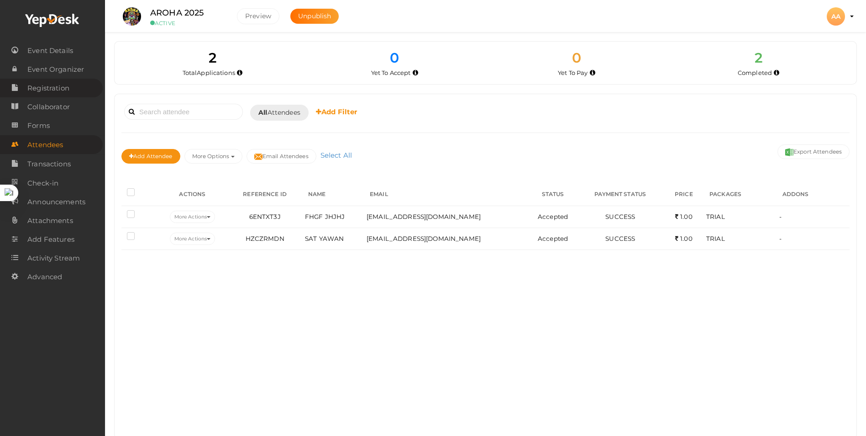
click at [77, 89] on link "Registration" at bounding box center [51, 88] width 103 height 19
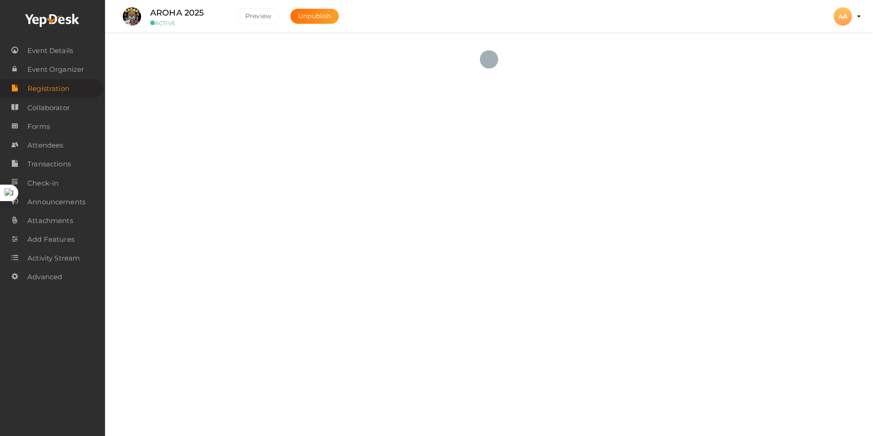
checkbox input "true"
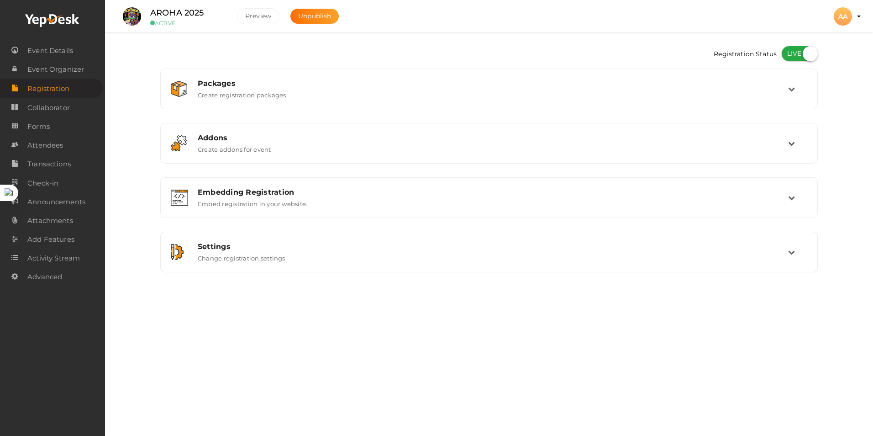
click at [854, 16] on button "AA AA AROHA AIIMS projectofcfm@gmail.com Personal Profile My Events Admin Switc…" at bounding box center [843, 16] width 24 height 19
click at [840, 18] on div "AA" at bounding box center [843, 16] width 18 height 18
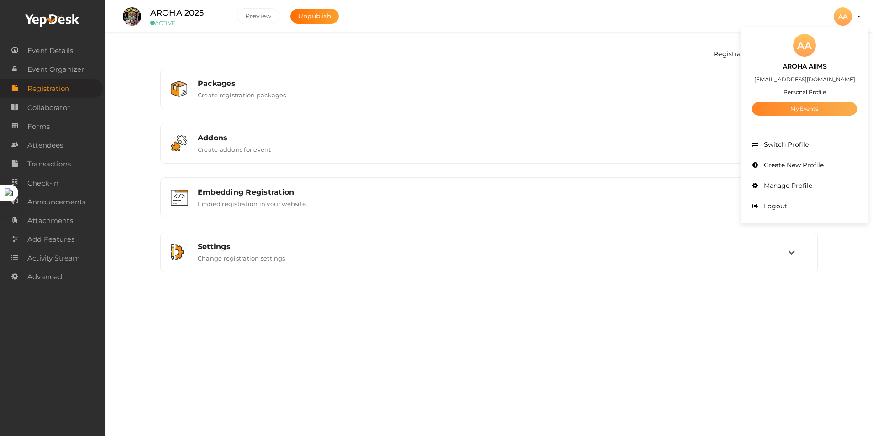
click at [789, 109] on link "My Events" at bounding box center [804, 109] width 105 height 14
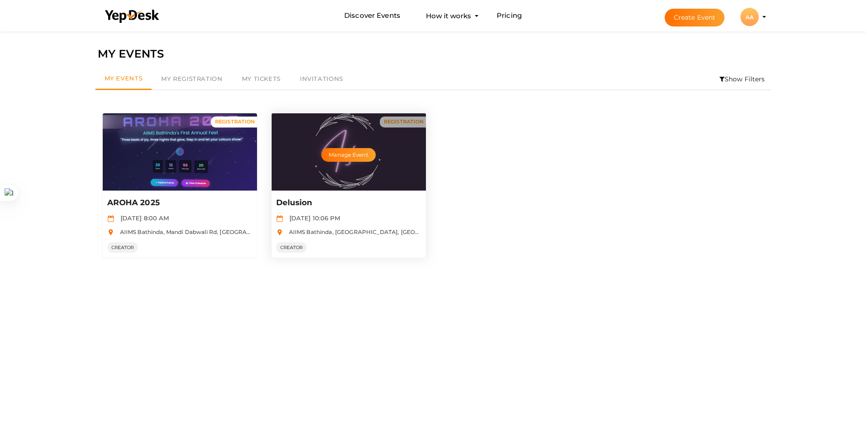
click at [328, 163] on div "Manage Event" at bounding box center [349, 151] width 154 height 77
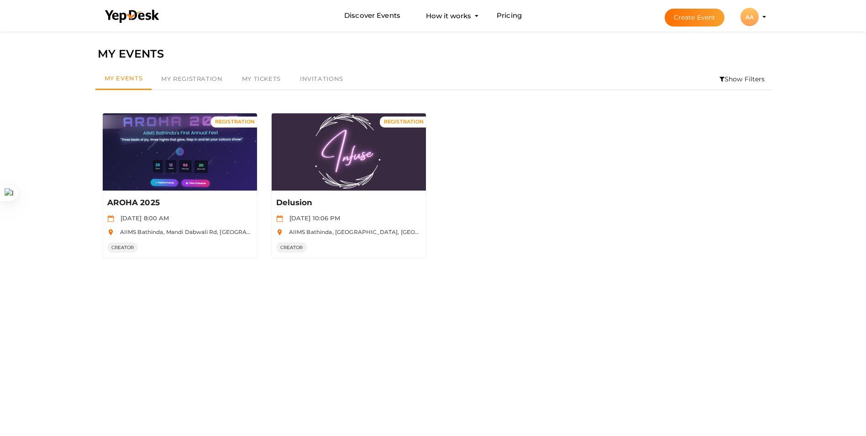
click at [690, 16] on button "Create Event" at bounding box center [695, 18] width 60 height 18
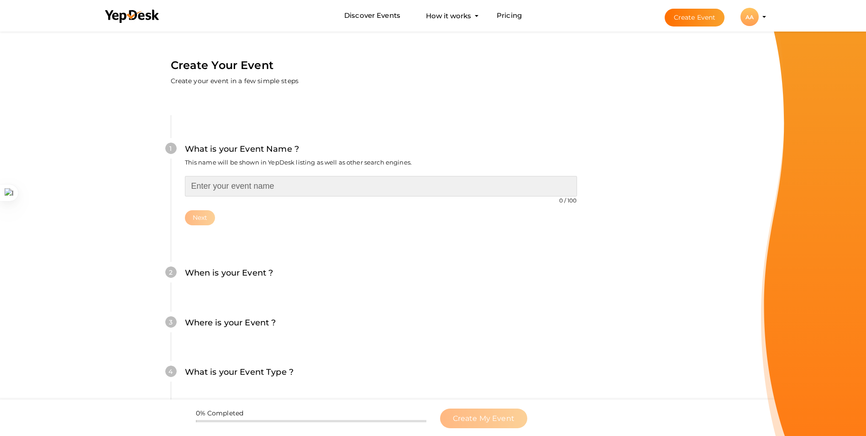
click at [218, 184] on input "text" at bounding box center [381, 186] width 392 height 21
type input "SPORTS ACTIVITIES"
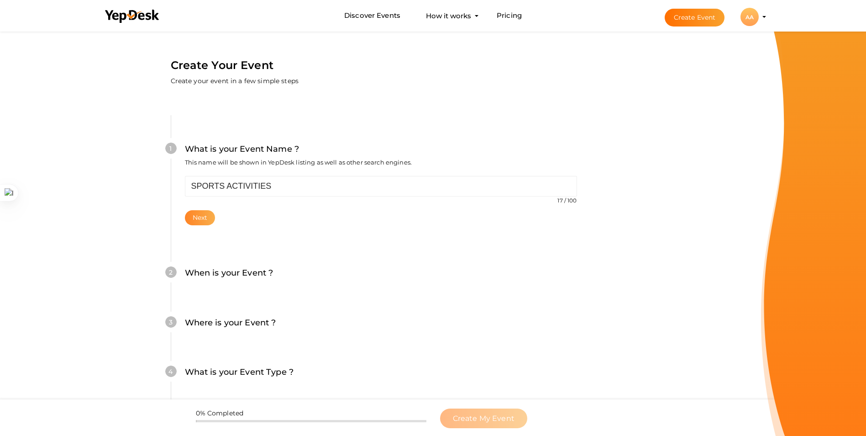
click at [194, 219] on button "Next" at bounding box center [200, 217] width 31 height 15
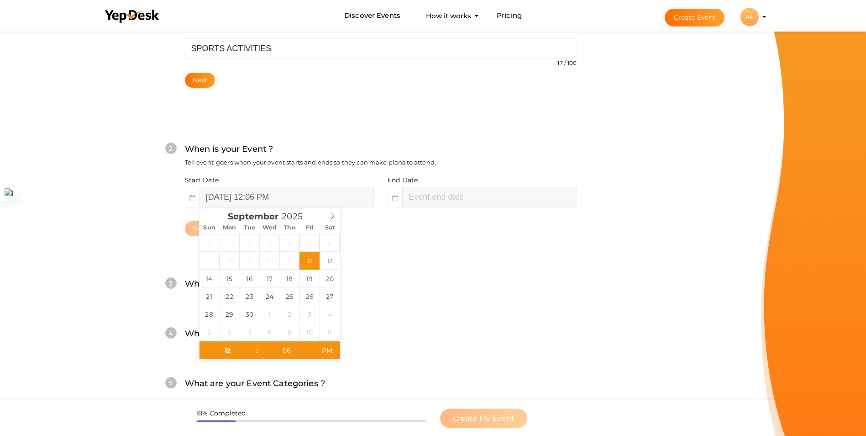
scroll to position [139, 0]
click at [185, 71] on button "Next" at bounding box center [200, 78] width 31 height 15
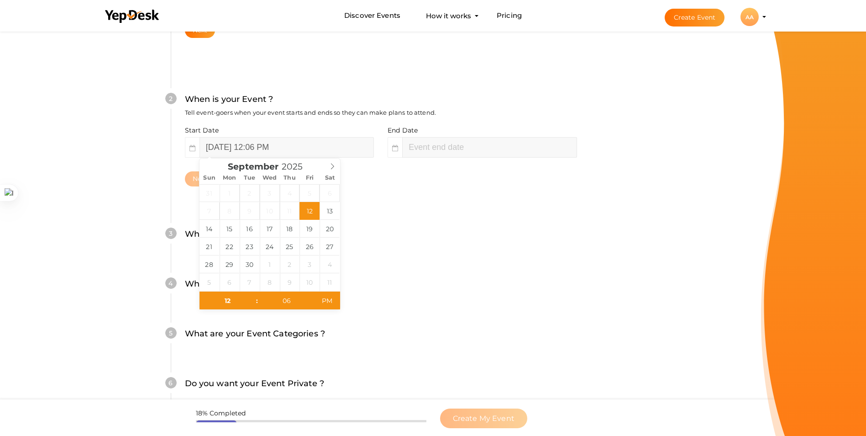
scroll to position [188, 0]
type input "02"
type input "06"
type input "September 12, 2025 2:06 PM"
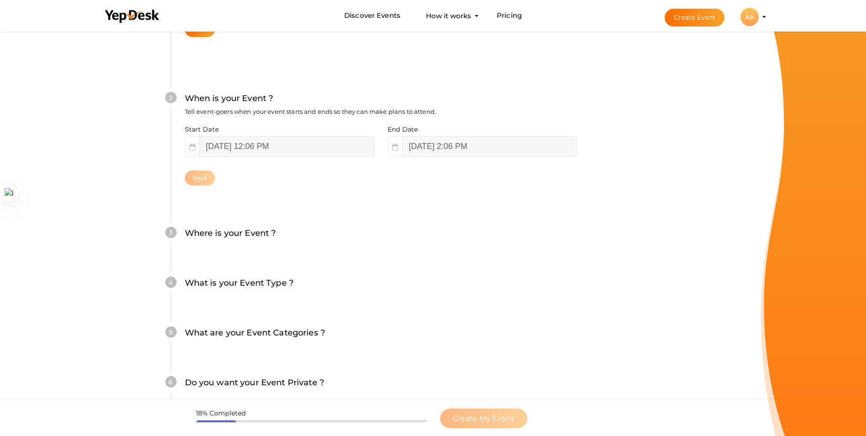
click at [764, 20] on li "Create Event AA AA AROHA AIIMS projectofcfm@gmail.com Personal Profile My Event…" at bounding box center [708, 16] width 122 height 33
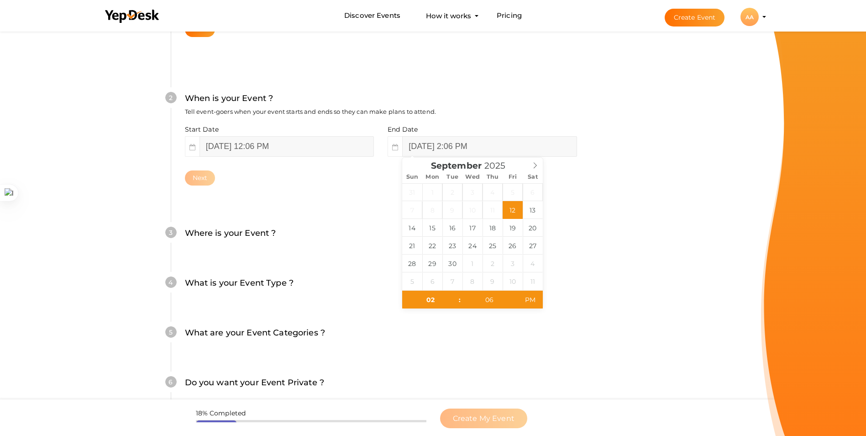
click at [747, 14] on div "AA" at bounding box center [750, 17] width 18 height 18
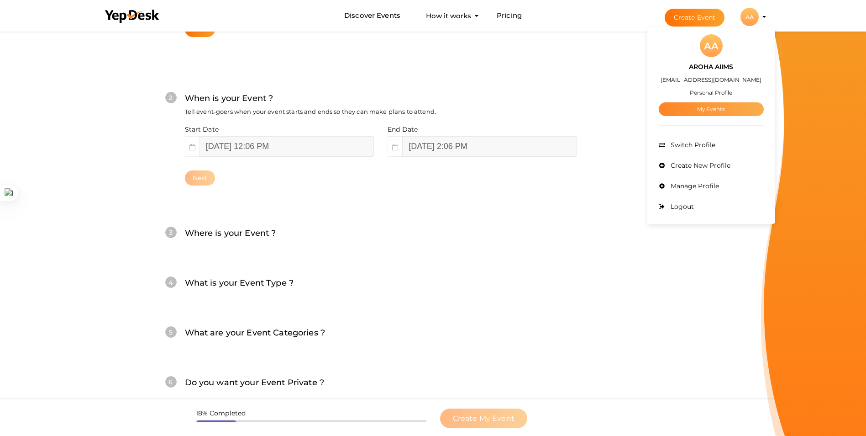
click at [715, 106] on link "My Events" at bounding box center [711, 109] width 105 height 14
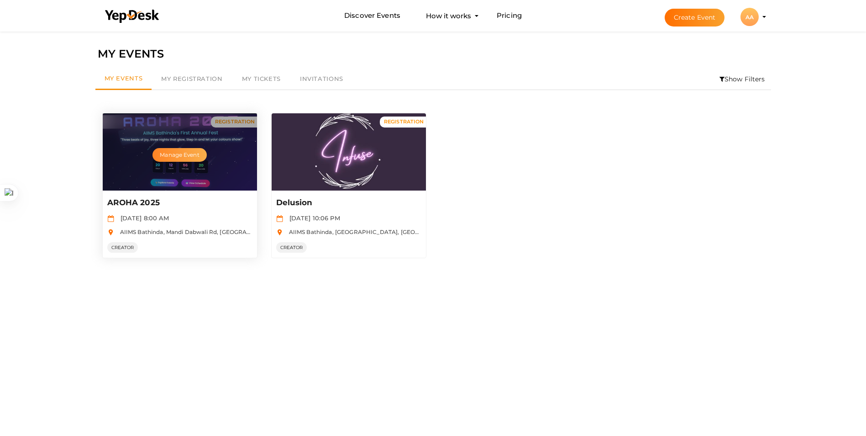
click at [202, 156] on button "Manage Event" at bounding box center [180, 155] width 54 height 14
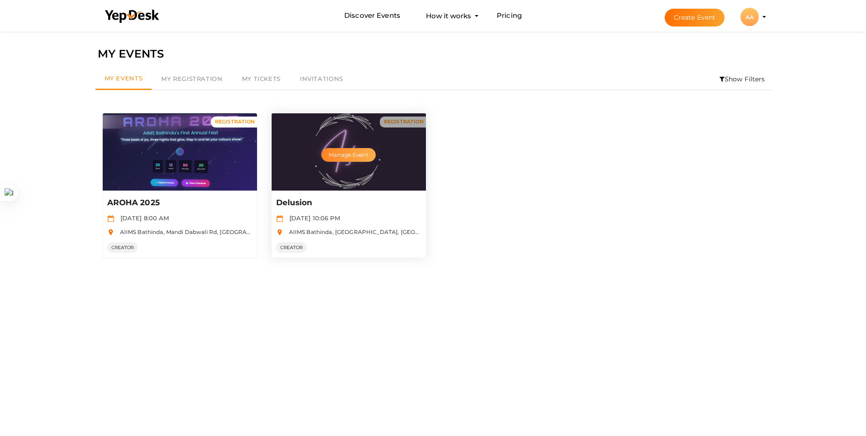
click at [356, 155] on button "Manage Event" at bounding box center [348, 155] width 54 height 14
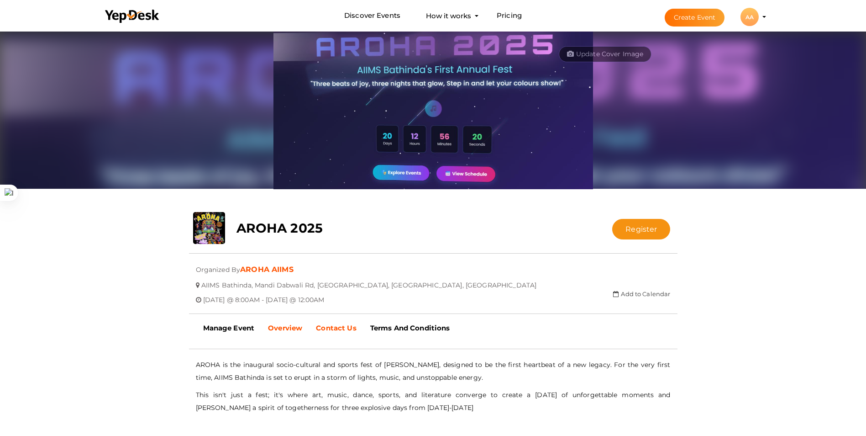
click at [351, 322] on link "Contact Us" at bounding box center [336, 327] width 54 height 23
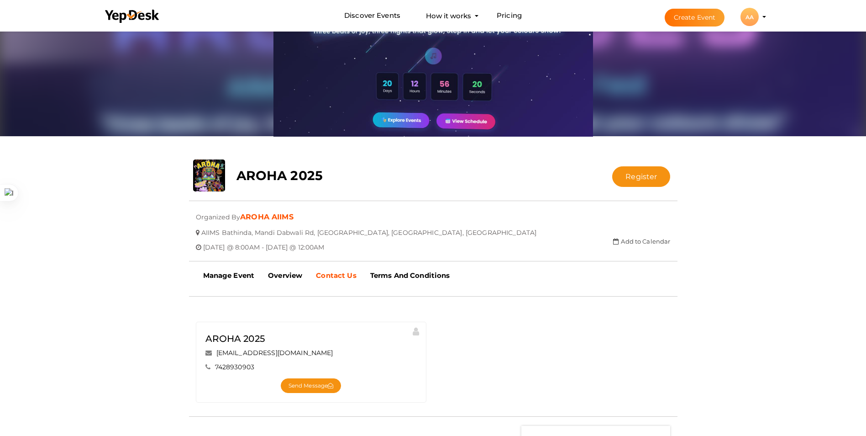
scroll to position [62, 0]
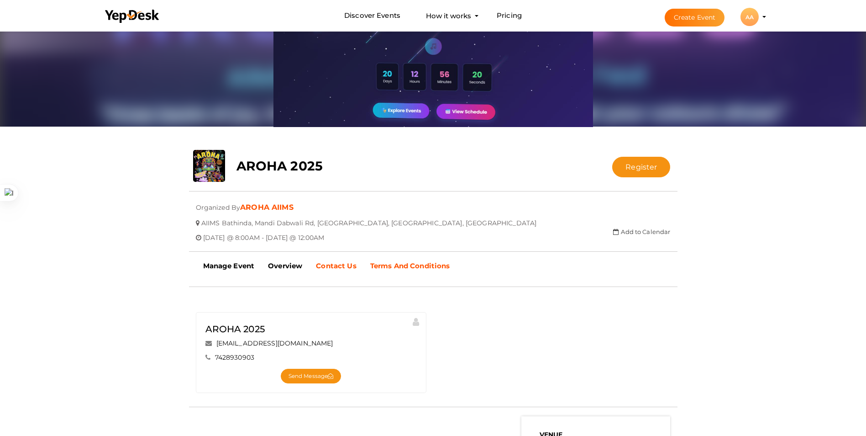
click at [430, 269] on b "Terms And Conditions" at bounding box center [410, 265] width 80 height 9
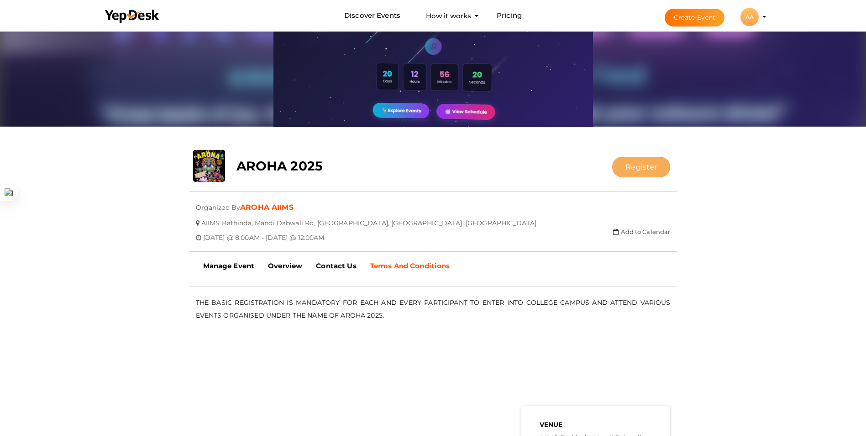
click at [663, 170] on button "Register" at bounding box center [641, 167] width 58 height 21
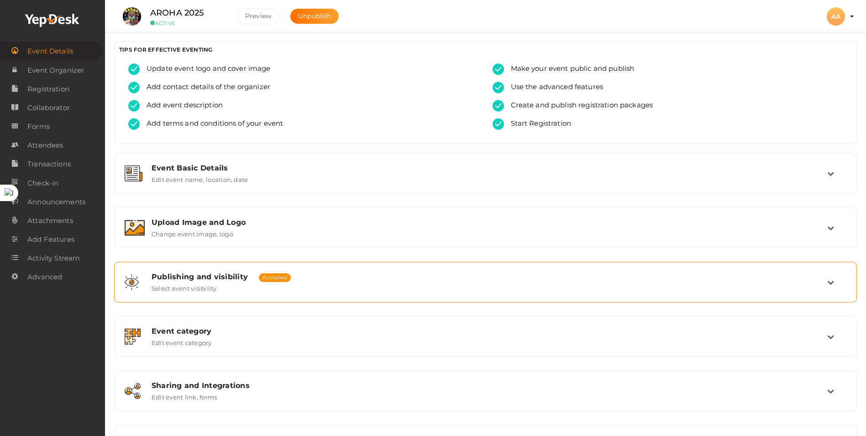
click at [201, 284] on label "Select event visibility" at bounding box center [184, 286] width 65 height 11
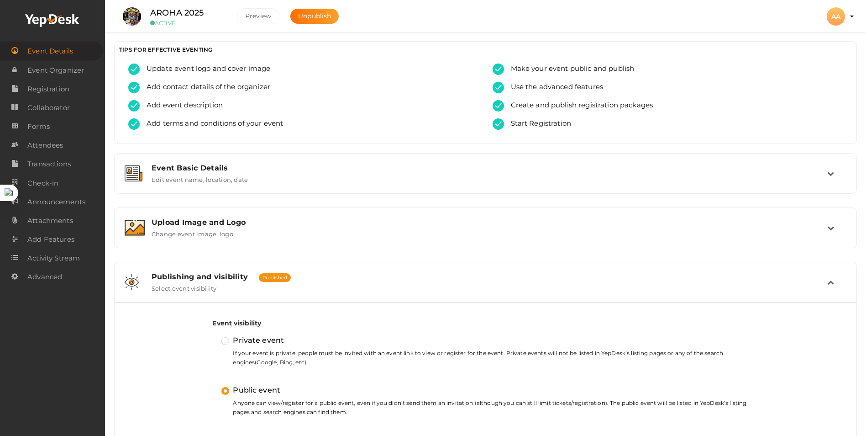
click at [830, 289] on td at bounding box center [836, 282] width 19 height 20
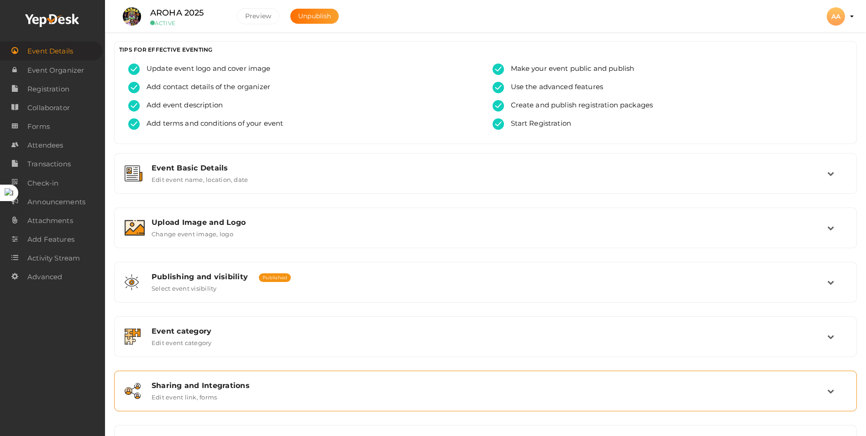
click at [282, 378] on div "Sharing and Integrations Edit event link, forms" at bounding box center [485, 390] width 733 height 31
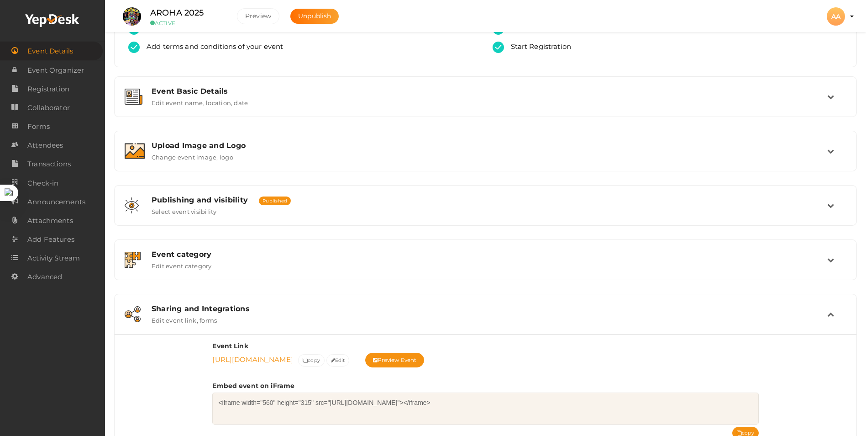
scroll to position [267, 0]
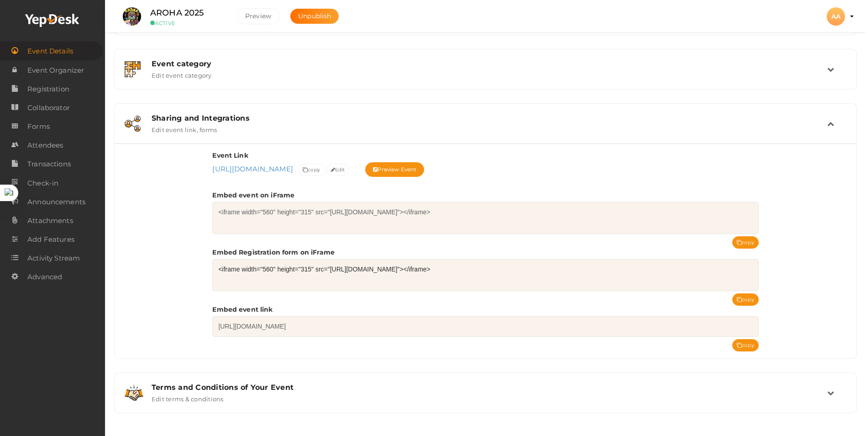
click at [836, 16] on div "AA" at bounding box center [836, 16] width 18 height 18
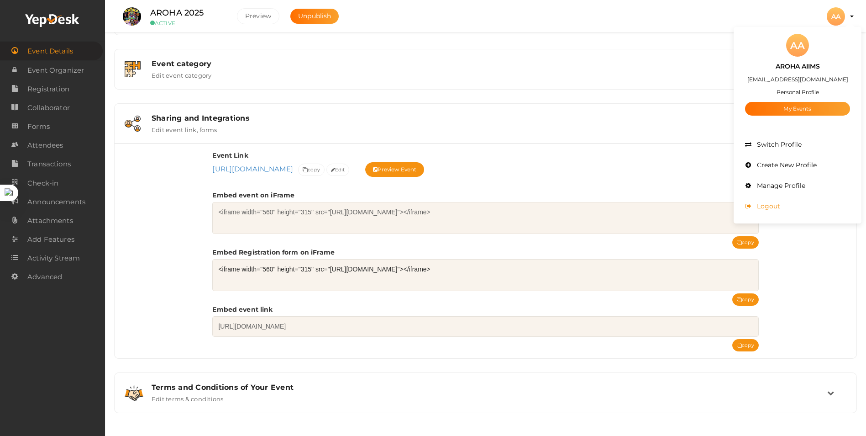
click at [824, 7] on button "AA AA AROHA AIIMS [EMAIL_ADDRESS][DOMAIN_NAME] Personal Profile My Events Admin…" at bounding box center [836, 16] width 24 height 19
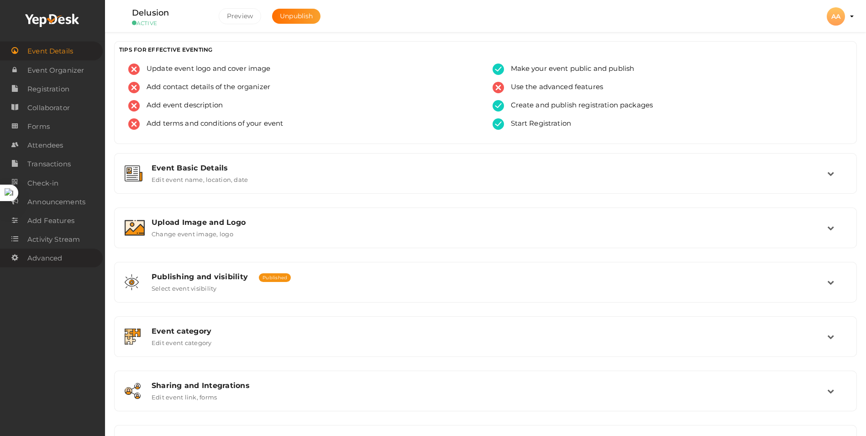
click at [71, 255] on link "Advanced" at bounding box center [51, 257] width 103 height 19
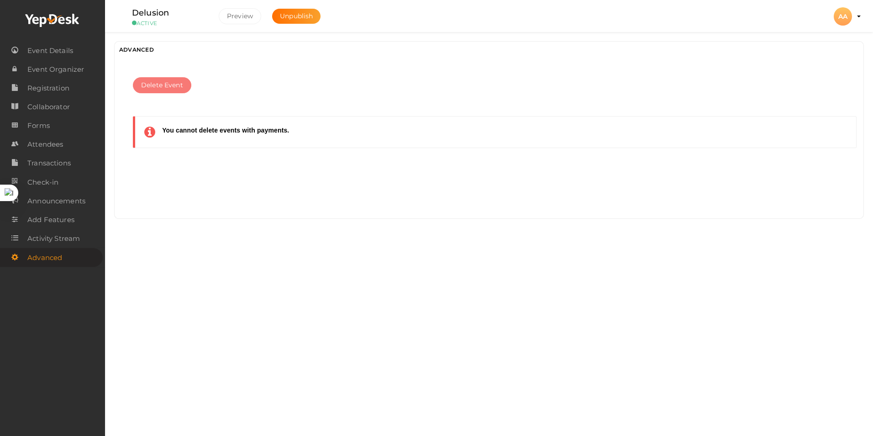
click at [165, 88] on span "Delete Event" at bounding box center [162, 85] width 42 height 10
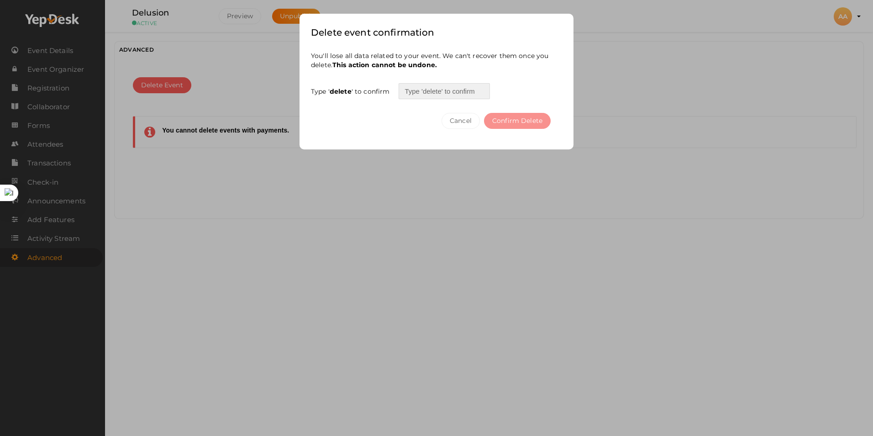
click at [450, 98] on input "text" at bounding box center [444, 91] width 91 height 16
type input "D"
type input "delete"
click at [494, 115] on button "Confirm Delete" at bounding box center [517, 121] width 67 height 16
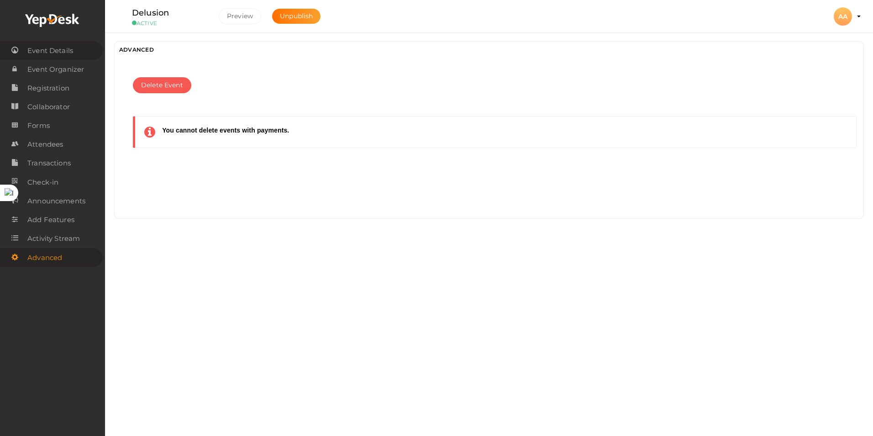
click at [58, 49] on span "Event Details" at bounding box center [50, 51] width 46 height 18
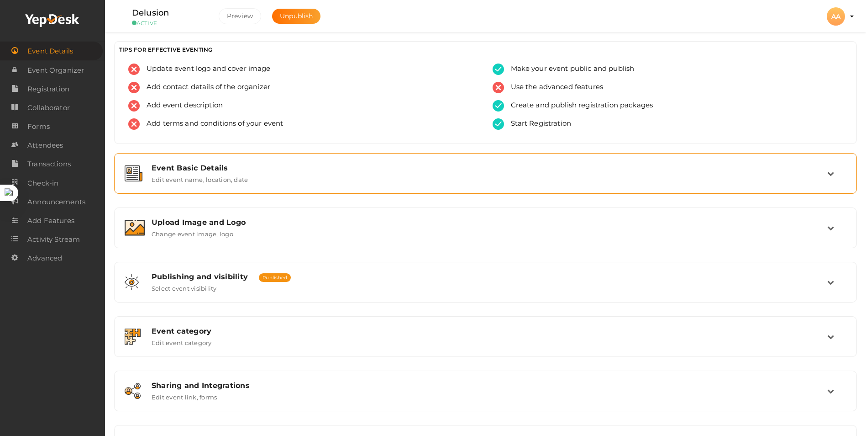
click at [199, 169] on div "Event Basic Details" at bounding box center [490, 167] width 676 height 9
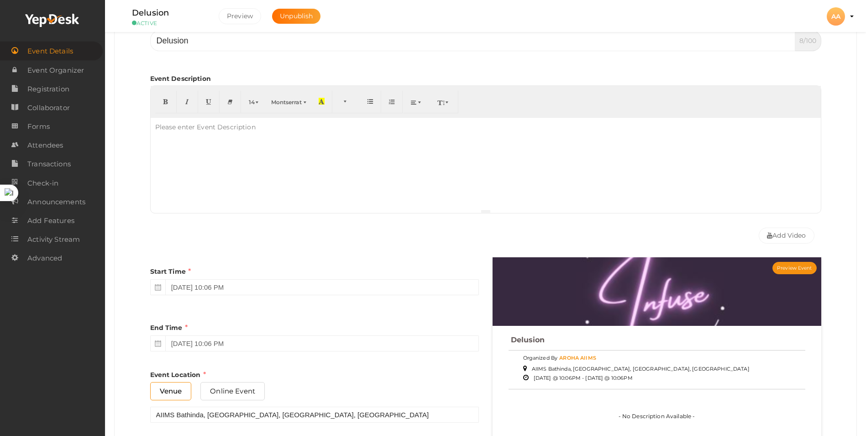
scroll to position [46, 0]
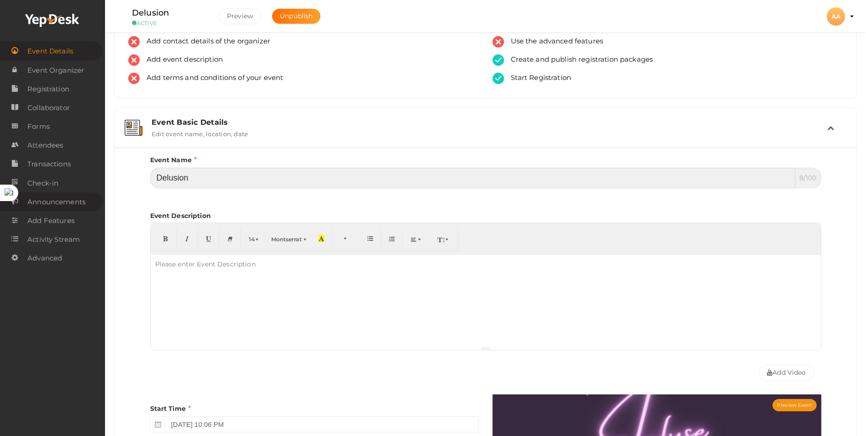
drag, startPoint x: 208, startPoint y: 179, endPoint x: 46, endPoint y: 203, distance: 163.5
click at [46, 203] on body "Discover Events How it works Powerful Registration / Ticketing Start selling yo…" at bounding box center [433, 172] width 866 height 436
type input "infuse"
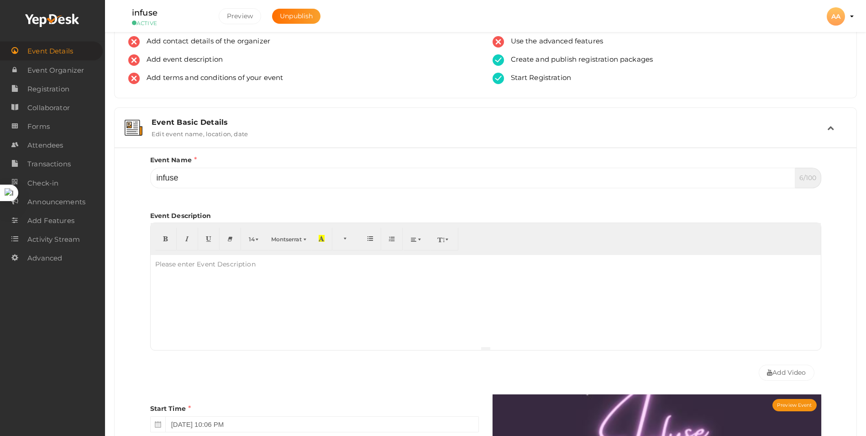
click at [115, 161] on div "Event Name infuse 6/100 Invalid Event Name Event Name length exceeded Event Nam…" at bounding box center [486, 393] width 742 height 492
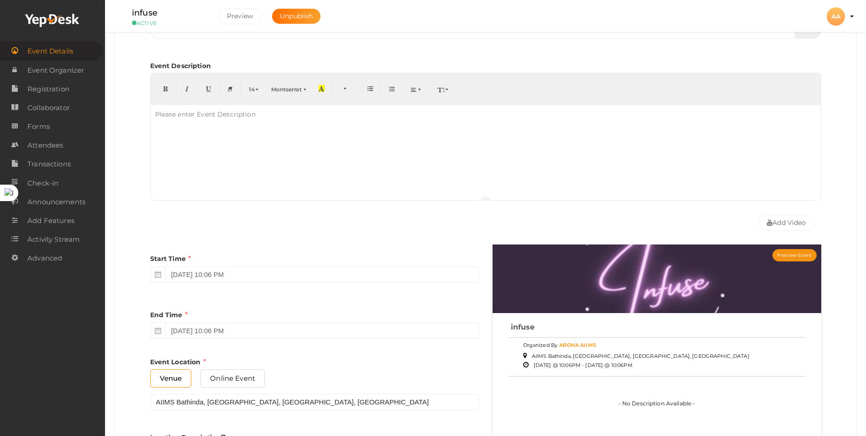
scroll to position [274, 0]
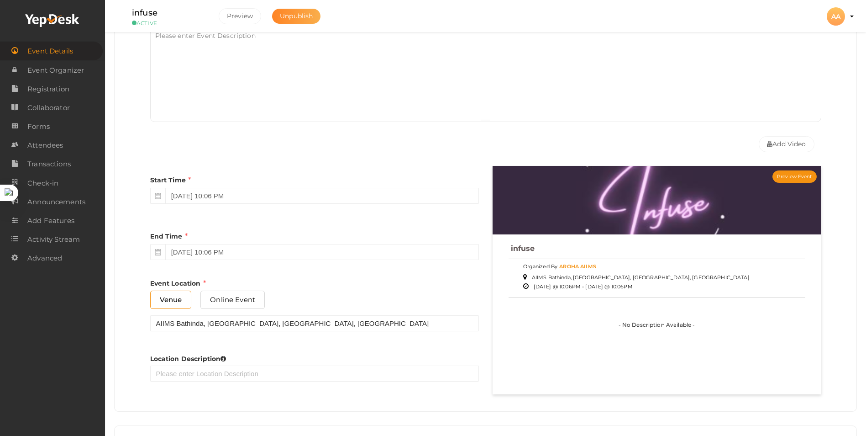
click at [274, 14] on button "Unpublish" at bounding box center [296, 16] width 48 height 15
click at [49, 71] on span "Event Organizer" at bounding box center [55, 70] width 57 height 18
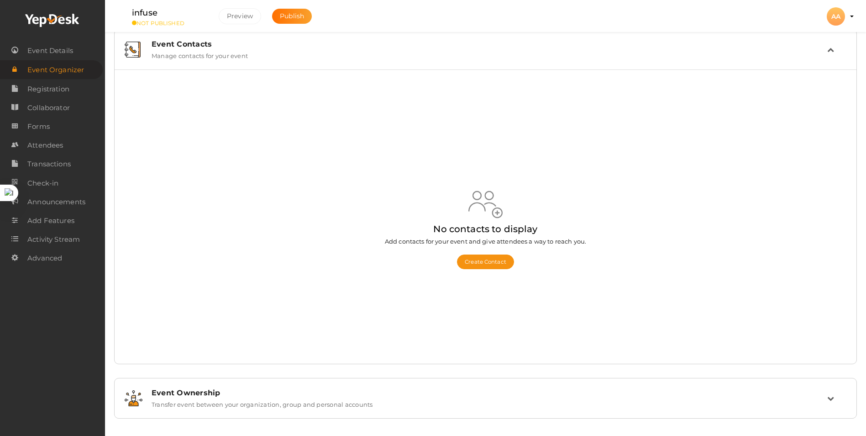
scroll to position [17, 0]
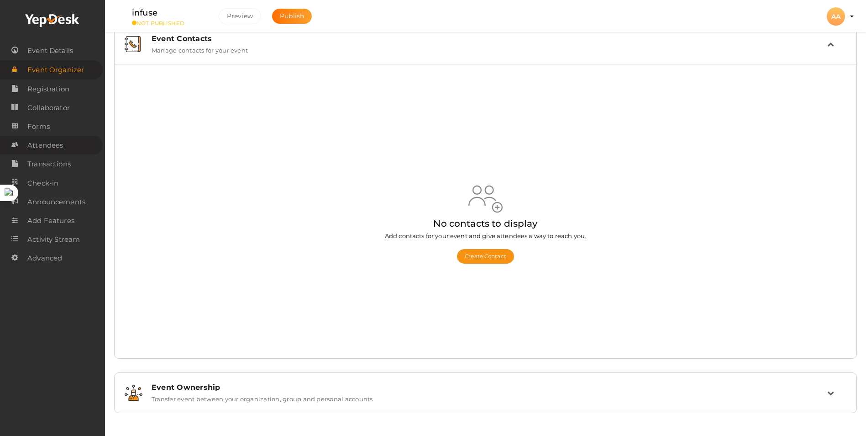
click at [45, 139] on span "Attendees" at bounding box center [45, 145] width 36 height 18
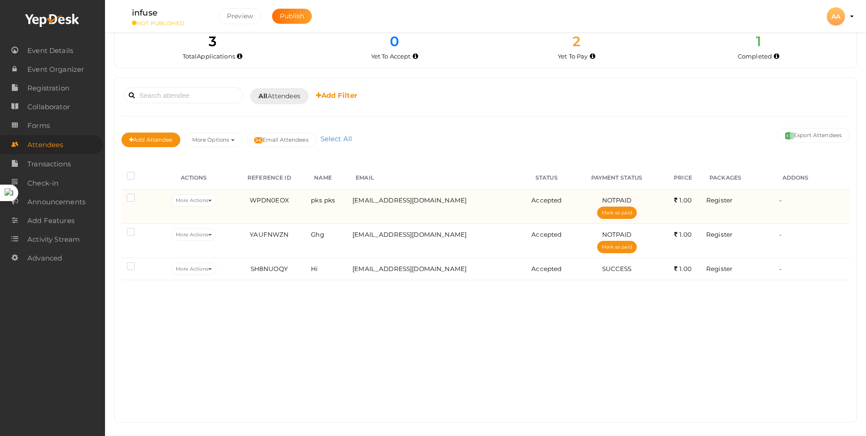
scroll to position [21, 0]
